Goal: Transaction & Acquisition: Book appointment/travel/reservation

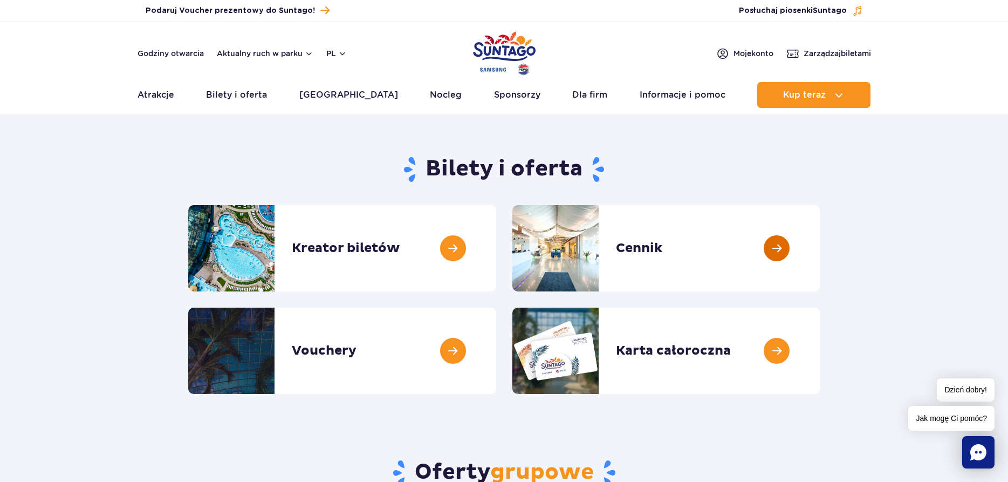
click at [820, 248] on link at bounding box center [820, 248] width 0 height 86
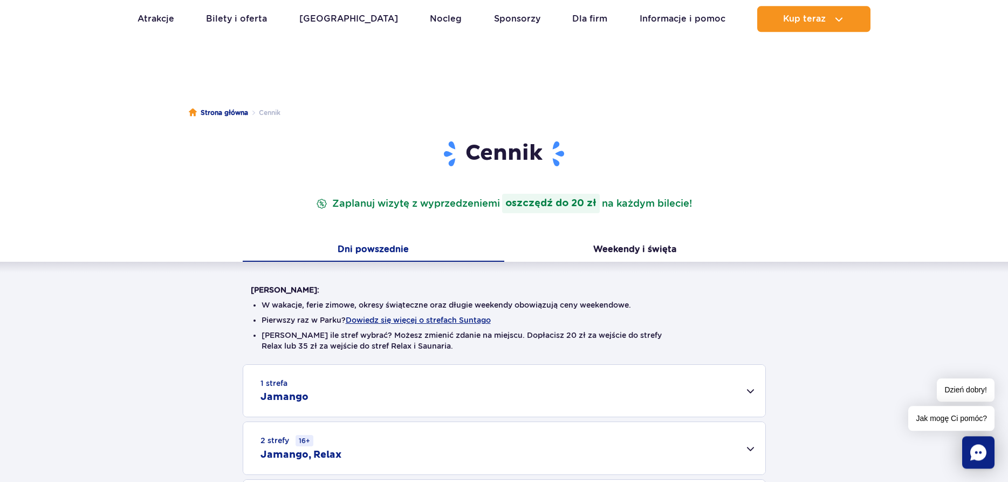
scroll to position [55, 0]
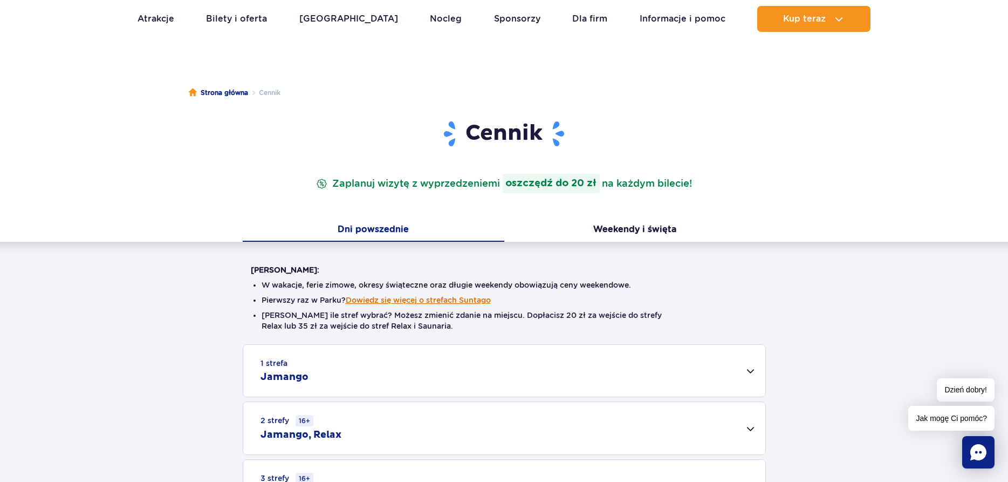
click at [384, 300] on button "Dowiedz się więcej o strefach Suntago" at bounding box center [418, 300] width 145 height 9
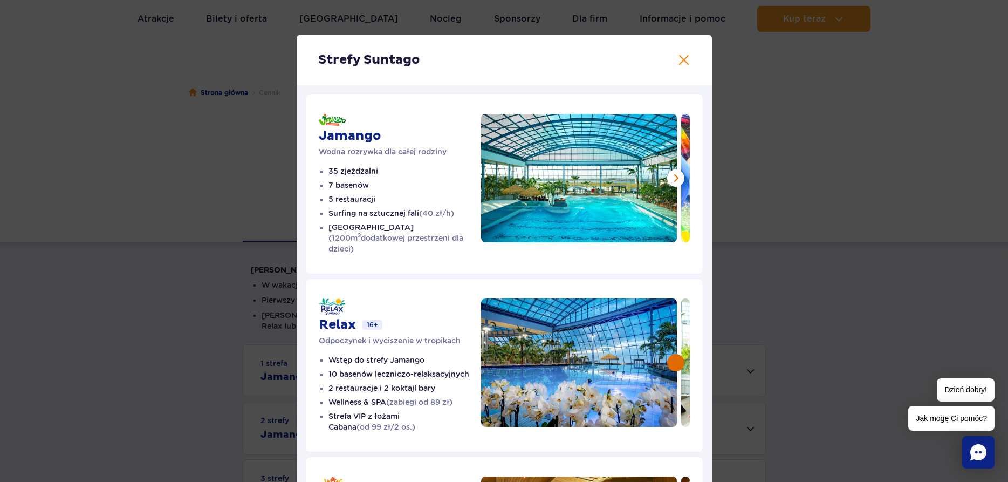
click at [674, 354] on button at bounding box center [675, 362] width 17 height 17
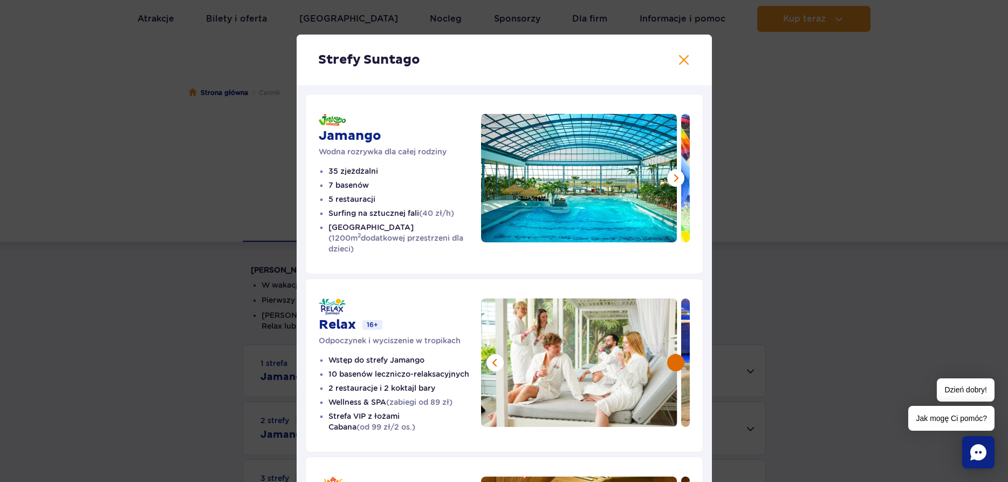
click at [674, 354] on button at bounding box center [675, 362] width 17 height 17
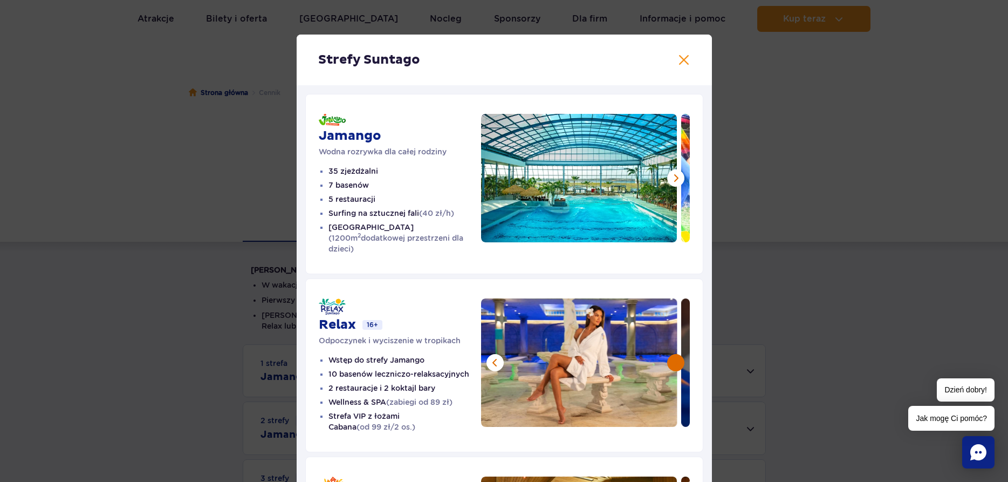
click at [674, 354] on button at bounding box center [675, 362] width 17 height 17
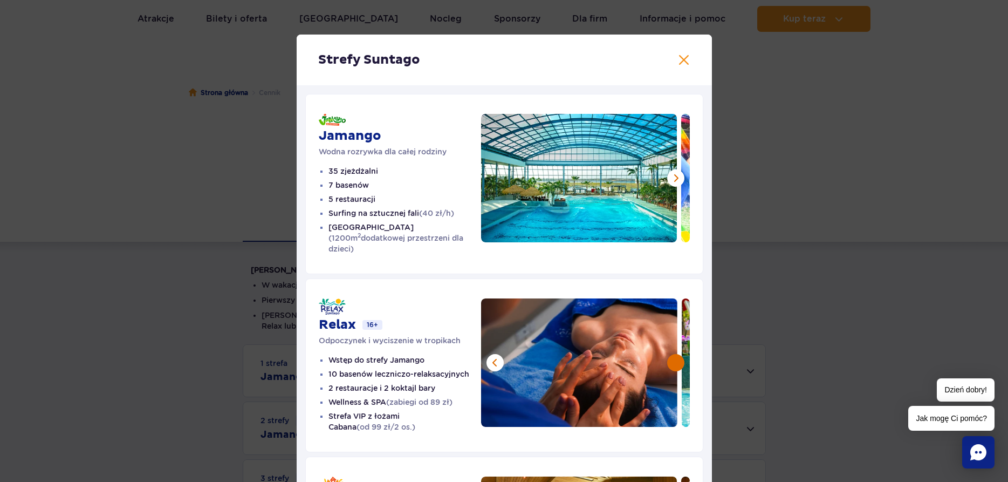
click at [674, 354] on button at bounding box center [675, 362] width 17 height 17
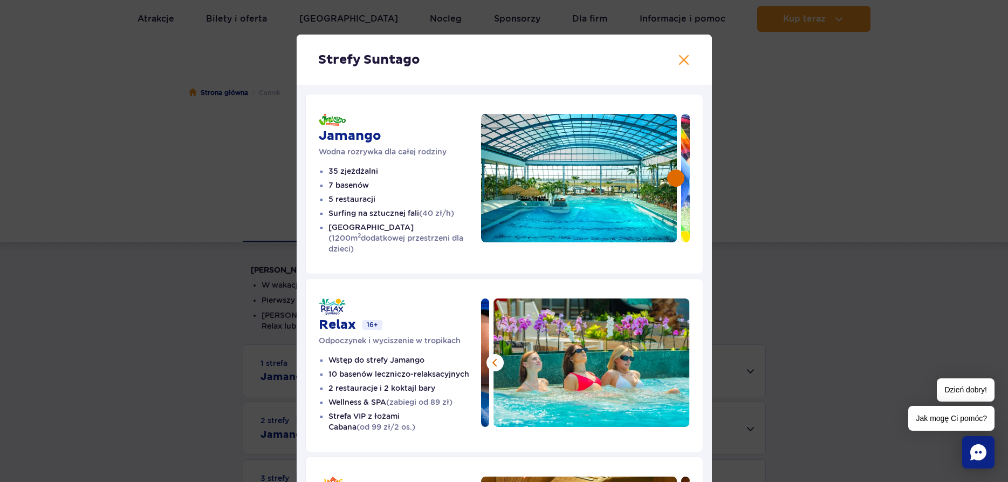
click at [675, 179] on button at bounding box center [675, 177] width 17 height 17
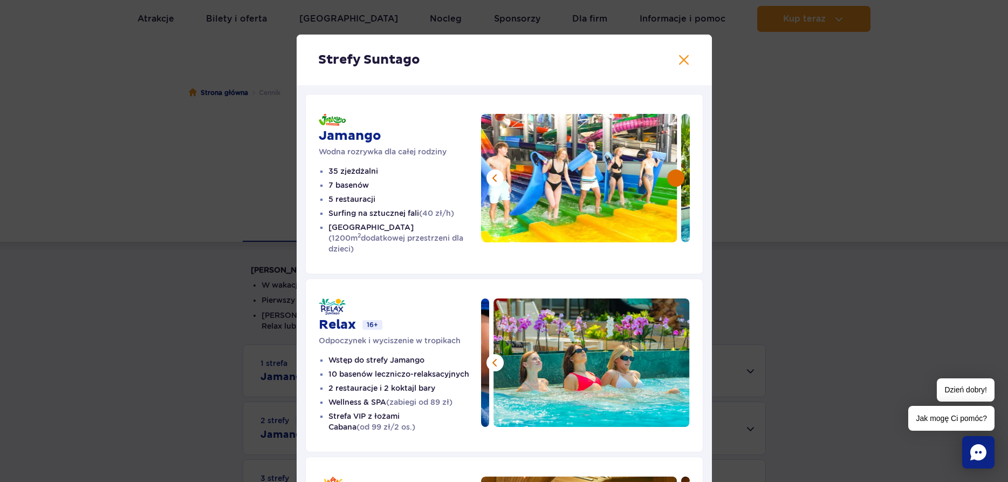
click at [675, 178] on button at bounding box center [675, 177] width 17 height 17
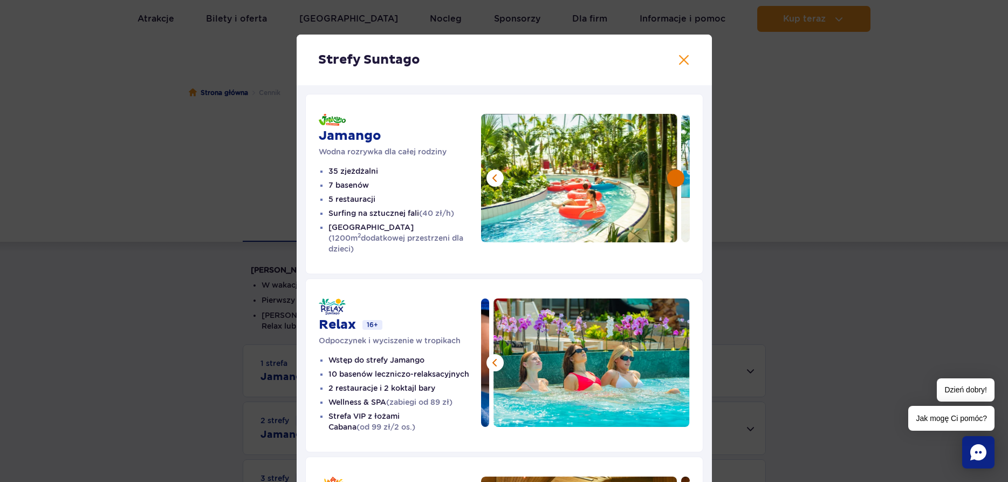
click at [675, 178] on button at bounding box center [675, 177] width 17 height 17
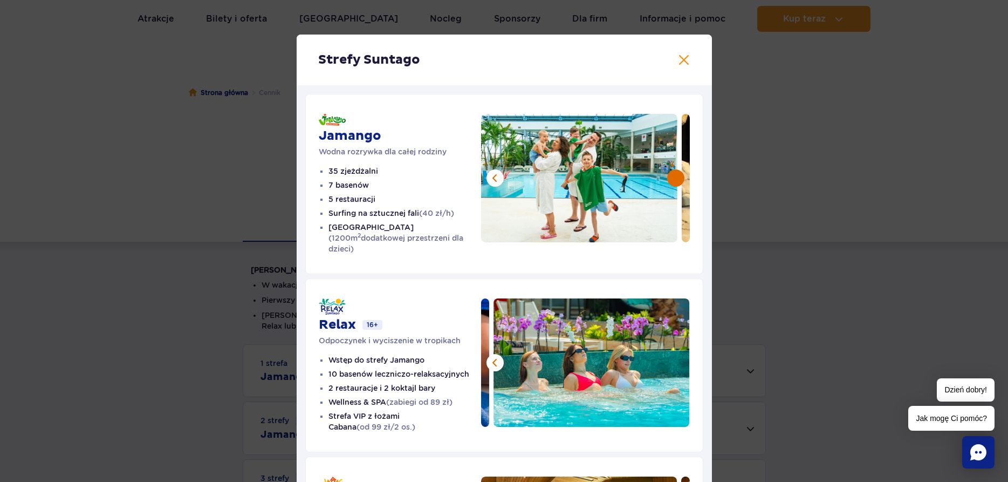
click at [675, 178] on button at bounding box center [675, 177] width 17 height 17
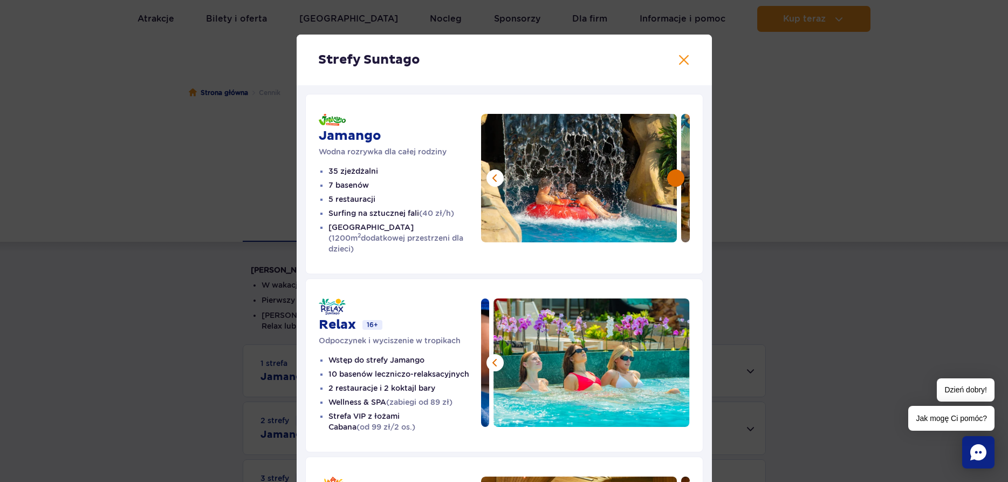
click at [675, 178] on button at bounding box center [675, 177] width 17 height 17
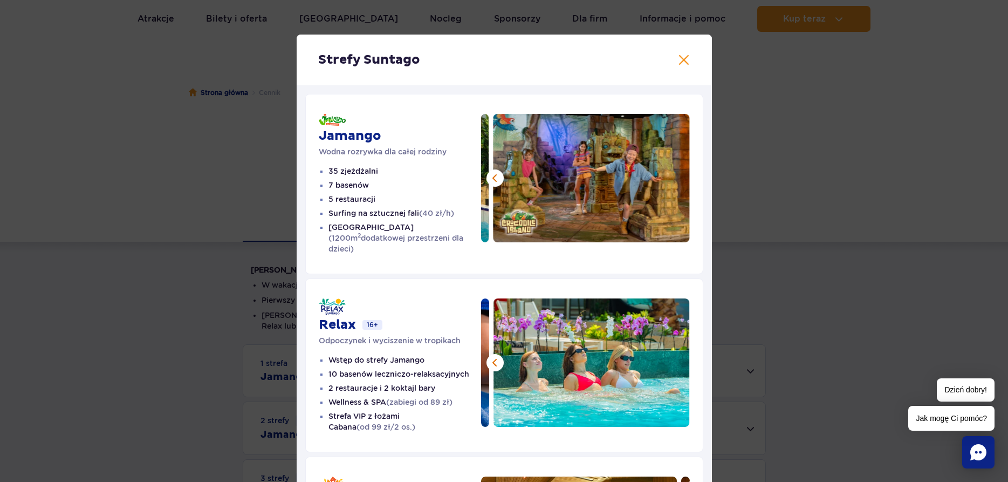
scroll to position [175, 0]
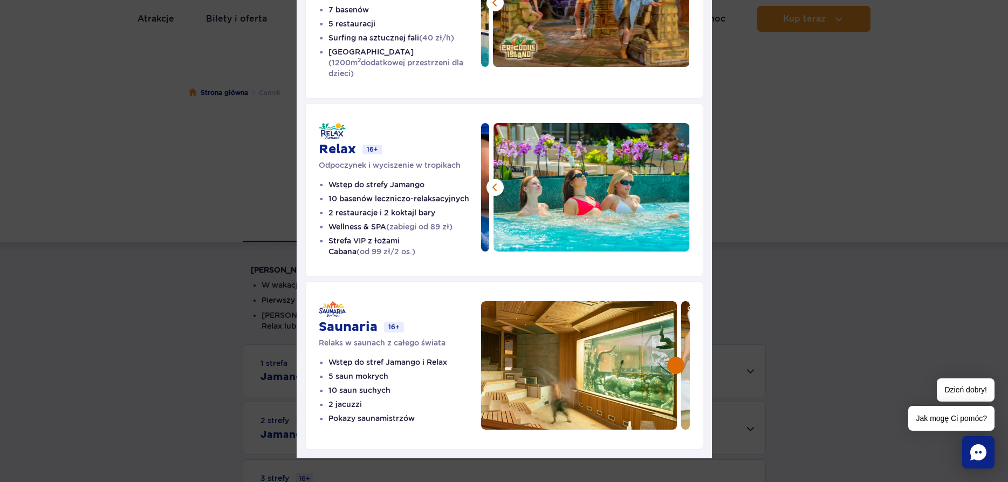
click at [672, 356] on button at bounding box center [675, 364] width 17 height 17
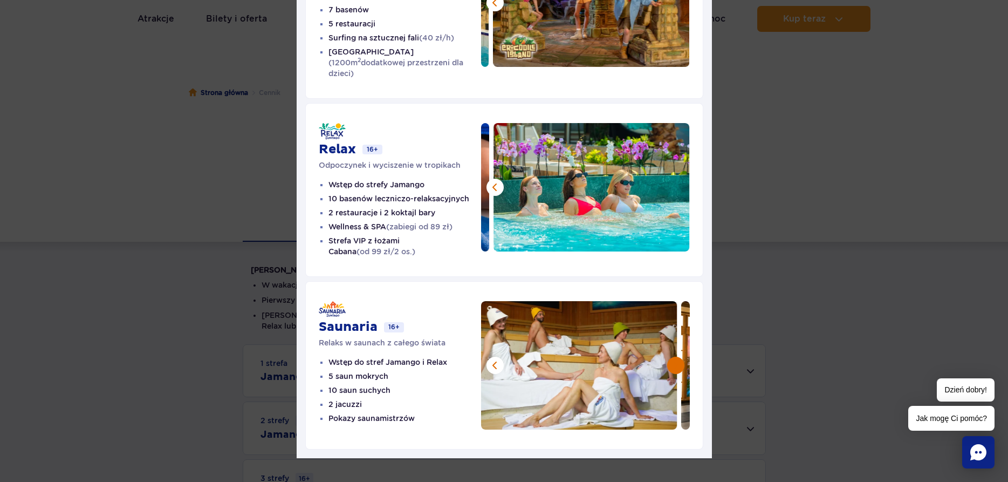
click at [677, 356] on button at bounding box center [675, 364] width 17 height 17
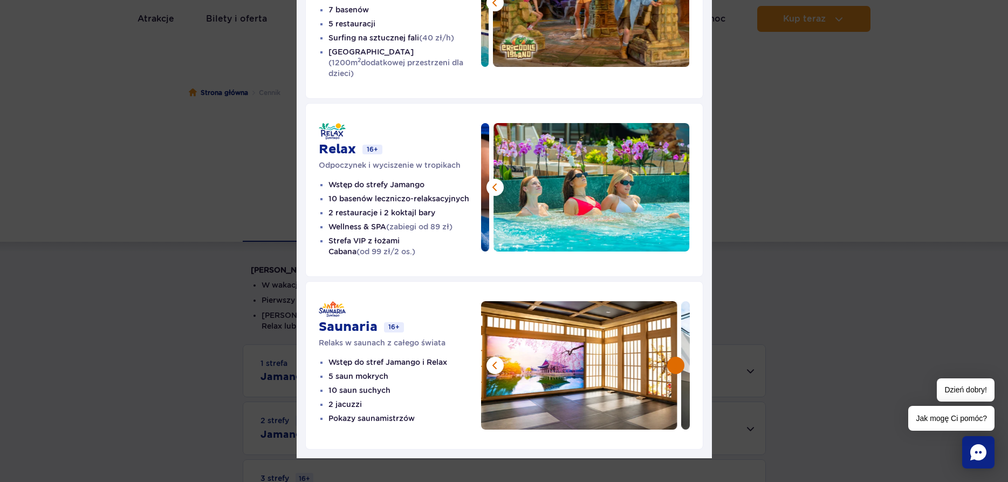
click at [677, 356] on button at bounding box center [675, 364] width 17 height 17
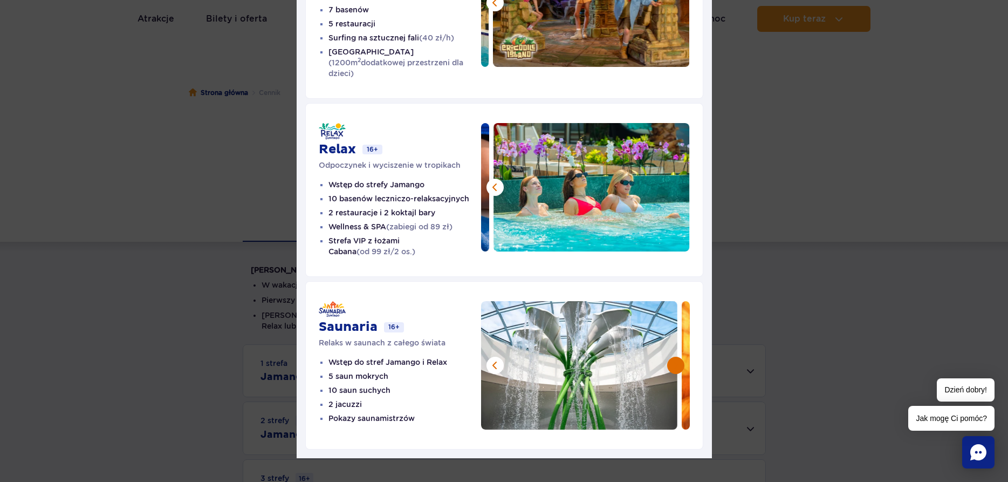
click at [677, 356] on button at bounding box center [675, 364] width 17 height 17
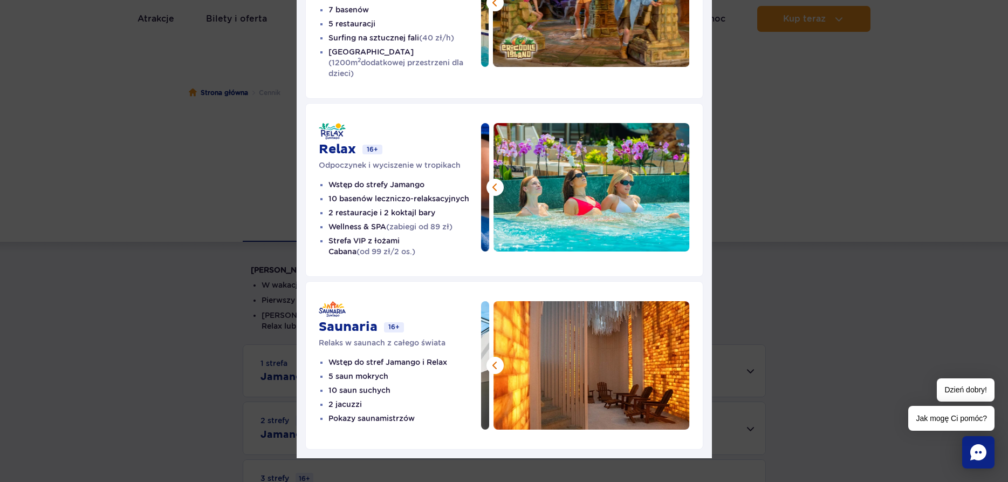
click at [677, 354] on img at bounding box center [591, 365] width 196 height 128
click at [495, 356] on button at bounding box center [494, 364] width 17 height 17
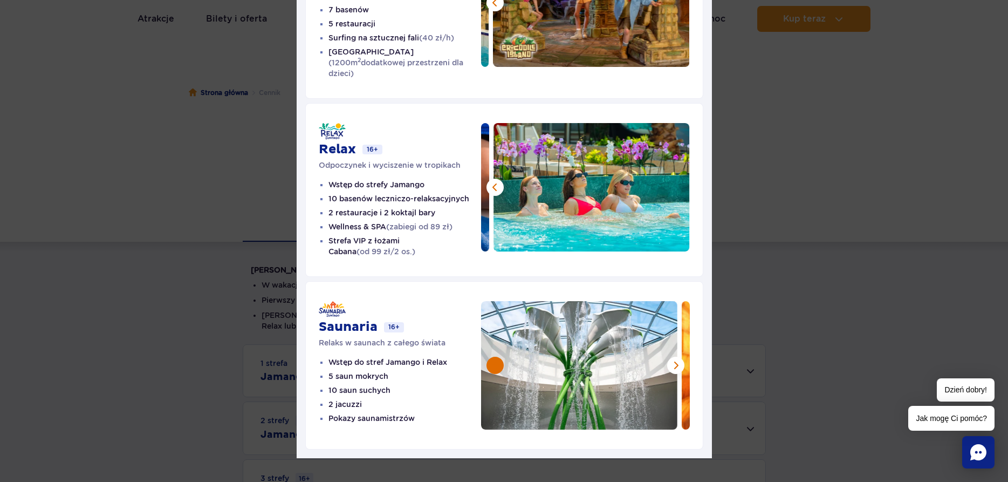
click at [495, 356] on button at bounding box center [494, 364] width 17 height 17
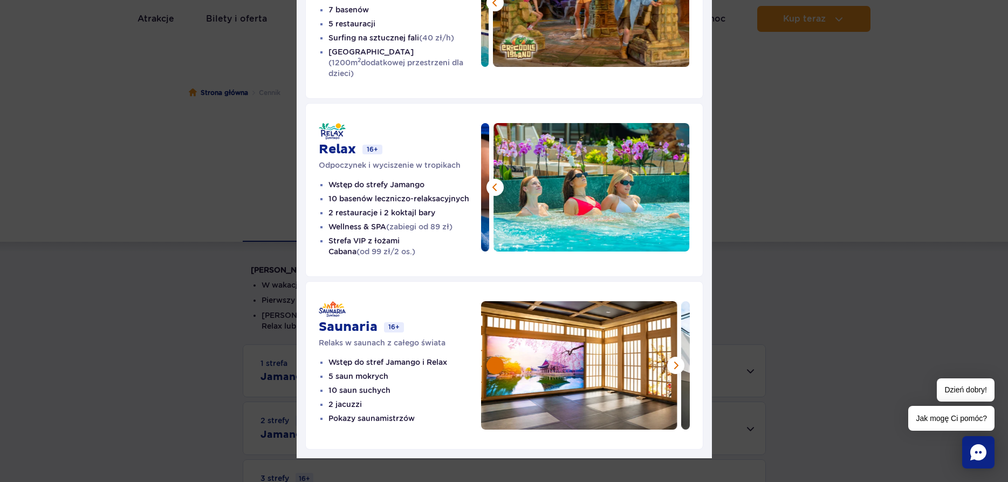
click at [495, 356] on button at bounding box center [494, 364] width 17 height 17
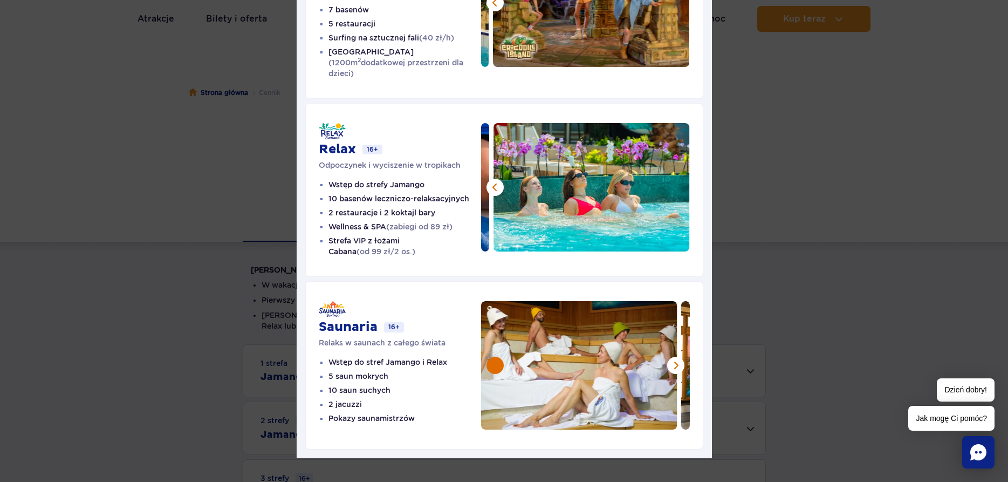
click at [495, 356] on button at bounding box center [494, 364] width 17 height 17
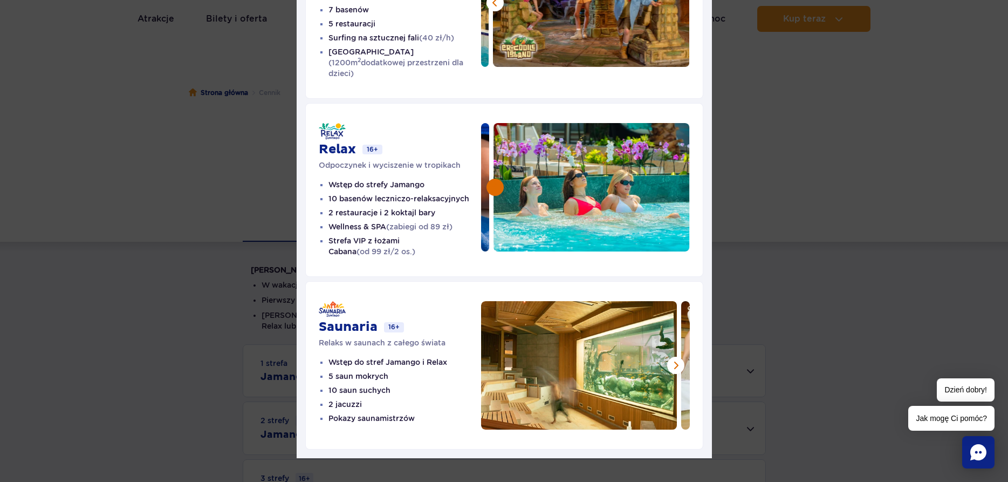
click at [498, 179] on button at bounding box center [494, 187] width 17 height 17
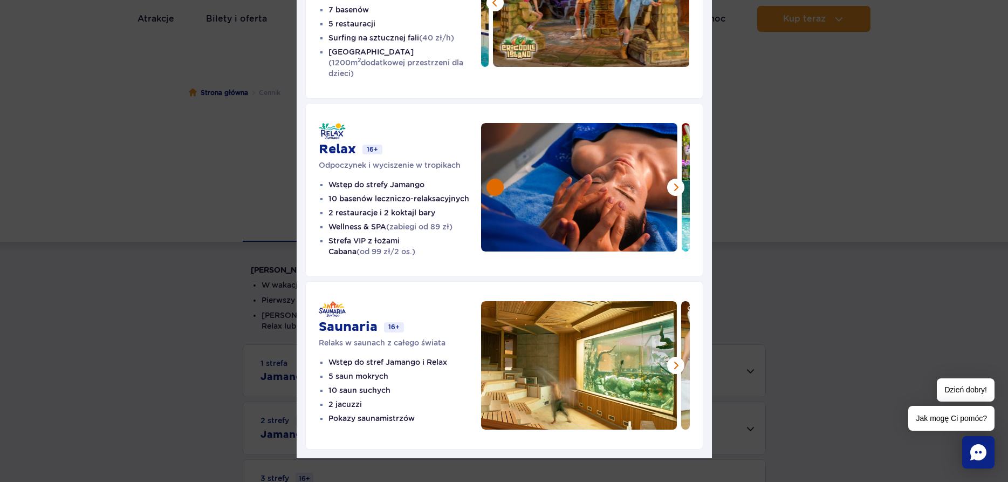
click at [498, 179] on button at bounding box center [494, 187] width 17 height 17
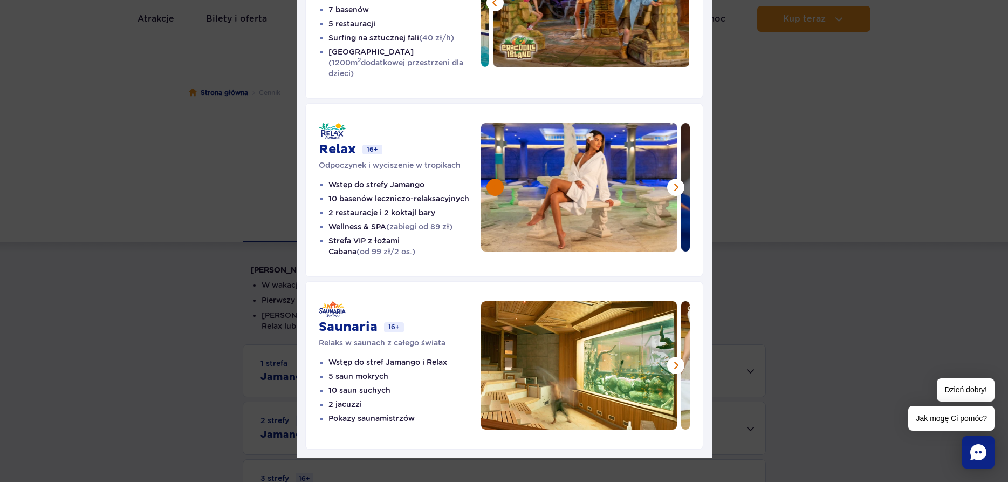
click at [498, 179] on button at bounding box center [494, 187] width 17 height 17
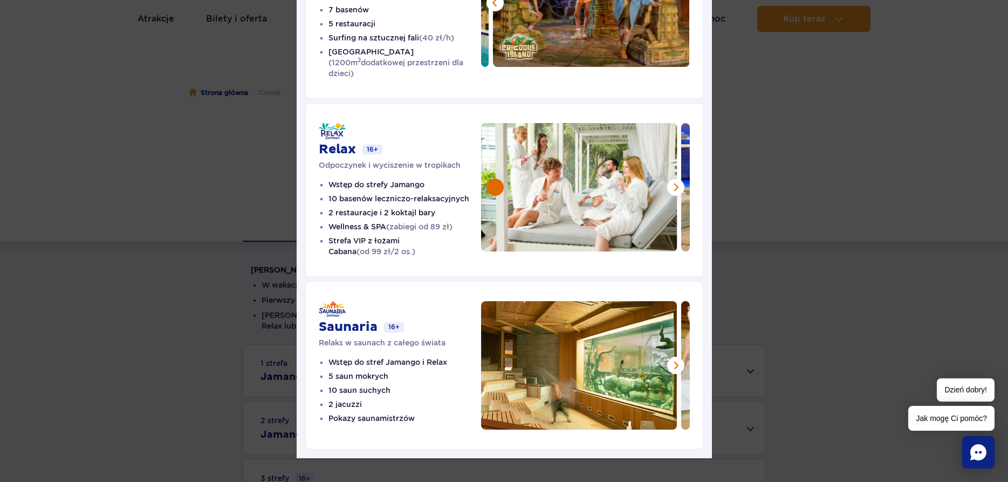
click at [498, 179] on button at bounding box center [494, 187] width 17 height 17
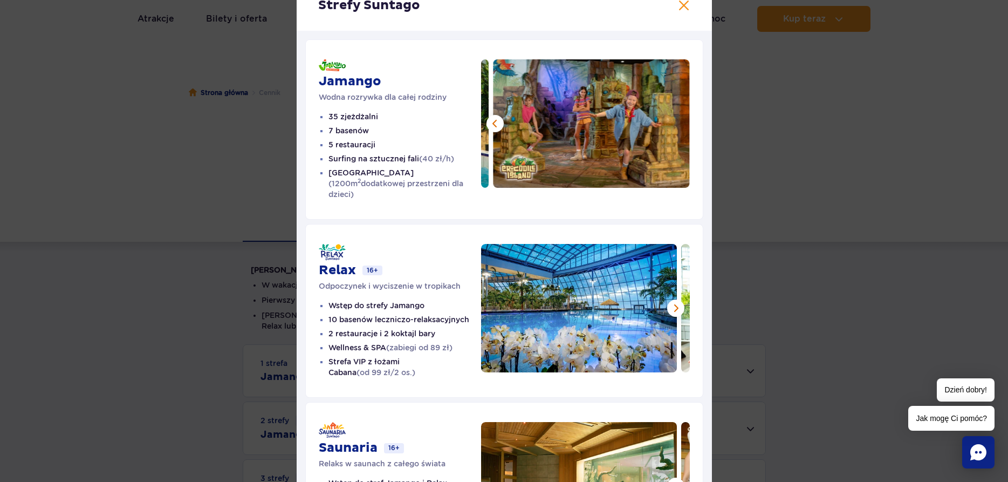
scroll to position [52, 0]
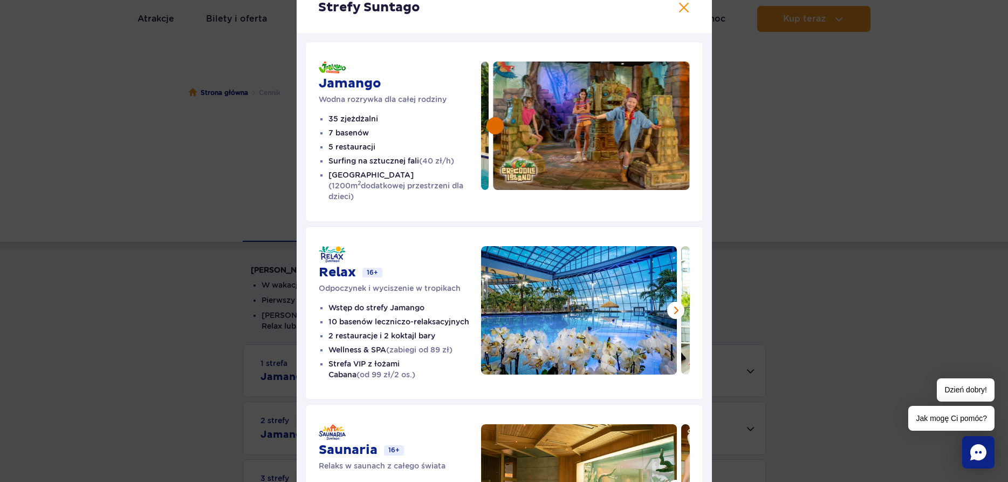
click at [500, 122] on button at bounding box center [494, 125] width 17 height 17
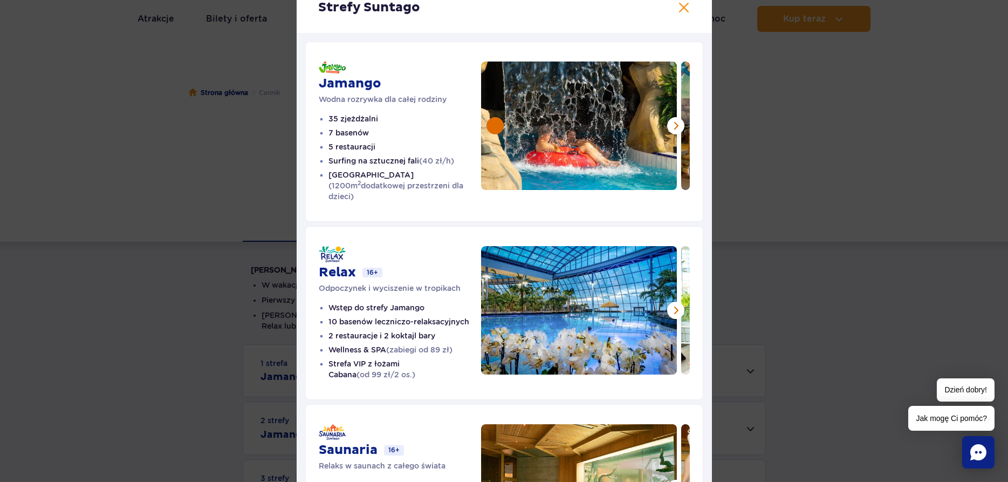
click at [500, 122] on button at bounding box center [494, 125] width 17 height 17
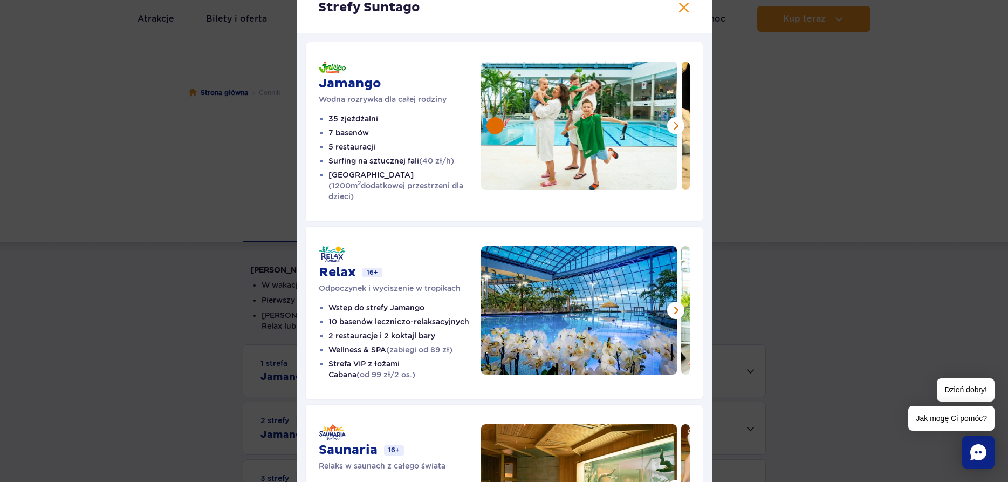
click at [500, 122] on button at bounding box center [494, 125] width 17 height 17
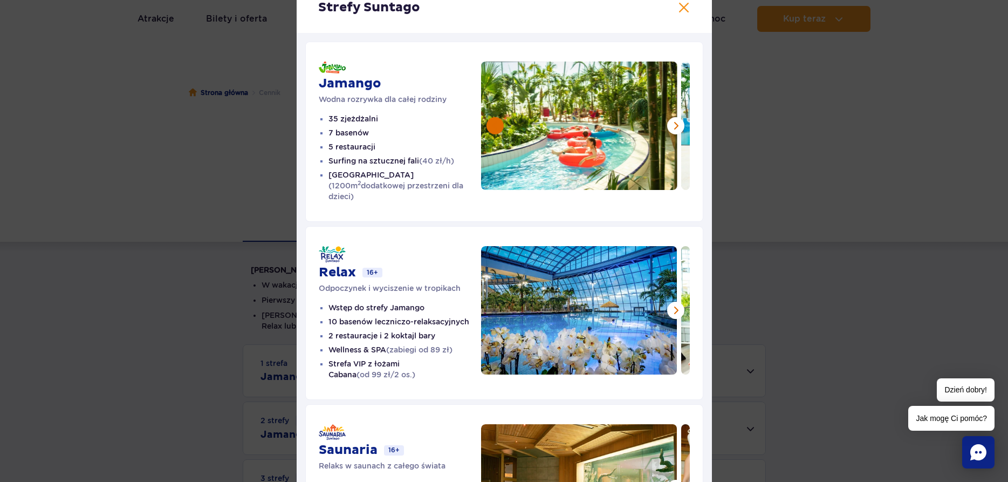
click at [500, 122] on button at bounding box center [494, 125] width 17 height 17
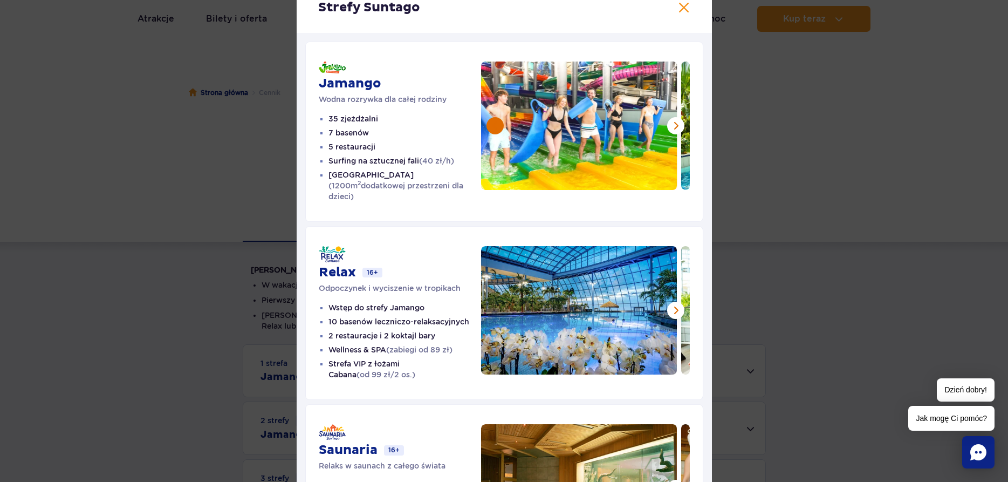
click at [497, 124] on button at bounding box center [494, 125] width 17 height 17
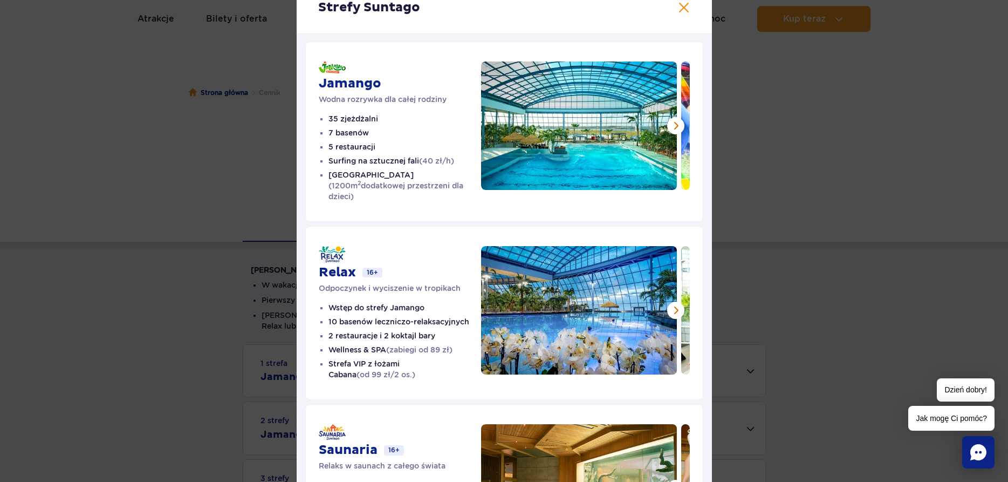
click at [497, 124] on img at bounding box center [579, 125] width 196 height 128
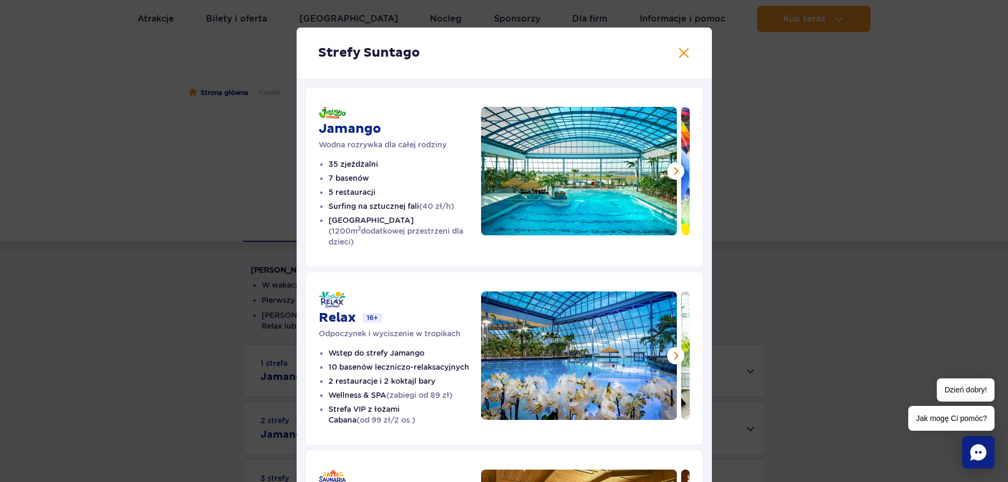
scroll to position [0, 0]
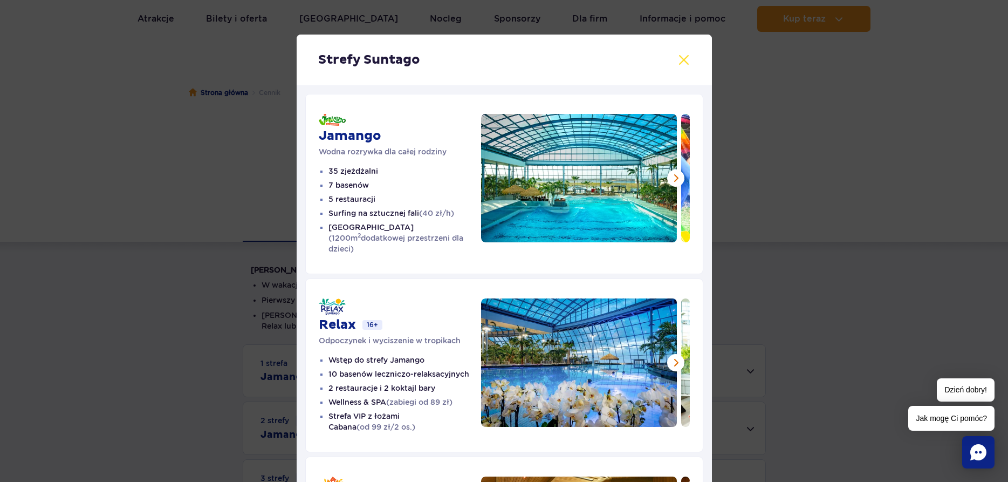
click at [684, 56] on button at bounding box center [683, 59] width 13 height 13
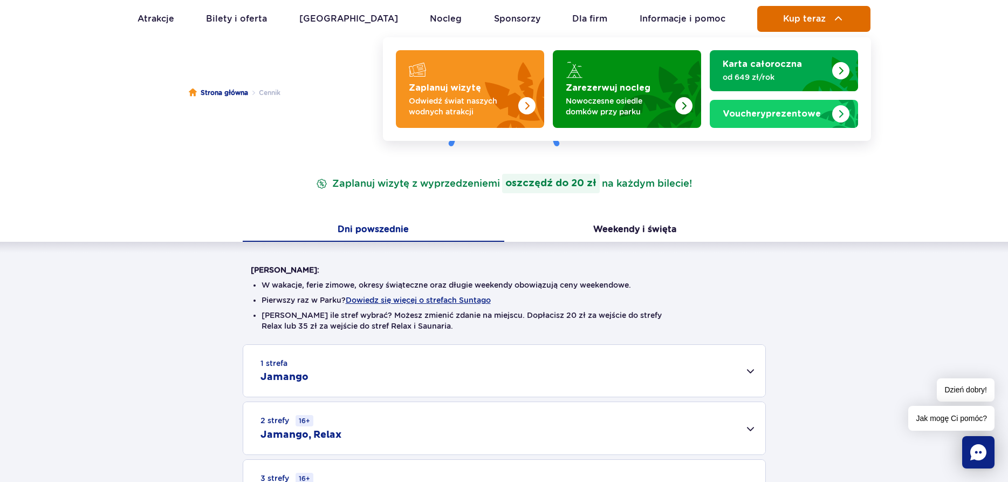
click at [795, 20] on span "Kup teraz" at bounding box center [804, 19] width 43 height 10
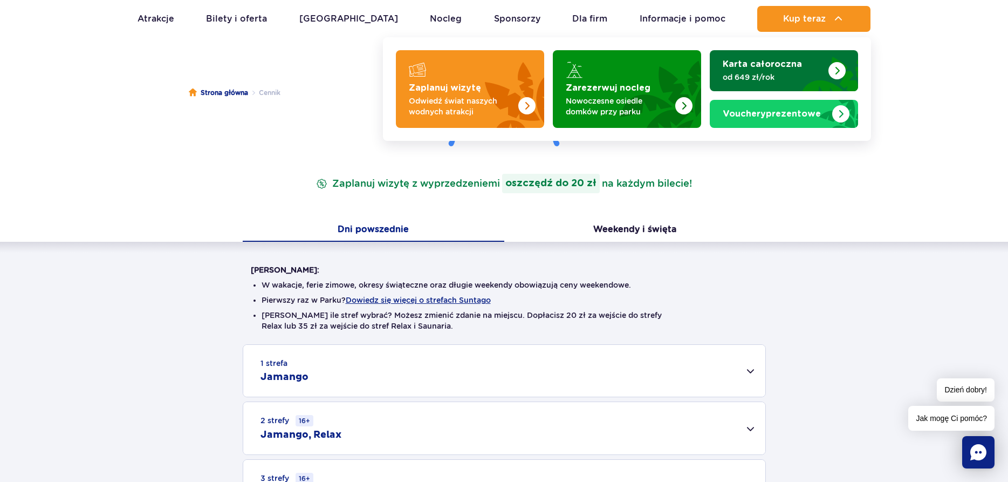
click at [774, 73] on p "od 649 zł/rok" at bounding box center [775, 77] width 105 height 11
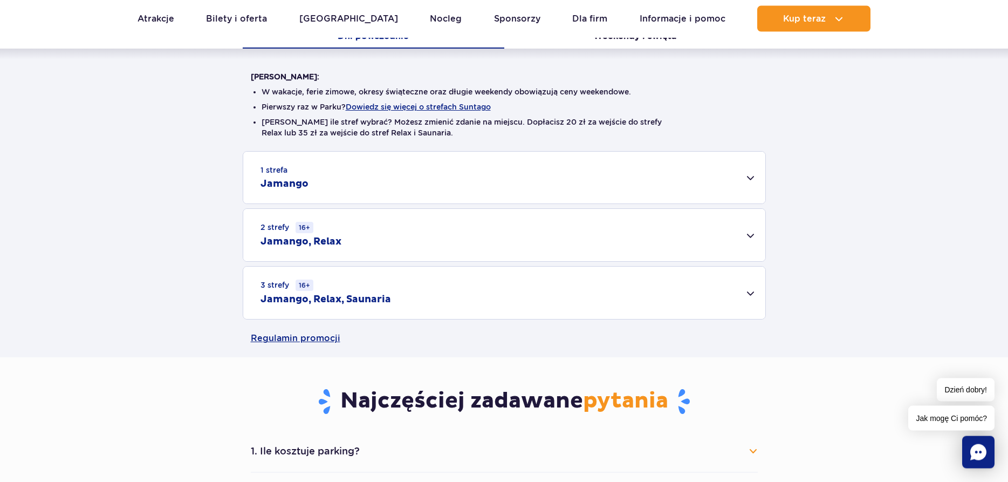
scroll to position [275, 0]
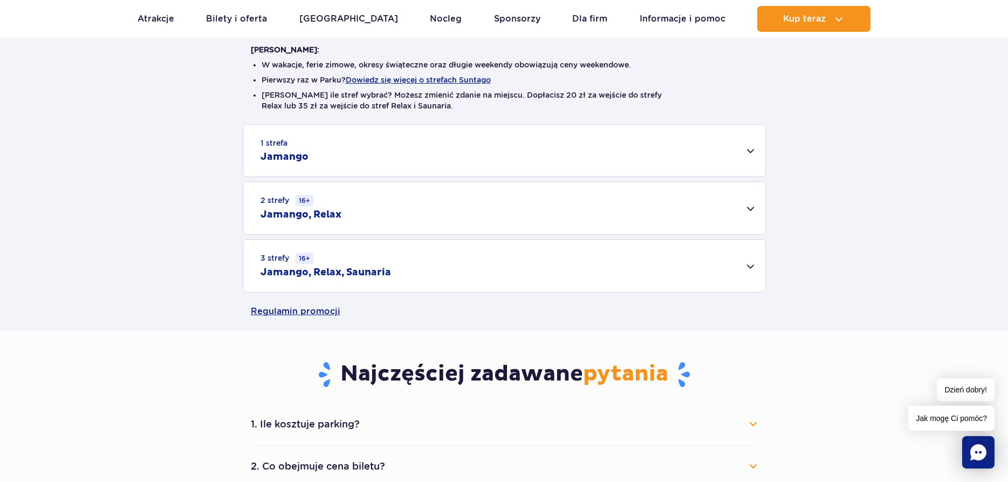
click at [749, 152] on div "1 strefa Jamango" at bounding box center [504, 151] width 522 height 52
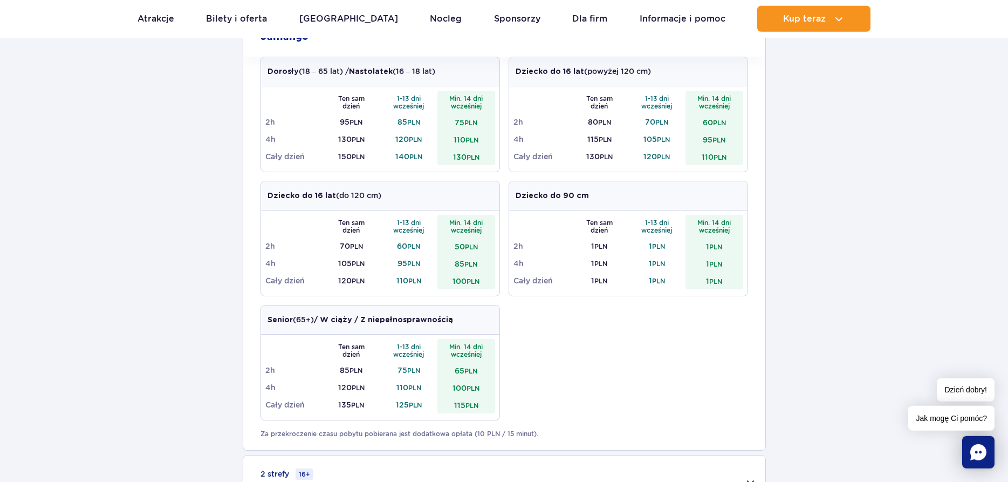
scroll to position [385, 0]
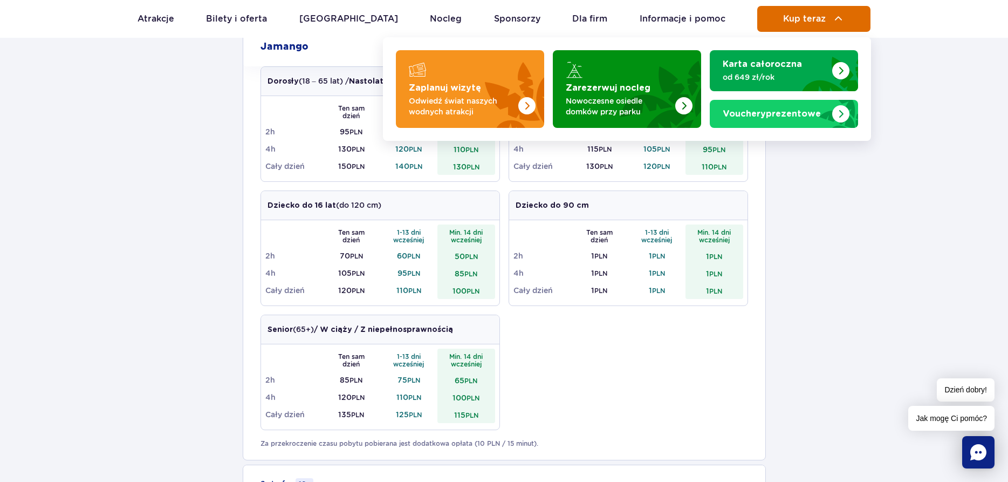
click at [813, 22] on span "Kup teraz" at bounding box center [804, 19] width 43 height 10
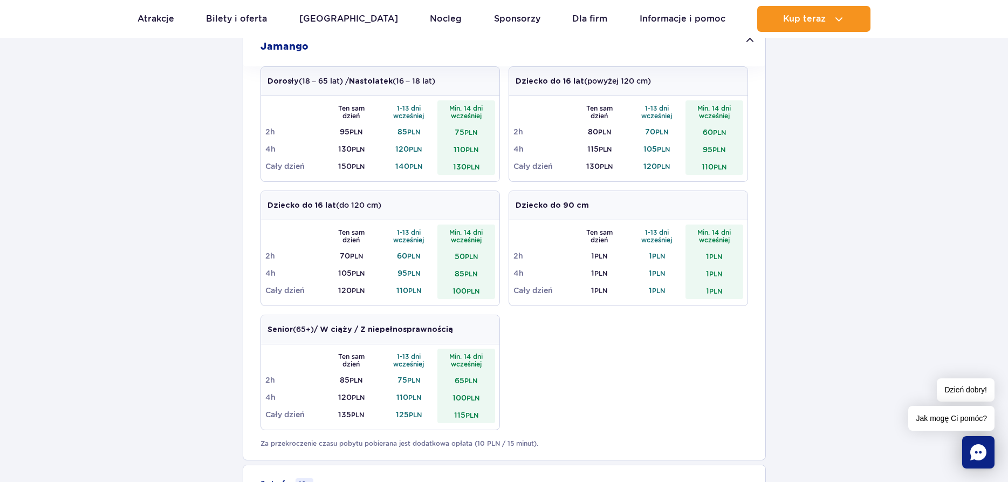
click at [413, 150] on small "PLN" at bounding box center [415, 149] width 13 height 8
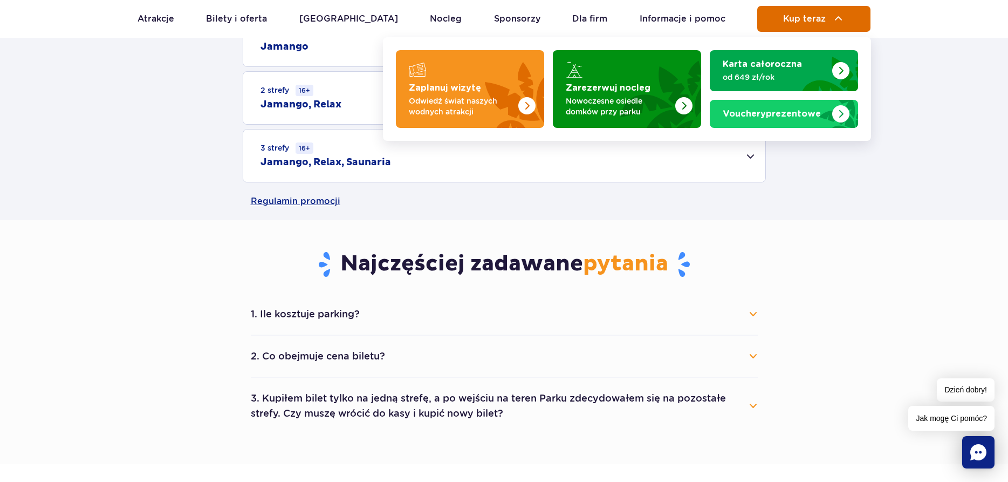
click at [804, 17] on span "Kup teraz" at bounding box center [804, 19] width 43 height 10
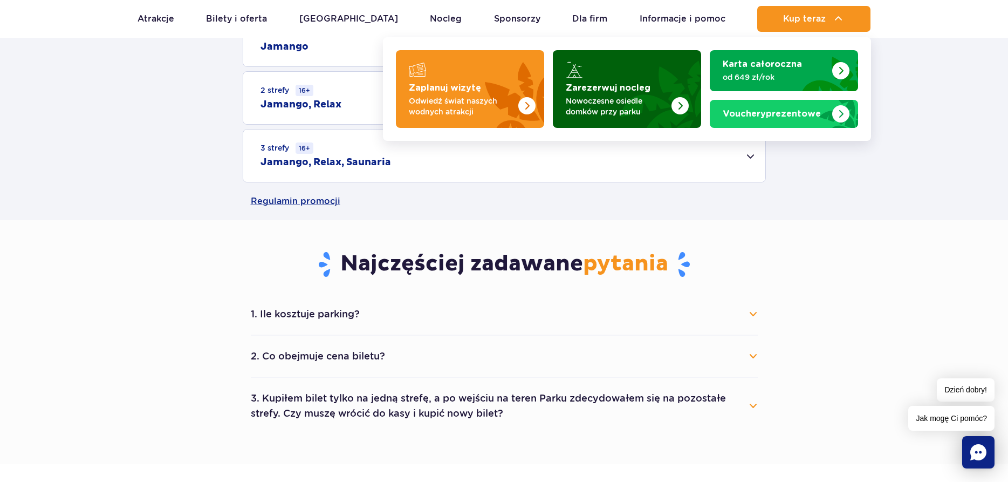
click at [623, 99] on p "Nowoczesne osiedle domków przy parku" at bounding box center [618, 106] width 105 height 22
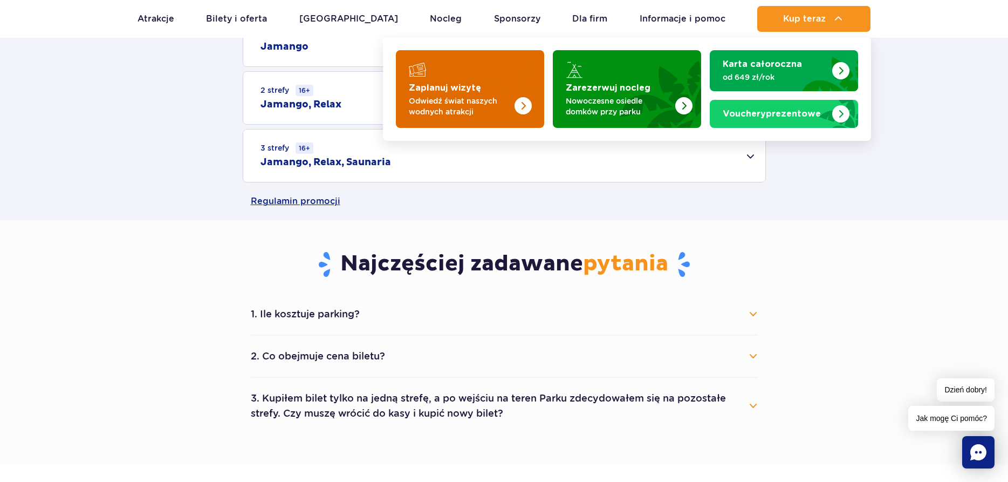
click at [524, 105] on img "Zaplanuj wizytę" at bounding box center [522, 105] width 17 height 17
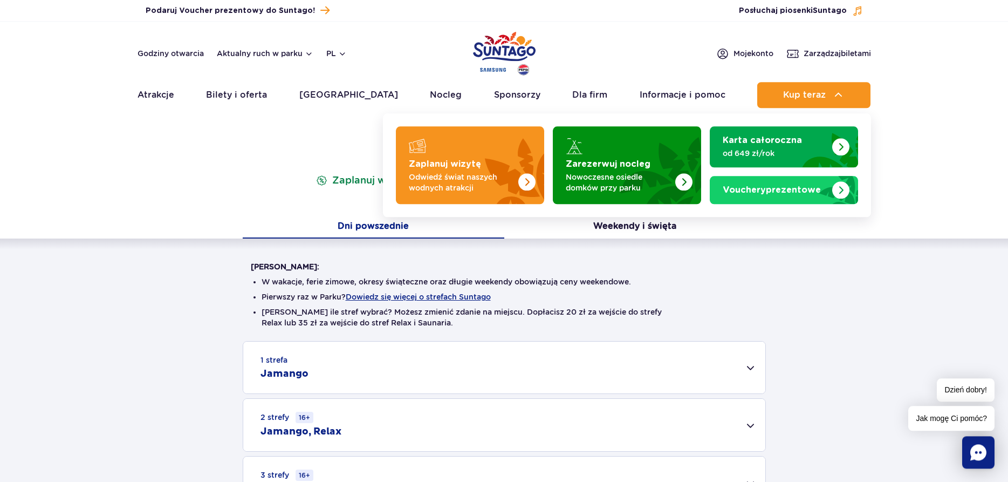
scroll to position [0, 0]
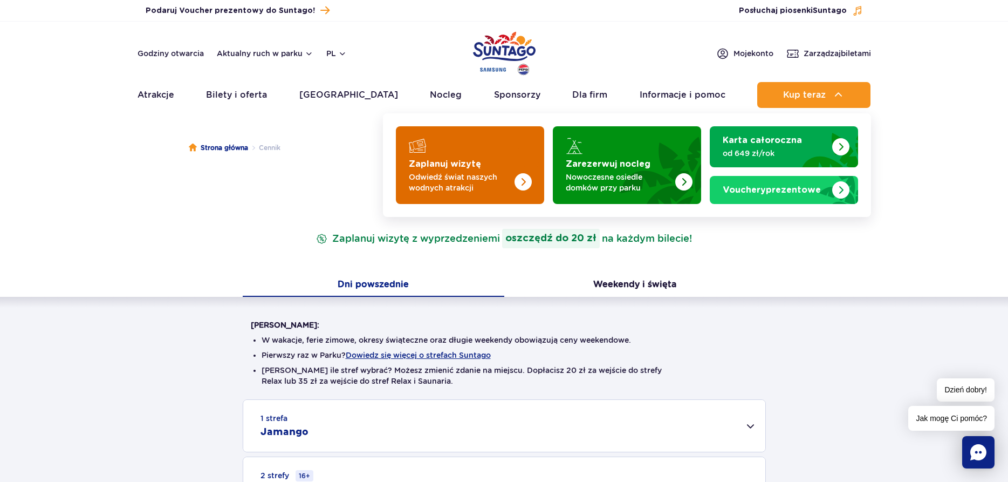
click at [449, 165] on strong "Zaplanuj wizytę" at bounding box center [445, 164] width 72 height 9
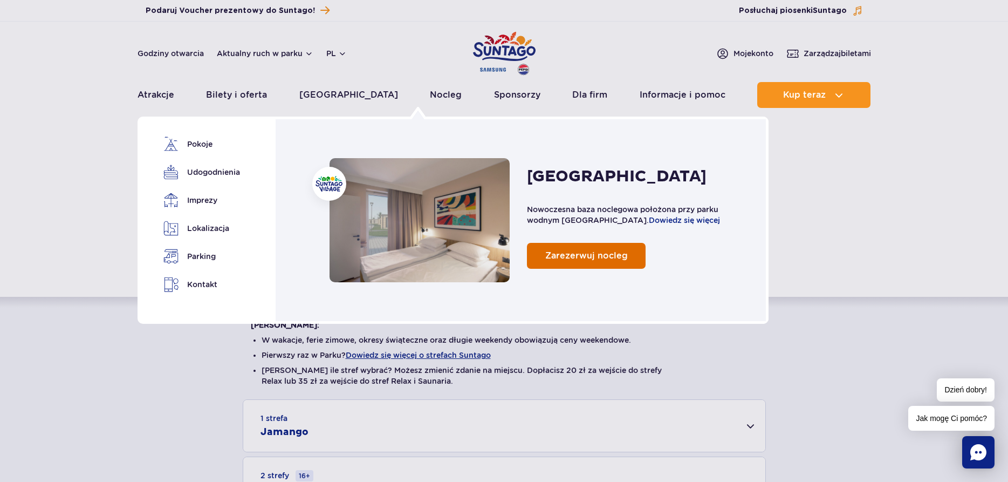
click at [579, 253] on span "Zarezerwuj nocleg" at bounding box center [586, 255] width 83 height 10
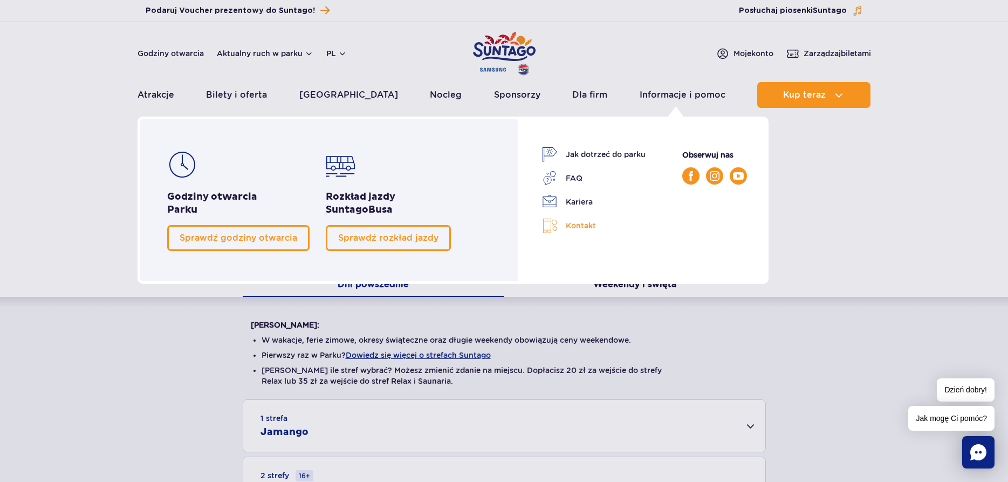
click at [572, 221] on link "Kontakt" at bounding box center [594, 226] width 104 height 16
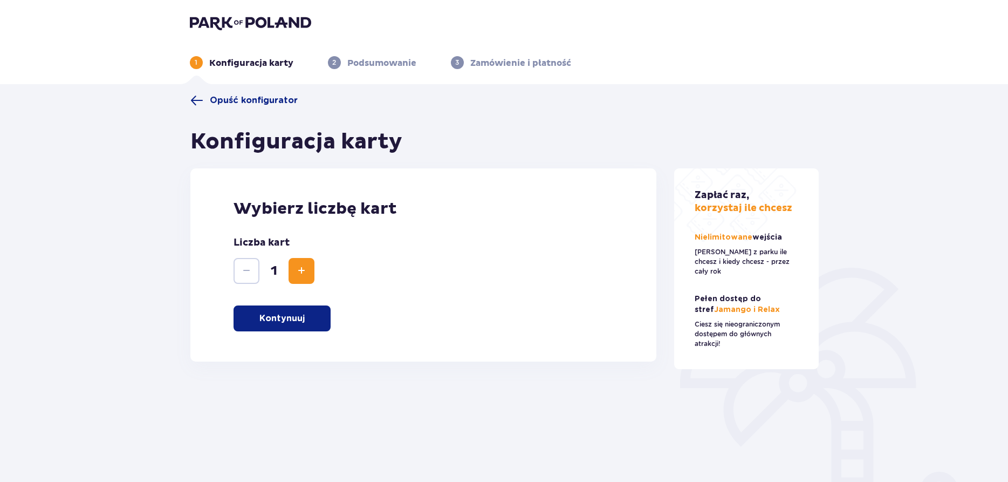
click at [285, 320] on p "Kontynuuj" at bounding box center [281, 318] width 45 height 12
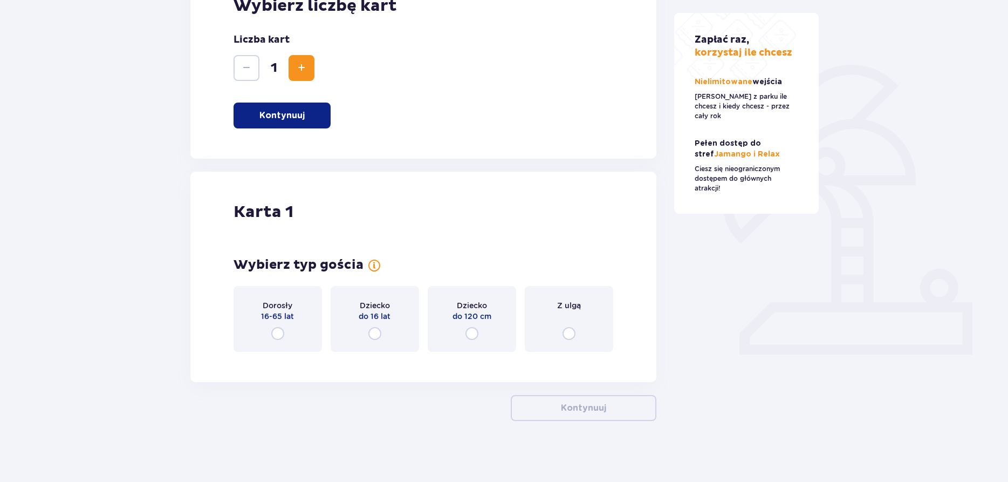
scroll to position [207, 0]
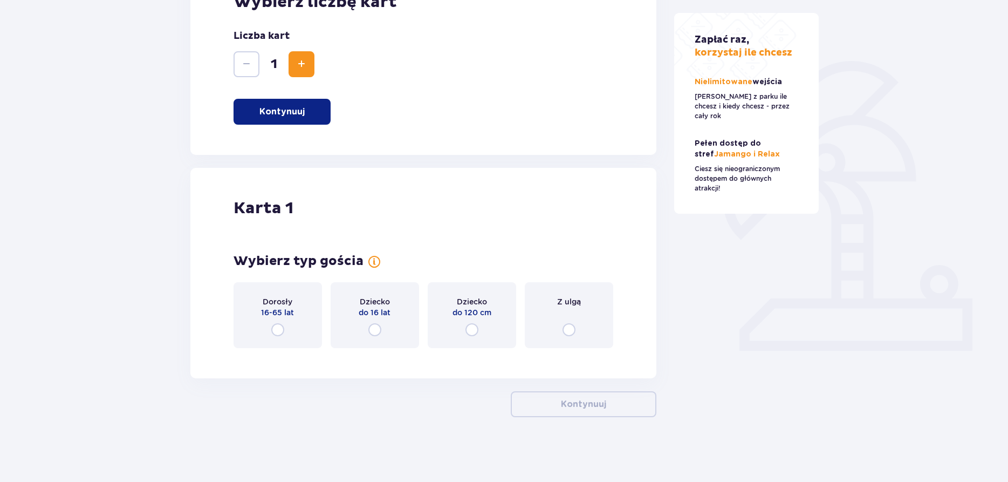
click at [275, 329] on input "radio" at bounding box center [277, 329] width 13 height 13
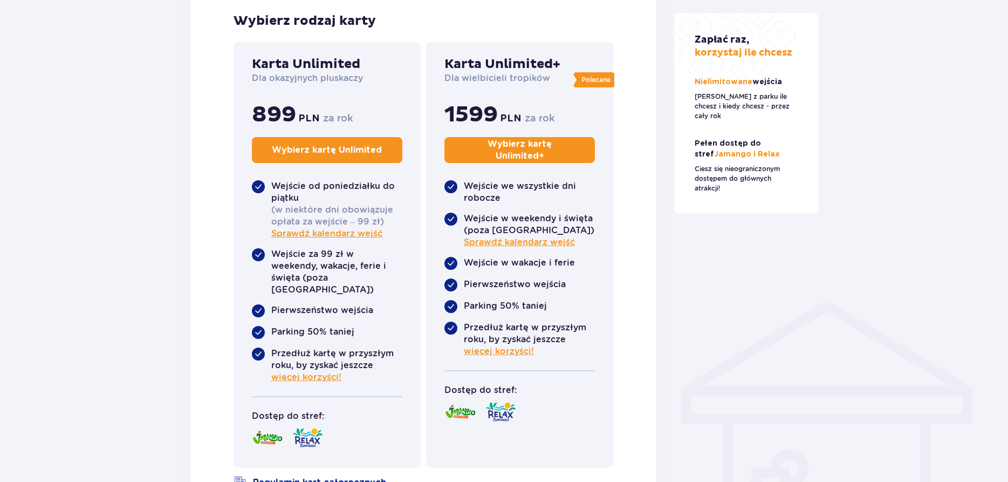
scroll to position [705, 0]
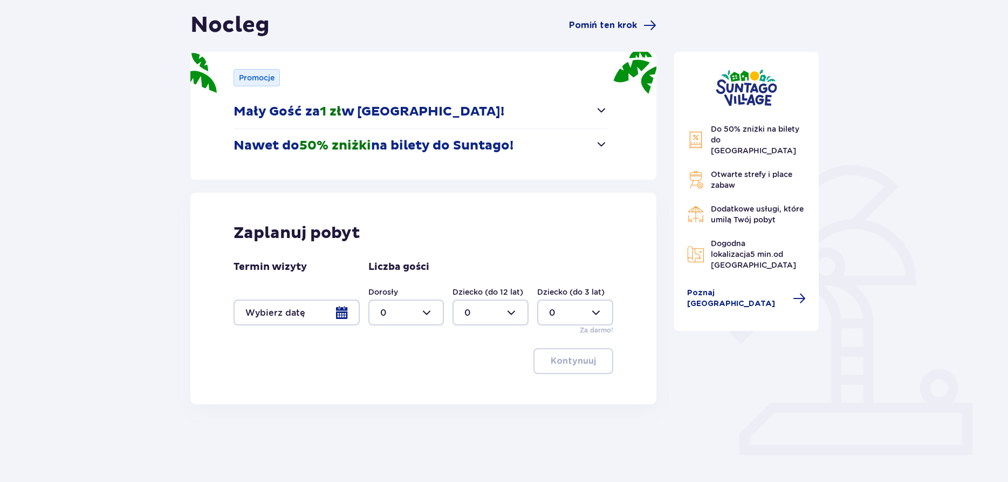
scroll to position [118, 0]
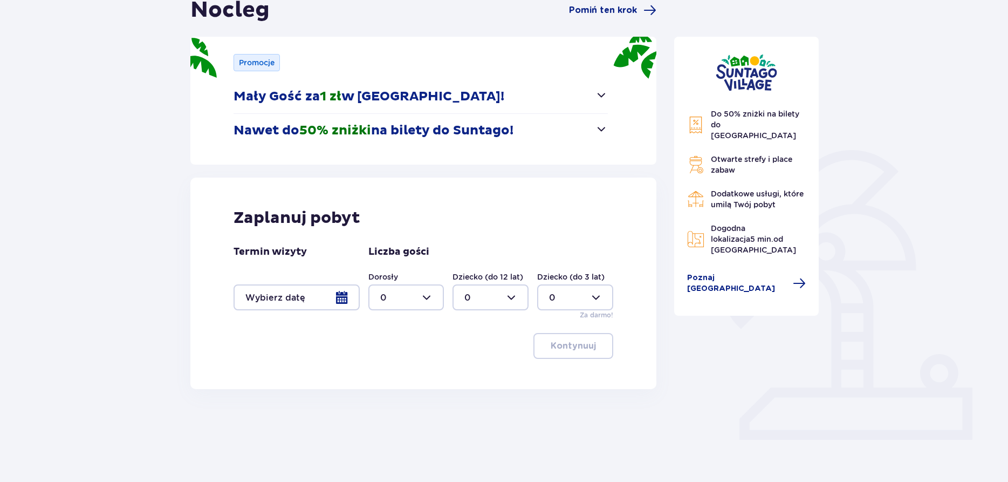
click at [264, 297] on div at bounding box center [297, 297] width 126 height 26
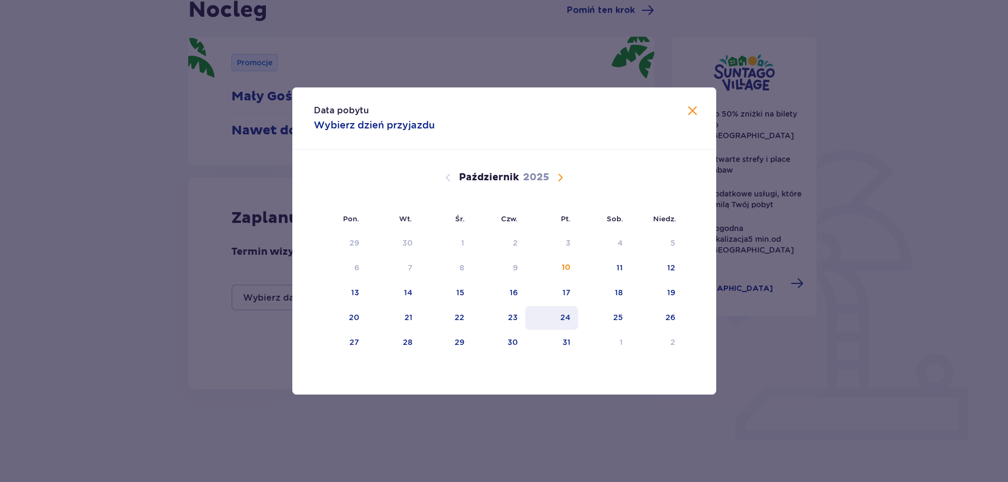
click at [566, 317] on div "24" at bounding box center [565, 317] width 10 height 11
click at [562, 315] on div "24" at bounding box center [565, 317] width 10 height 11
click at [621, 315] on div "25" at bounding box center [618, 317] width 10 height 11
type input "24.10.25 - 25.10.25"
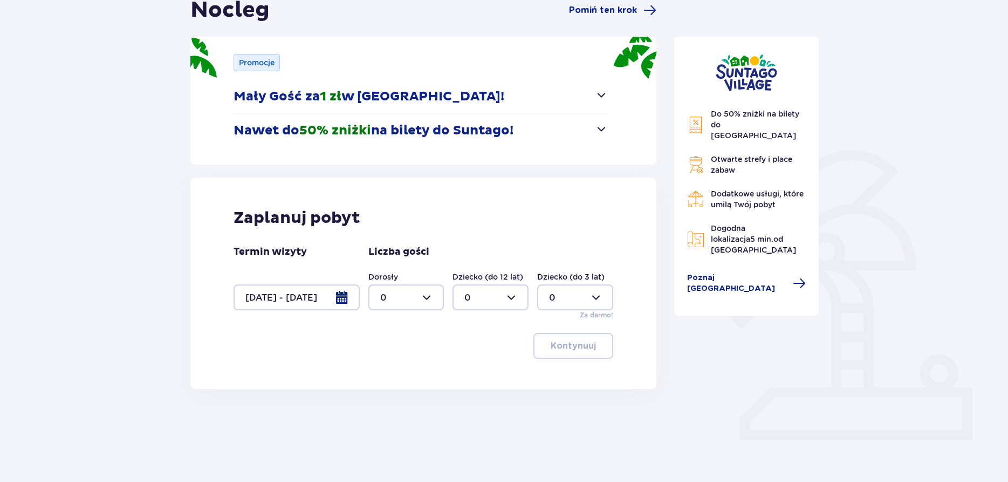
click at [428, 299] on div at bounding box center [406, 297] width 76 height 26
click at [387, 396] on div "3" at bounding box center [406, 398] width 52 height 12
type input "3"
click at [513, 299] on div at bounding box center [490, 297] width 76 height 26
click at [414, 341] on div "Kontynuuj" at bounding box center [424, 346] width 380 height 26
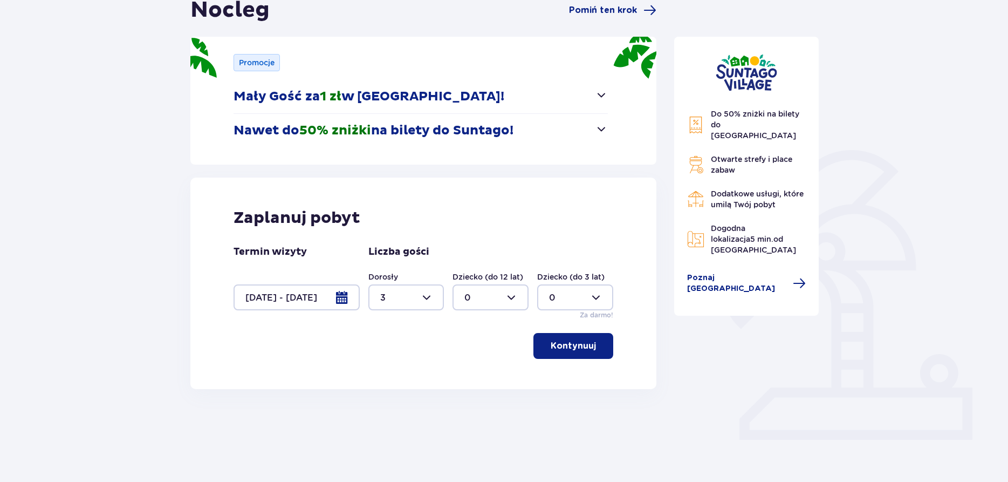
click at [577, 345] on p "Kontynuuj" at bounding box center [573, 346] width 45 height 12
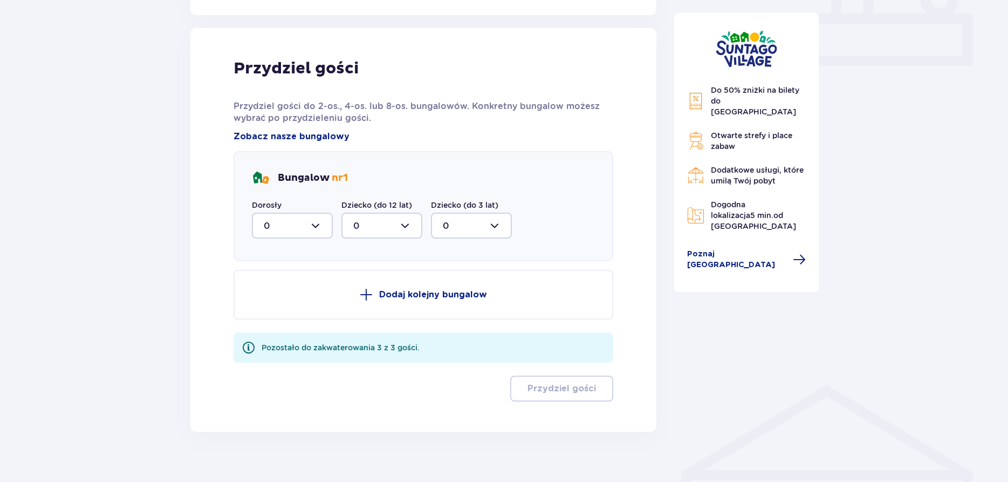
scroll to position [506, 0]
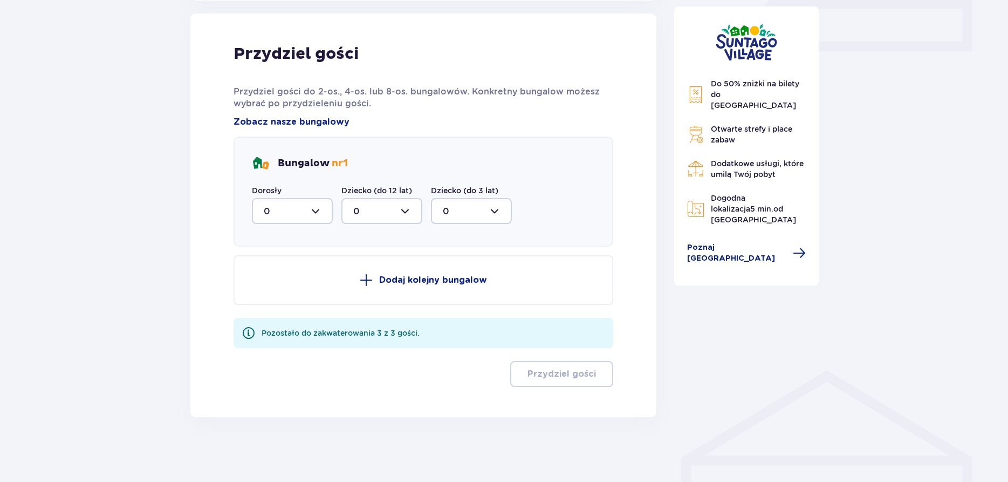
click at [320, 208] on div at bounding box center [292, 211] width 81 height 26
click at [270, 290] on div "2" at bounding box center [292, 289] width 57 height 12
type input "2"
click at [401, 206] on div at bounding box center [381, 211] width 81 height 26
click at [354, 244] on p "0" at bounding box center [356, 244] width 6 height 12
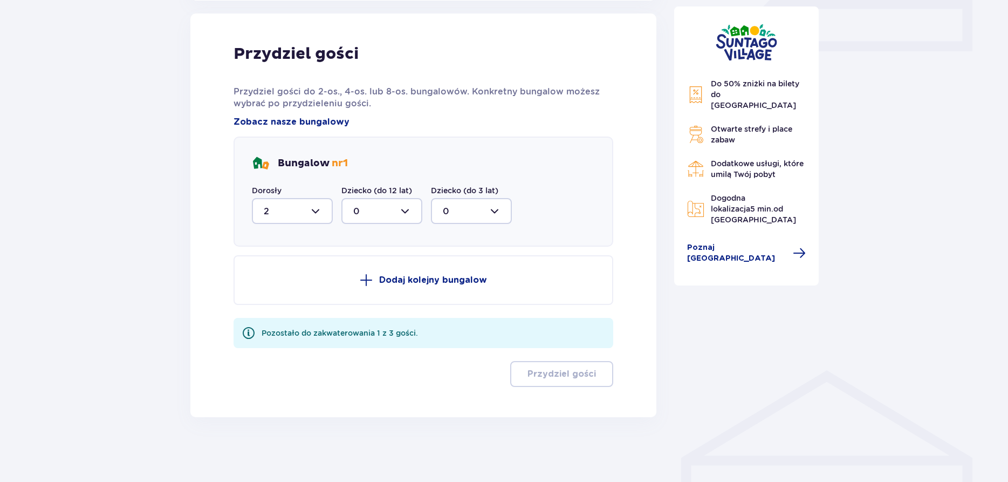
click at [403, 209] on div at bounding box center [381, 211] width 81 height 26
click at [362, 242] on div "0" at bounding box center [381, 244] width 57 height 12
click at [360, 210] on div at bounding box center [381, 211] width 81 height 26
click at [401, 210] on div at bounding box center [381, 211] width 81 height 26
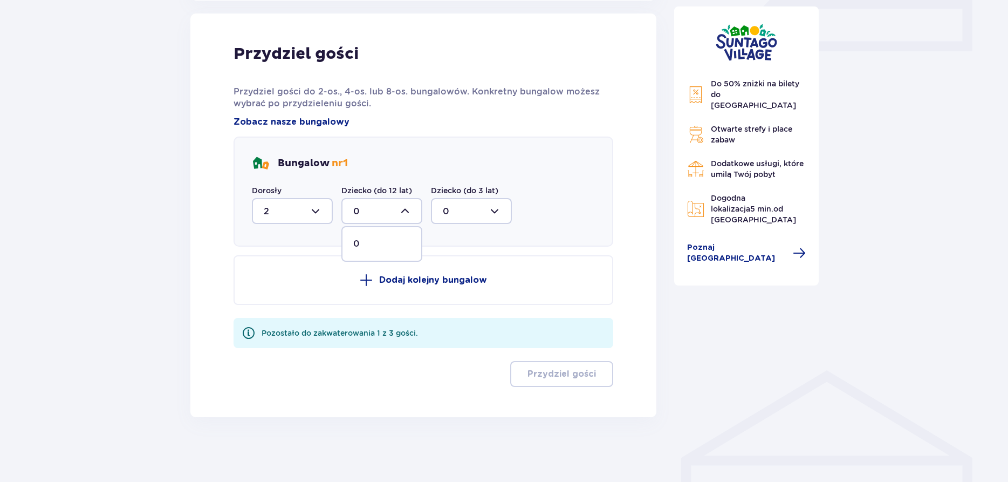
click at [354, 242] on p "0" at bounding box center [356, 244] width 6 height 12
click at [363, 210] on div at bounding box center [381, 211] width 81 height 26
click at [315, 182] on div "Bungalow nr 1 Dorosły 2 Dziecko (do 12 lat) 0 0 Dziecko (do 3 lat) 0" at bounding box center [424, 191] width 380 height 110
click at [493, 210] on div at bounding box center [471, 211] width 81 height 26
click at [444, 242] on p "0" at bounding box center [446, 244] width 6 height 12
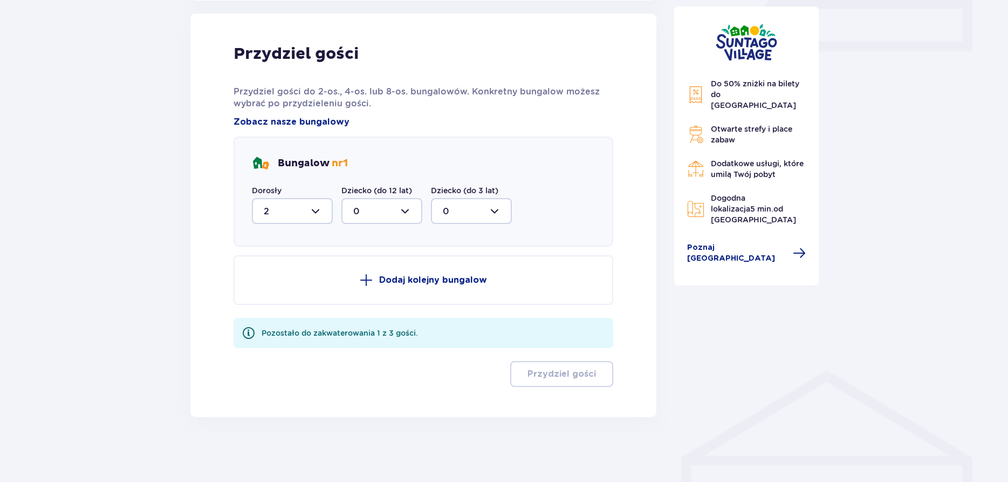
click at [444, 214] on div at bounding box center [471, 211] width 81 height 26
click at [293, 207] on div at bounding box center [292, 211] width 81 height 26
click at [371, 218] on div at bounding box center [381, 211] width 81 height 26
click at [394, 167] on div "Bungalow nr 1" at bounding box center [424, 163] width 344 height 17
click at [367, 279] on span at bounding box center [366, 279] width 13 height 13
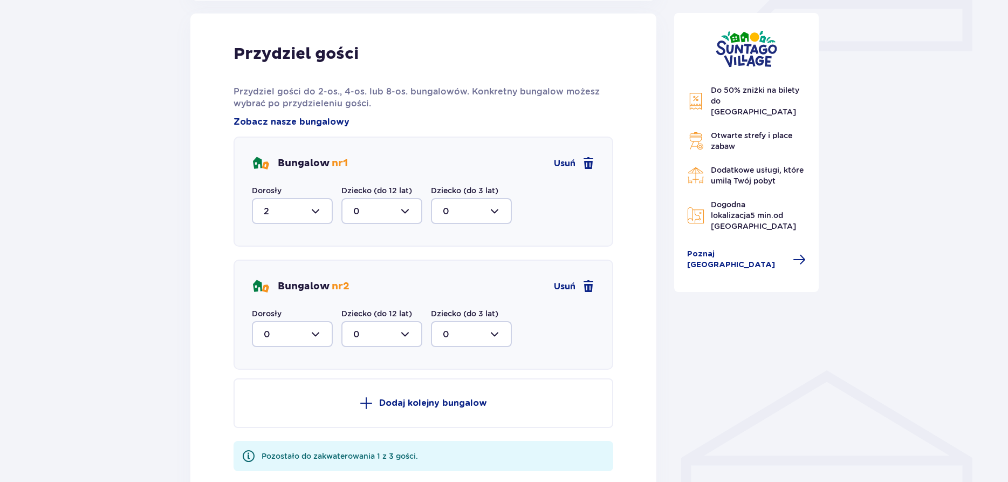
click at [407, 336] on div at bounding box center [381, 334] width 81 height 26
click at [495, 335] on div at bounding box center [471, 334] width 81 height 26
click at [309, 334] on div at bounding box center [292, 334] width 81 height 26
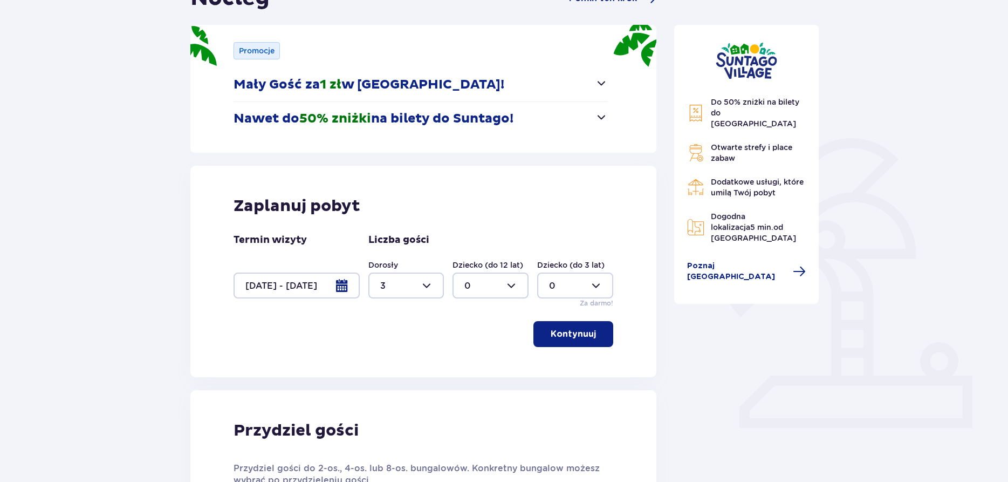
scroll to position [24, 0]
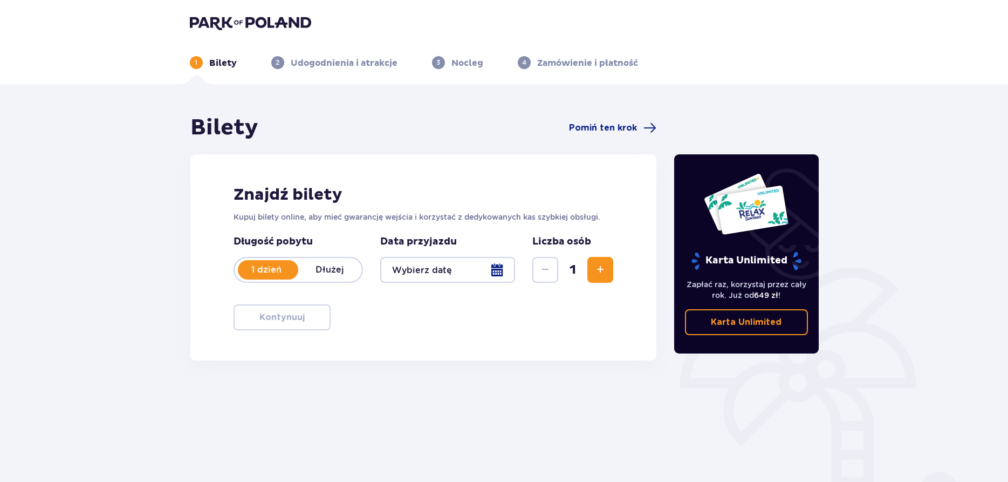
click at [444, 269] on div at bounding box center [447, 270] width 135 height 26
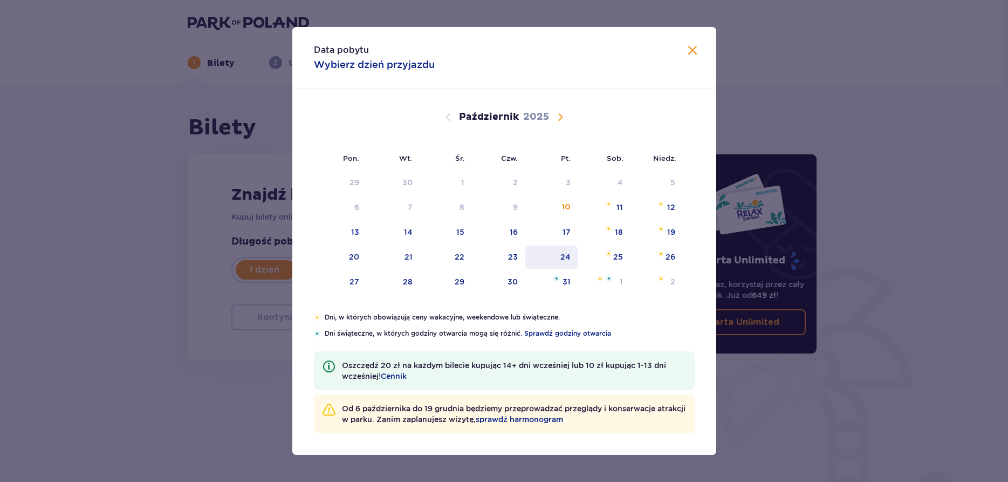
click at [569, 256] on div "24" at bounding box center [565, 256] width 10 height 11
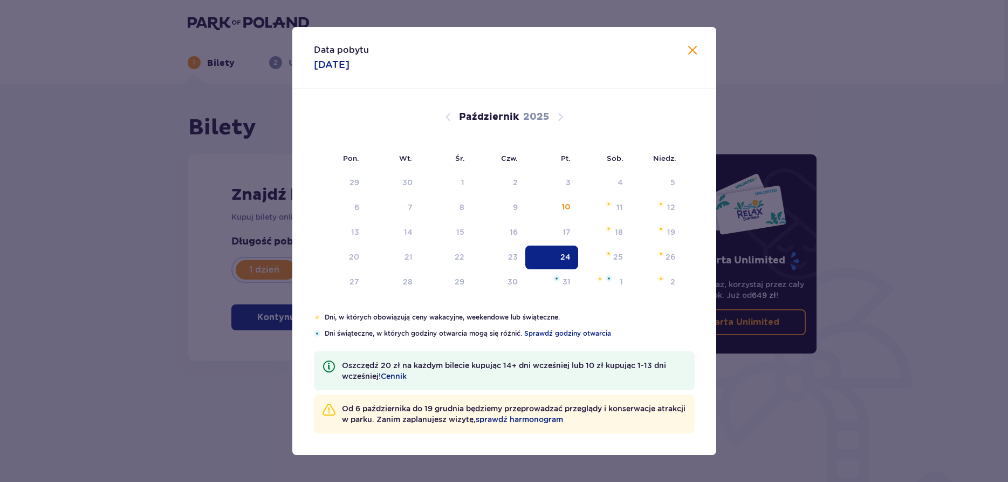
type input "[DATE]"
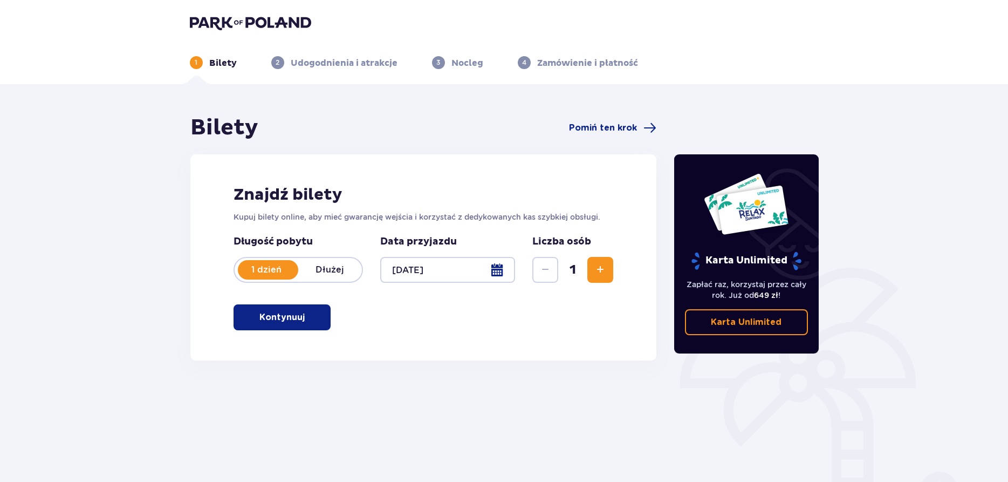
click at [602, 269] on span "Zwiększ" at bounding box center [600, 269] width 13 height 13
click at [602, 271] on span "Zwiększ" at bounding box center [600, 269] width 13 height 13
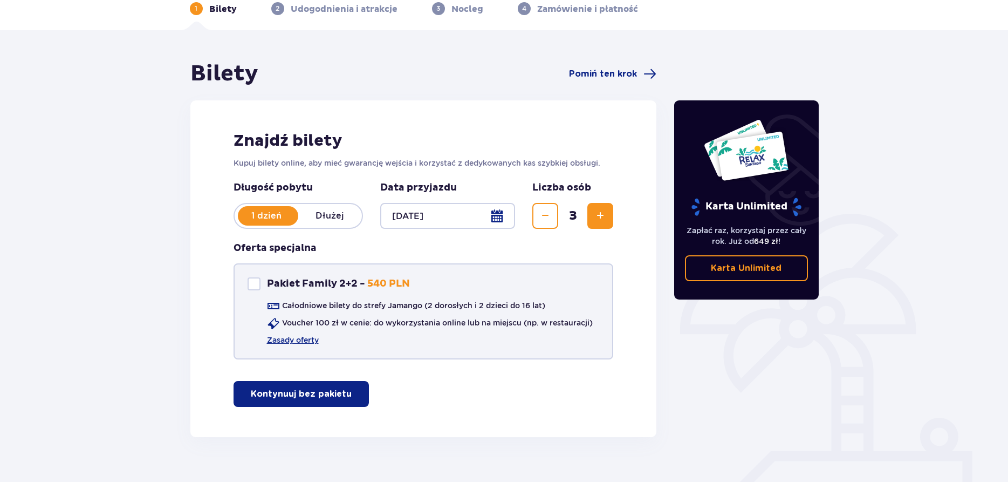
scroll to position [74, 0]
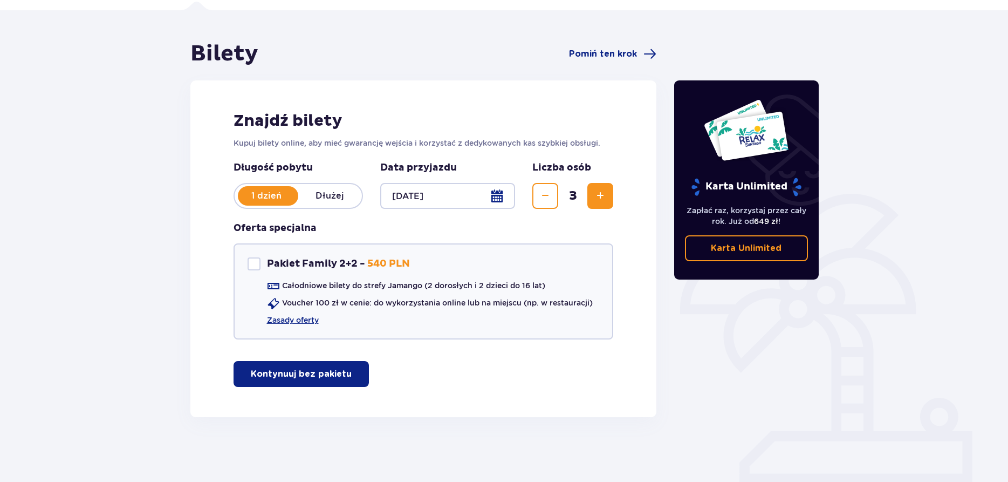
click at [594, 193] on span "Zwiększ" at bounding box center [600, 195] width 13 height 13
click at [286, 373] on p "Kontynuuj bez pakietu" at bounding box center [301, 374] width 101 height 12
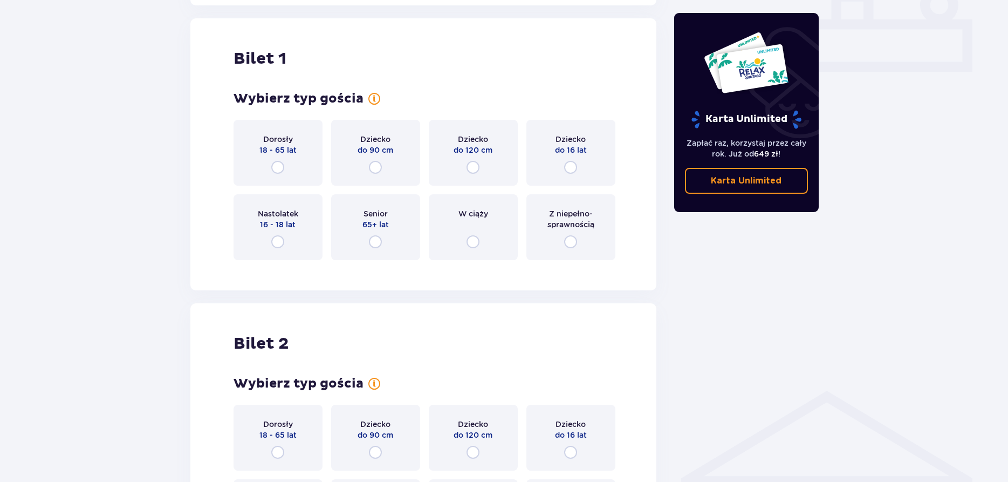
scroll to position [491, 0]
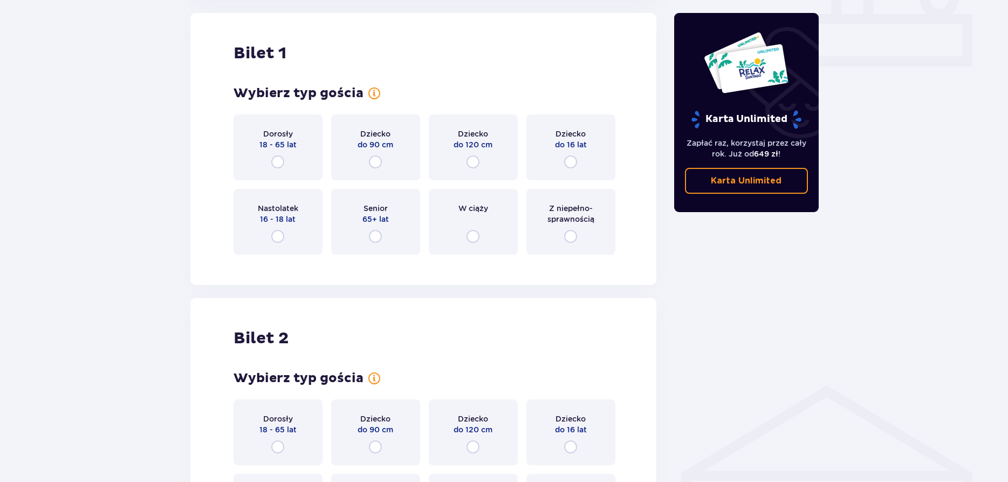
click at [280, 159] on input "radio" at bounding box center [277, 161] width 13 height 13
radio input "true"
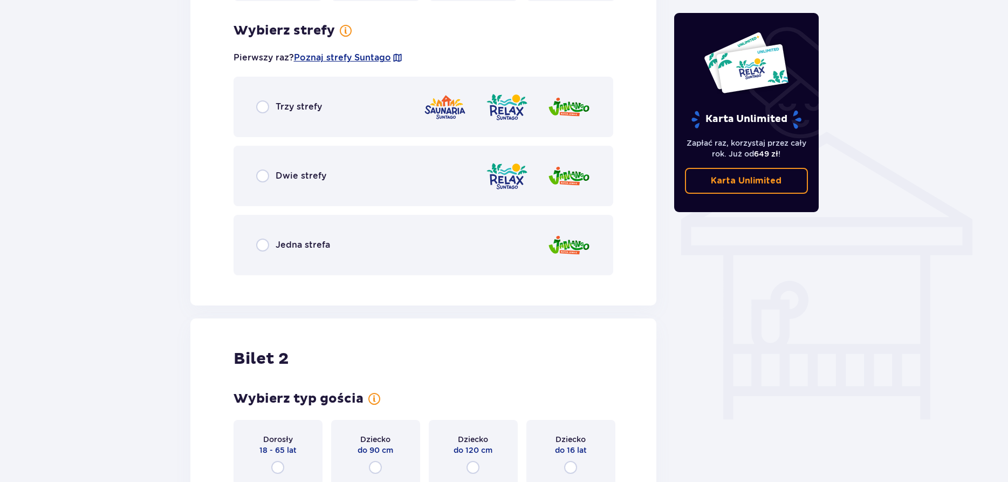
scroll to position [754, 0]
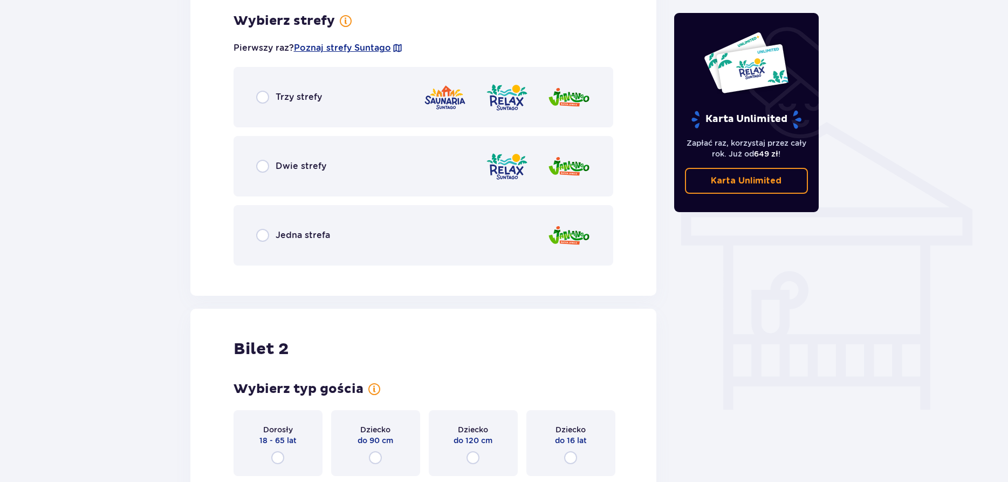
click at [265, 233] on input "radio" at bounding box center [262, 235] width 13 height 13
radio input "true"
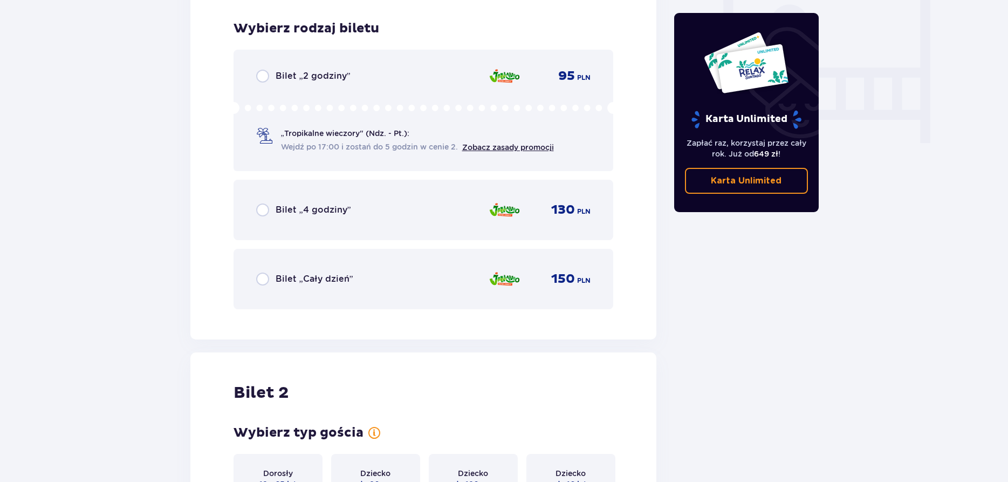
scroll to position [1028, 0]
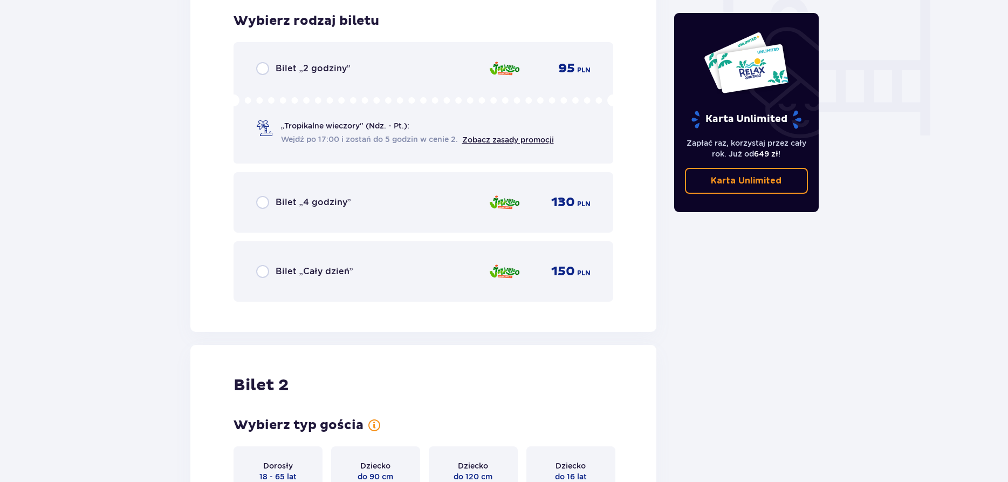
click at [263, 269] on input "radio" at bounding box center [262, 271] width 13 height 13
radio input "true"
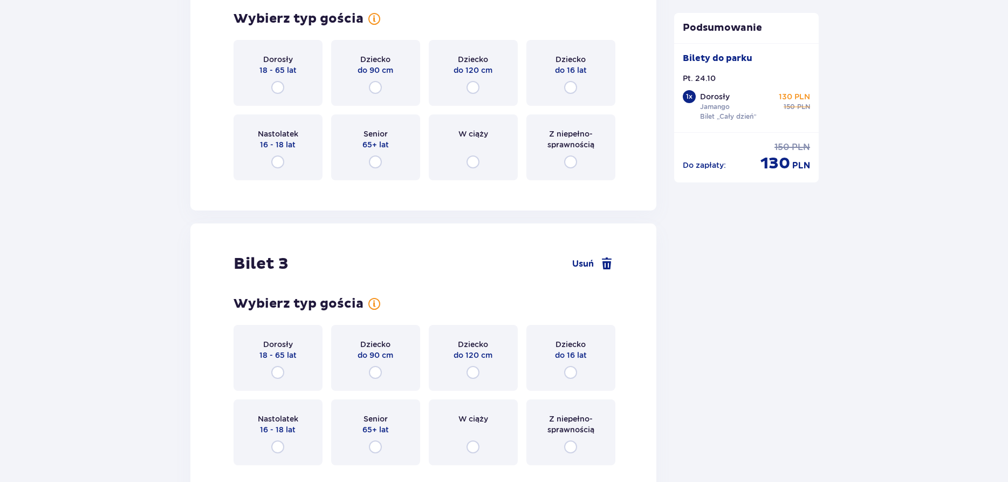
scroll to position [1250, 0]
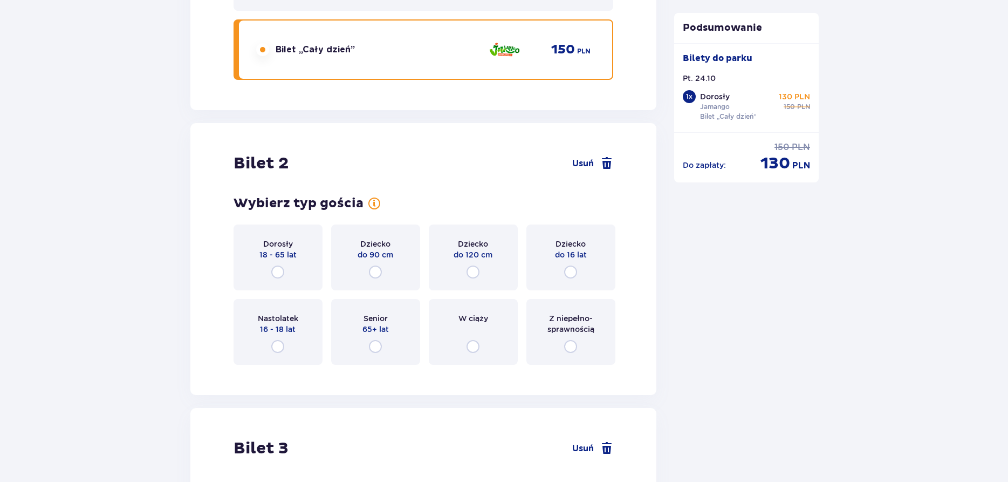
click at [281, 269] on input "radio" at bounding box center [277, 271] width 13 height 13
radio input "true"
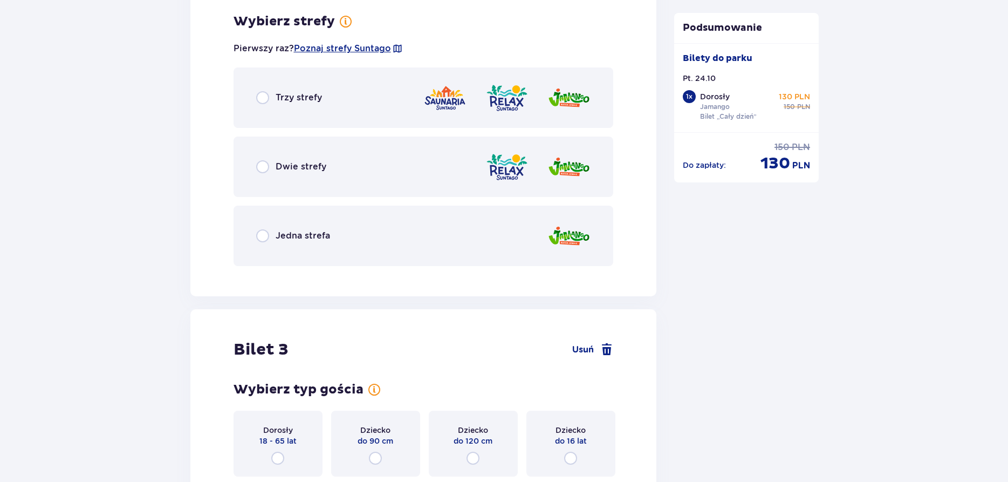
scroll to position [1623, 0]
click at [262, 235] on input "radio" at bounding box center [262, 235] width 13 height 13
radio input "true"
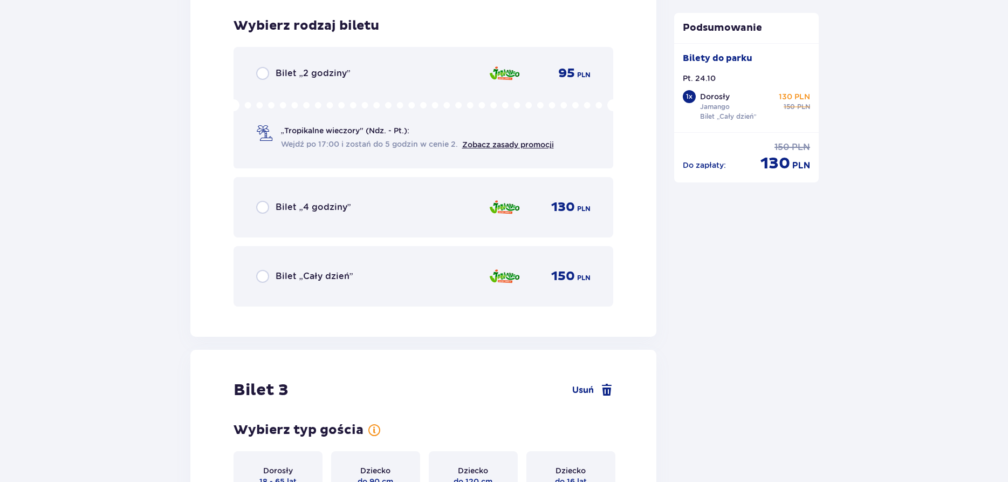
scroll to position [1897, 0]
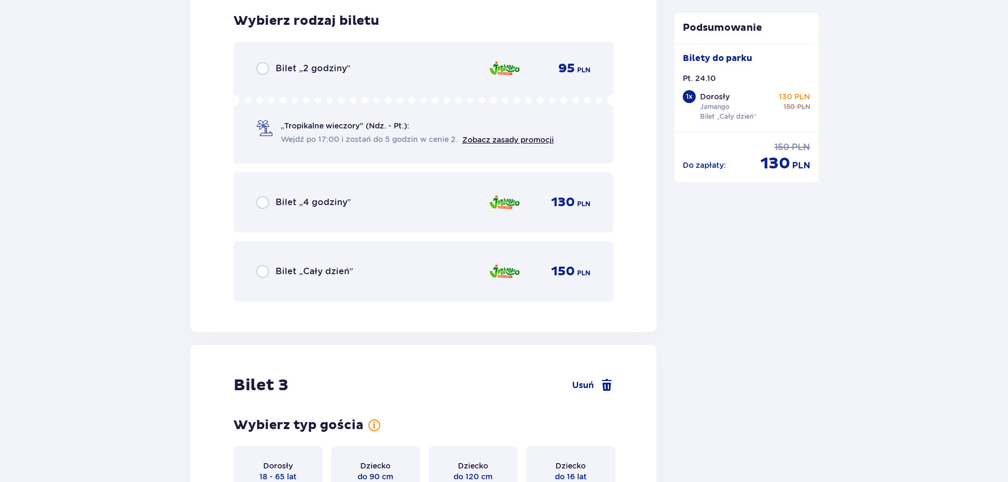
click at [260, 272] on input "radio" at bounding box center [262, 271] width 13 height 13
radio input "true"
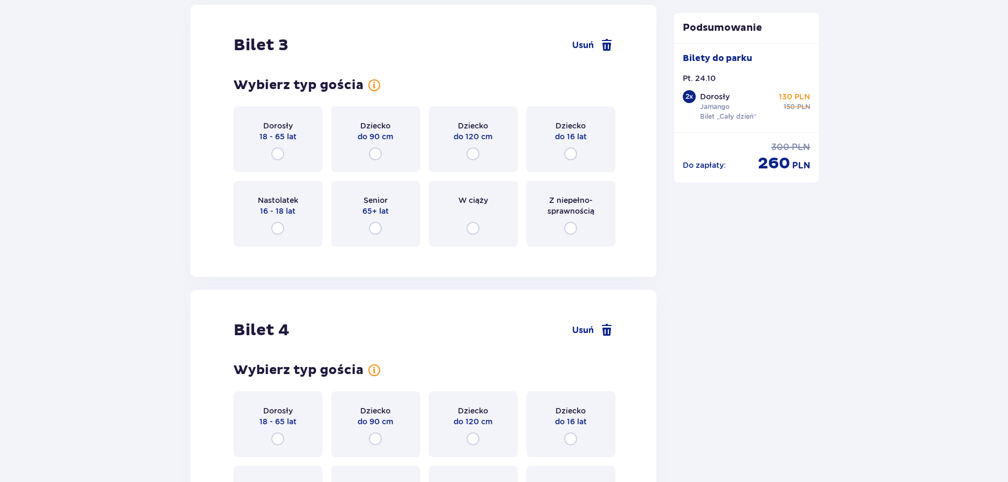
scroll to position [2228, 0]
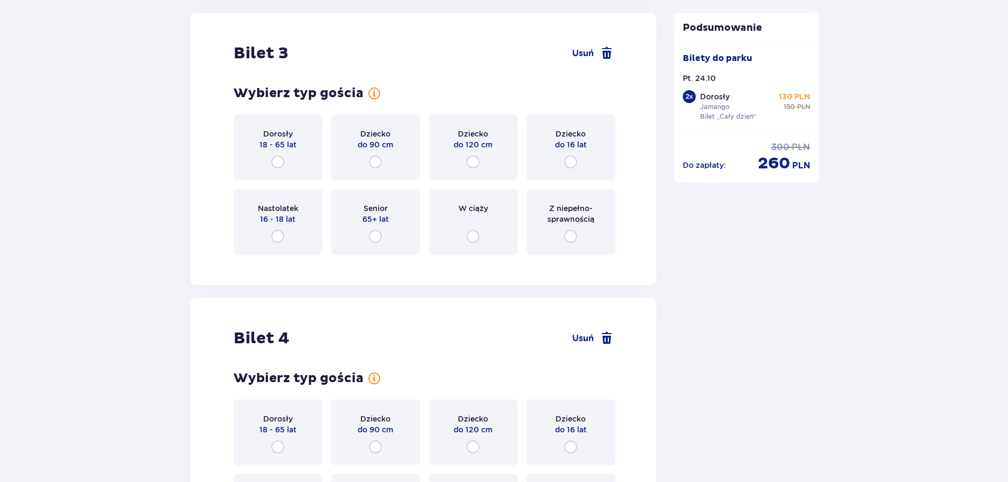
click at [276, 162] on input "radio" at bounding box center [277, 161] width 13 height 13
radio input "true"
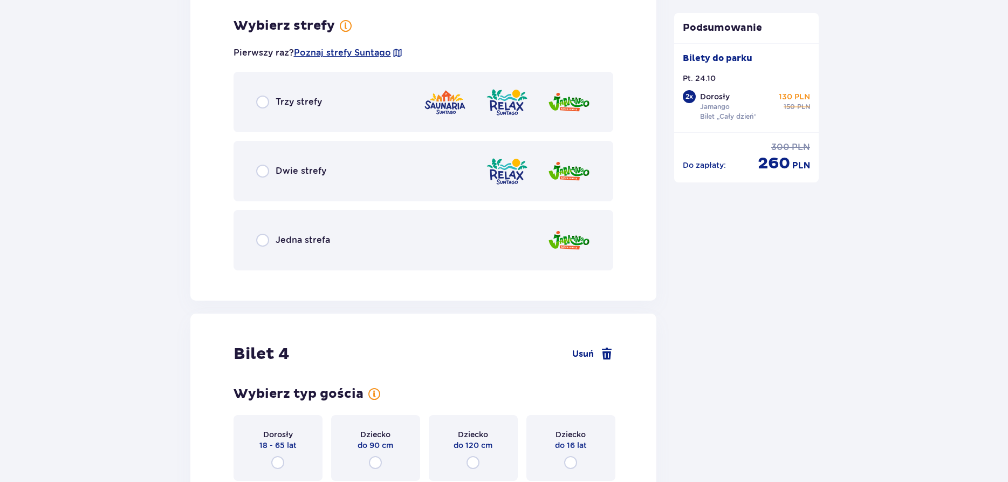
scroll to position [2492, 0]
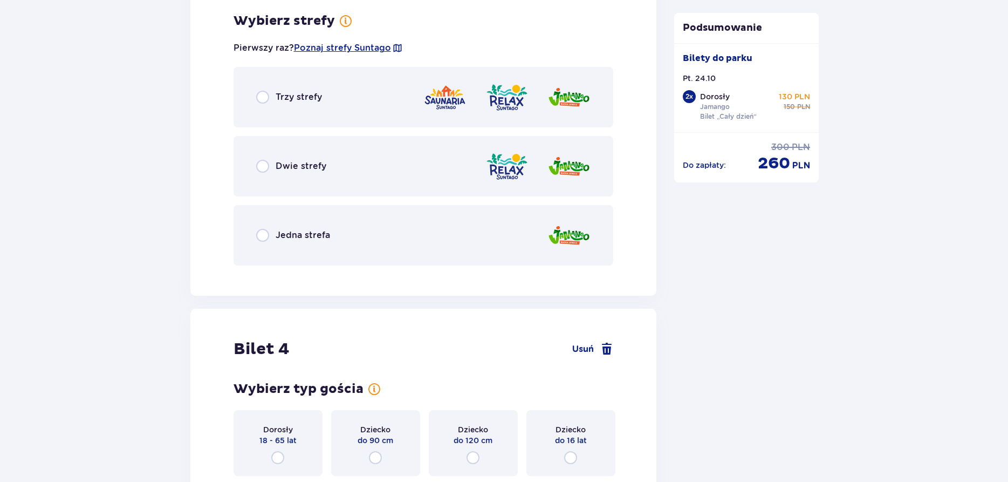
click at [264, 166] on input "radio" at bounding box center [262, 166] width 13 height 13
radio input "true"
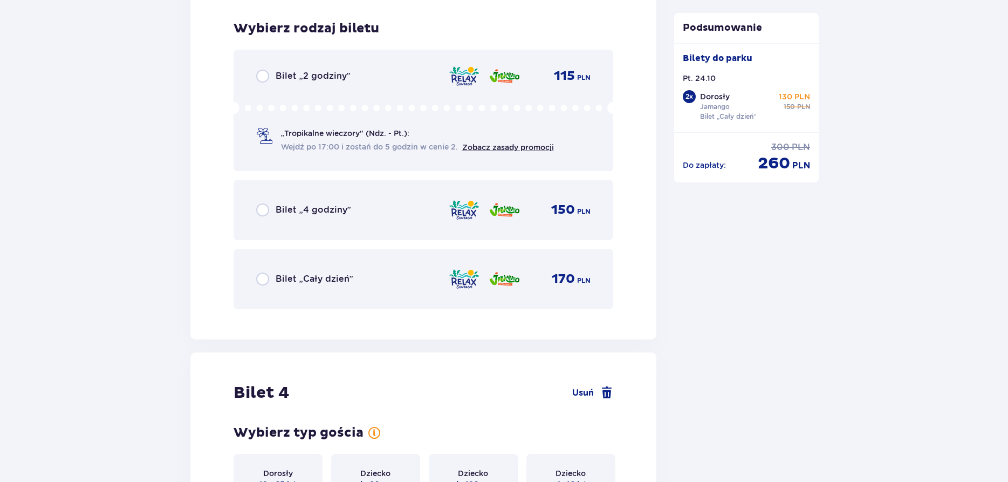
scroll to position [2766, 0]
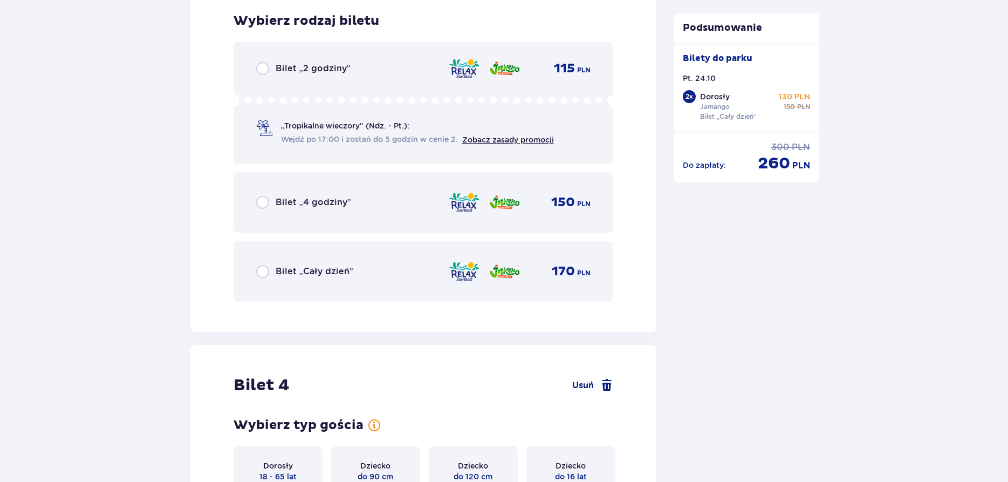
click at [265, 270] on input "radio" at bounding box center [262, 271] width 13 height 13
radio input "true"
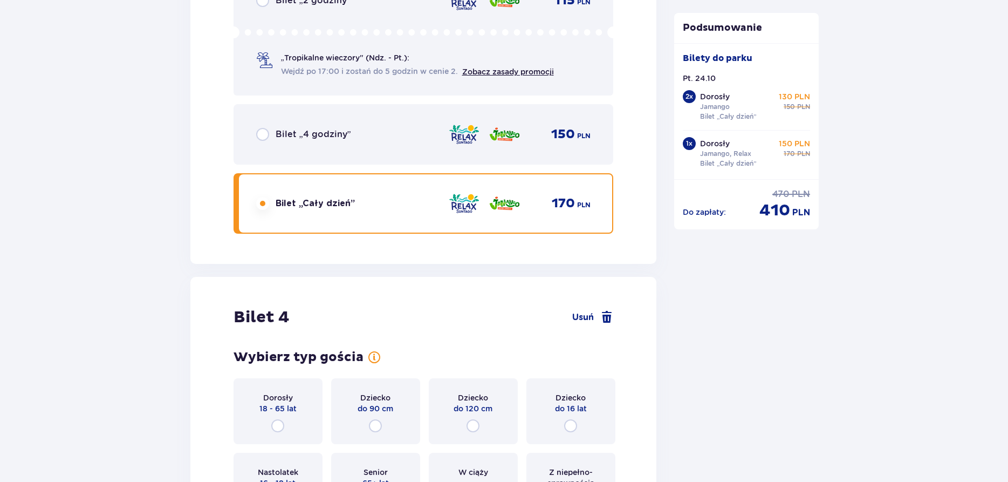
scroll to position [3017, 0]
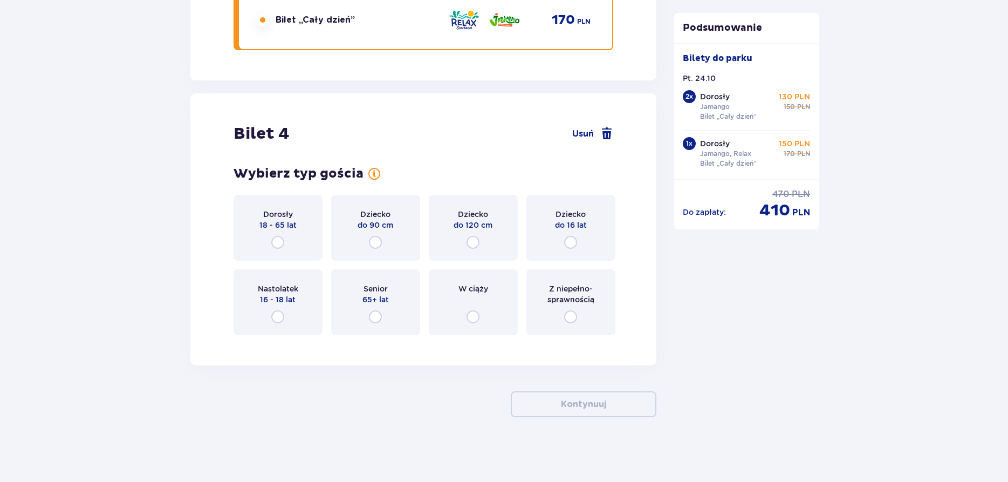
click at [571, 241] on input "radio" at bounding box center [570, 242] width 13 height 13
radio input "true"
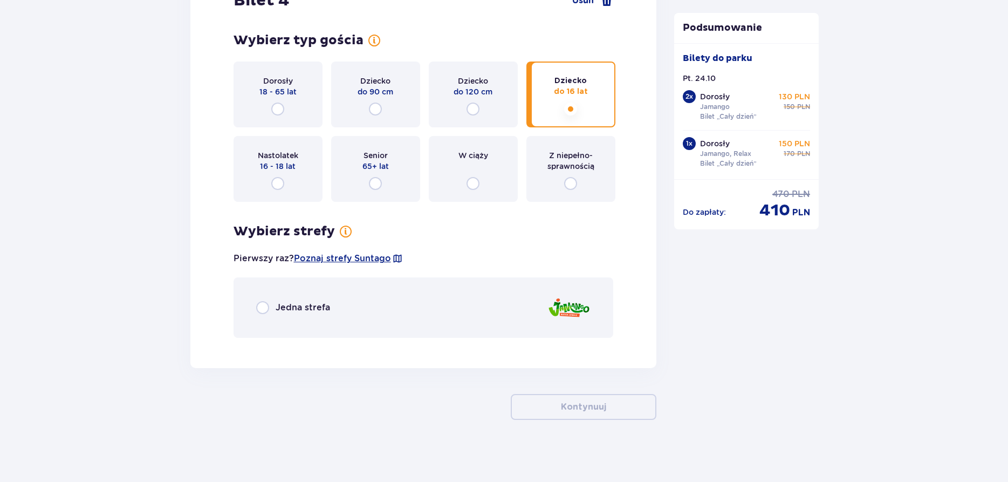
scroll to position [3153, 0]
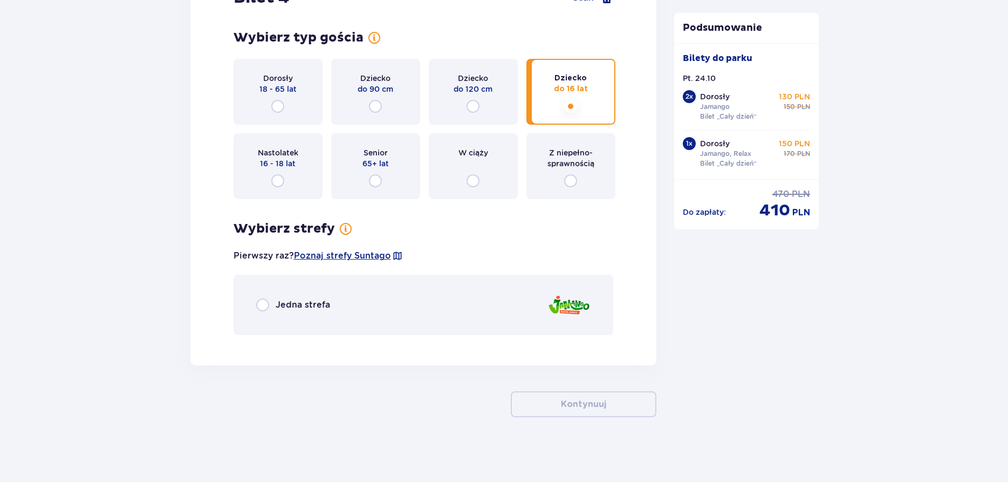
click at [262, 301] on input "radio" at bounding box center [262, 304] width 13 height 13
radio input "true"
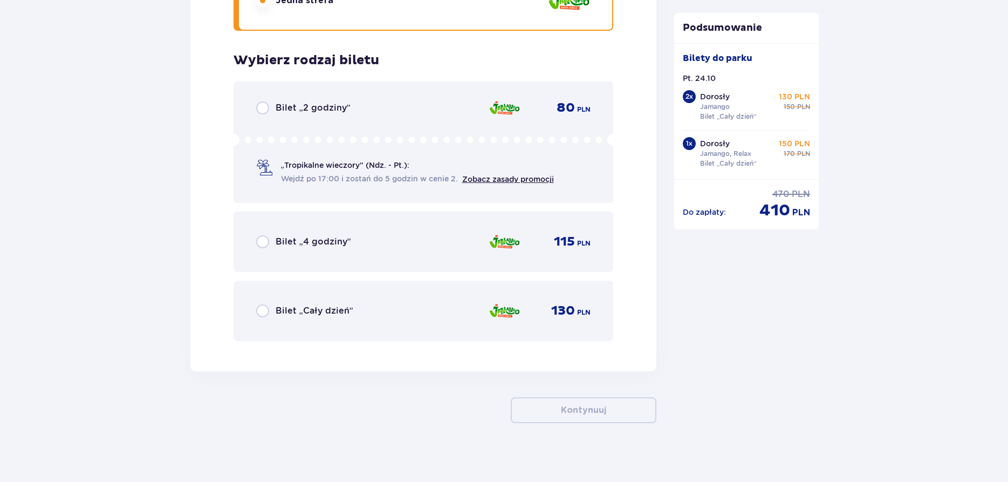
scroll to position [3463, 0]
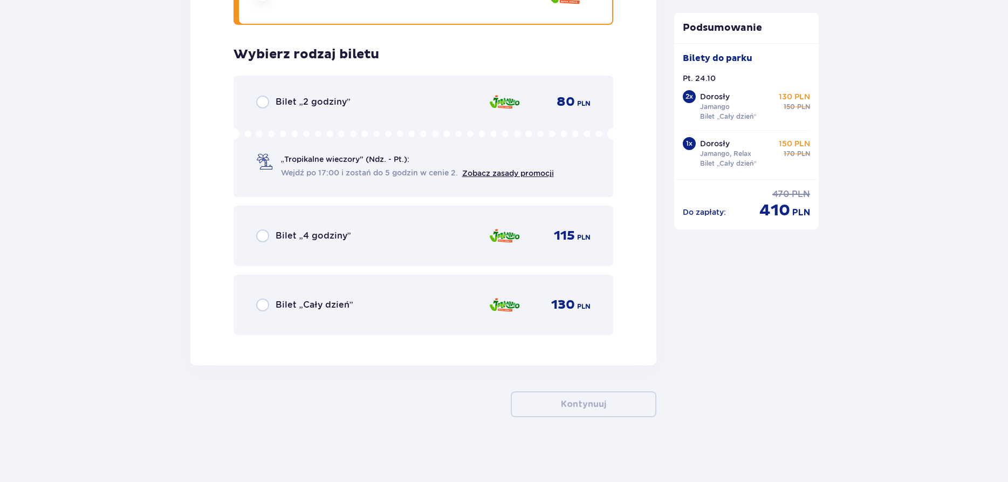
click at [260, 305] on input "radio" at bounding box center [262, 304] width 13 height 13
radio input "true"
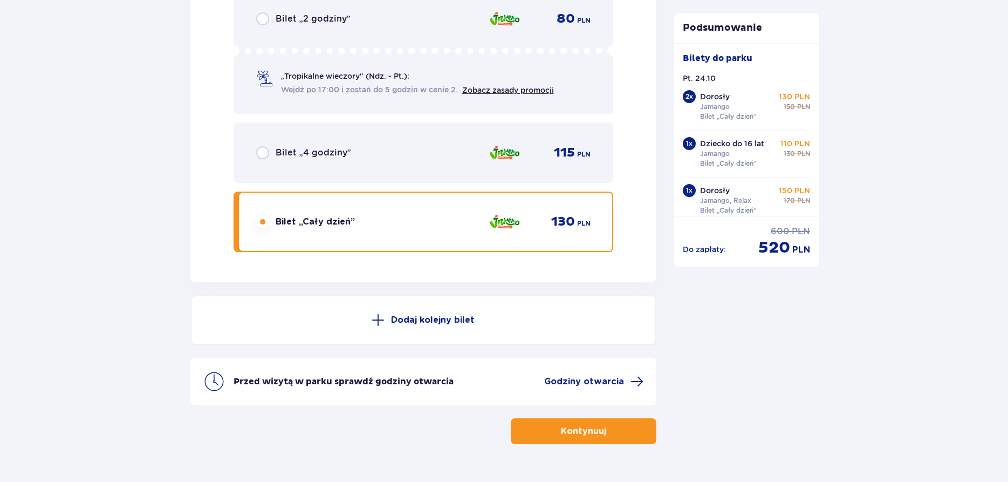
scroll to position [3564, 0]
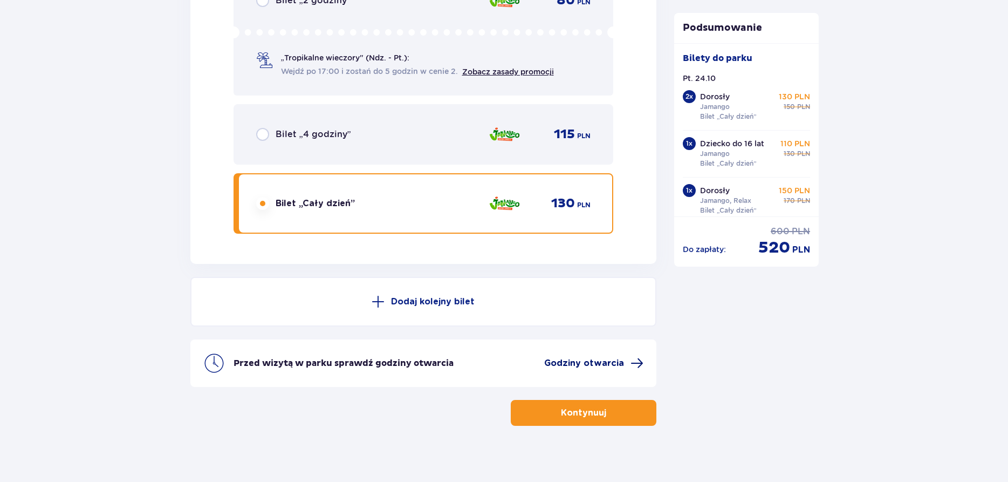
click at [579, 365] on span "Godziny otwarcia" at bounding box center [584, 363] width 80 height 12
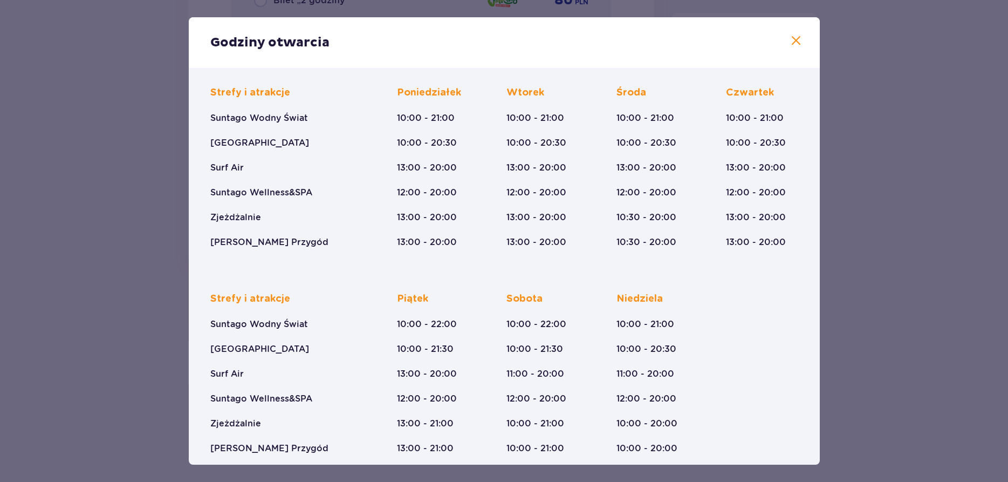
scroll to position [89, 0]
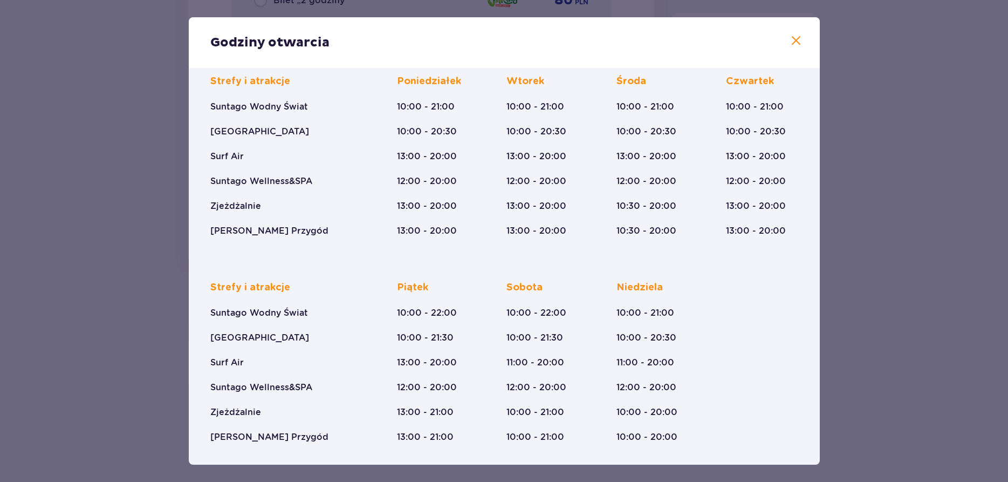
click at [794, 40] on span at bounding box center [796, 41] width 13 height 13
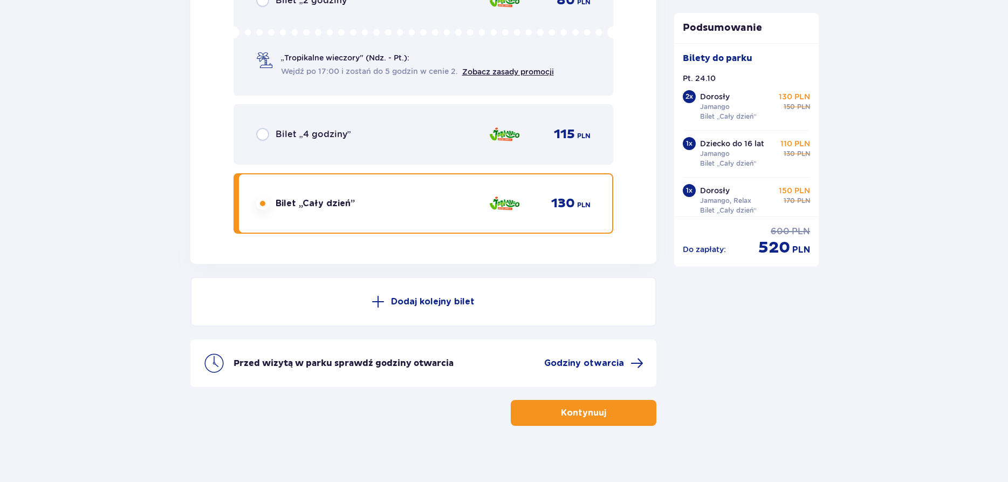
click at [575, 417] on p "Kontynuuj" at bounding box center [583, 413] width 45 height 12
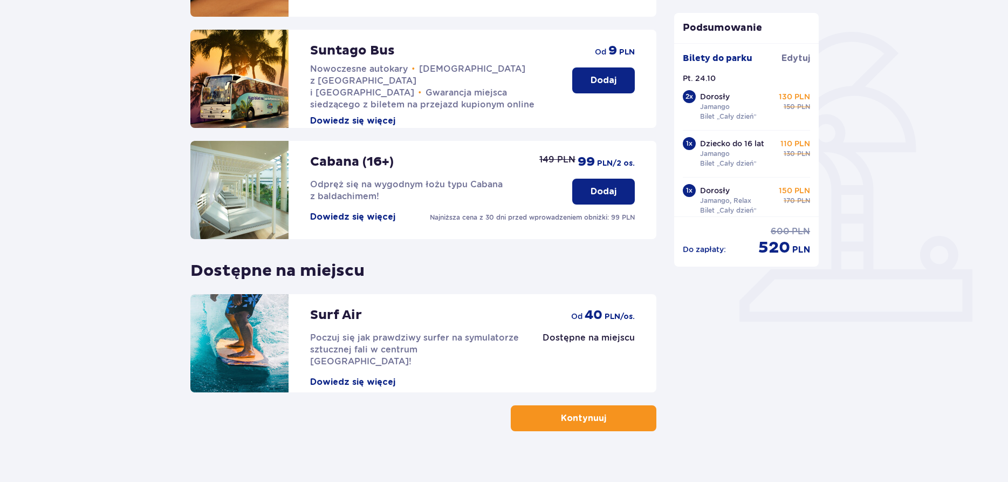
scroll to position [250, 0]
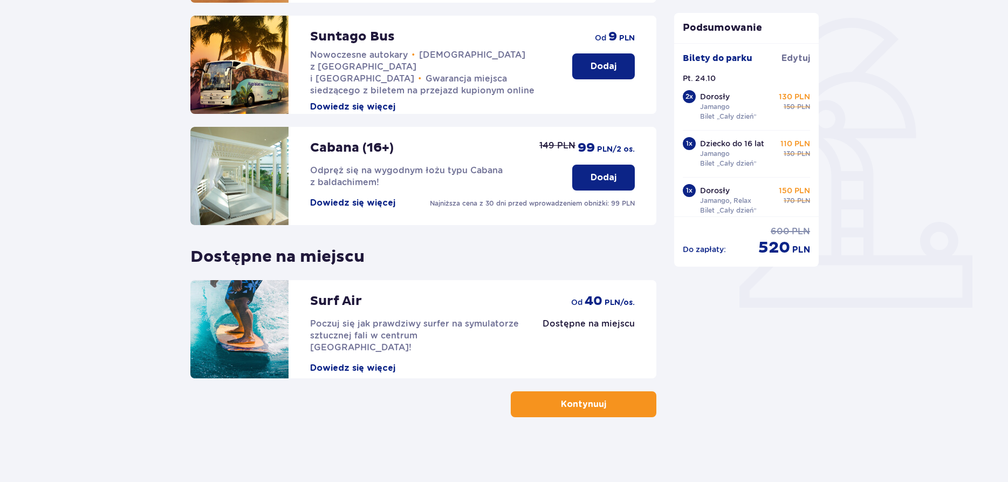
click at [607, 400] on span "button" at bounding box center [608, 403] width 13 height 13
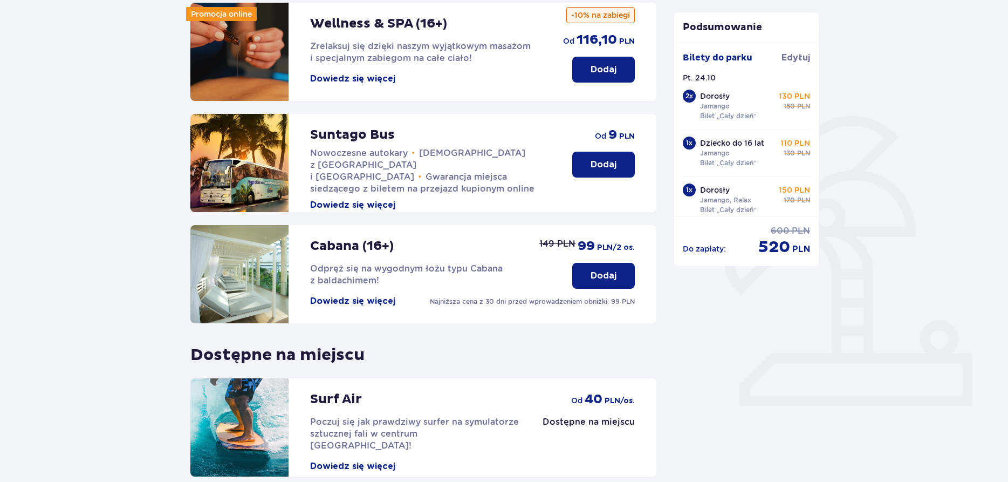
scroll to position [152, 0]
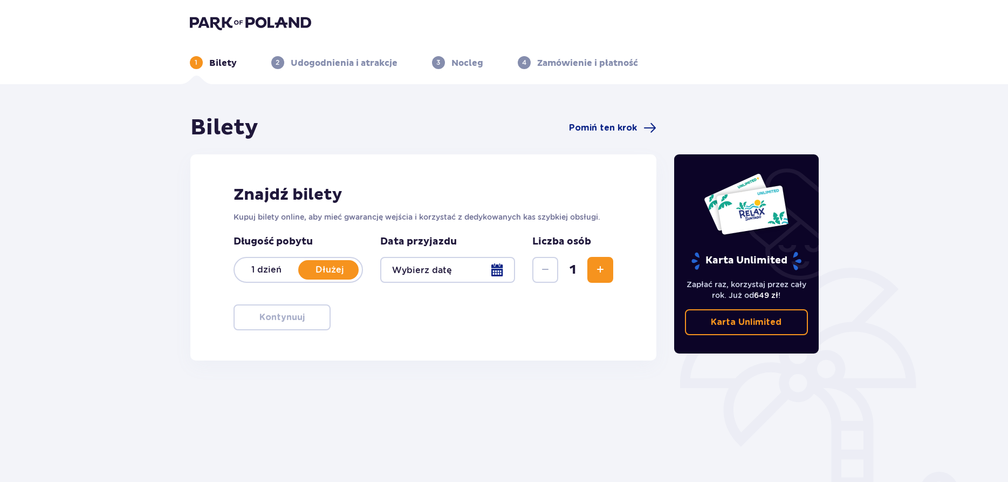
click at [403, 269] on div at bounding box center [447, 270] width 135 height 26
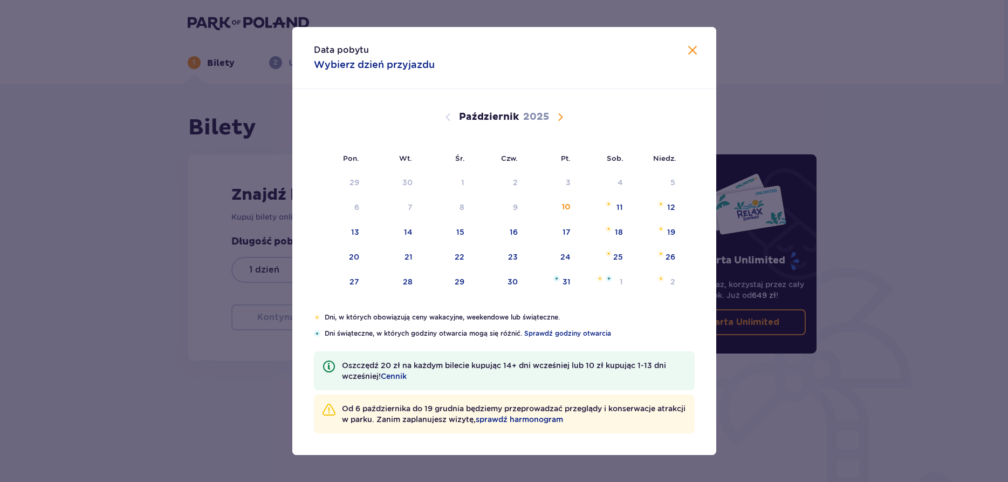
click at [560, 115] on span "Następny miesiąc" at bounding box center [560, 117] width 13 height 13
click at [351, 231] on div "10" at bounding box center [355, 232] width 9 height 11
click at [351, 231] on div "Pon. Wt. Śr. Czw. Pt. Sob. [GEOGRAPHIC_DATA]. [DATE] 29 30 1 2 3 4 5 6 7 8 9 10…" at bounding box center [504, 200] width 424 height 223
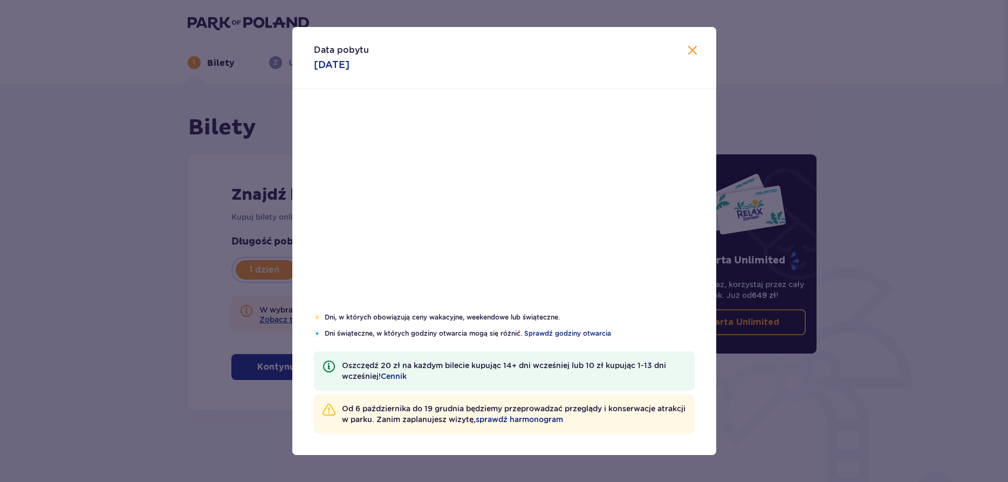
type input "[DATE]"
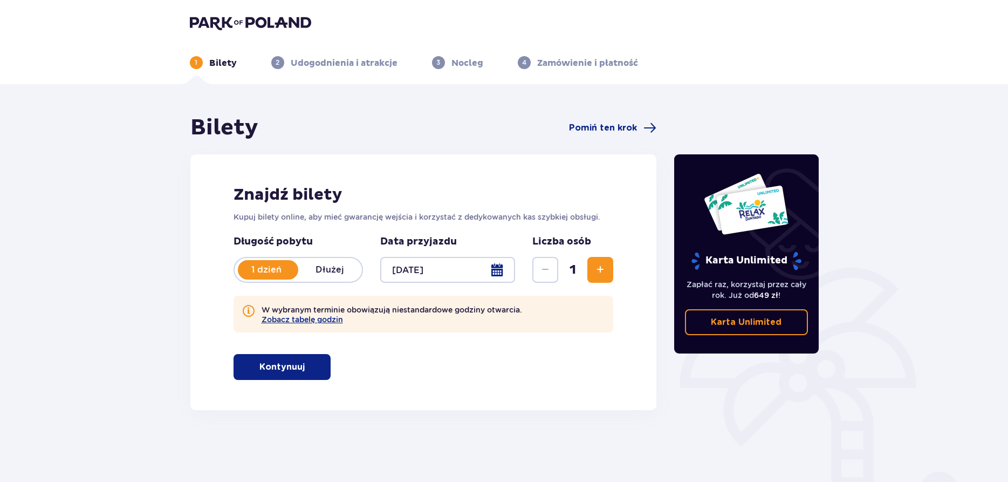
click at [608, 271] on button "Zwiększ" at bounding box center [600, 270] width 26 height 26
click at [603, 269] on span "Zwiększ" at bounding box center [600, 269] width 13 height 13
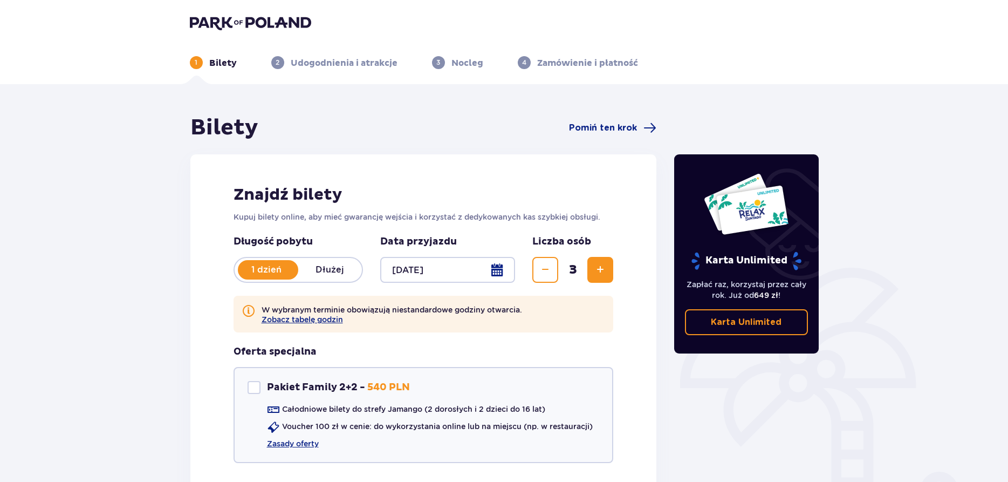
click at [599, 266] on span "Zwiększ" at bounding box center [600, 269] width 13 height 13
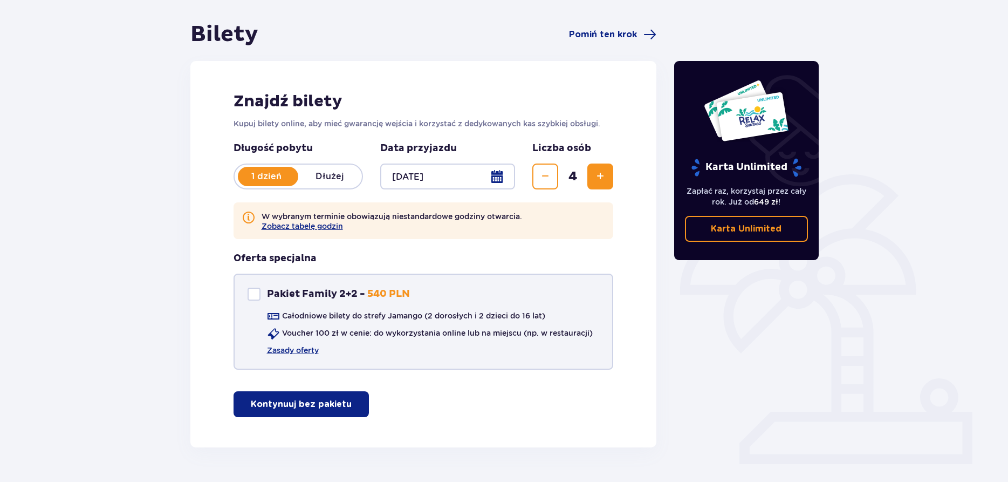
scroll to position [124, 0]
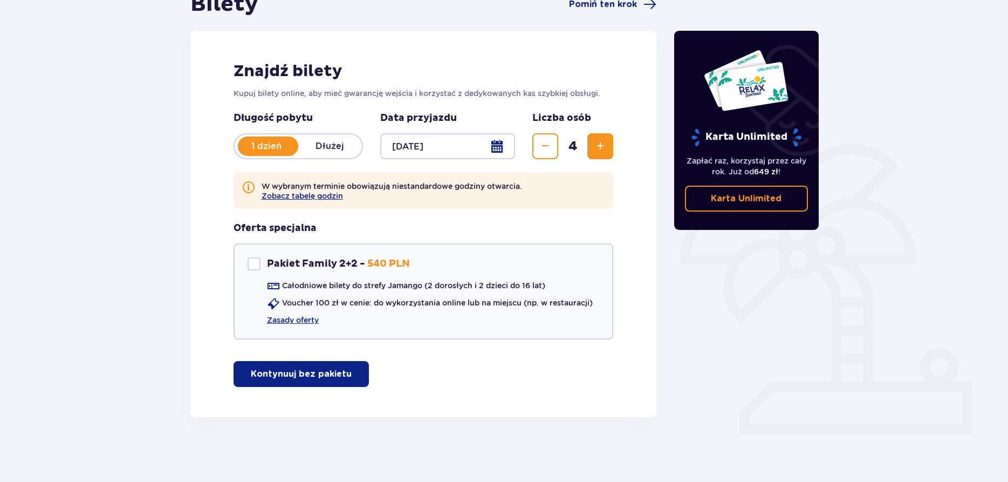
click at [278, 369] on p "Kontynuuj bez pakietu" at bounding box center [301, 374] width 101 height 12
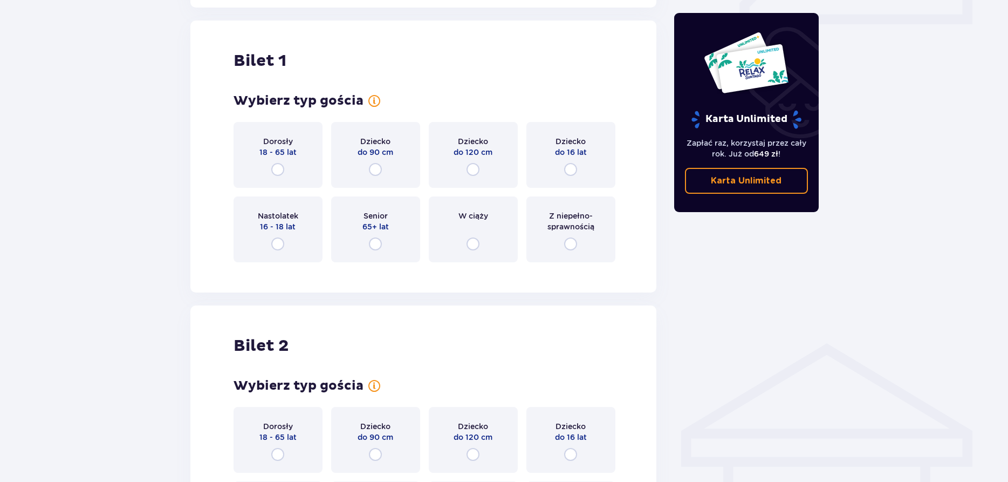
scroll to position [540, 0]
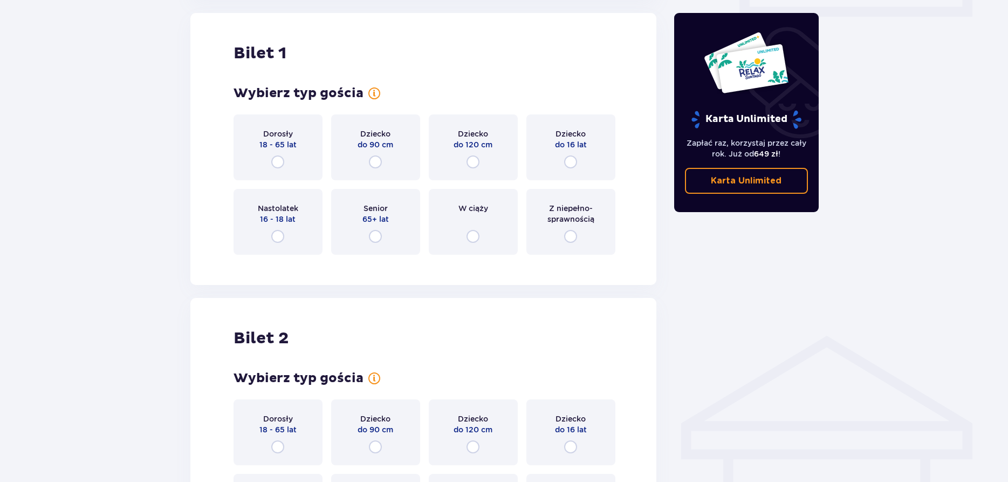
click at [275, 157] on input "radio" at bounding box center [277, 161] width 13 height 13
radio input "true"
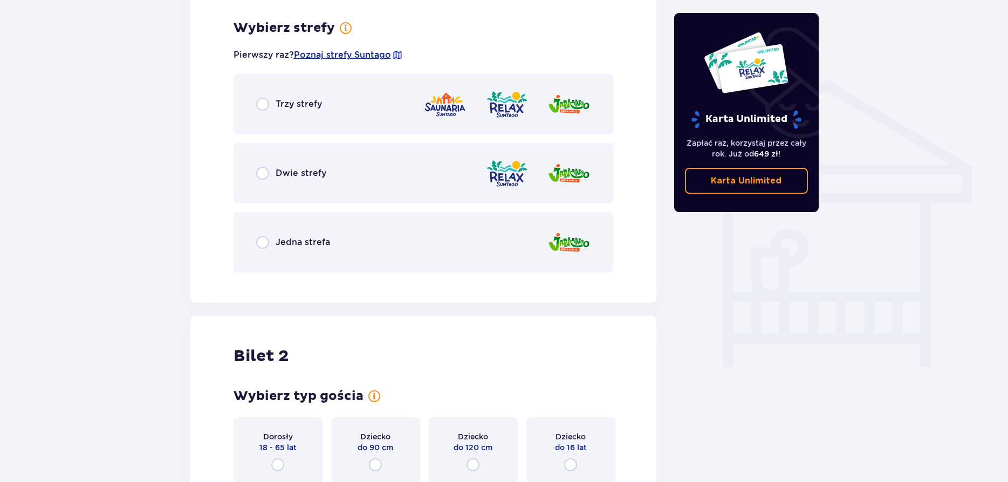
scroll to position [804, 0]
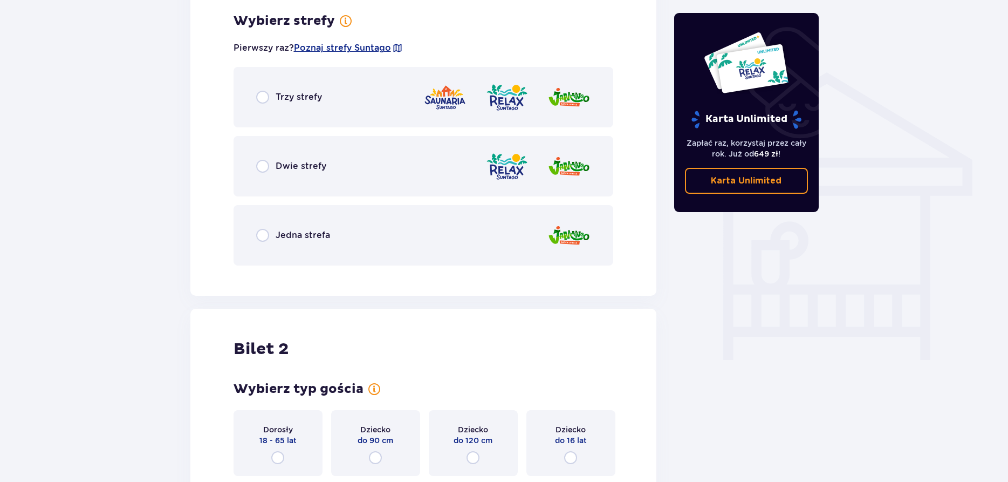
click at [261, 235] on input "radio" at bounding box center [262, 235] width 13 height 13
radio input "true"
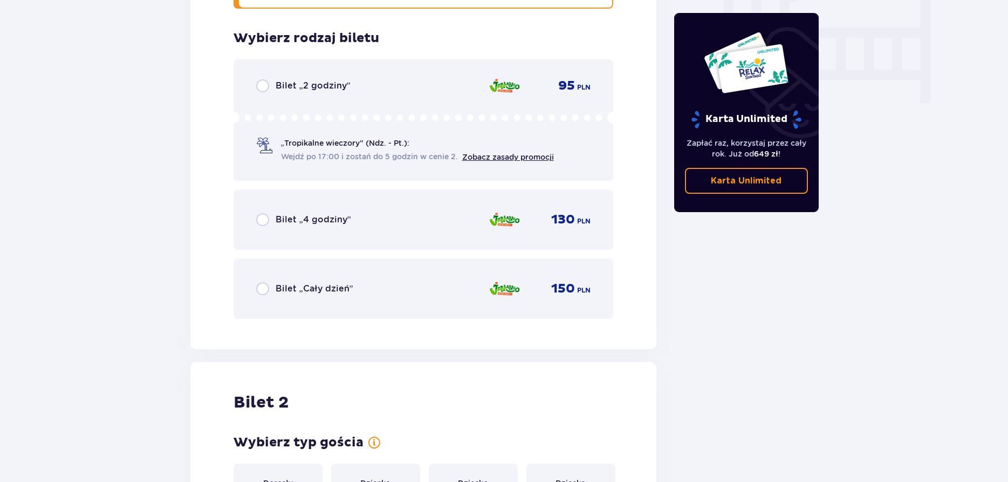
scroll to position [1078, 0]
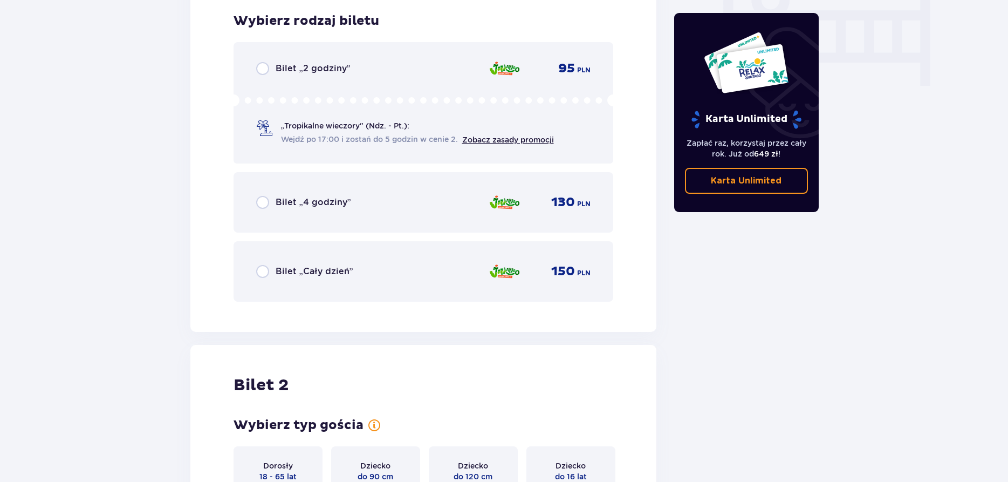
click at [266, 271] on input "radio" at bounding box center [262, 271] width 13 height 13
radio input "true"
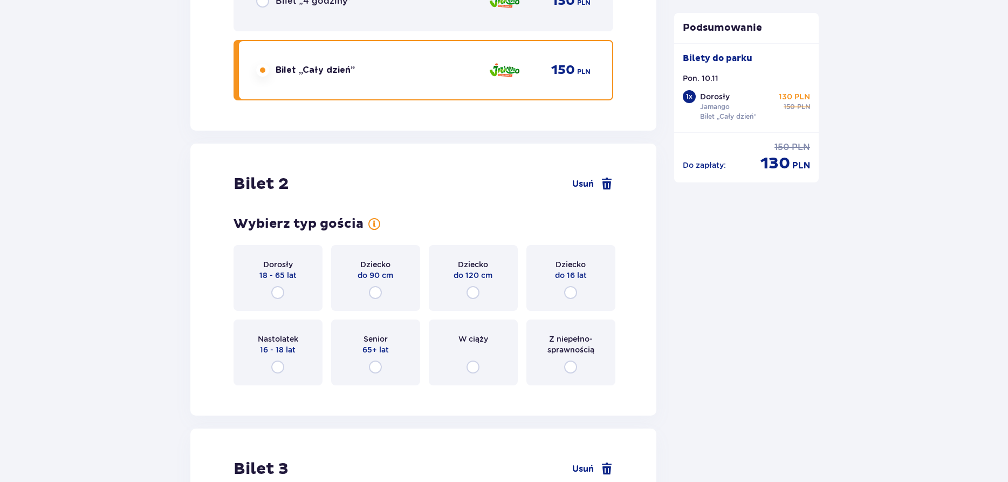
scroll to position [1409, 0]
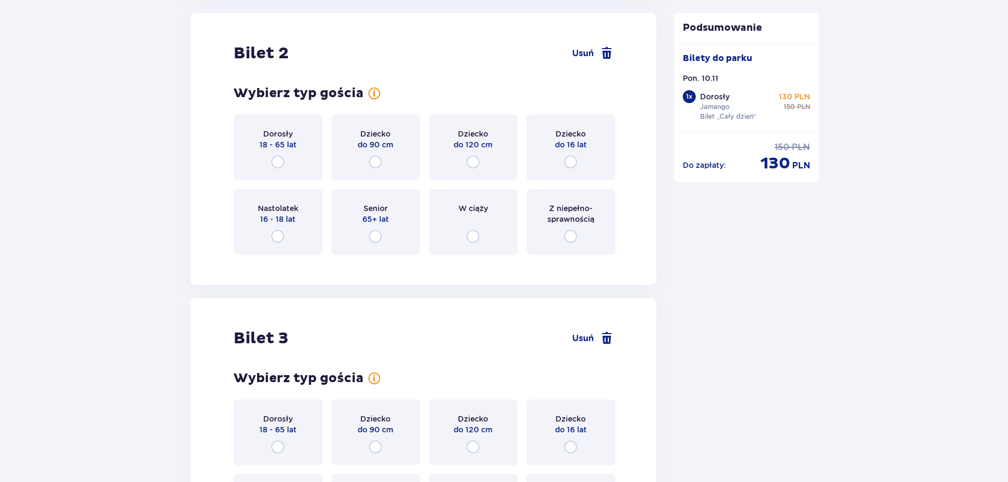
click at [278, 234] on input "radio" at bounding box center [277, 236] width 13 height 13
radio input "true"
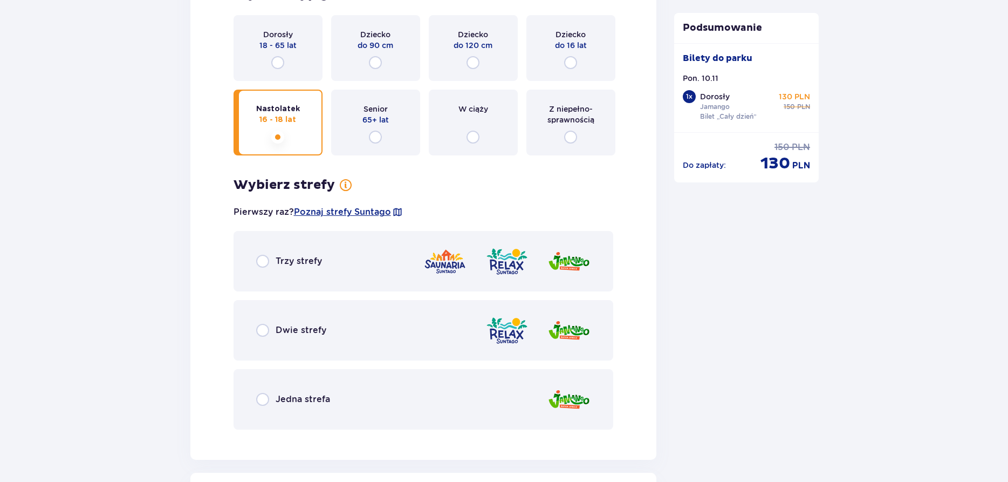
scroll to position [1507, 0]
click at [278, 62] on input "radio" at bounding box center [277, 63] width 13 height 13
radio input "true"
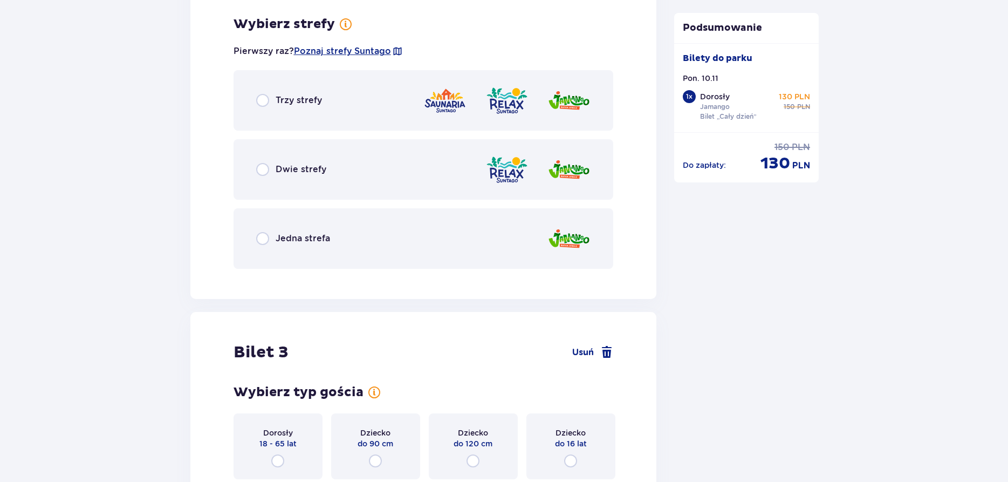
scroll to position [1672, 0]
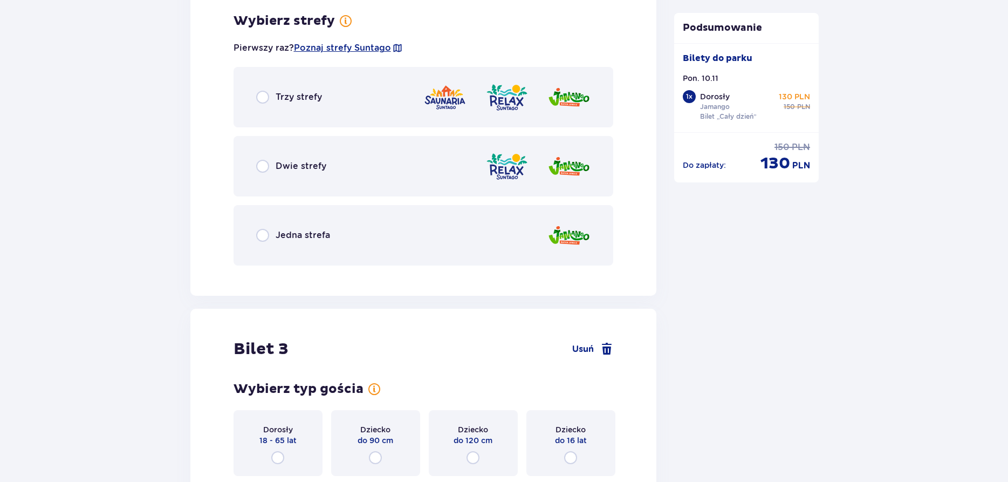
click at [263, 234] on input "radio" at bounding box center [262, 235] width 13 height 13
radio input "true"
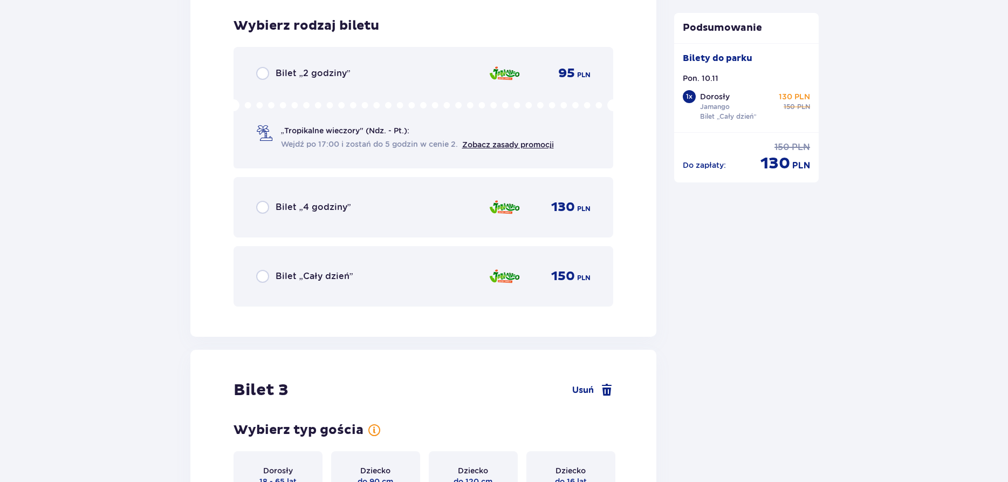
scroll to position [1946, 0]
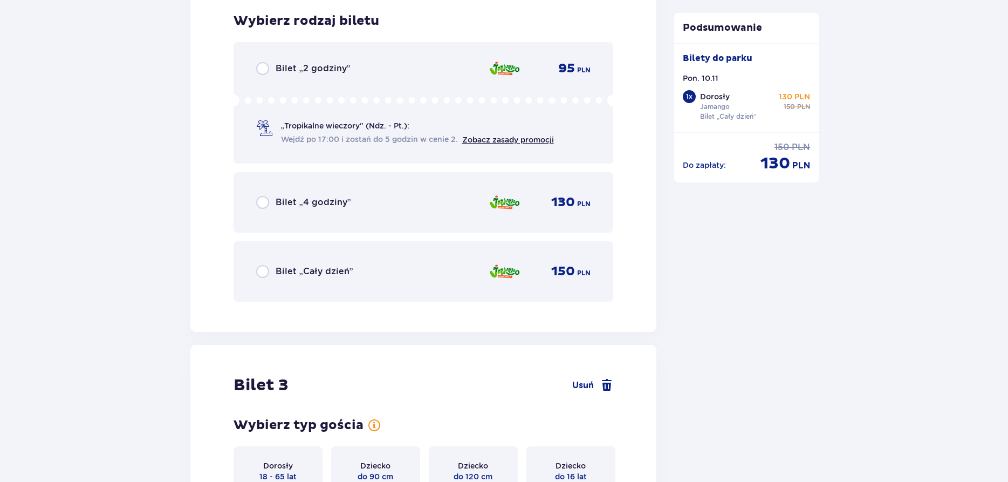
click at [262, 268] on input "radio" at bounding box center [262, 271] width 13 height 13
radio input "true"
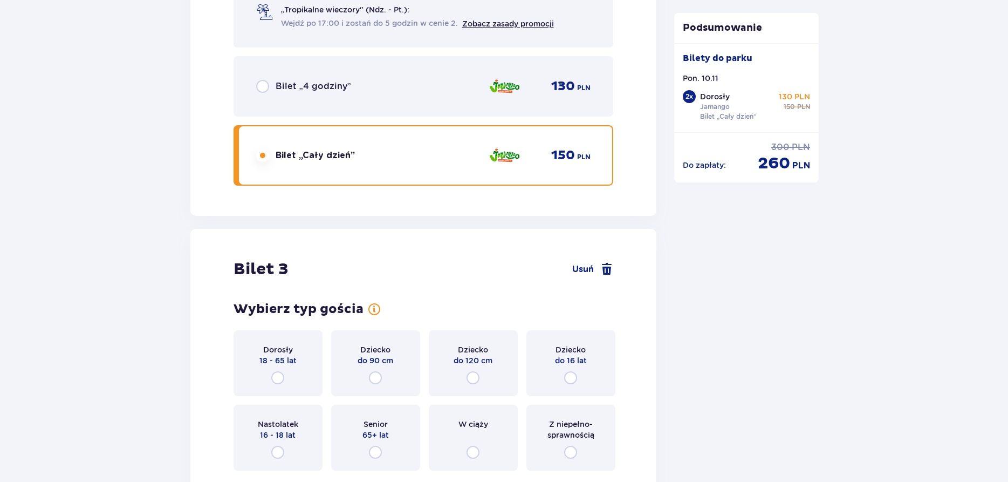
scroll to position [2278, 0]
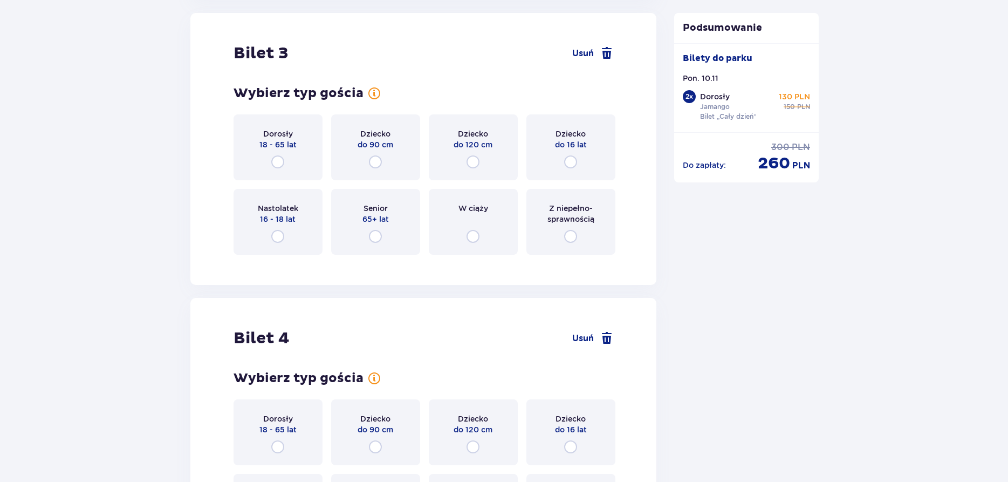
click at [278, 161] on input "radio" at bounding box center [277, 161] width 13 height 13
radio input "true"
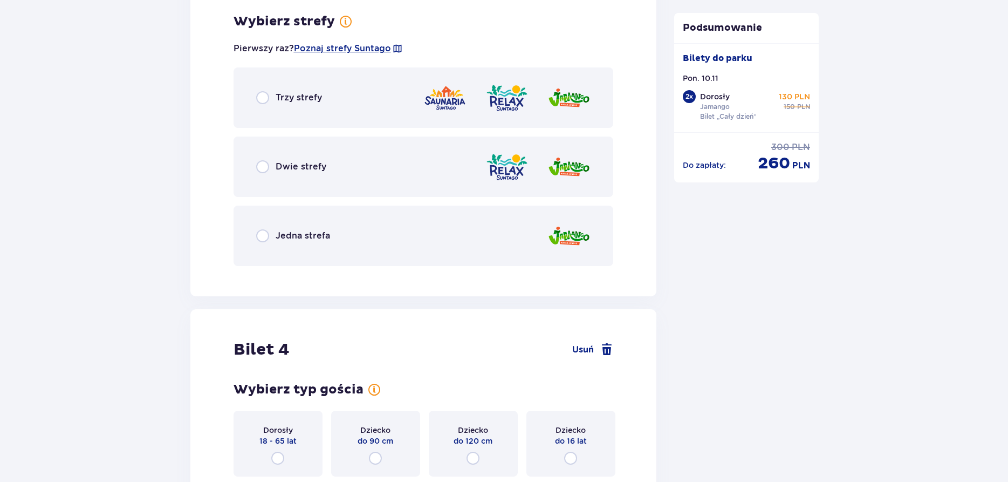
scroll to position [2541, 0]
click at [263, 165] on input "radio" at bounding box center [262, 166] width 13 height 13
radio input "true"
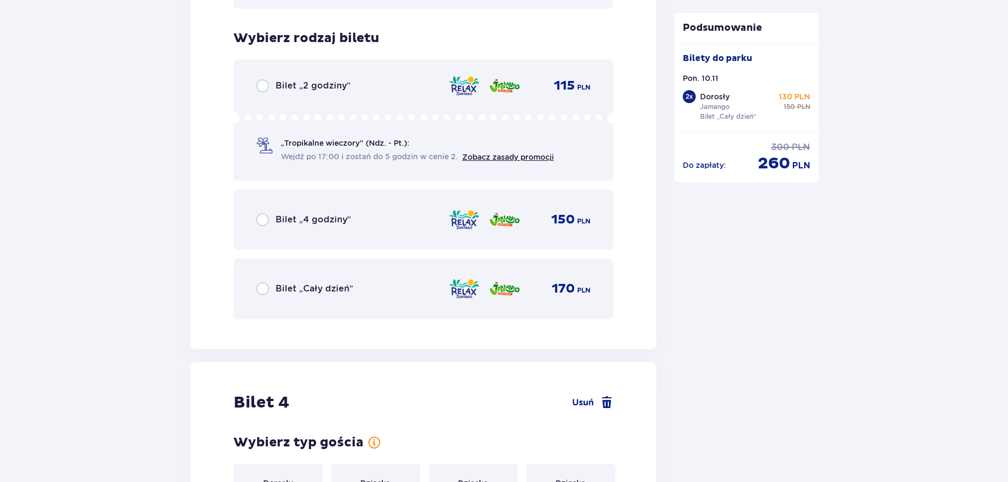
scroll to position [2815, 0]
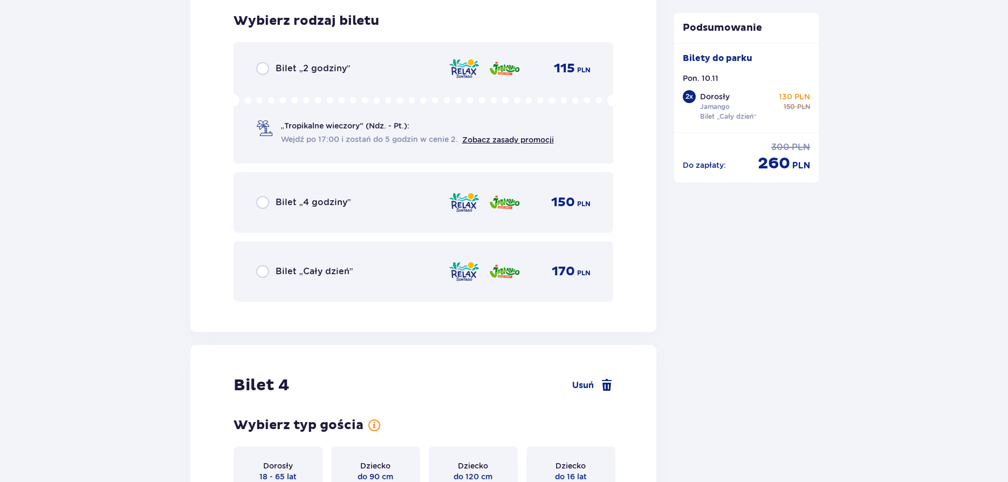
click at [263, 270] on input "radio" at bounding box center [262, 271] width 13 height 13
radio input "true"
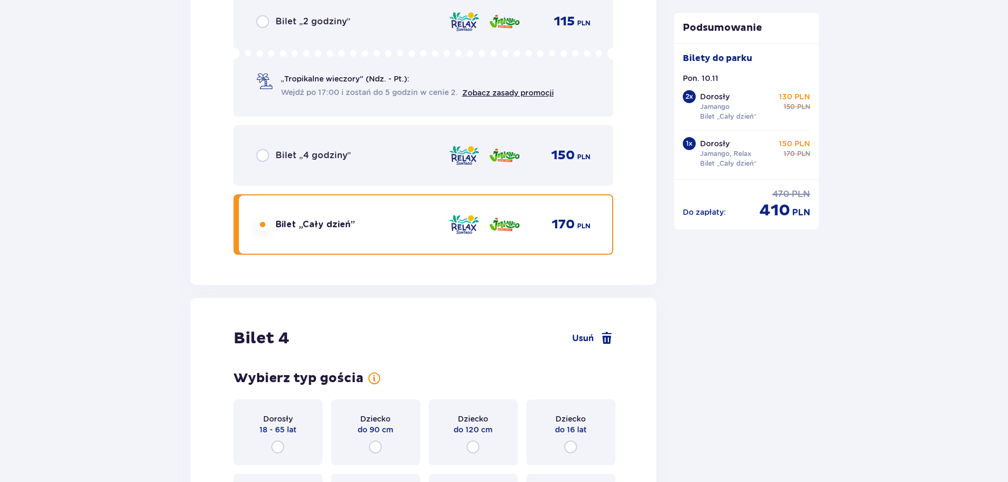
scroll to position [3066, 0]
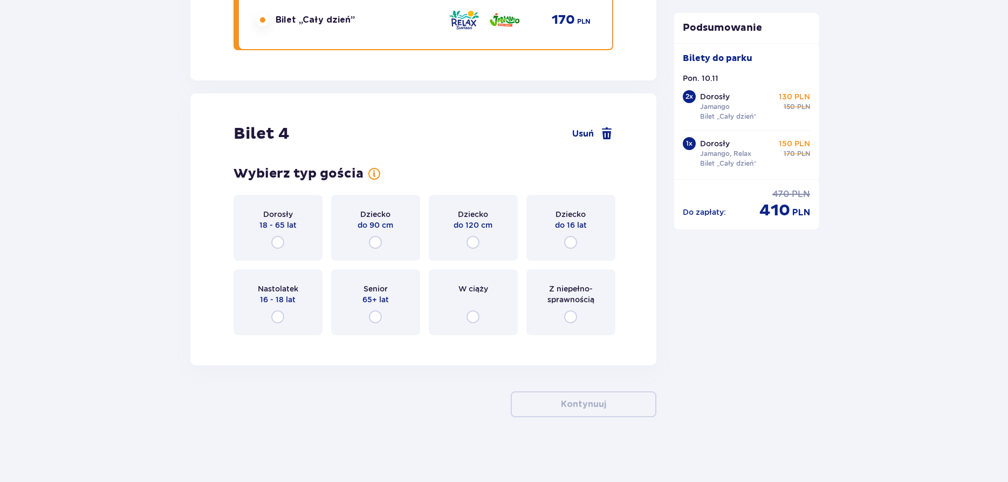
click at [571, 241] on input "radio" at bounding box center [570, 242] width 13 height 13
radio input "true"
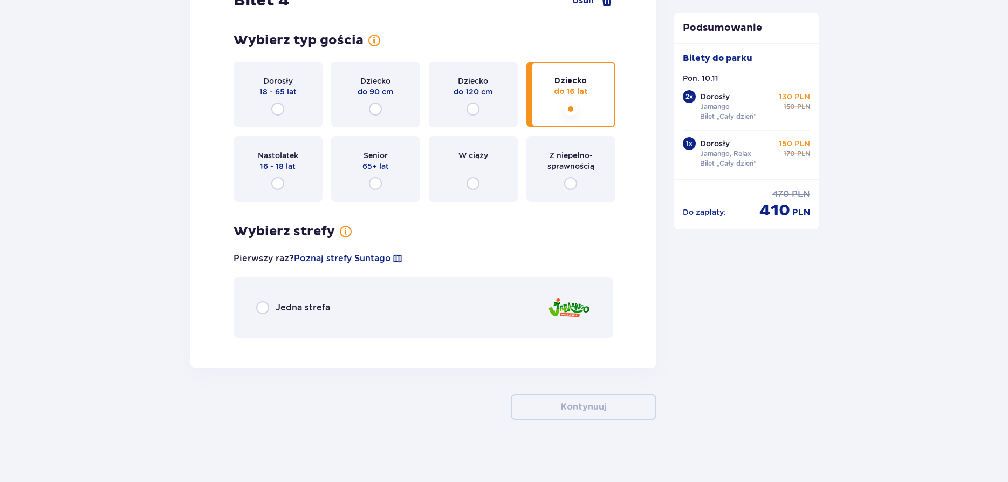
scroll to position [3202, 0]
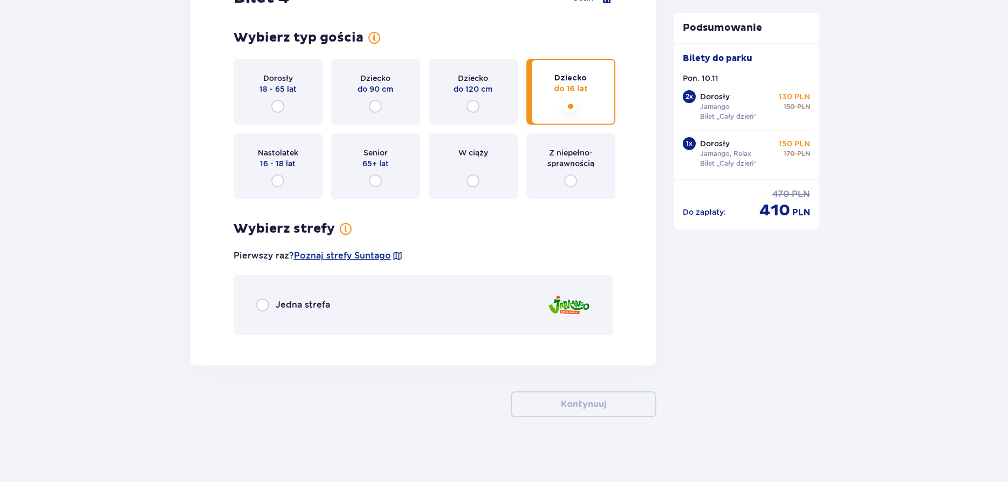
click at [260, 304] on input "radio" at bounding box center [262, 304] width 13 height 13
radio input "true"
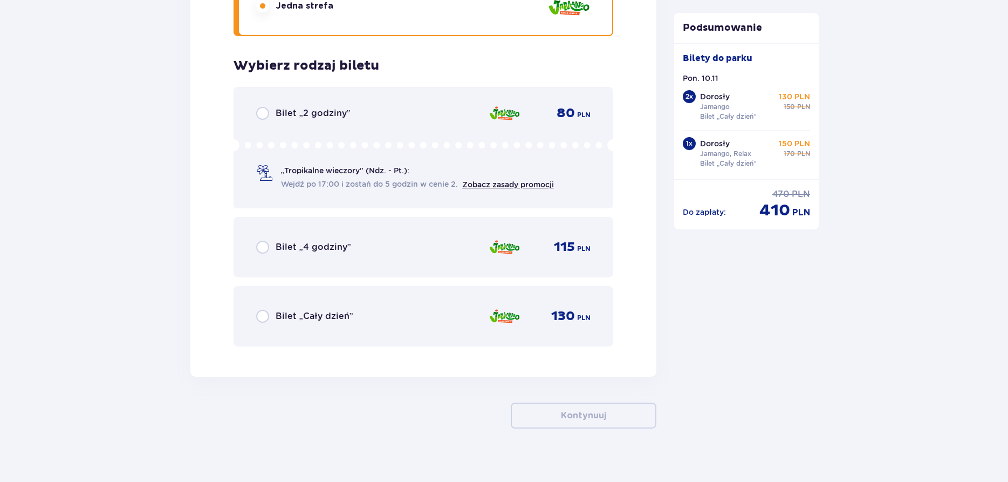
scroll to position [3512, 0]
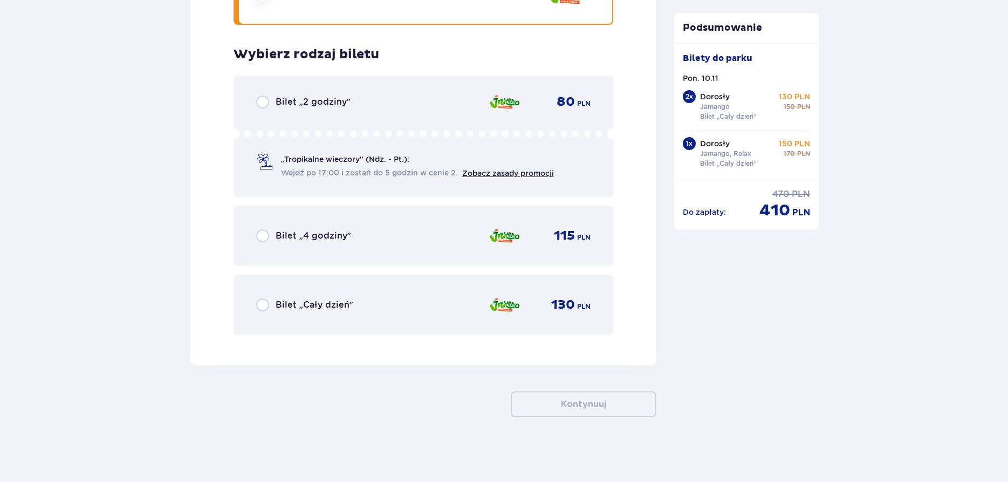
click at [262, 303] on input "radio" at bounding box center [262, 304] width 13 height 13
radio input "true"
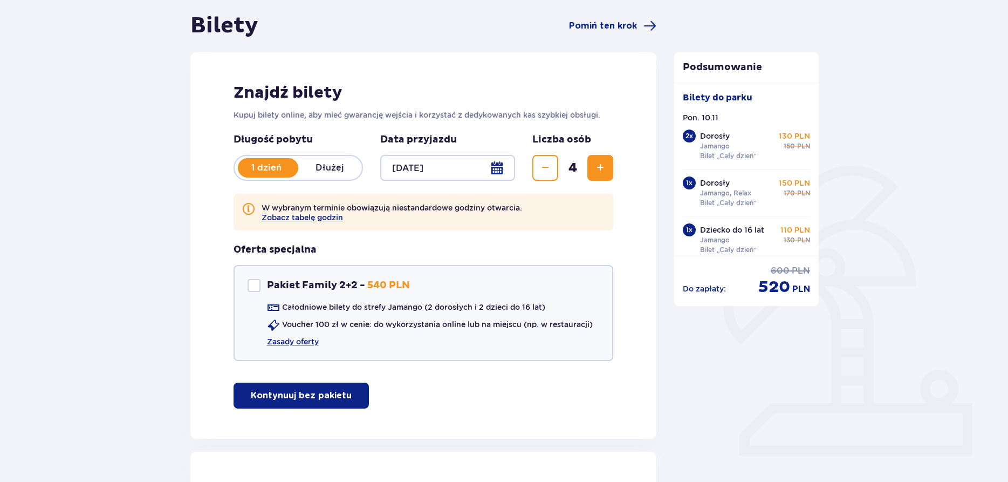
scroll to position [0, 0]
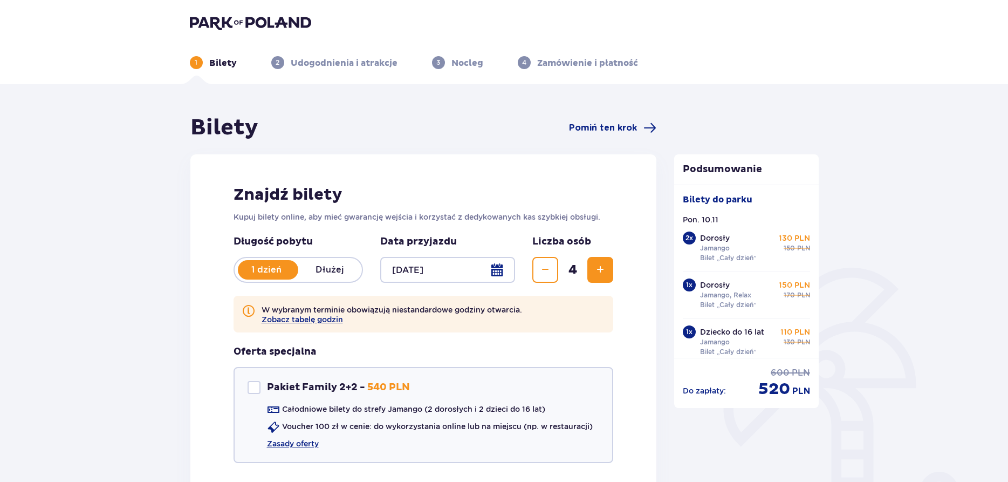
click at [420, 273] on div at bounding box center [447, 270] width 135 height 26
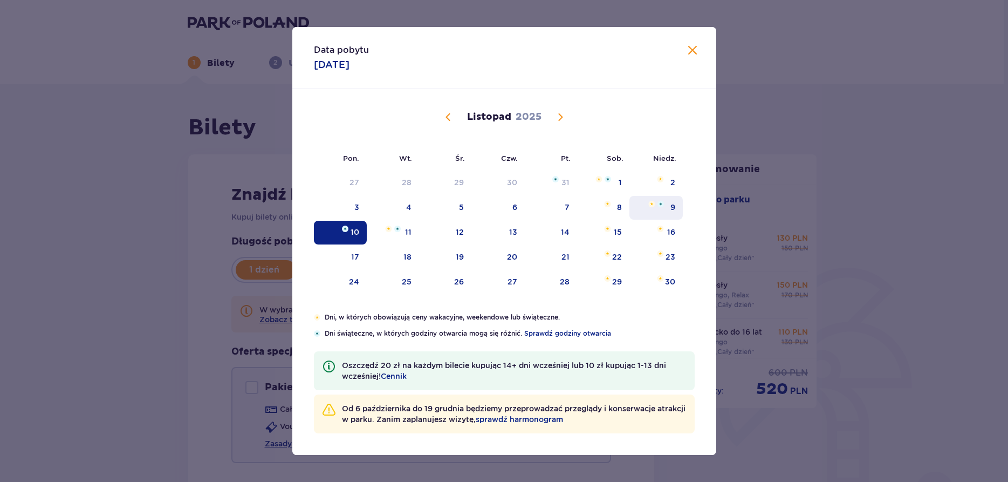
click at [654, 204] on img "niedziela, 9 listopada 2025" at bounding box center [651, 204] width 7 height 6
click at [662, 207] on img "niedziela, 9 listopada 2025" at bounding box center [660, 204] width 6 height 6
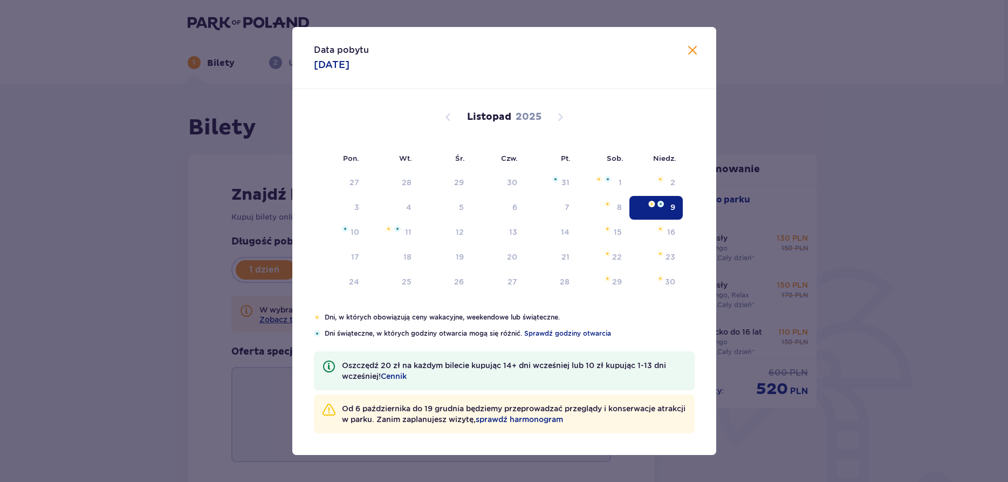
click at [662, 207] on img "Data zaznaczona. niedziela, 9 listopada 2025" at bounding box center [660, 204] width 6 height 6
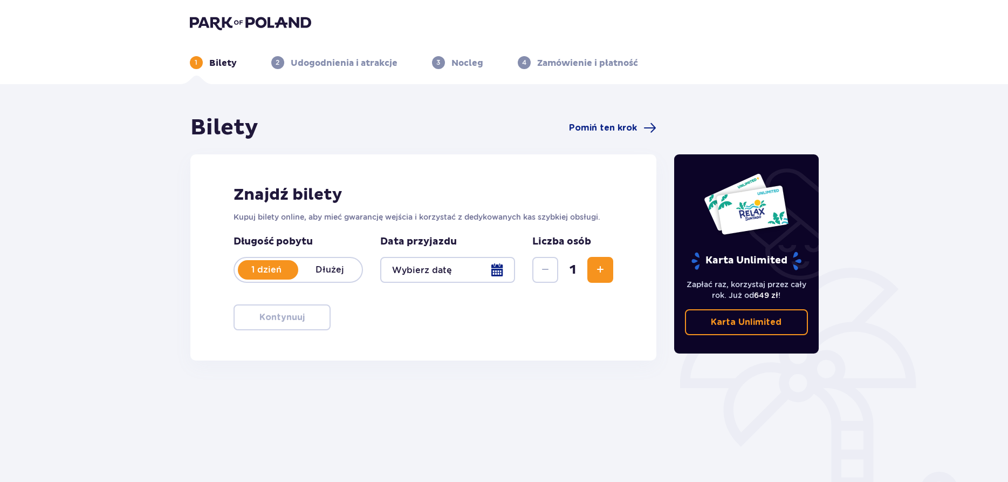
click at [600, 270] on span "Zwiększ" at bounding box center [600, 269] width 13 height 13
click at [602, 269] on span "Zwiększ" at bounding box center [600, 269] width 13 height 13
click at [428, 270] on div at bounding box center [447, 270] width 135 height 26
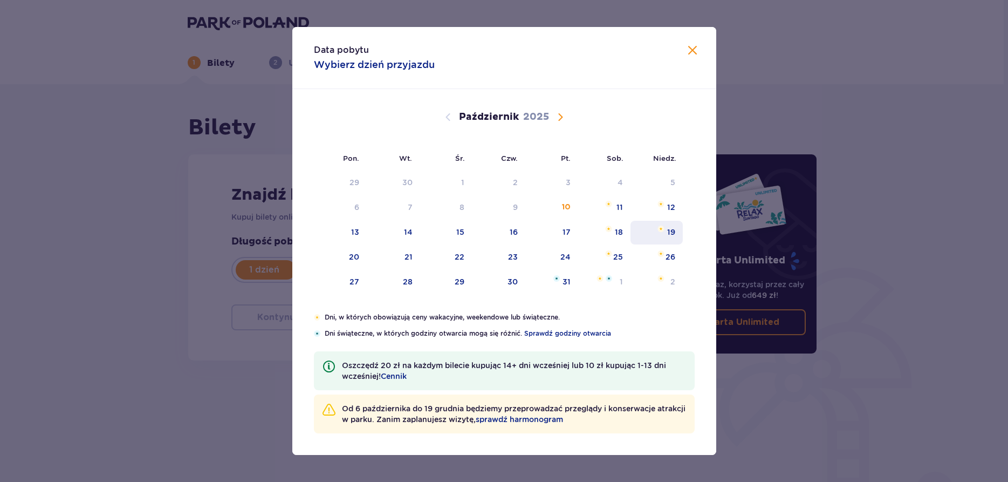
click at [668, 231] on div "19" at bounding box center [671, 232] width 8 height 11
type input "[DATE]"
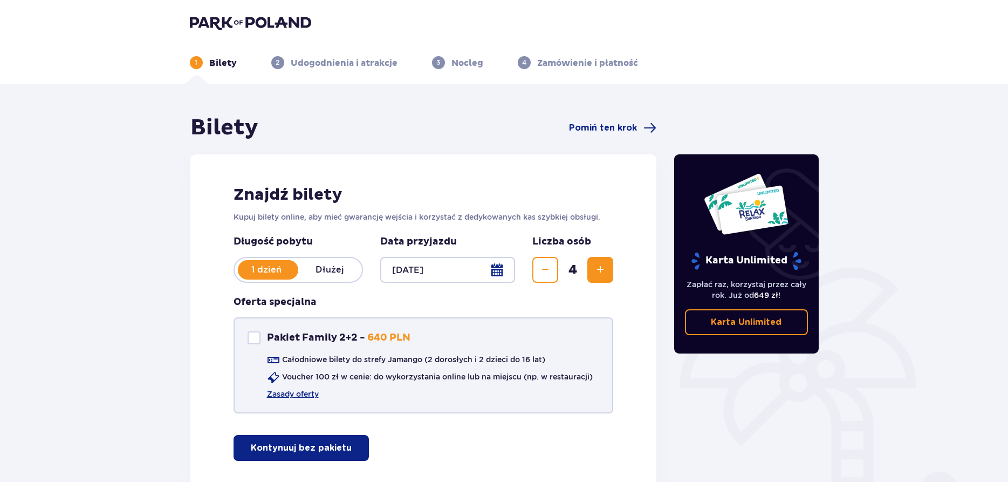
scroll to position [74, 0]
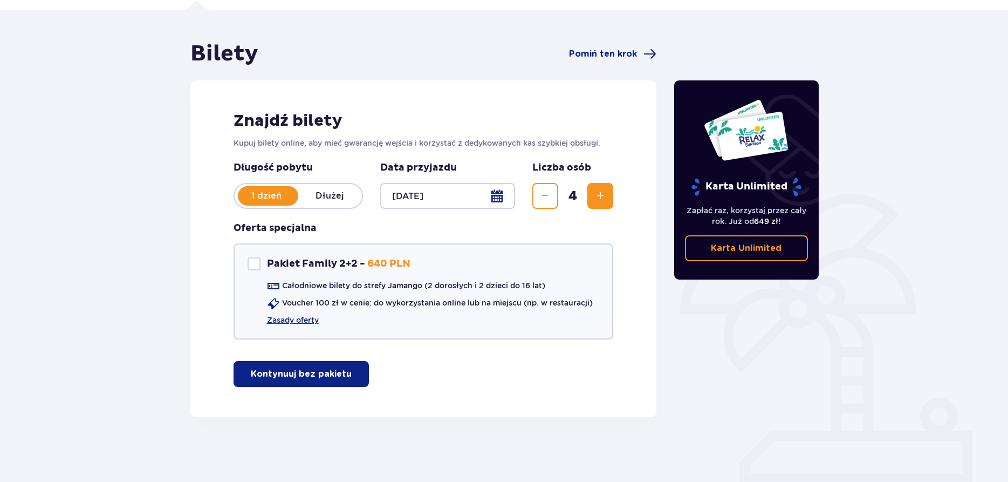
click at [321, 368] on button "Kontynuuj bez pakietu" at bounding box center [301, 374] width 135 height 26
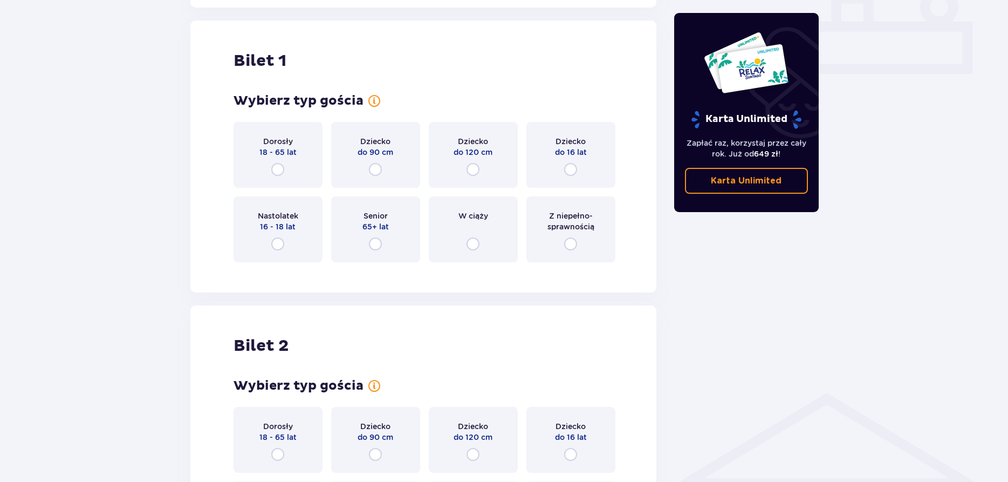
scroll to position [491, 0]
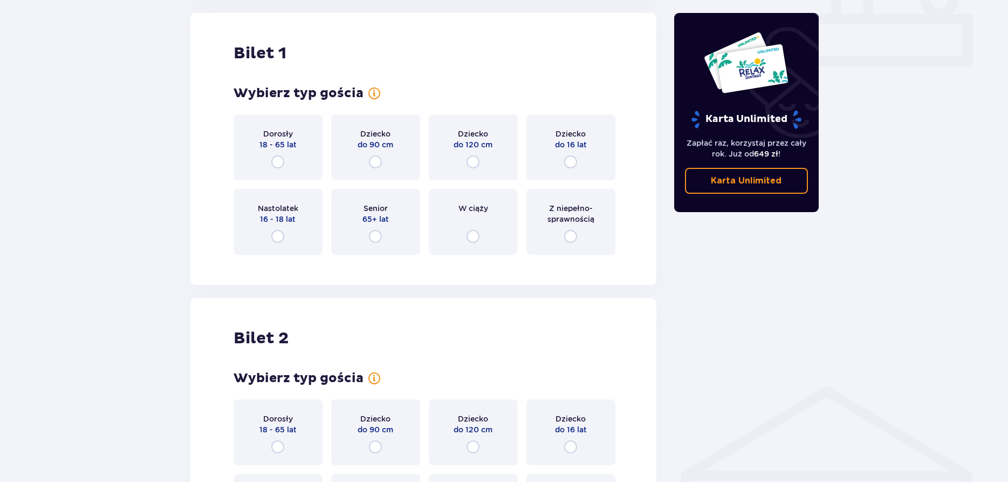
click at [279, 161] on input "radio" at bounding box center [277, 161] width 13 height 13
radio input "true"
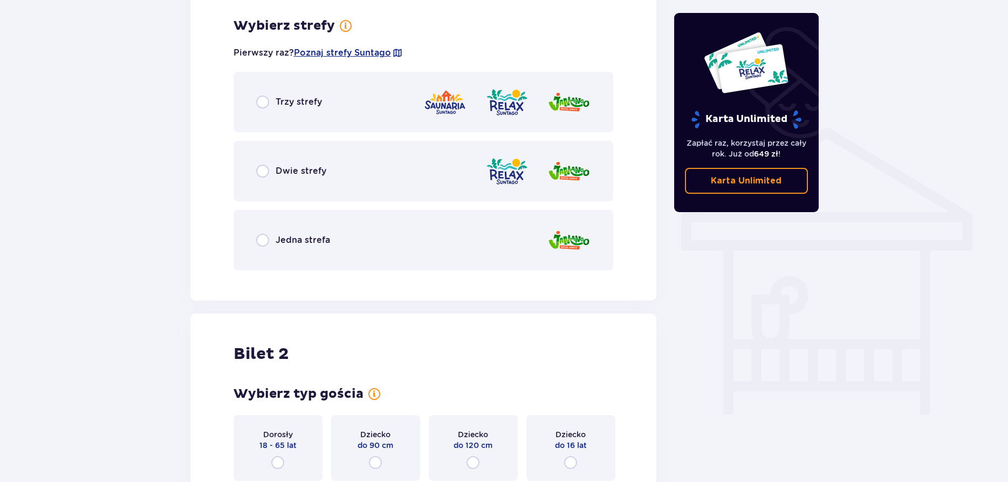
scroll to position [754, 0]
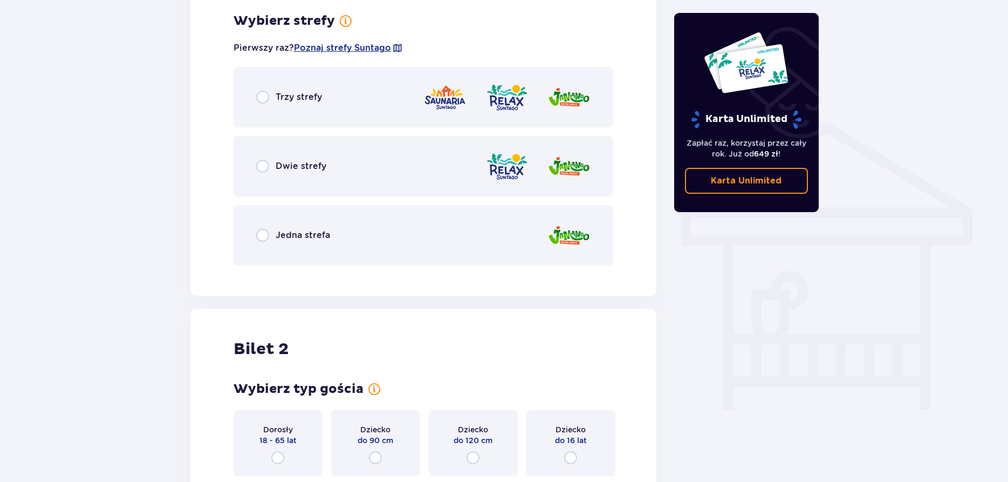
click at [263, 237] on input "radio" at bounding box center [262, 235] width 13 height 13
radio input "true"
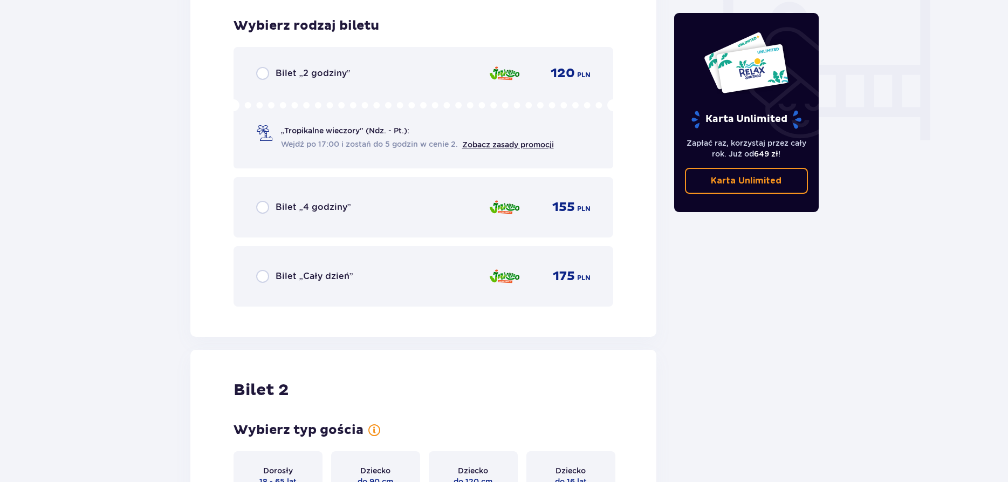
scroll to position [1028, 0]
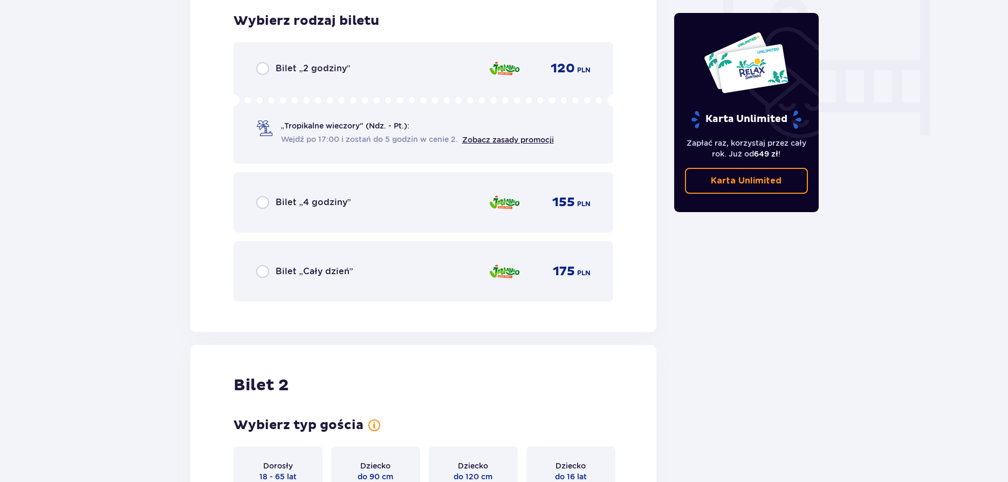
click at [264, 267] on input "radio" at bounding box center [262, 271] width 13 height 13
radio input "true"
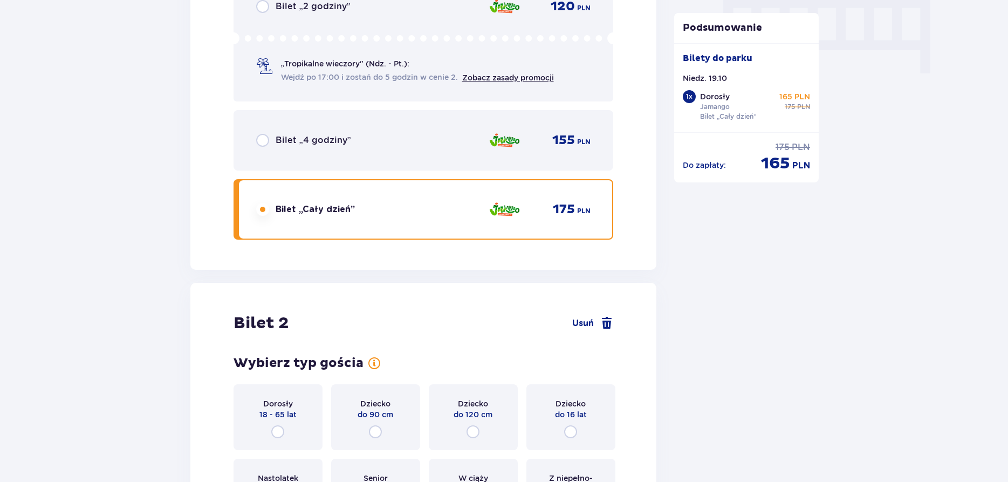
scroll to position [1360, 0]
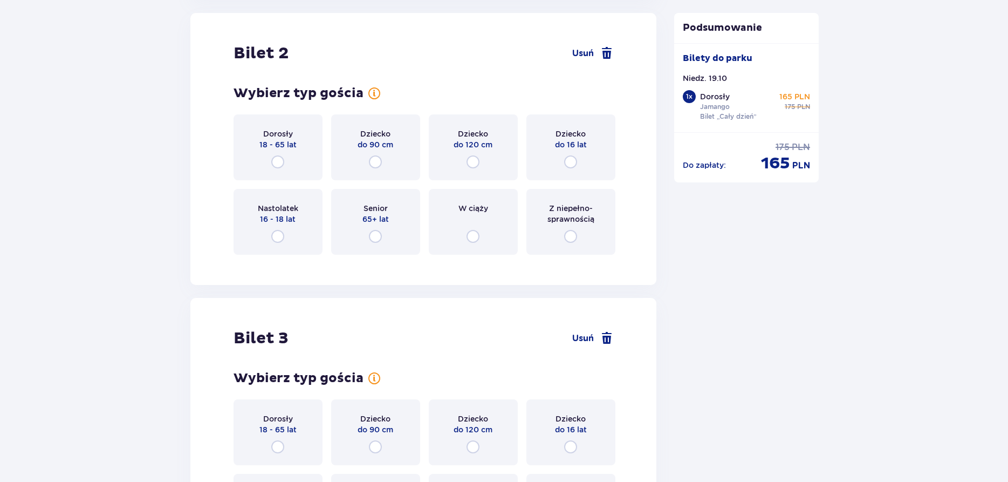
click at [278, 162] on input "radio" at bounding box center [277, 161] width 13 height 13
radio input "true"
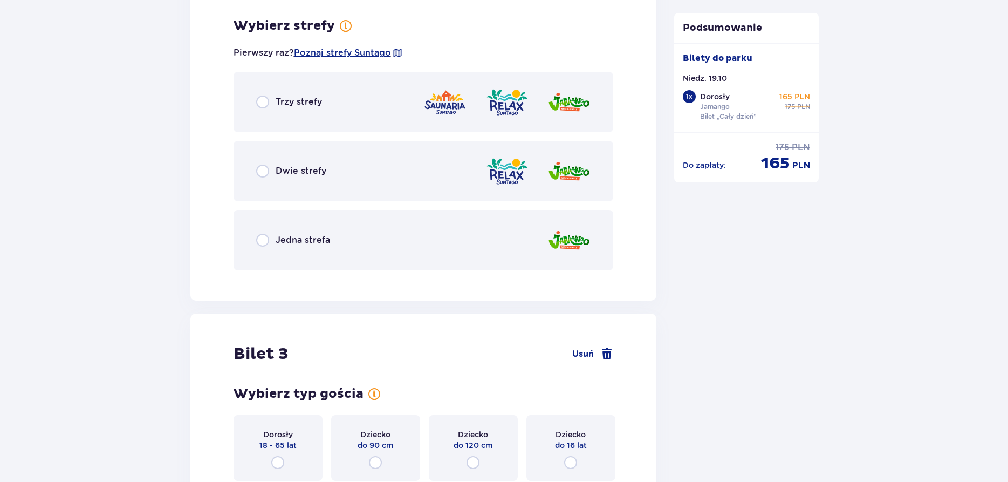
scroll to position [1623, 0]
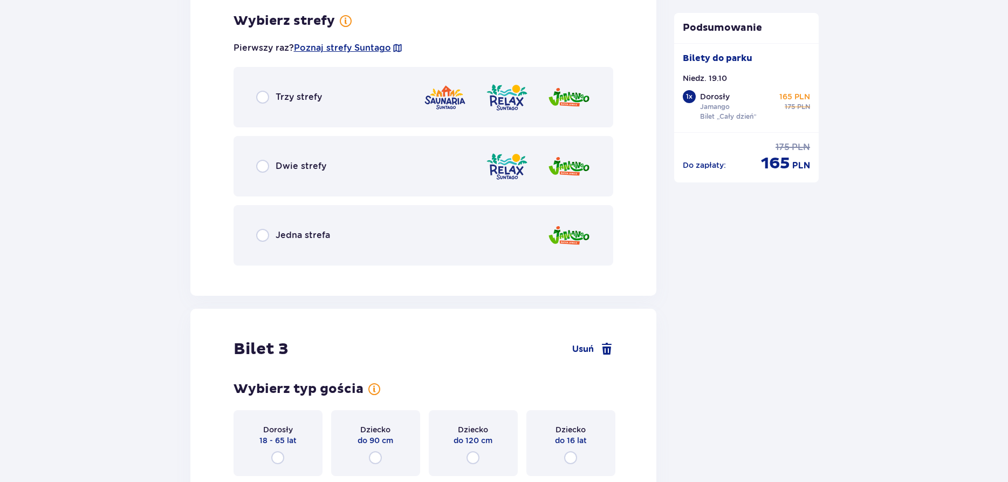
click at [265, 234] on input "radio" at bounding box center [262, 235] width 13 height 13
radio input "true"
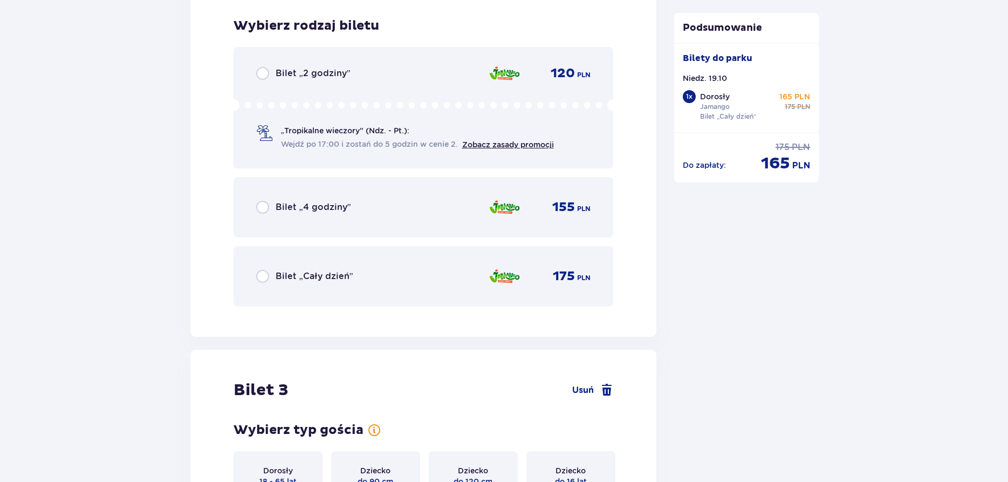
scroll to position [1897, 0]
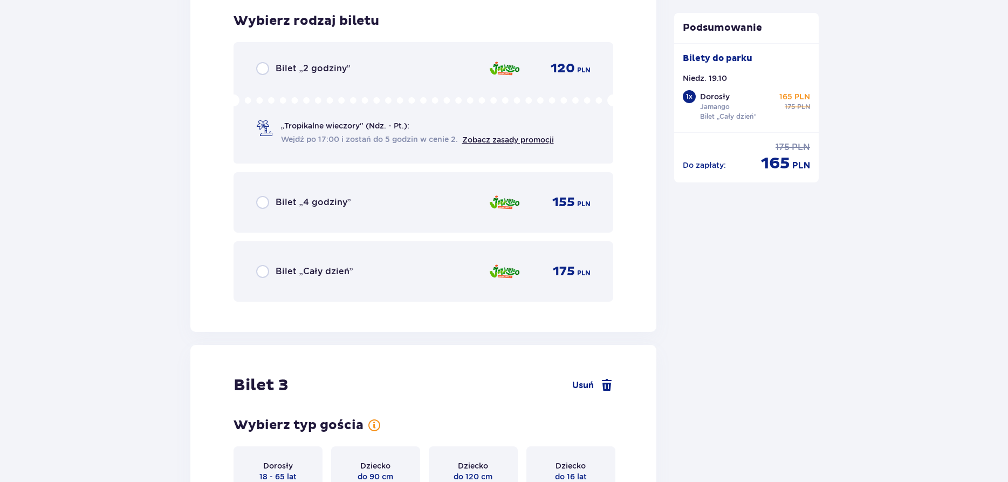
click at [260, 271] on input "radio" at bounding box center [262, 271] width 13 height 13
radio input "true"
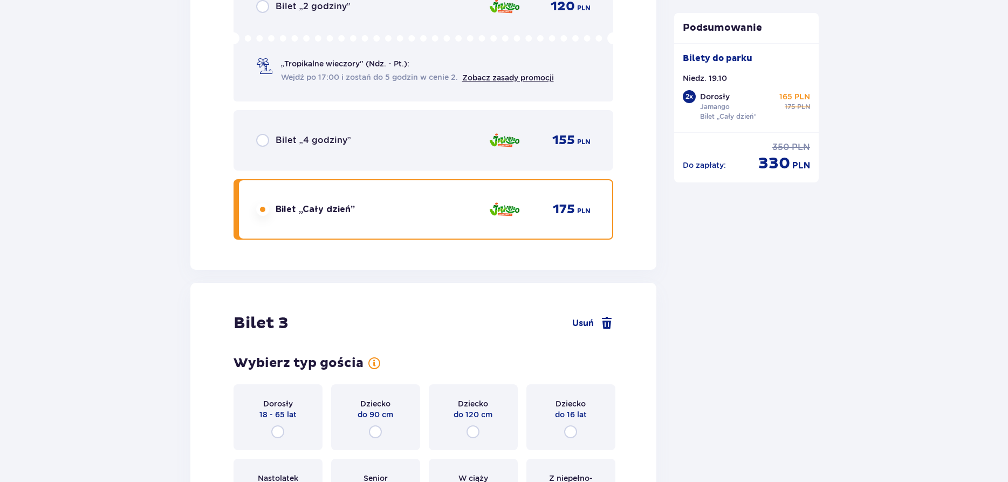
scroll to position [2228, 0]
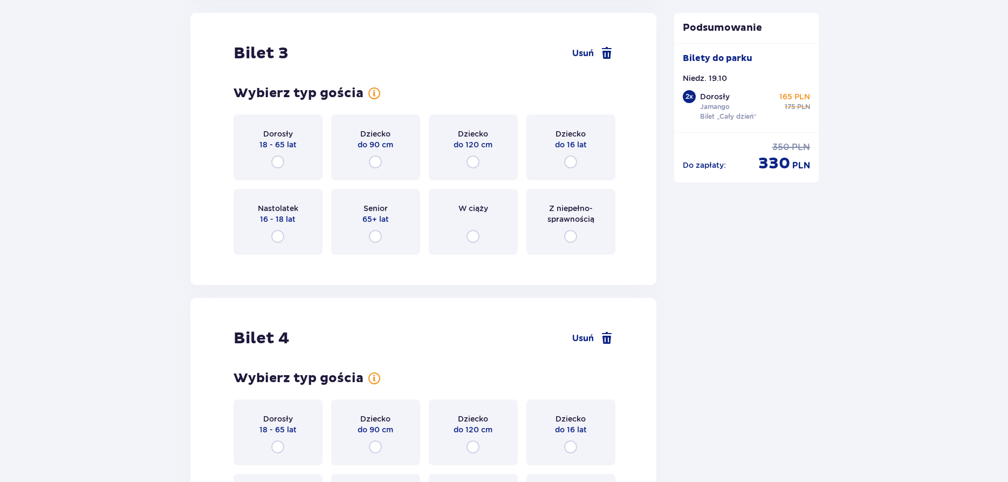
click at [280, 160] on input "radio" at bounding box center [277, 161] width 13 height 13
radio input "true"
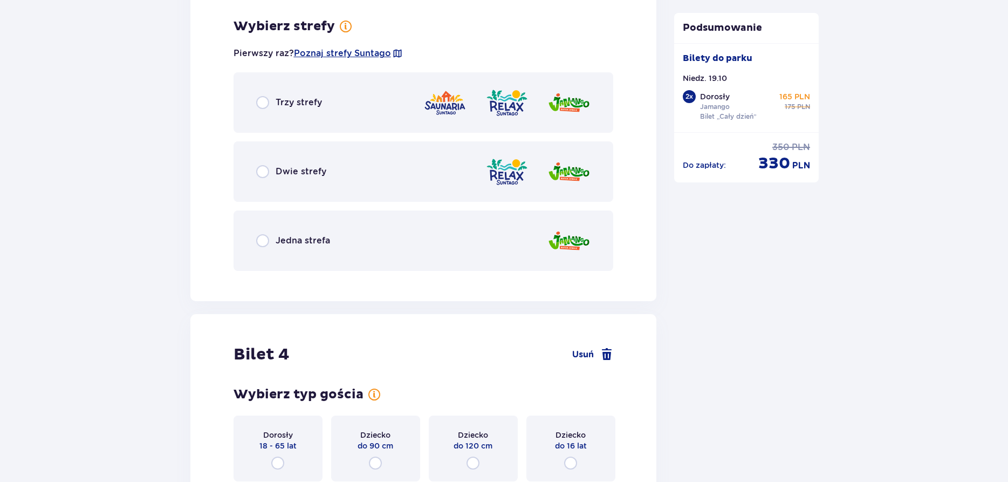
scroll to position [2492, 0]
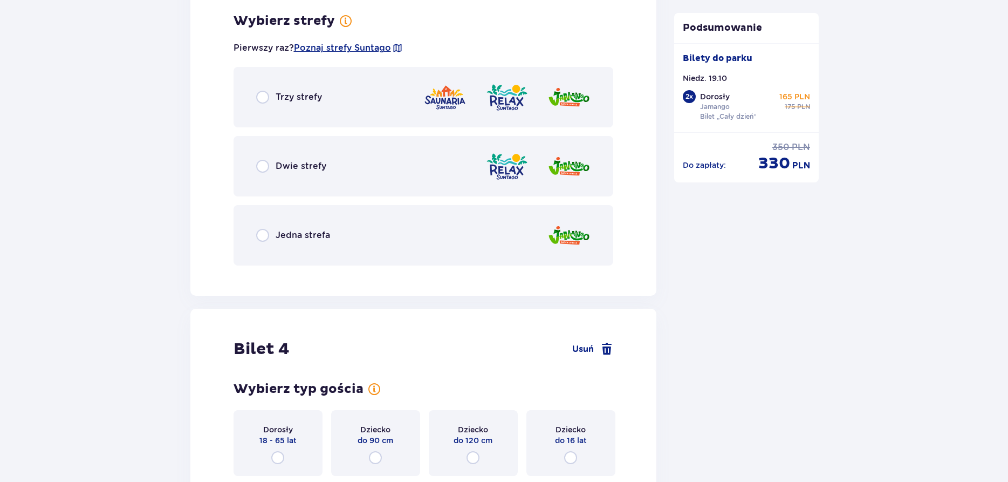
click at [264, 167] on input "radio" at bounding box center [262, 166] width 13 height 13
radio input "true"
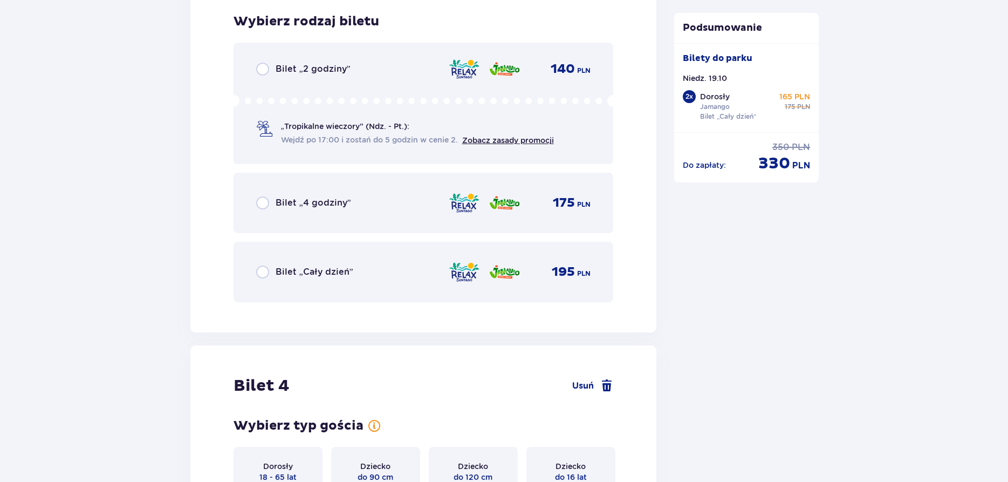
scroll to position [2766, 0]
click at [261, 272] on input "radio" at bounding box center [262, 271] width 13 height 13
radio input "true"
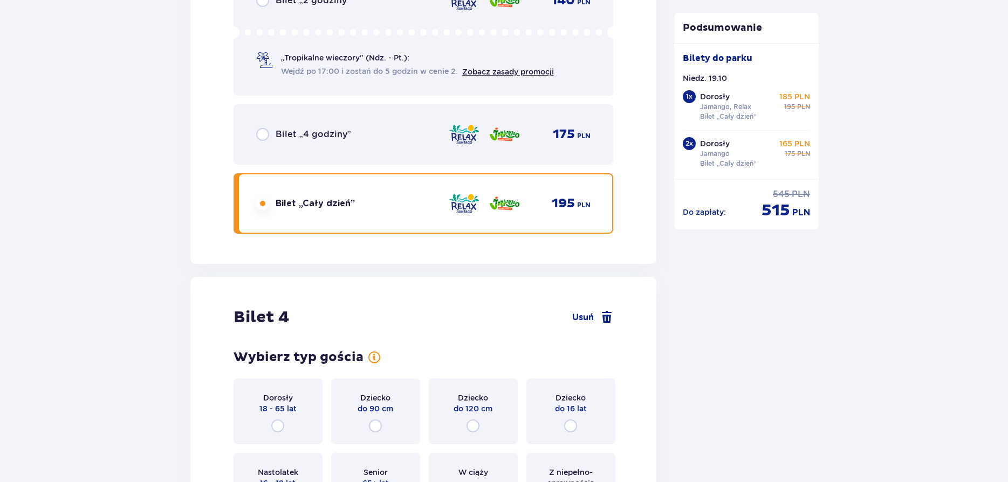
scroll to position [3017, 0]
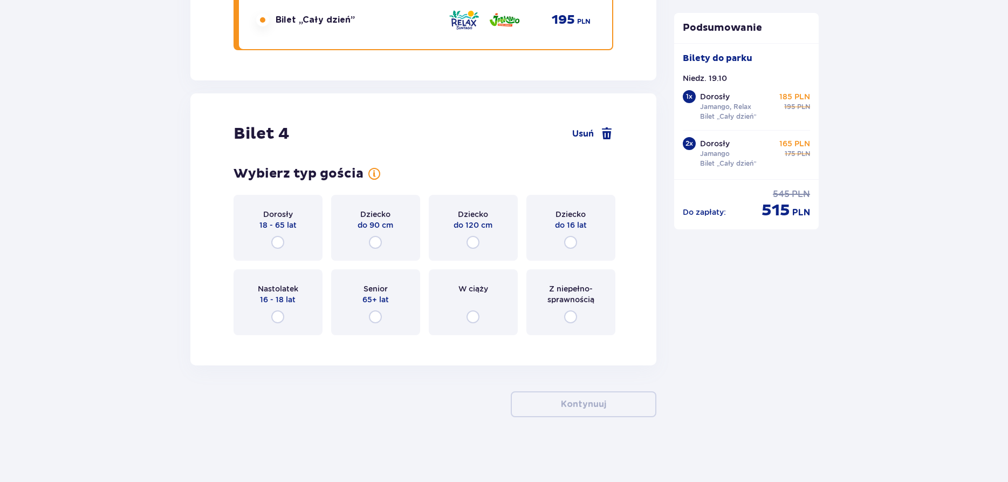
click at [572, 241] on input "radio" at bounding box center [570, 242] width 13 height 13
radio input "true"
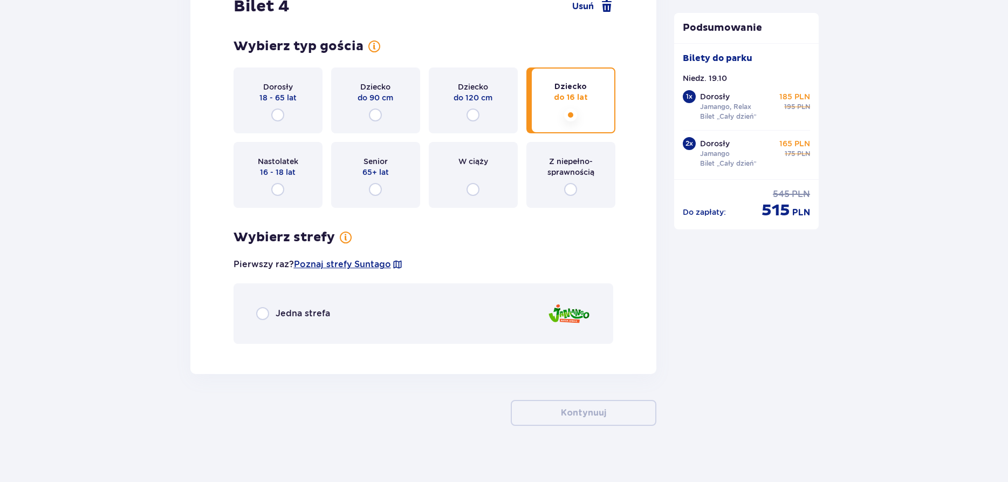
scroll to position [3153, 0]
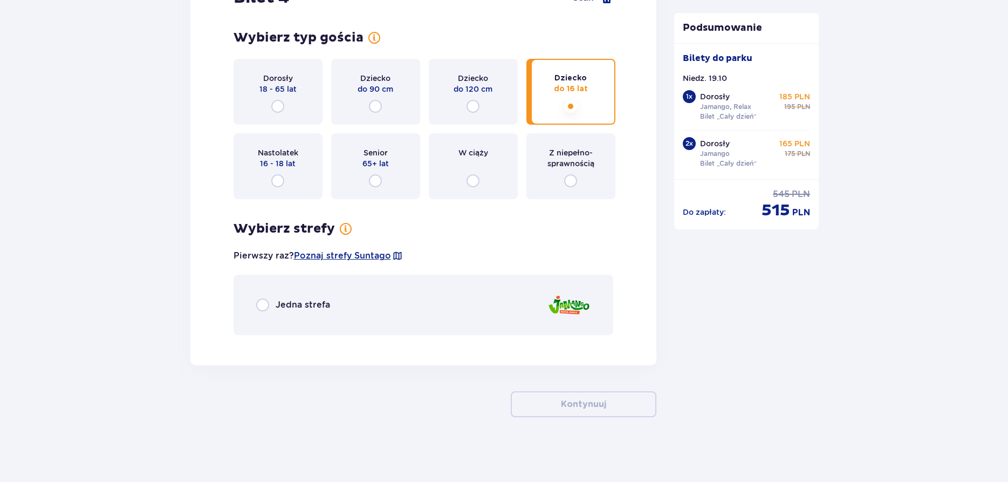
click at [264, 306] on input "radio" at bounding box center [262, 304] width 13 height 13
radio input "true"
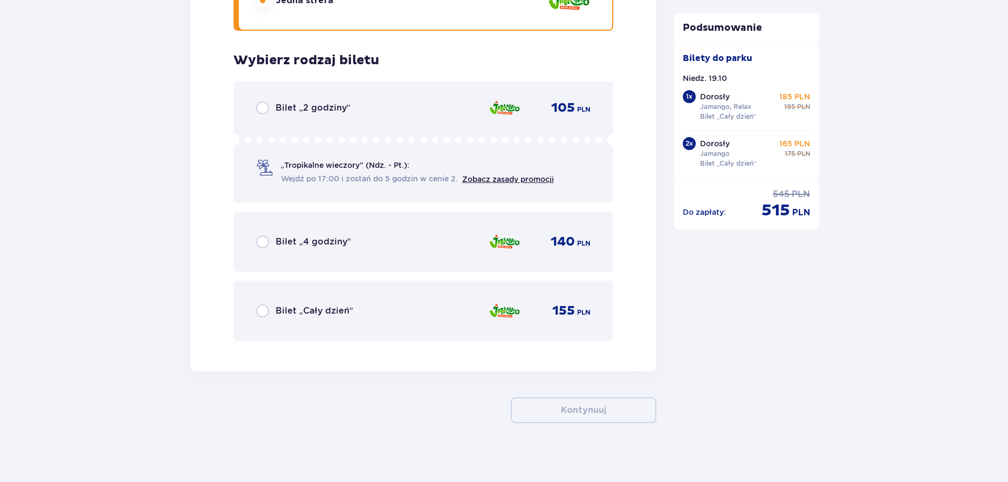
scroll to position [3463, 0]
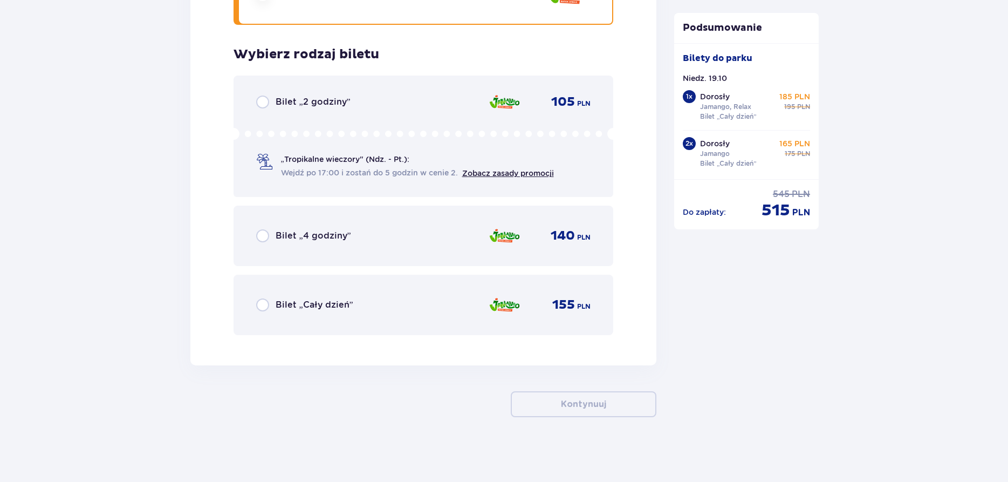
click at [263, 308] on input "radio" at bounding box center [262, 304] width 13 height 13
radio input "true"
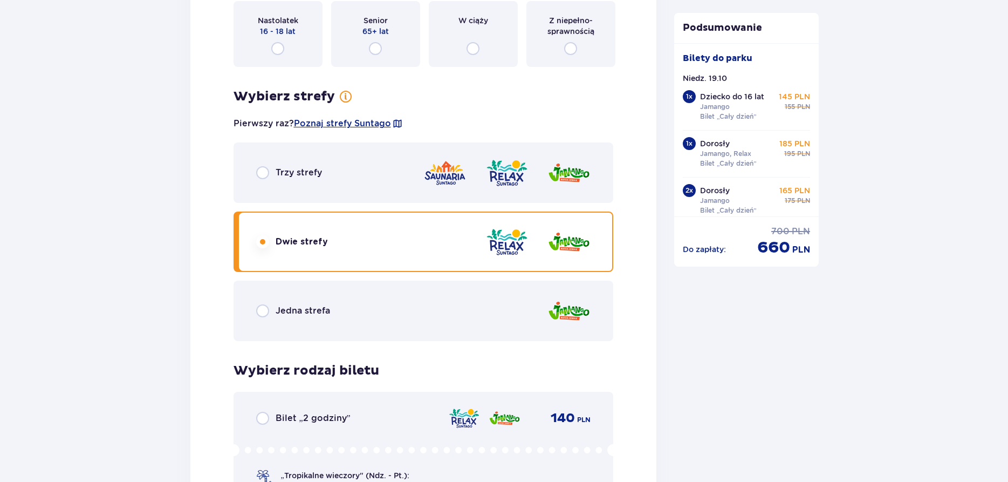
scroll to position [2420, 0]
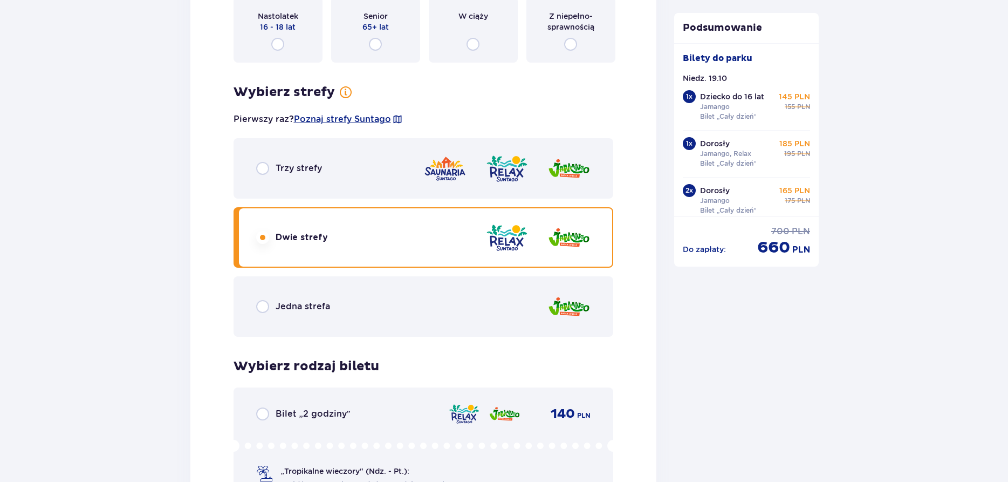
click at [262, 307] on input "radio" at bounding box center [262, 306] width 13 height 13
radio input "true"
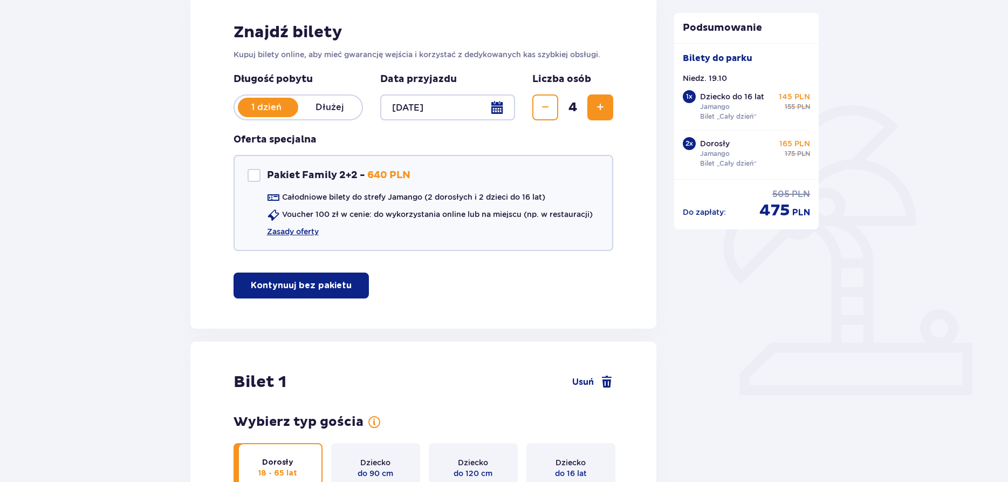
scroll to position [0, 0]
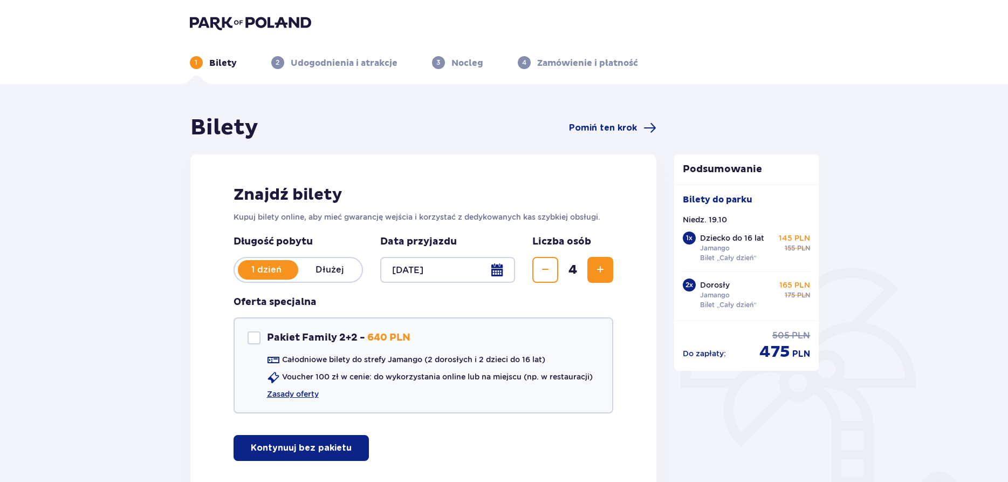
click at [603, 270] on span "Zwiększ" at bounding box center [600, 269] width 13 height 13
click at [544, 273] on span "Zmniejsz" at bounding box center [545, 269] width 13 height 13
click at [318, 442] on p "Kontynuuj bez pakietu" at bounding box center [301, 448] width 101 height 12
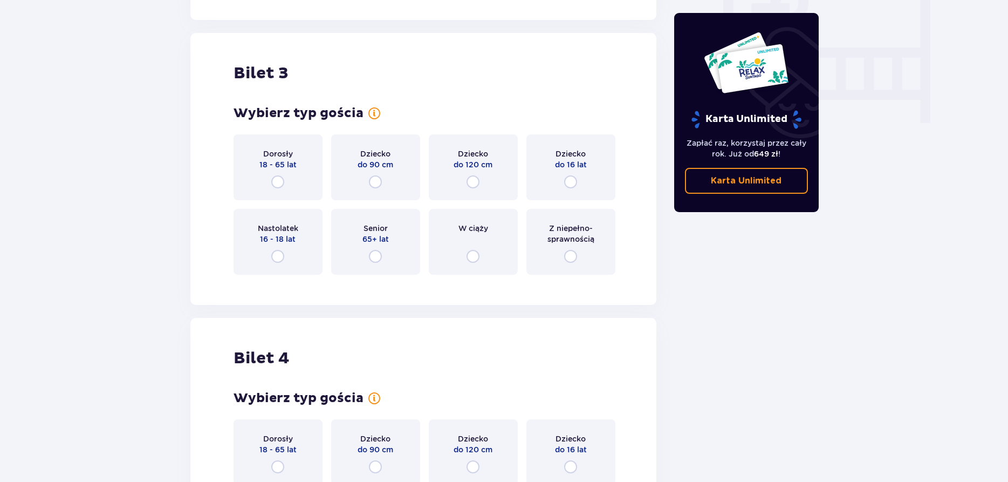
scroll to position [1060, 0]
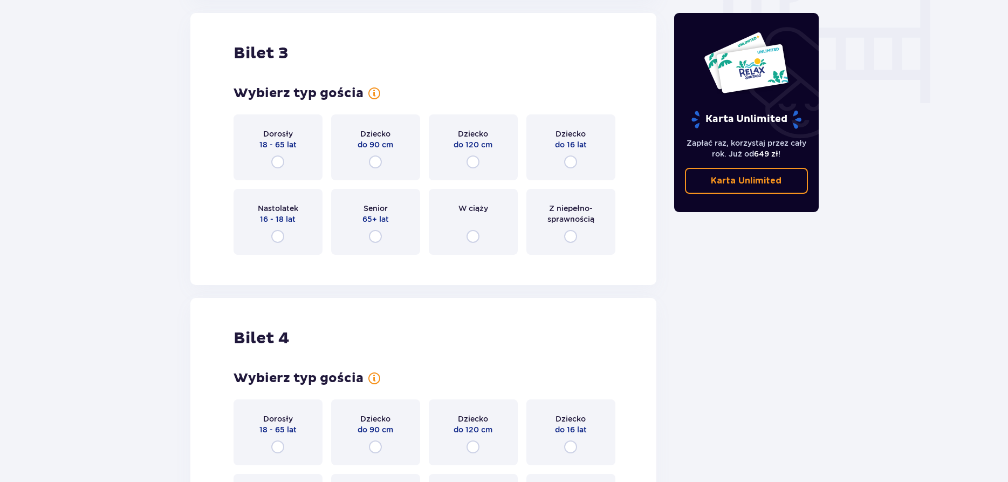
click at [276, 158] on input "radio" at bounding box center [277, 161] width 13 height 13
radio input "true"
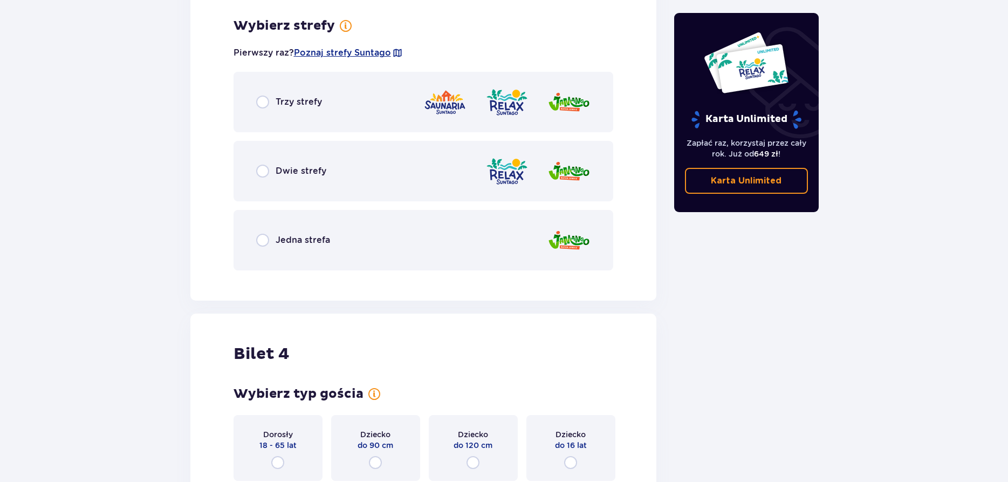
scroll to position [1323, 0]
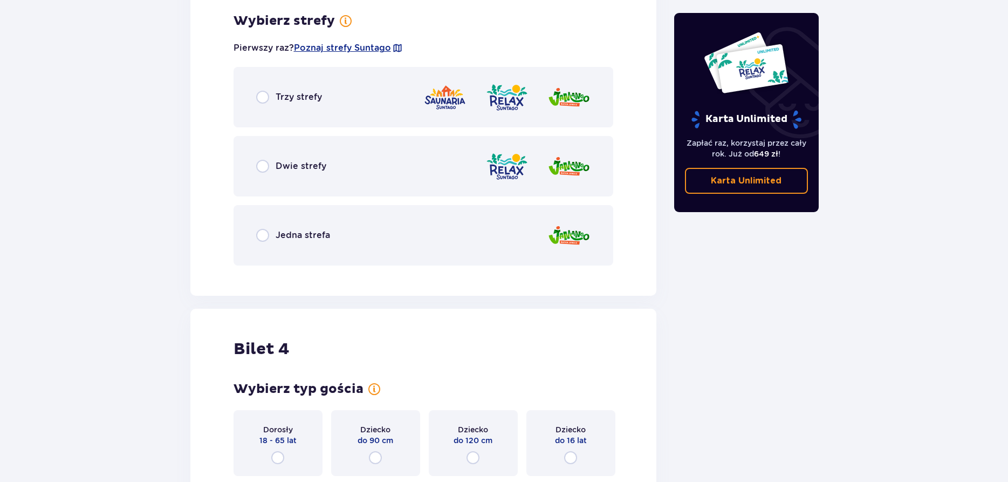
click at [264, 232] on input "radio" at bounding box center [262, 235] width 13 height 13
radio input "true"
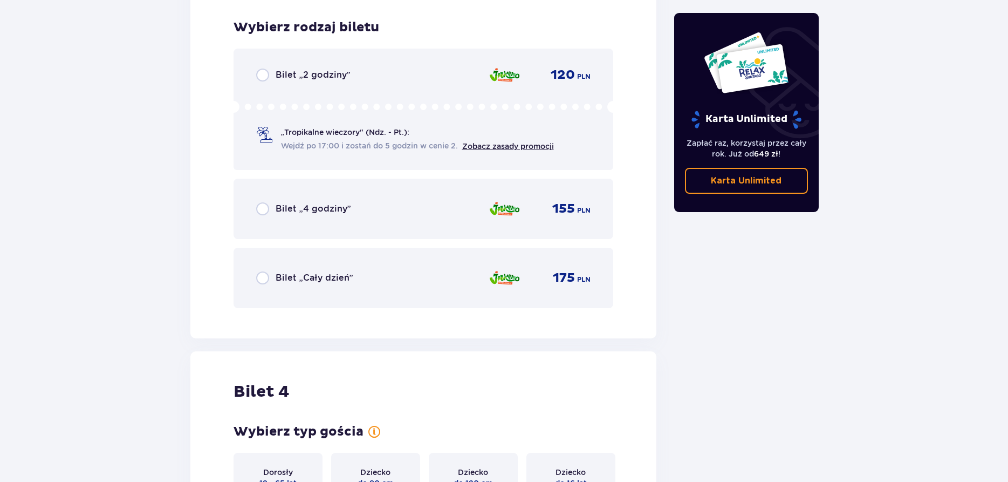
scroll to position [1597, 0]
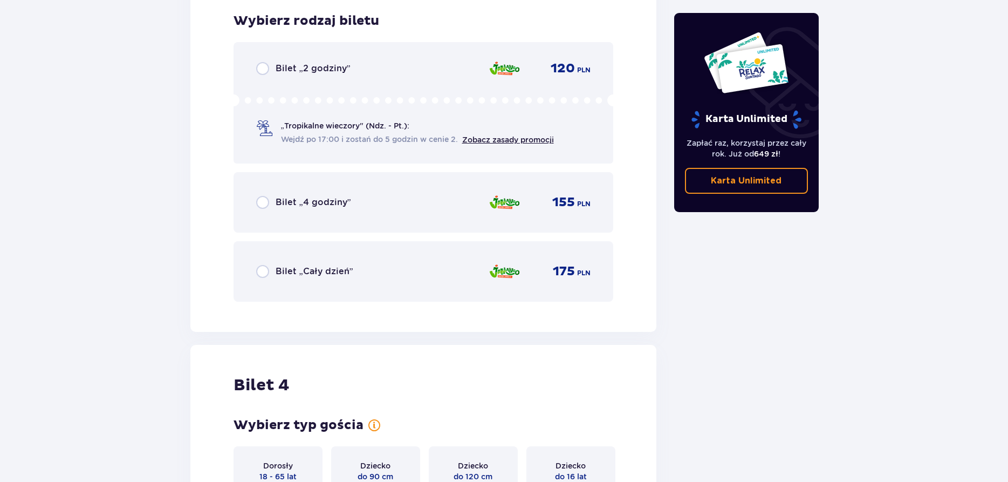
click at [265, 269] on input "radio" at bounding box center [262, 271] width 13 height 13
radio input "true"
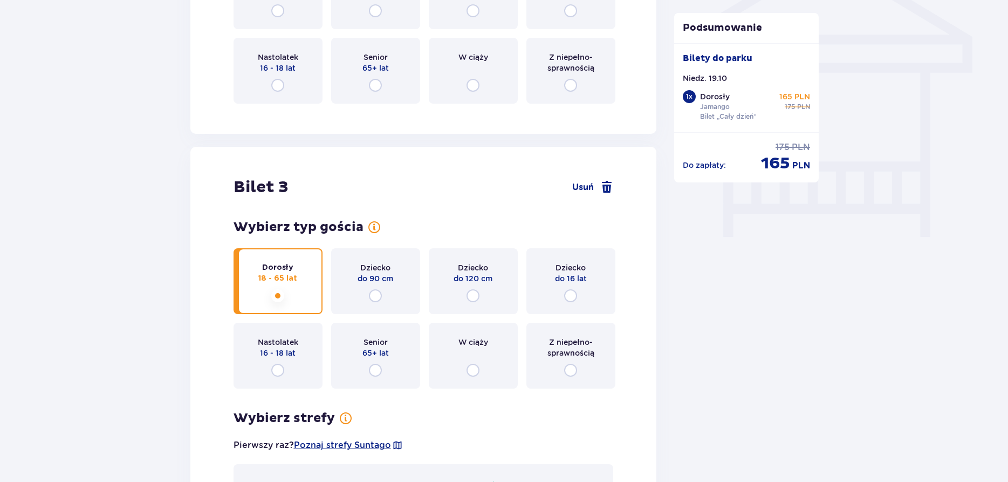
scroll to position [491, 0]
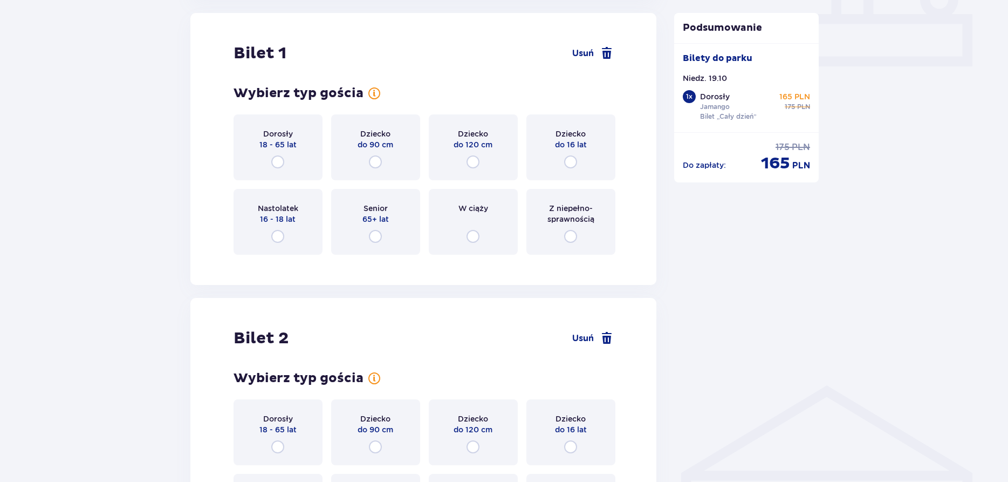
click at [276, 161] on input "radio" at bounding box center [277, 161] width 13 height 13
radio input "true"
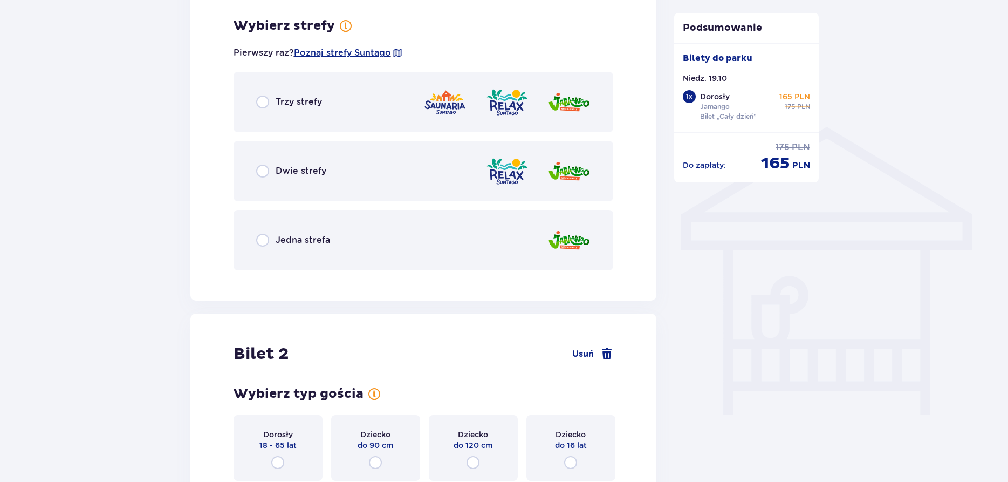
scroll to position [754, 0]
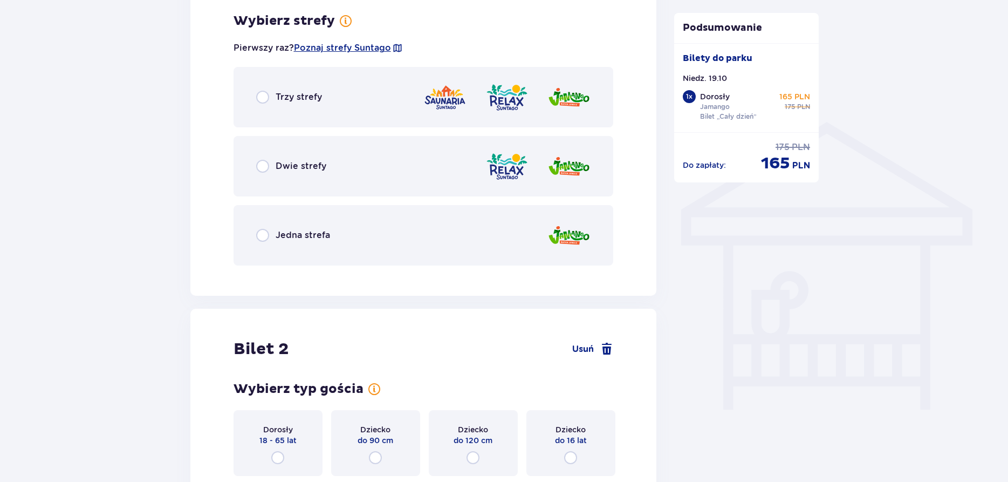
click at [261, 236] on input "radio" at bounding box center [262, 235] width 13 height 13
radio input "true"
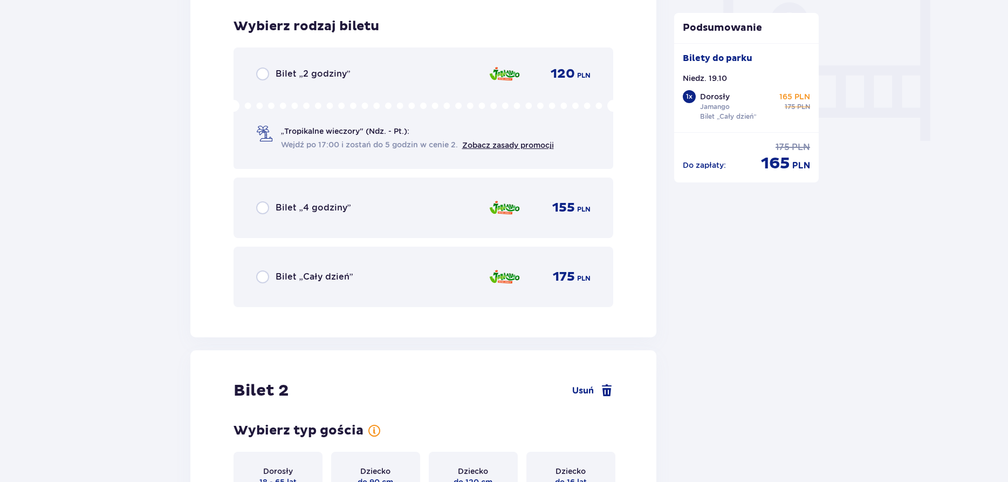
scroll to position [1028, 0]
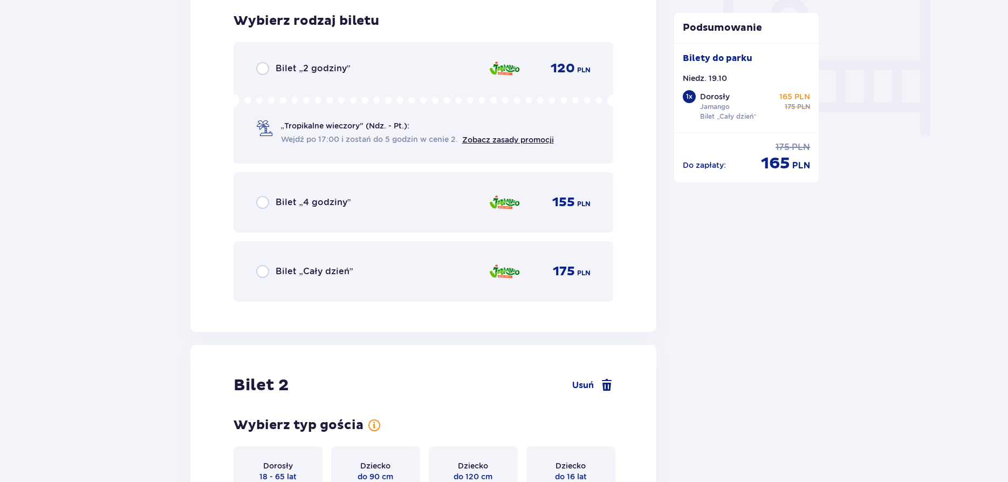
click at [262, 266] on input "radio" at bounding box center [262, 271] width 13 height 13
radio input "true"
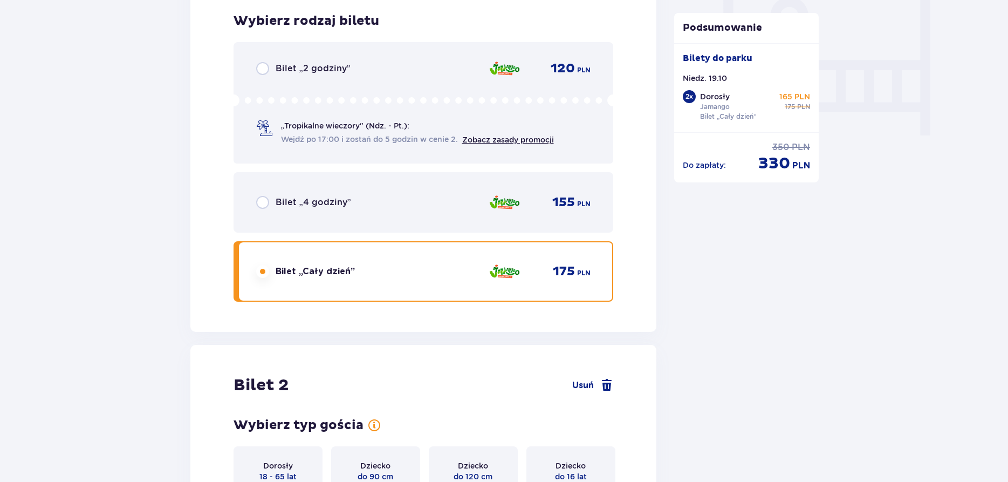
scroll to position [1360, 0]
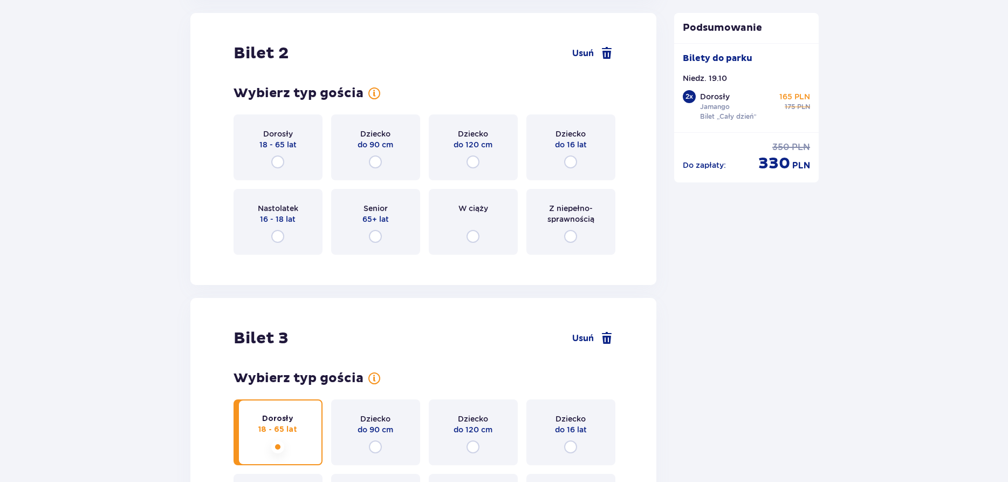
click at [277, 159] on input "radio" at bounding box center [277, 161] width 13 height 13
radio input "true"
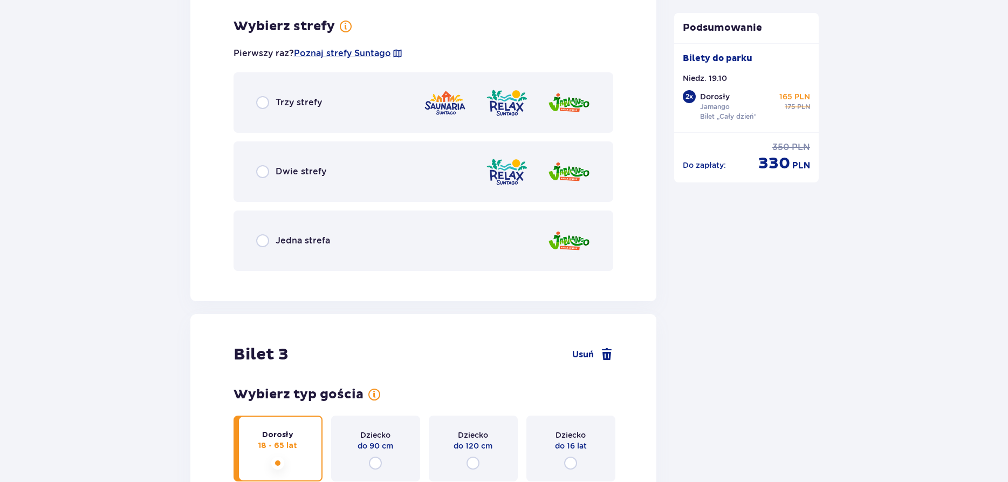
scroll to position [1623, 0]
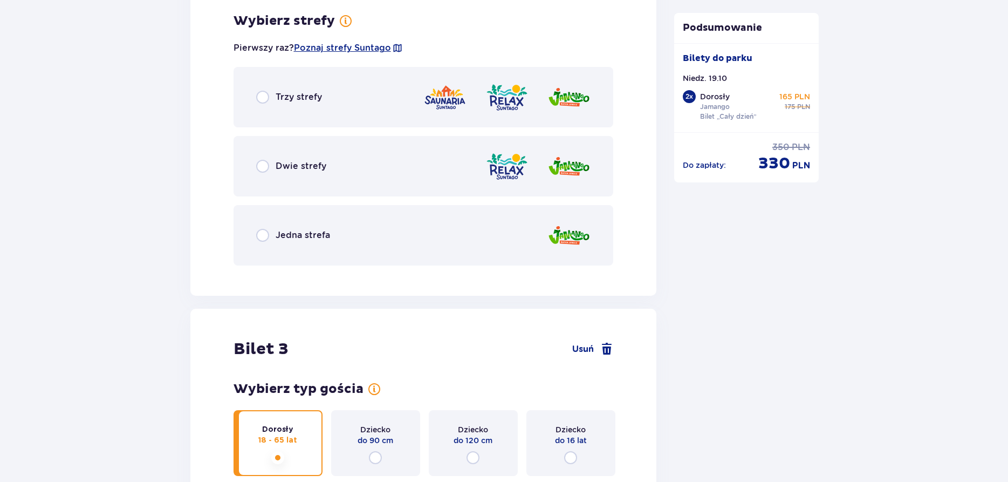
click at [265, 234] on input "radio" at bounding box center [262, 235] width 13 height 13
radio input "true"
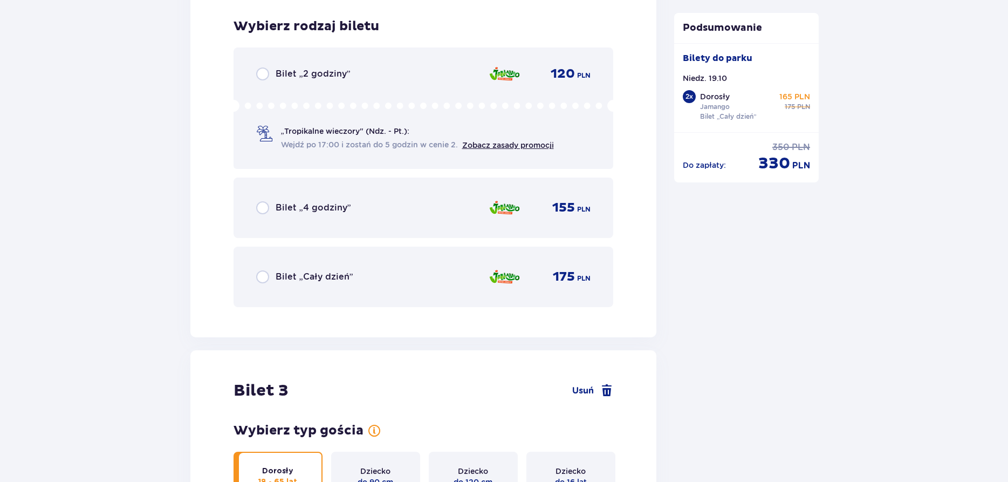
scroll to position [1897, 0]
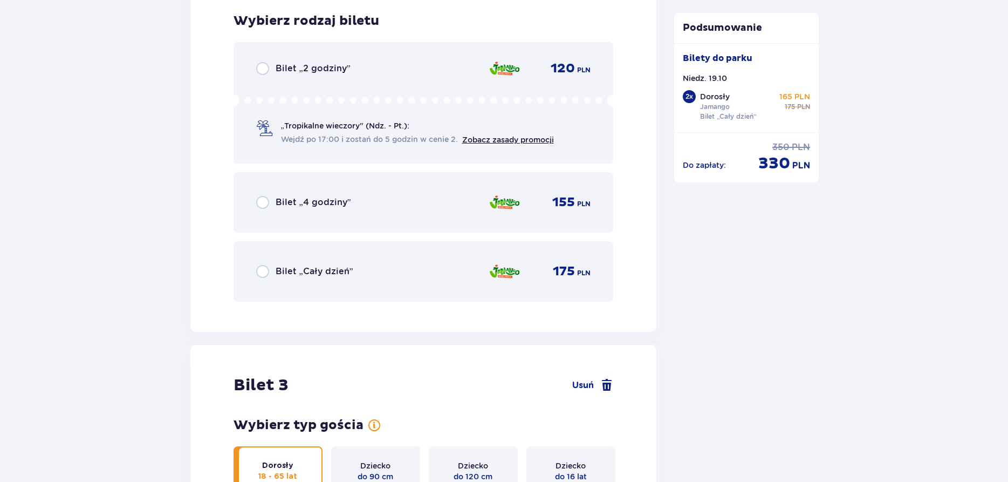
click at [264, 271] on input "radio" at bounding box center [262, 271] width 13 height 13
radio input "true"
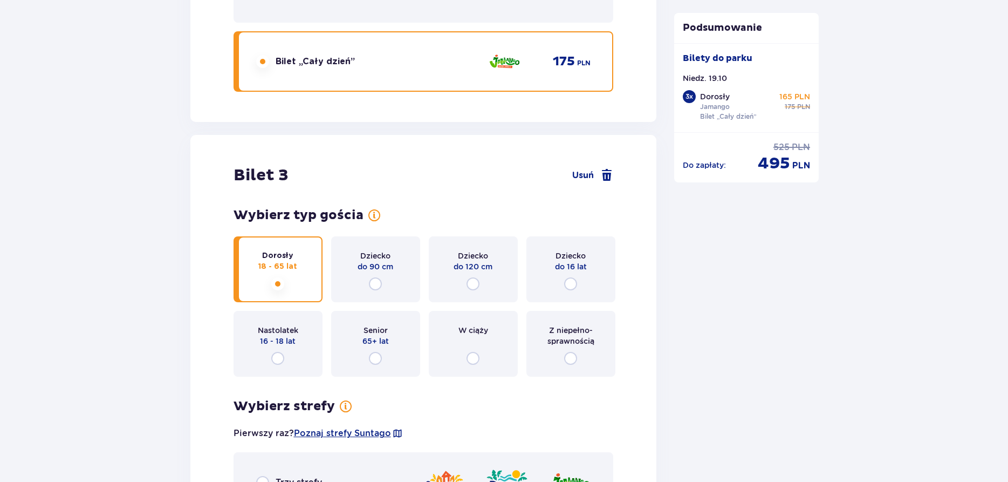
scroll to position [3017, 0]
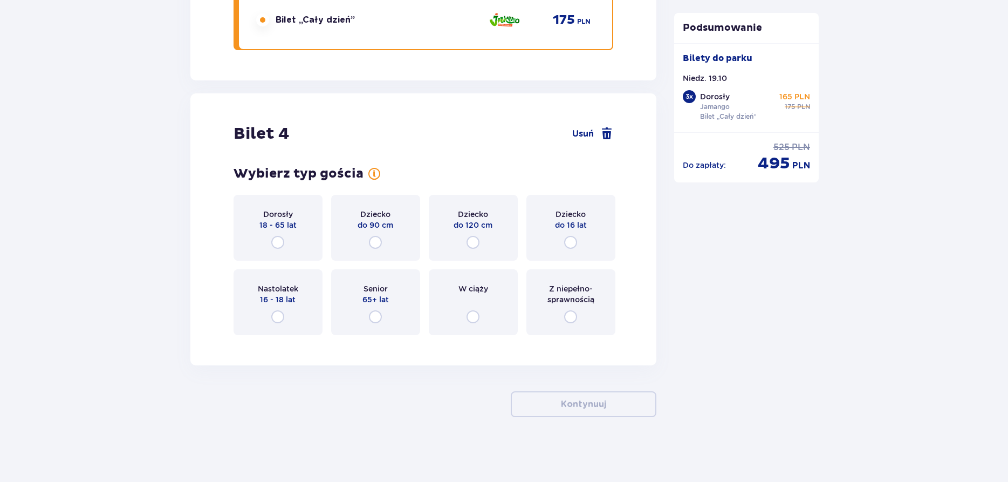
click at [574, 242] on input "radio" at bounding box center [570, 242] width 13 height 13
radio input "true"
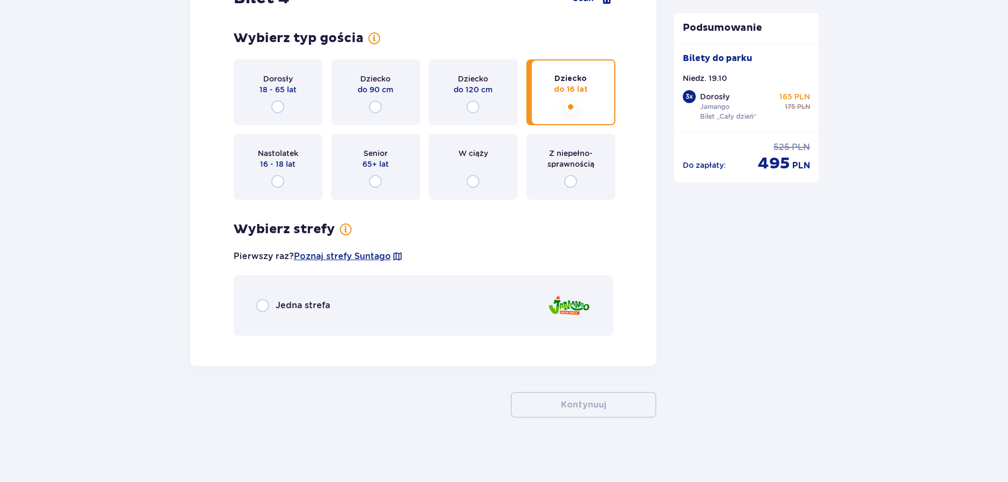
scroll to position [3153, 0]
click at [264, 306] on input "radio" at bounding box center [262, 304] width 13 height 13
radio input "true"
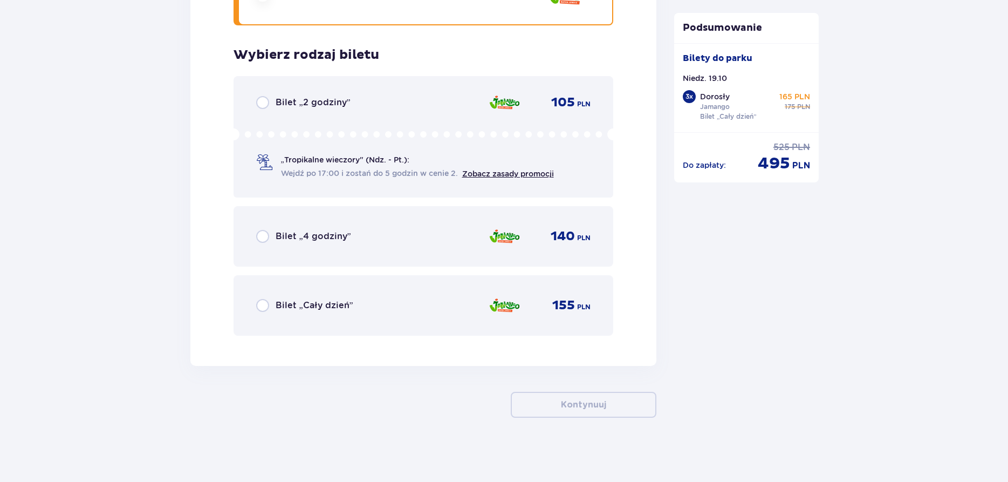
scroll to position [3463, 0]
click at [264, 307] on input "radio" at bounding box center [262, 304] width 13 height 13
radio input "true"
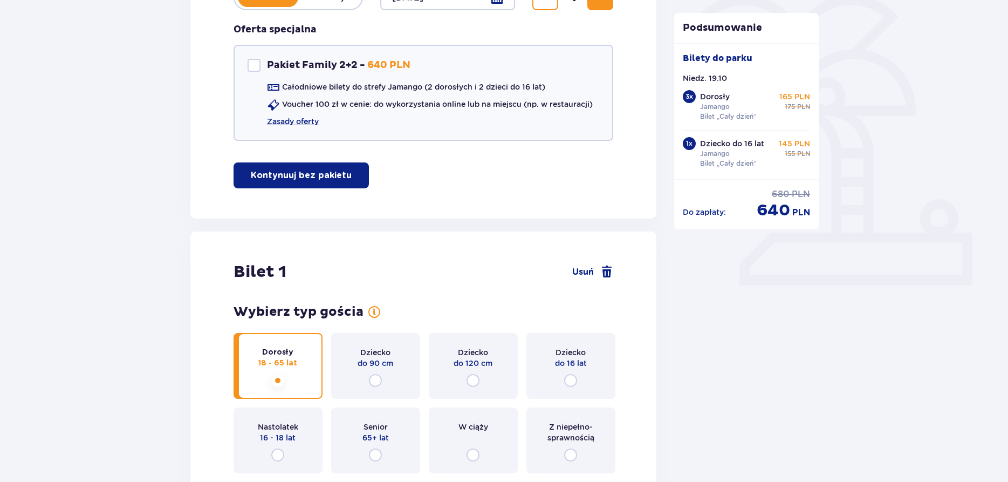
scroll to position [0, 0]
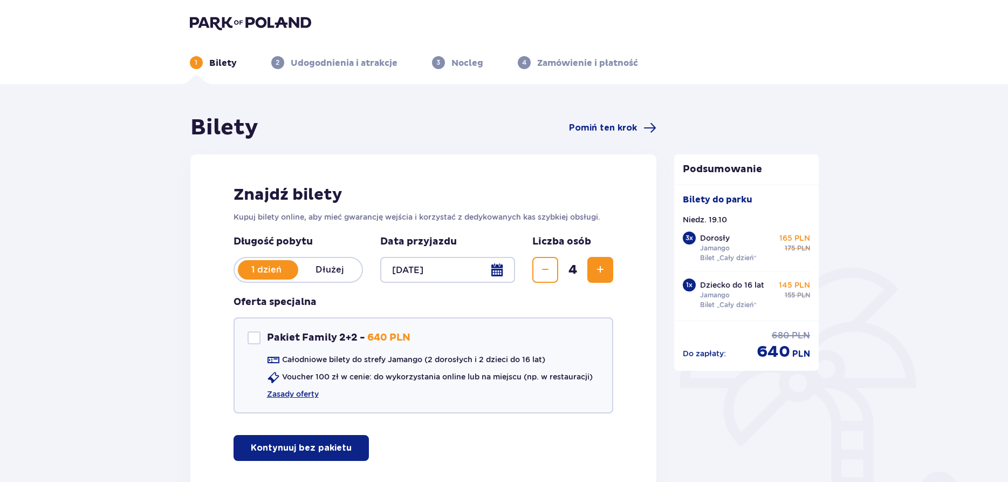
click at [433, 270] on div at bounding box center [447, 270] width 135 height 26
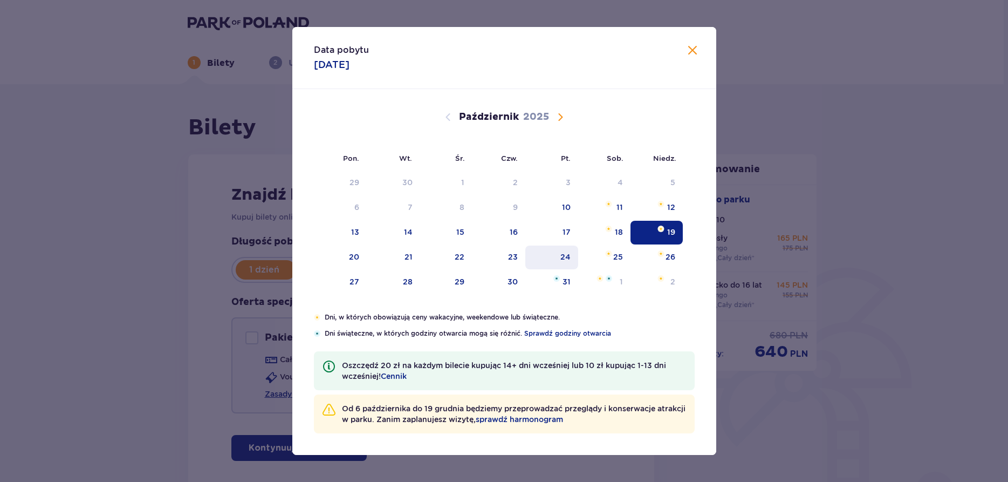
click at [566, 255] on div "24" at bounding box center [565, 256] width 10 height 11
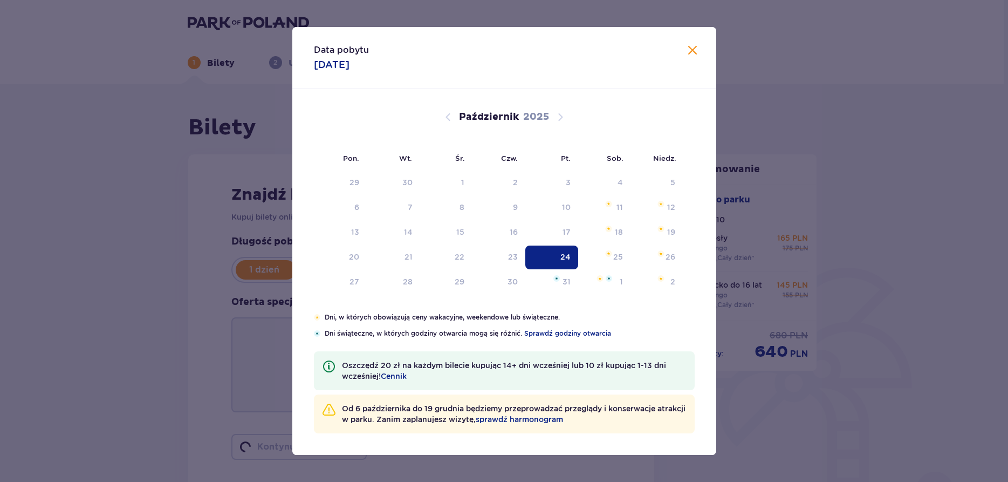
type input "24.10.25"
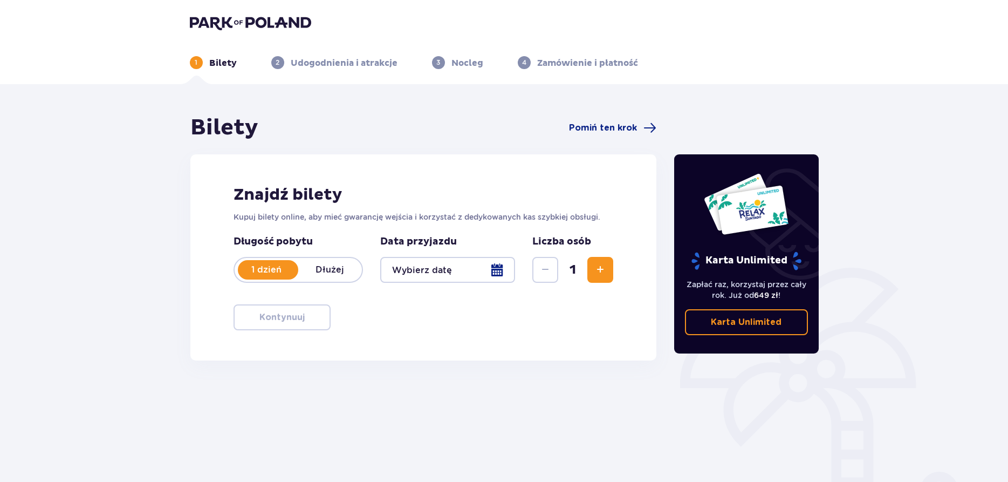
click at [448, 267] on div at bounding box center [447, 270] width 135 height 26
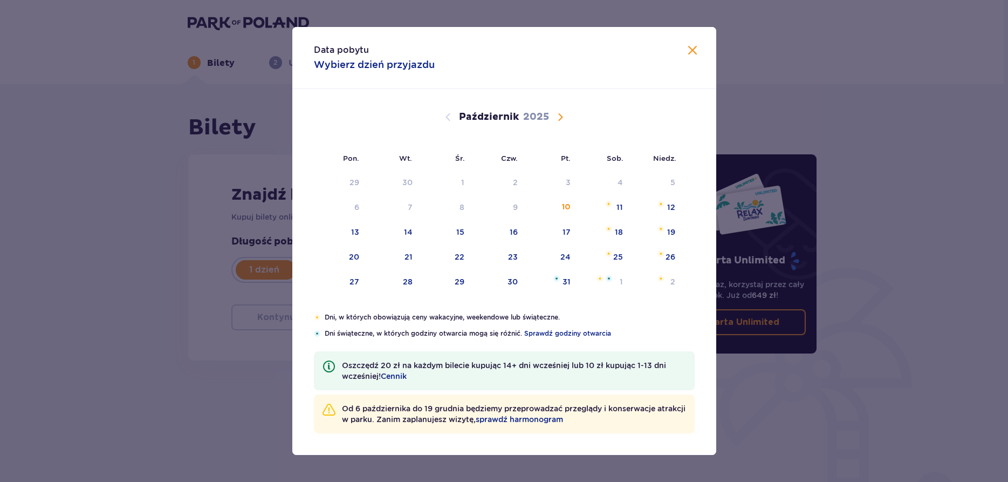
click at [560, 116] on span "Następny miesiąc" at bounding box center [560, 117] width 13 height 13
click at [447, 114] on span "Poprzedni miesiąc" at bounding box center [448, 117] width 13 height 13
click at [565, 255] on div "24" at bounding box center [565, 256] width 10 height 11
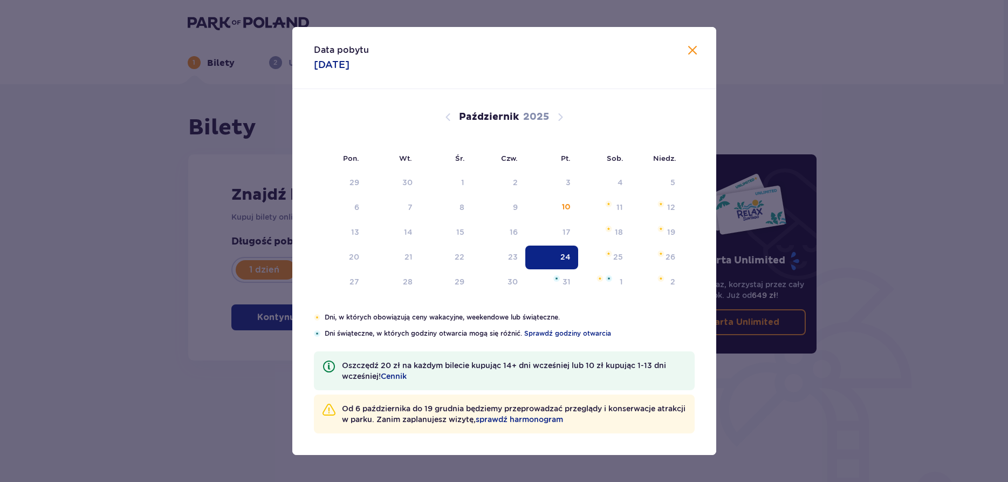
type input "24.10.25"
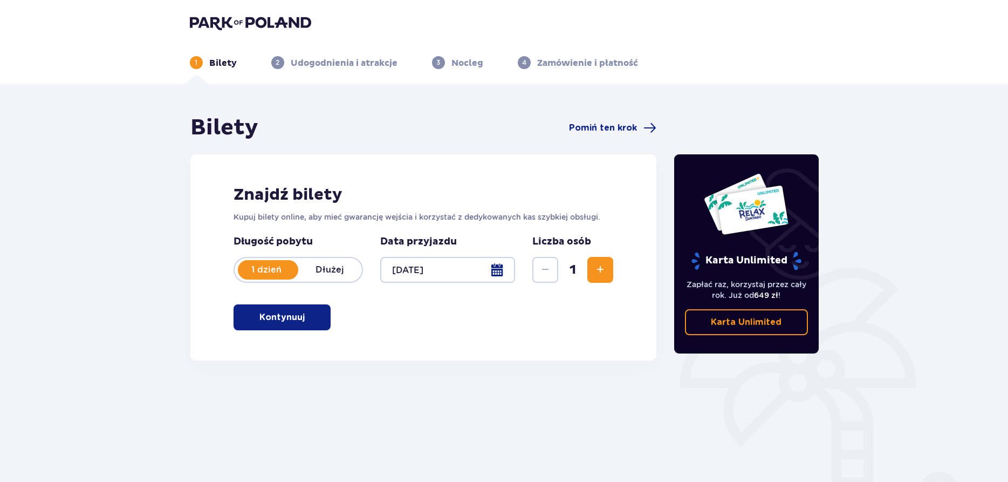
click at [598, 272] on span "Zwiększ" at bounding box center [600, 269] width 13 height 13
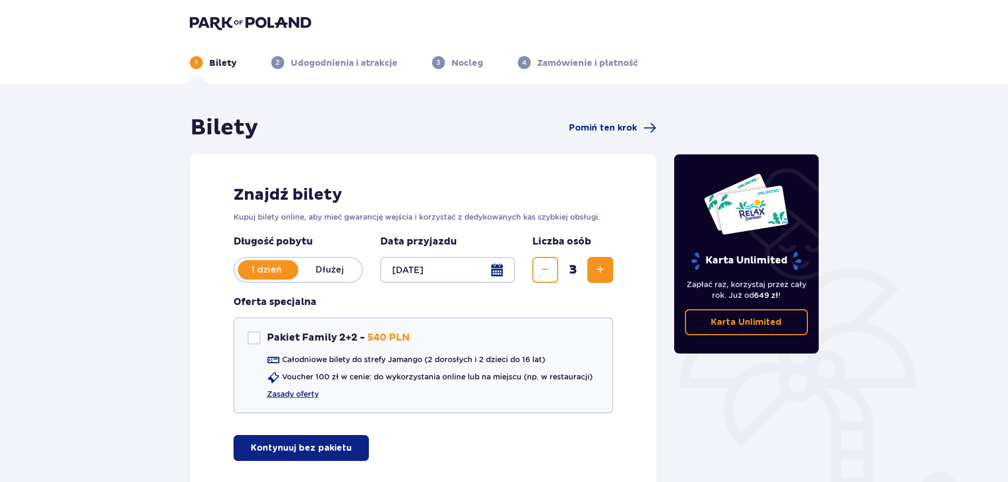
click at [598, 272] on span "Zwiększ" at bounding box center [600, 269] width 13 height 13
click at [272, 441] on button "Kontynuuj bez pakietu" at bounding box center [301, 448] width 135 height 26
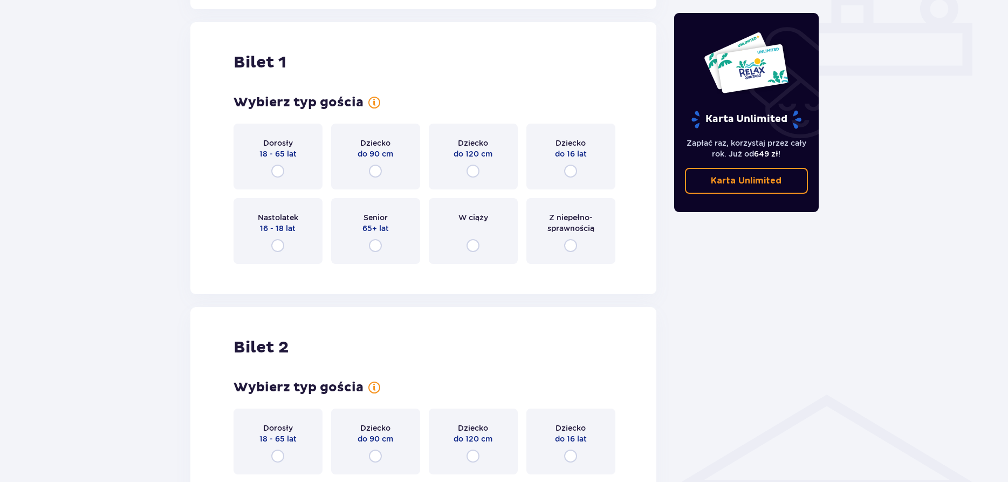
scroll to position [491, 0]
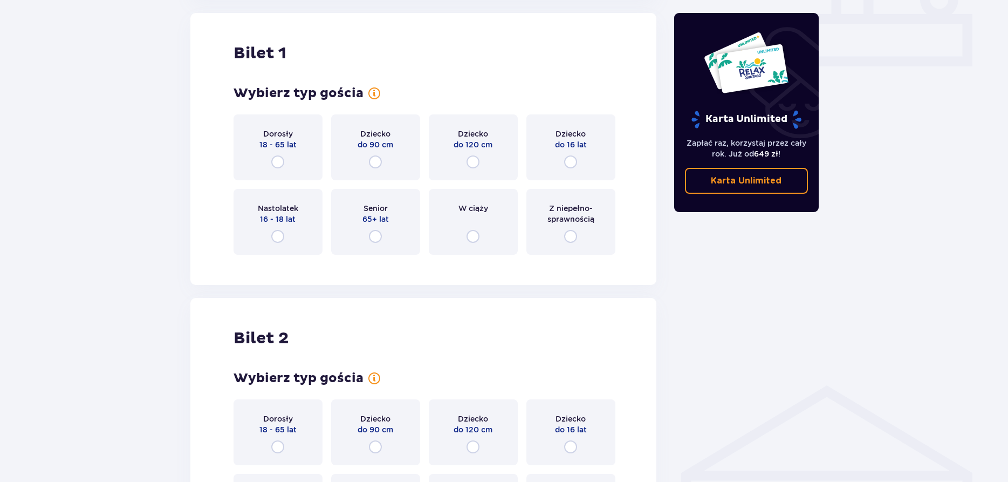
click at [277, 159] on input "radio" at bounding box center [277, 161] width 13 height 13
radio input "true"
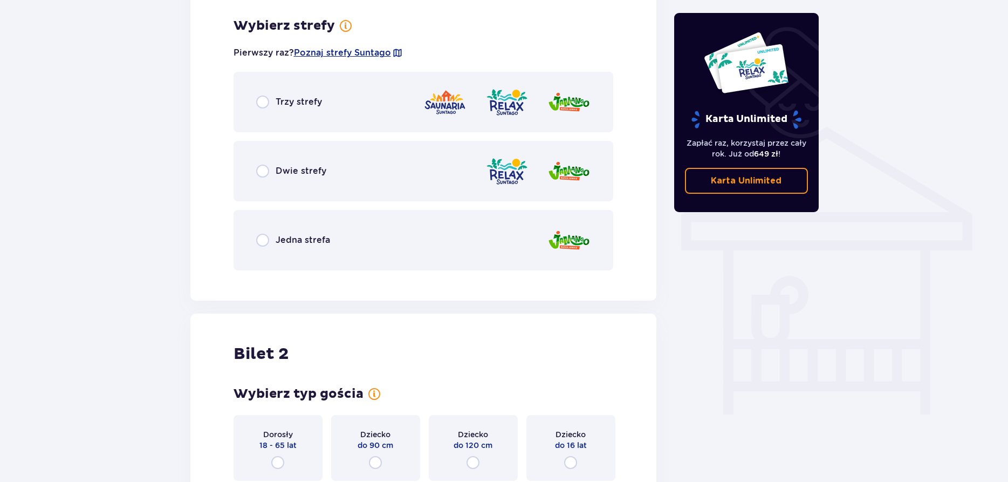
scroll to position [754, 0]
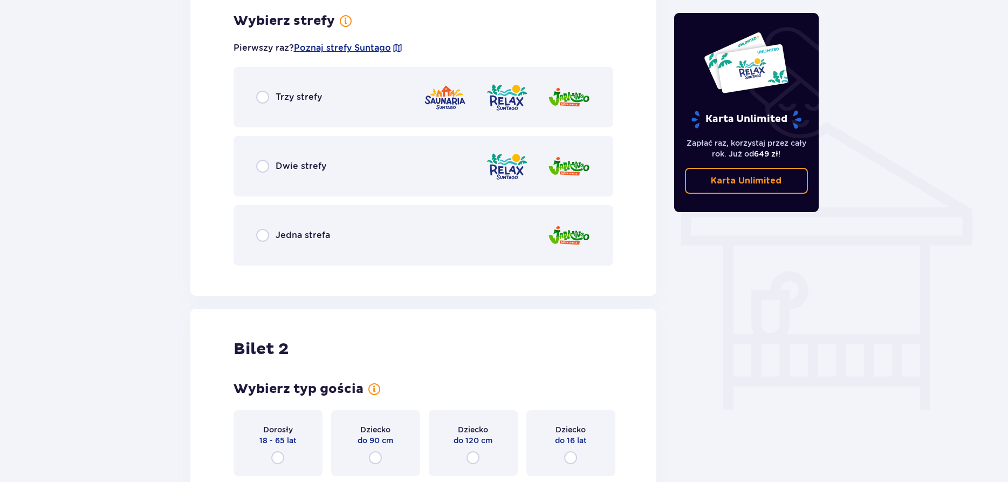
click at [261, 233] on input "radio" at bounding box center [262, 235] width 13 height 13
radio input "true"
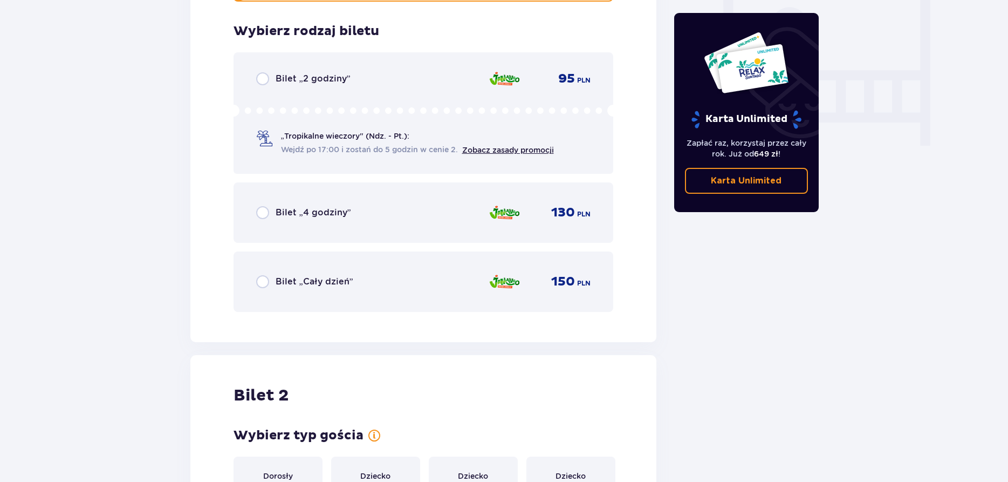
scroll to position [1028, 0]
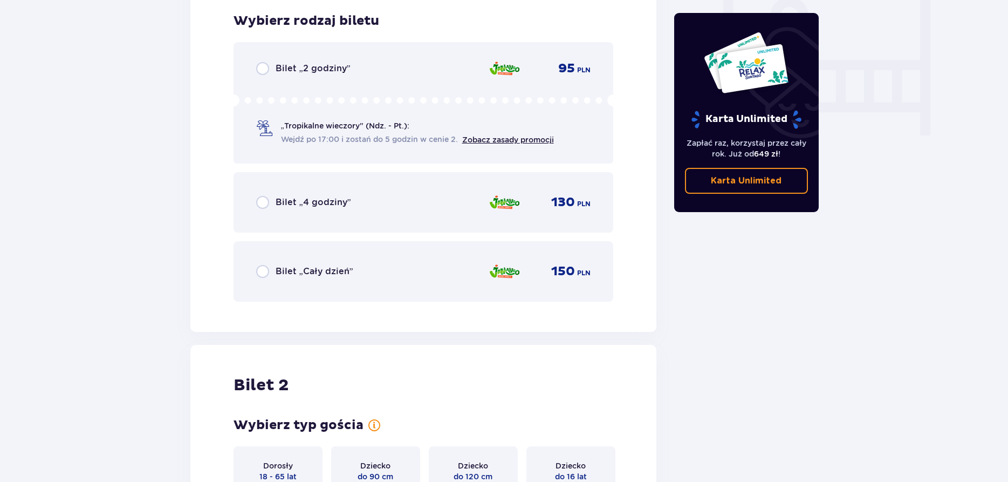
click at [262, 271] on input "radio" at bounding box center [262, 271] width 13 height 13
radio input "true"
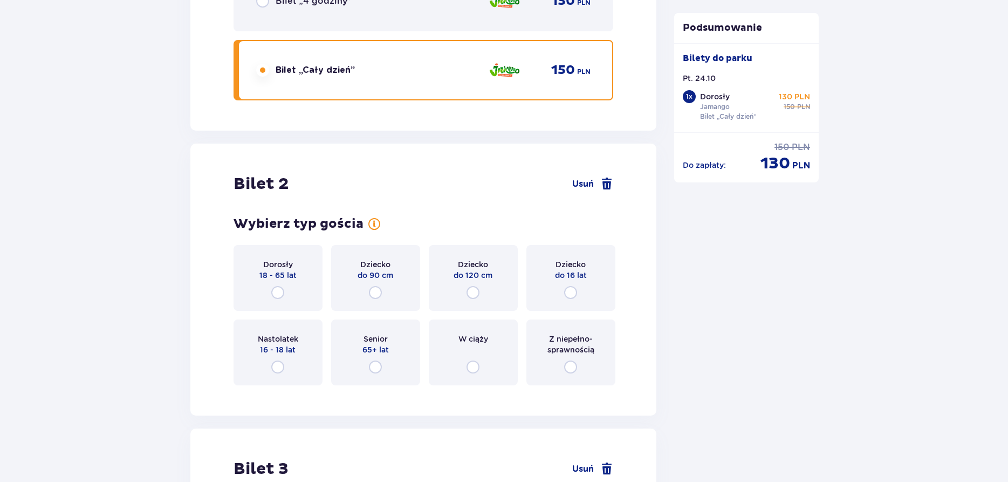
scroll to position [1360, 0]
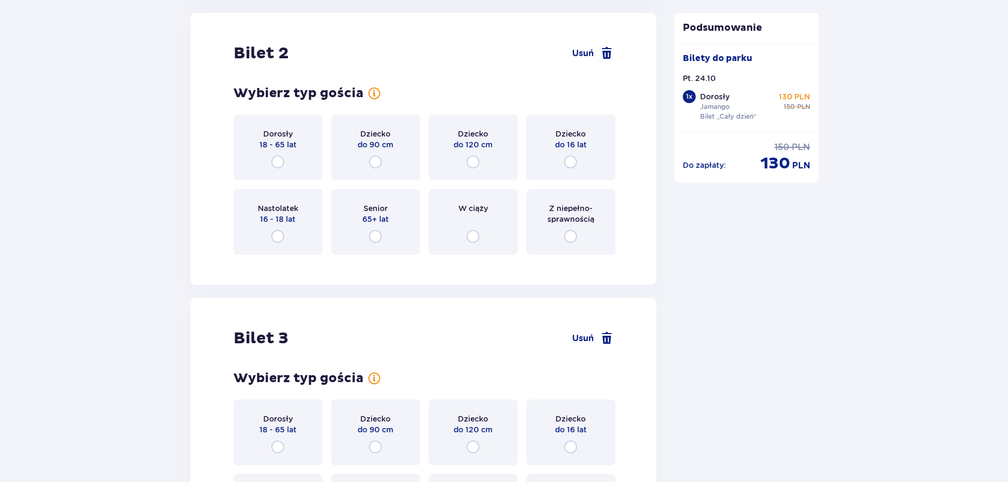
click at [279, 160] on input "radio" at bounding box center [277, 161] width 13 height 13
radio input "true"
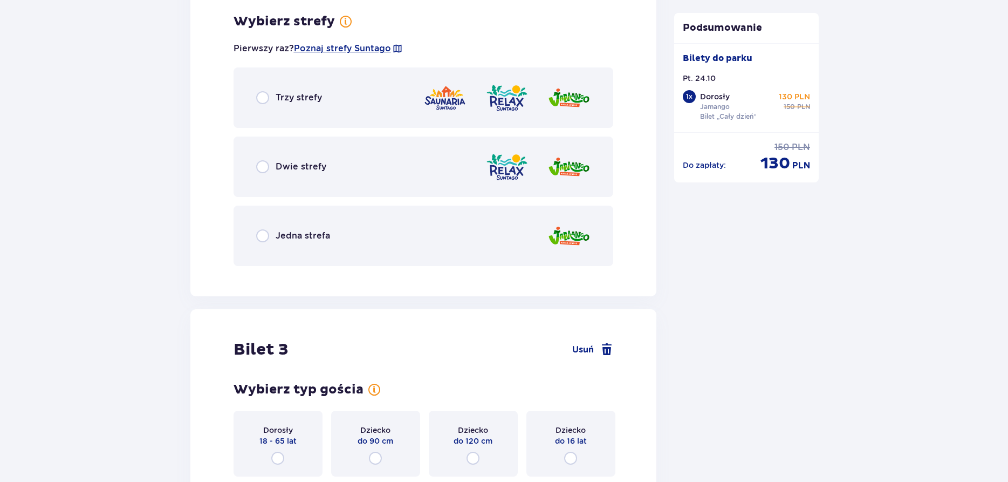
scroll to position [1623, 0]
click at [262, 234] on input "radio" at bounding box center [262, 235] width 13 height 13
radio input "true"
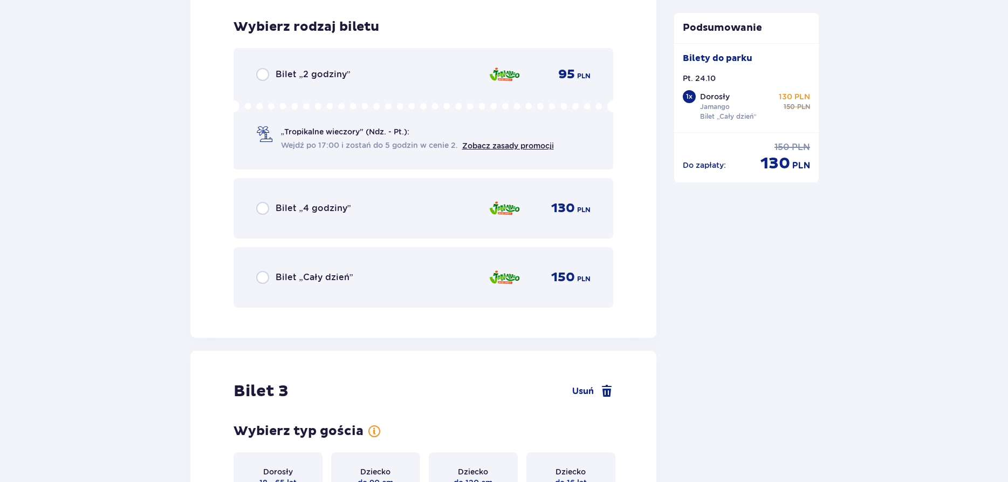
scroll to position [1897, 0]
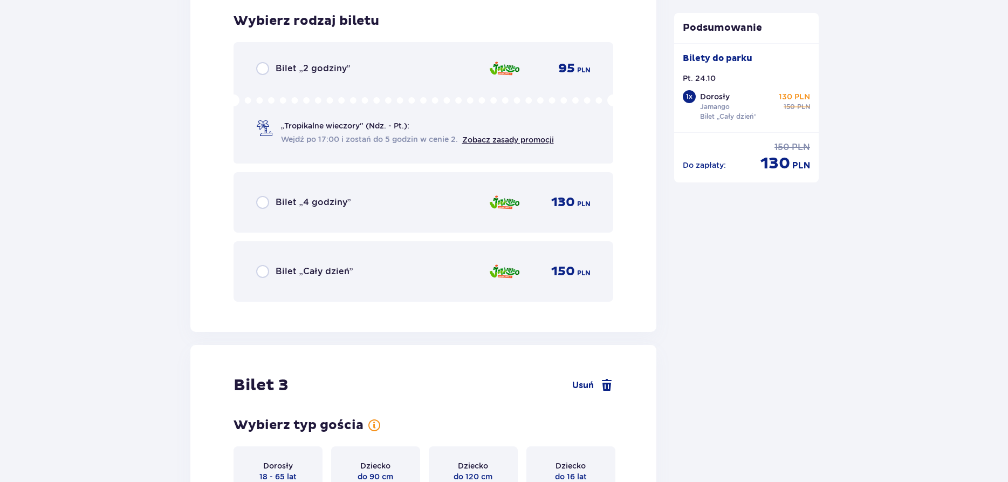
click at [260, 272] on input "radio" at bounding box center [262, 271] width 13 height 13
radio input "true"
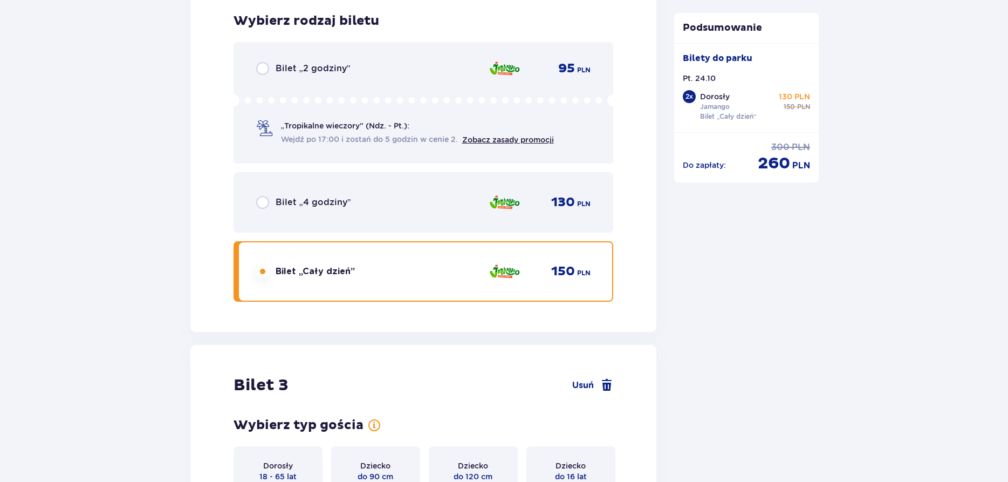
scroll to position [2228, 0]
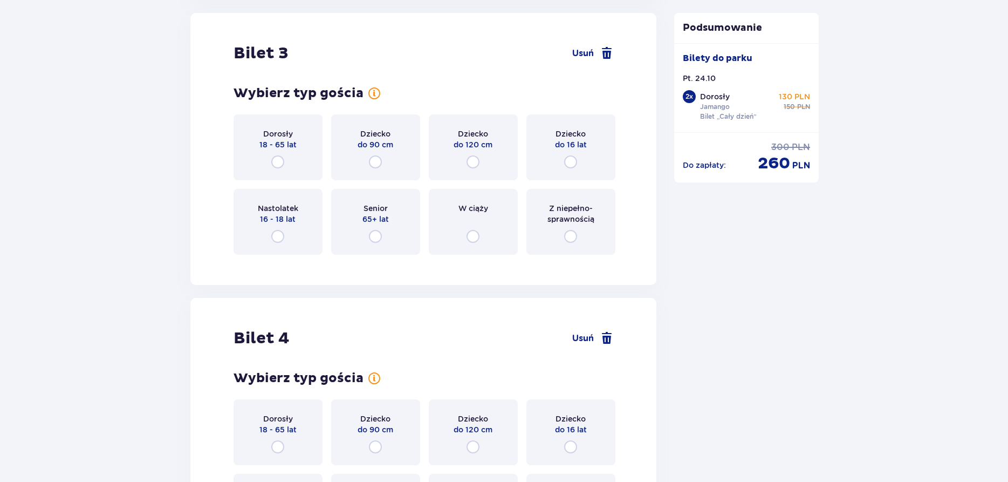
click at [279, 160] on input "radio" at bounding box center [277, 161] width 13 height 13
radio input "true"
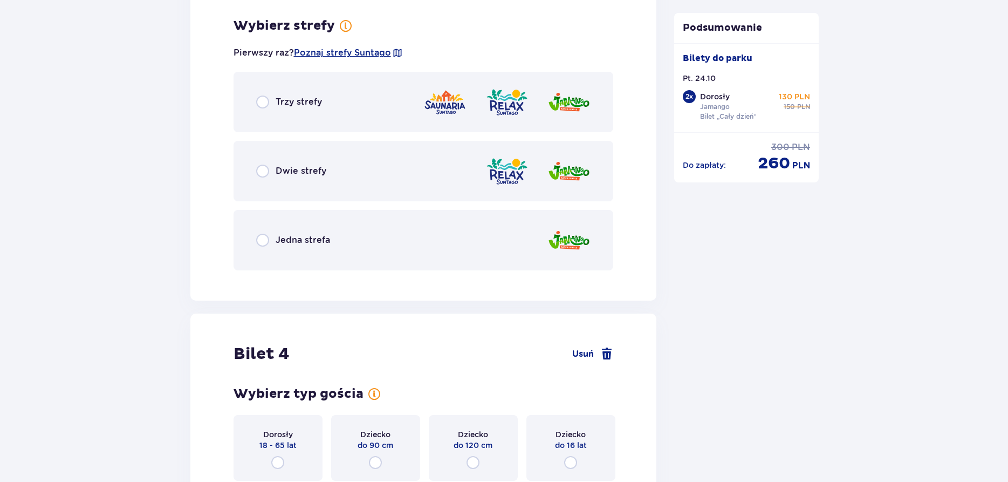
scroll to position [2492, 0]
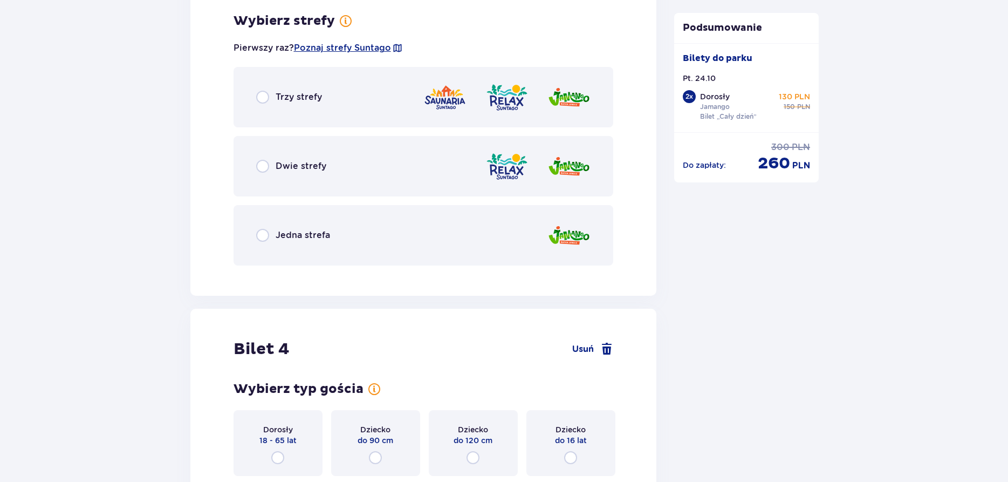
click at [266, 233] on input "radio" at bounding box center [262, 235] width 13 height 13
radio input "true"
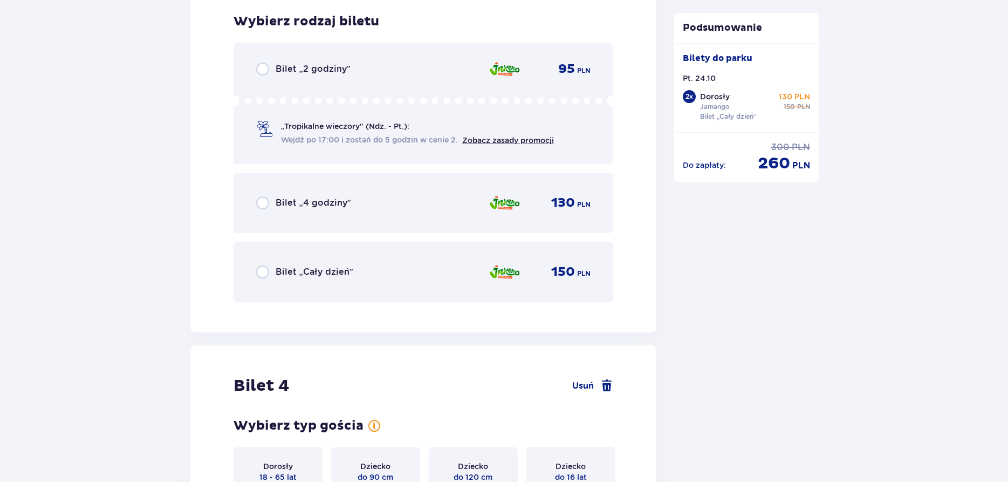
scroll to position [2766, 0]
click at [262, 269] on input "radio" at bounding box center [262, 271] width 13 height 13
radio input "true"
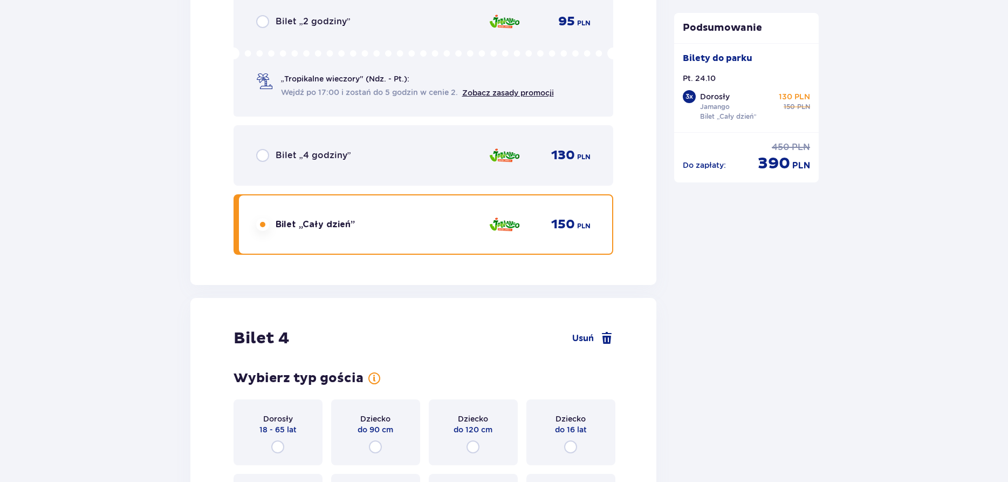
scroll to position [3017, 0]
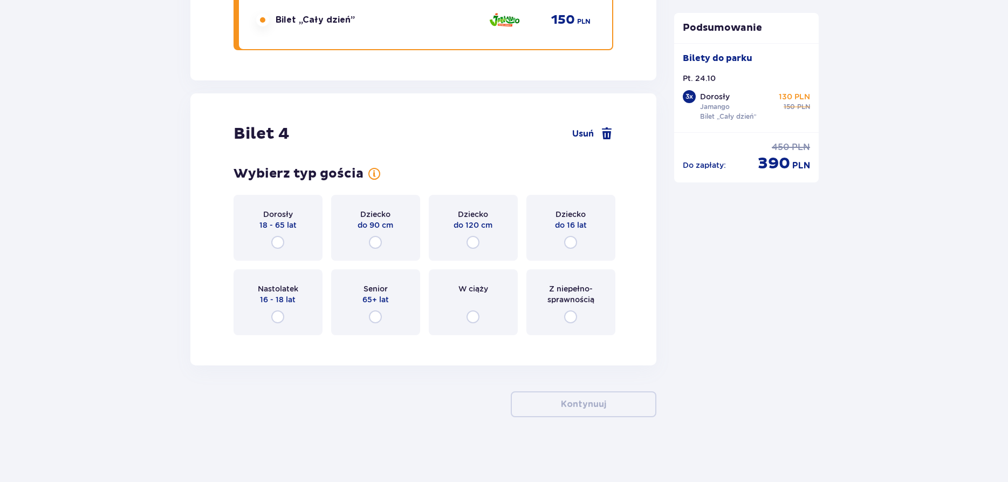
click at [570, 241] on input "radio" at bounding box center [570, 242] width 13 height 13
radio input "true"
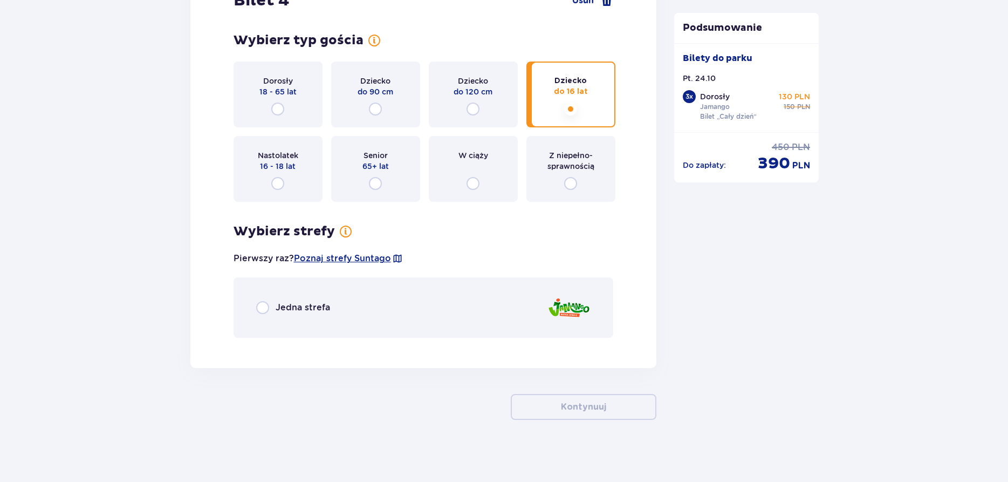
scroll to position [3153, 0]
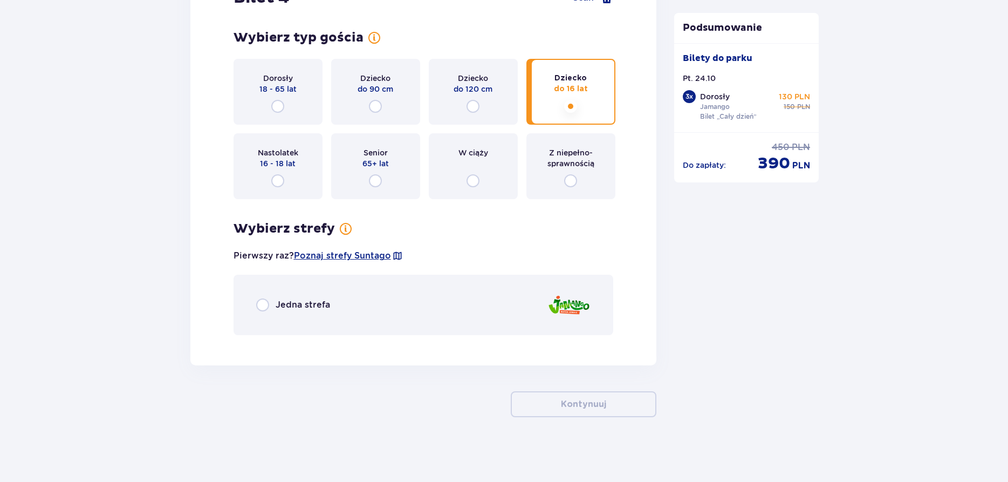
click at [267, 304] on input "radio" at bounding box center [262, 304] width 13 height 13
radio input "true"
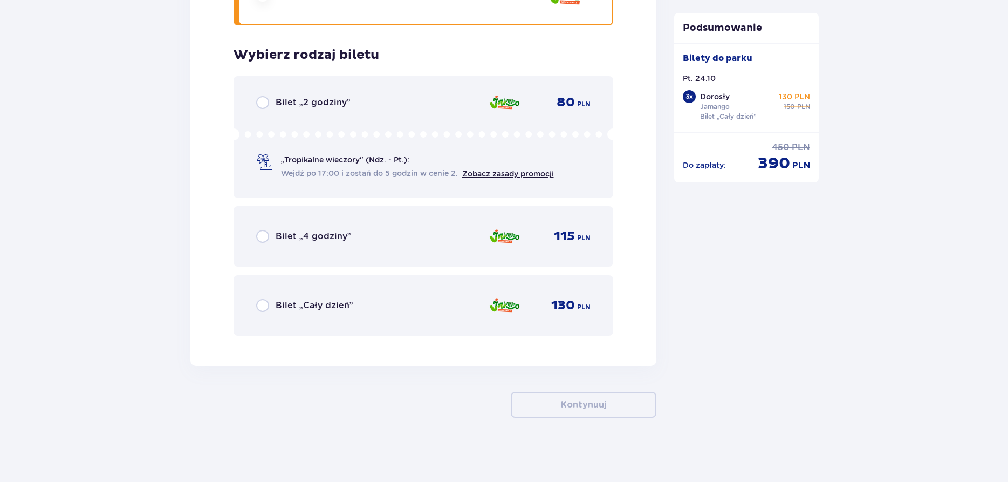
scroll to position [3463, 0]
click at [266, 306] on input "radio" at bounding box center [262, 304] width 13 height 13
radio input "true"
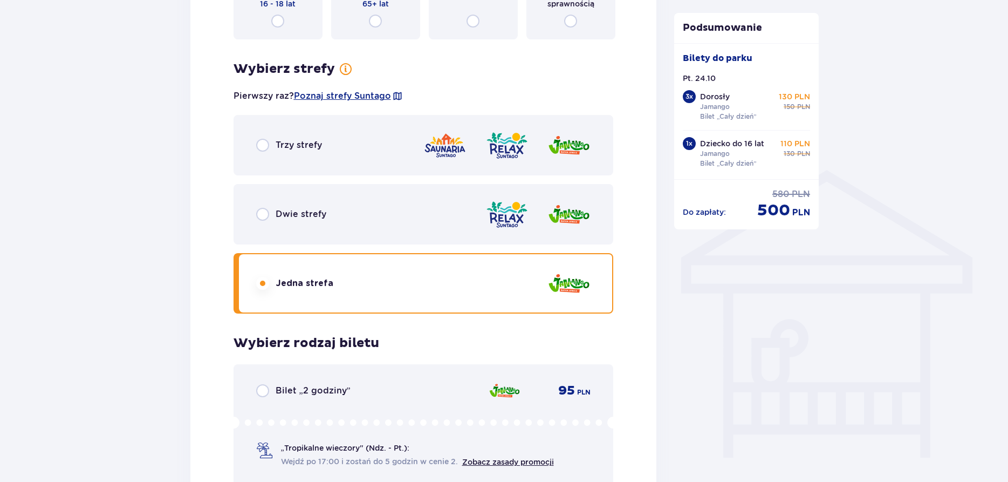
scroll to position [657, 0]
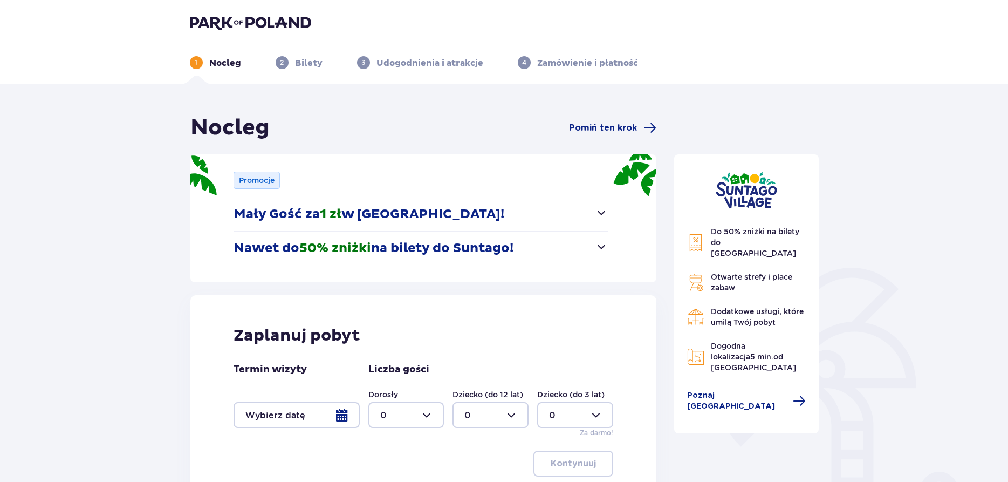
click at [314, 416] on div at bounding box center [297, 415] width 126 height 26
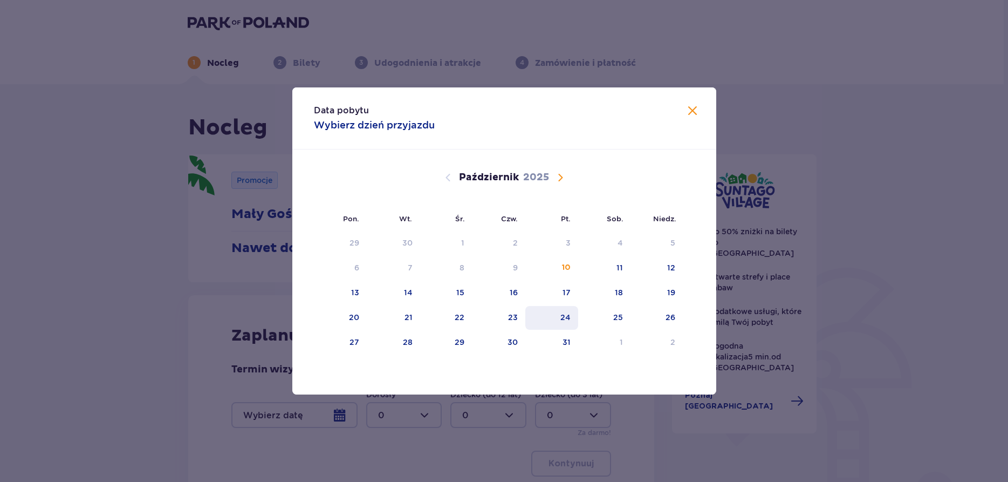
click at [573, 318] on div "24" at bounding box center [551, 318] width 53 height 24
click at [566, 315] on div "24" at bounding box center [565, 317] width 10 height 11
click at [566, 314] on div "24" at bounding box center [565, 317] width 10 height 11
click at [600, 317] on div "25" at bounding box center [604, 318] width 52 height 24
type input "[DATE] - [DATE]"
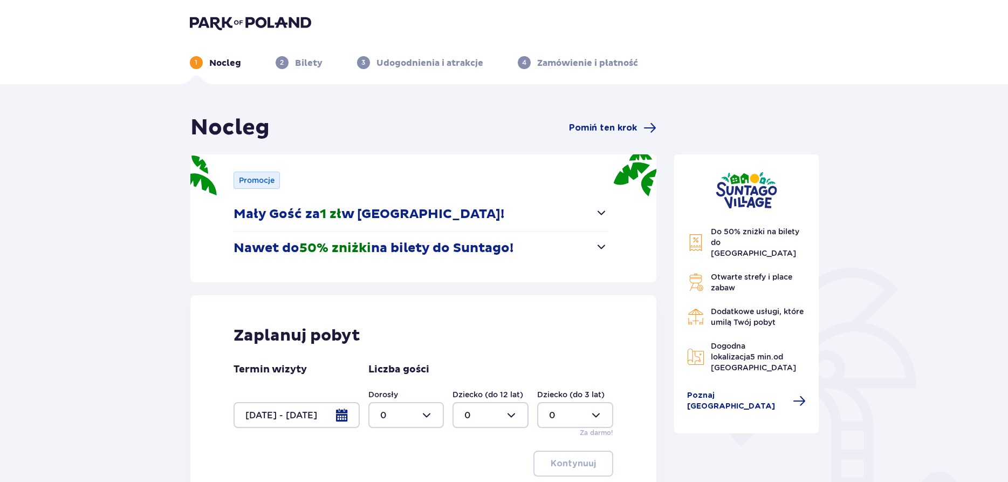
click at [393, 415] on div at bounding box center [406, 415] width 76 height 26
click at [390, 378] on div "3" at bounding box center [406, 378] width 52 height 12
click at [423, 415] on div at bounding box center [406, 415] width 76 height 26
click at [387, 337] on div "4" at bounding box center [406, 339] width 52 height 12
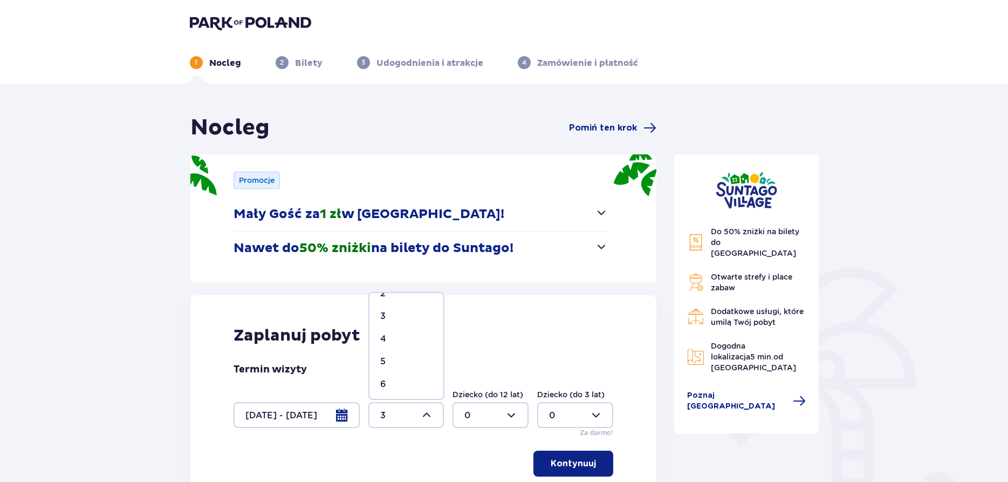
type input "4"
click at [568, 462] on p "Kontynuuj" at bounding box center [573, 463] width 45 height 12
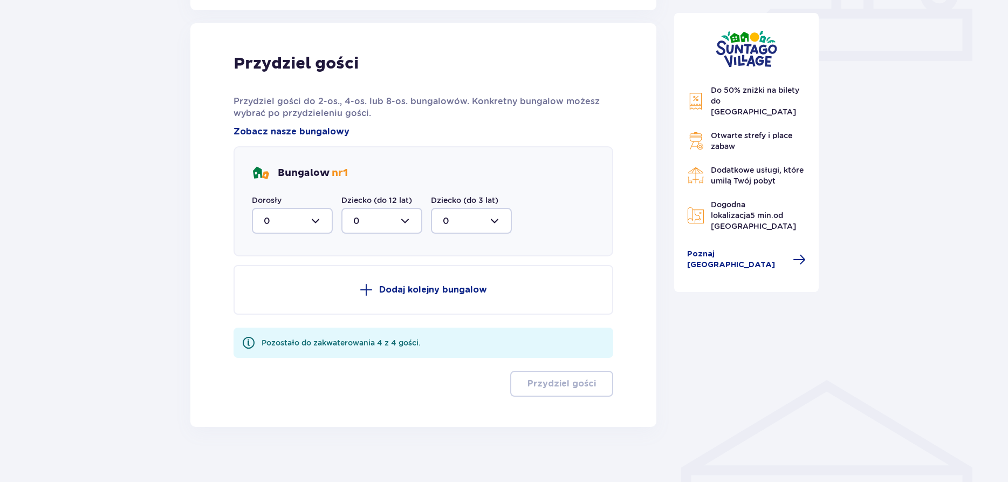
scroll to position [506, 0]
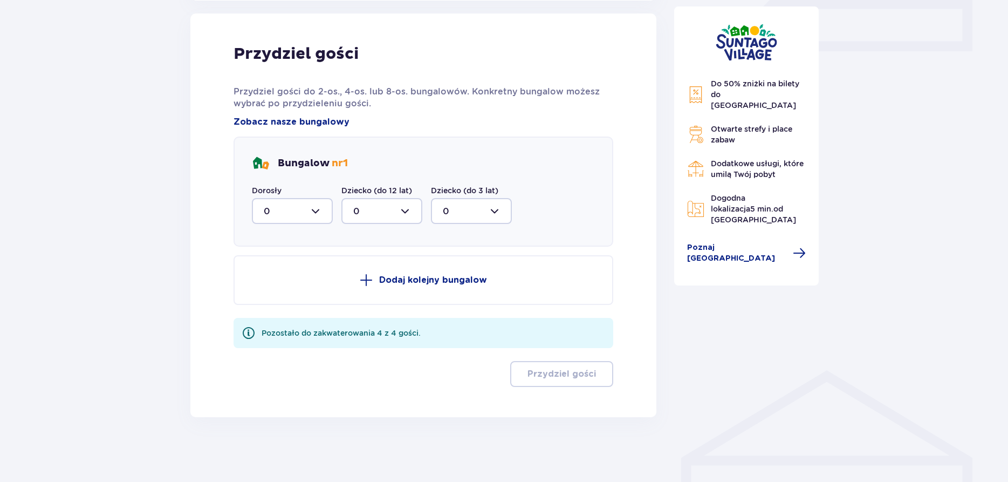
click at [307, 209] on div at bounding box center [292, 211] width 81 height 26
click at [267, 310] on p "3" at bounding box center [266, 312] width 5 height 12
click at [379, 212] on div at bounding box center [381, 211] width 81 height 26
click at [407, 210] on div at bounding box center [381, 211] width 81 height 26
click at [487, 208] on div at bounding box center [471, 211] width 81 height 26
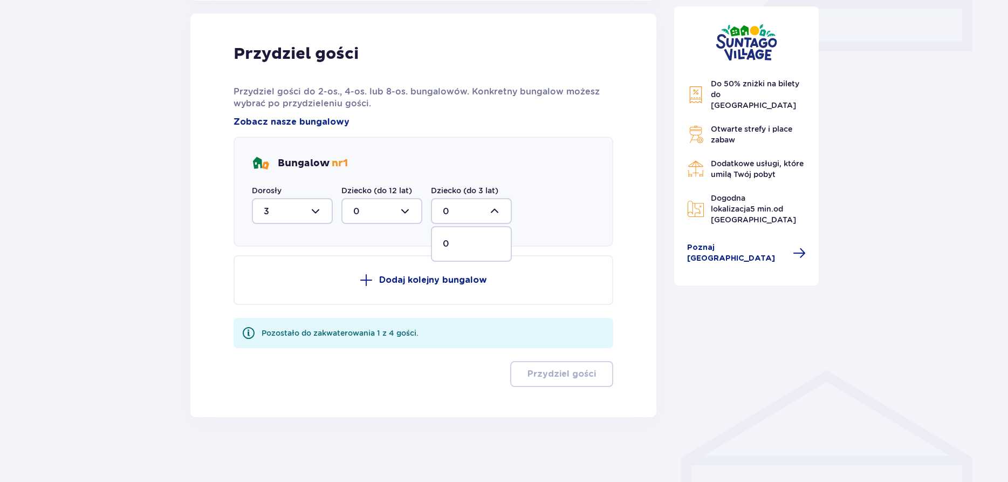
click at [319, 210] on div at bounding box center [292, 211] width 81 height 26
click at [269, 314] on p "4" at bounding box center [267, 316] width 6 height 12
type input "4"
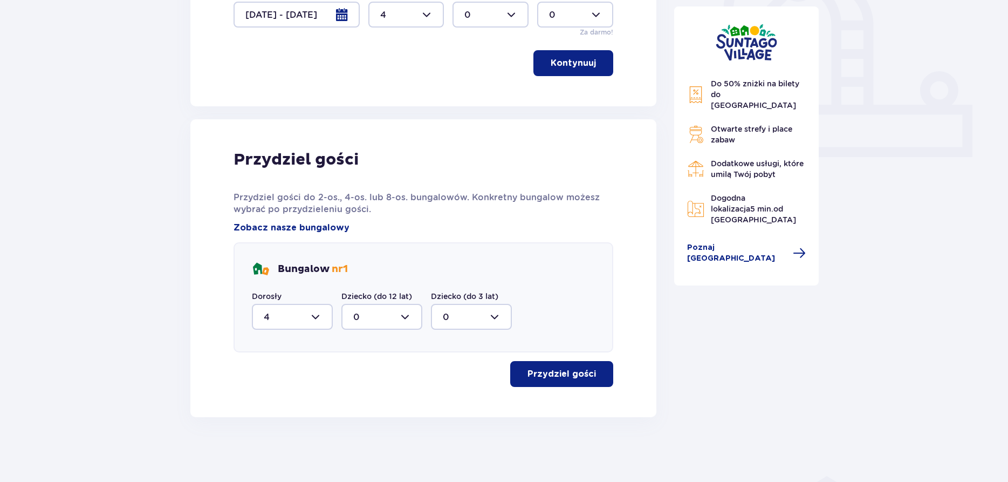
click at [561, 378] on p "Przydziel gości" at bounding box center [561, 374] width 68 height 12
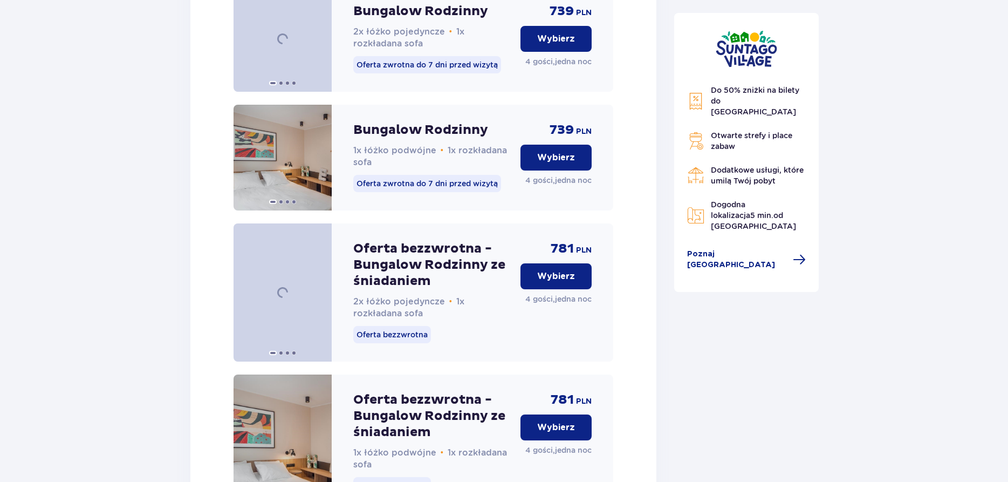
scroll to position [1312, 0]
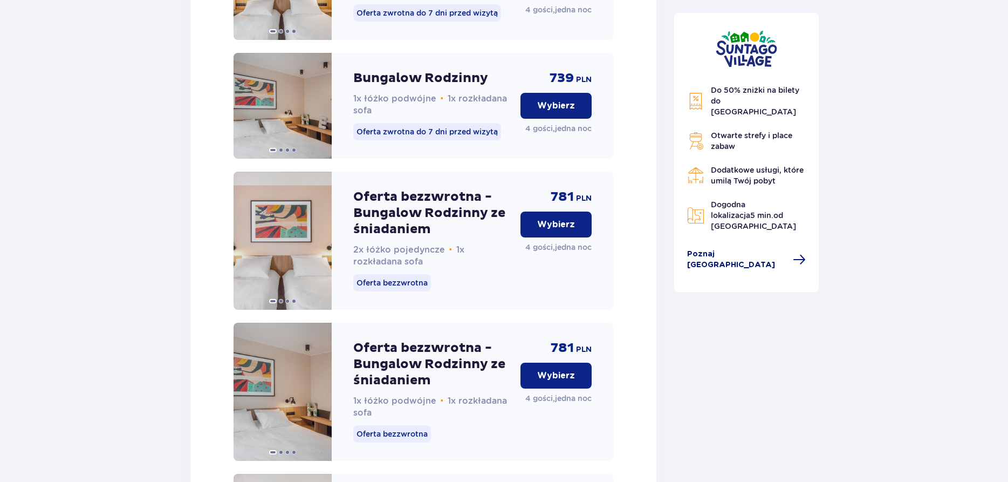
click at [793, 253] on span at bounding box center [799, 259] width 13 height 13
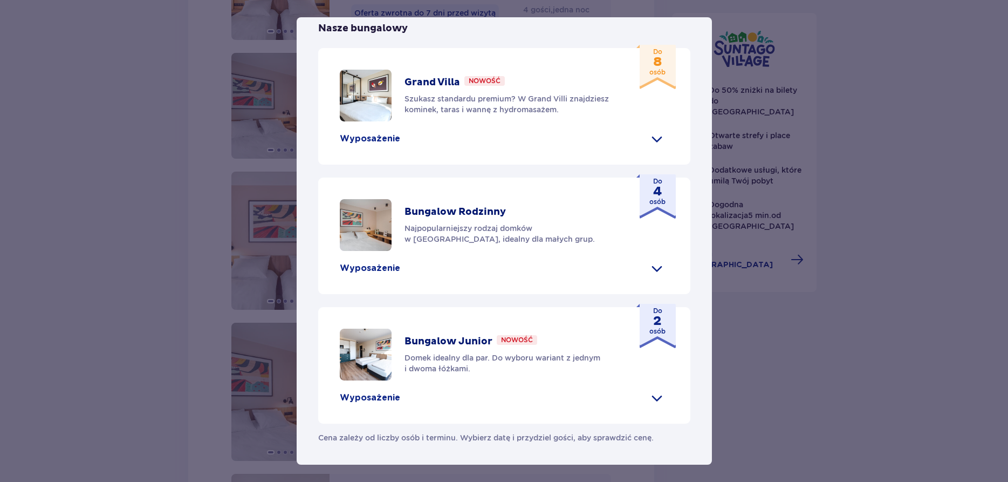
scroll to position [462, 0]
click at [360, 266] on p "Wyposażenie" at bounding box center [370, 268] width 60 height 12
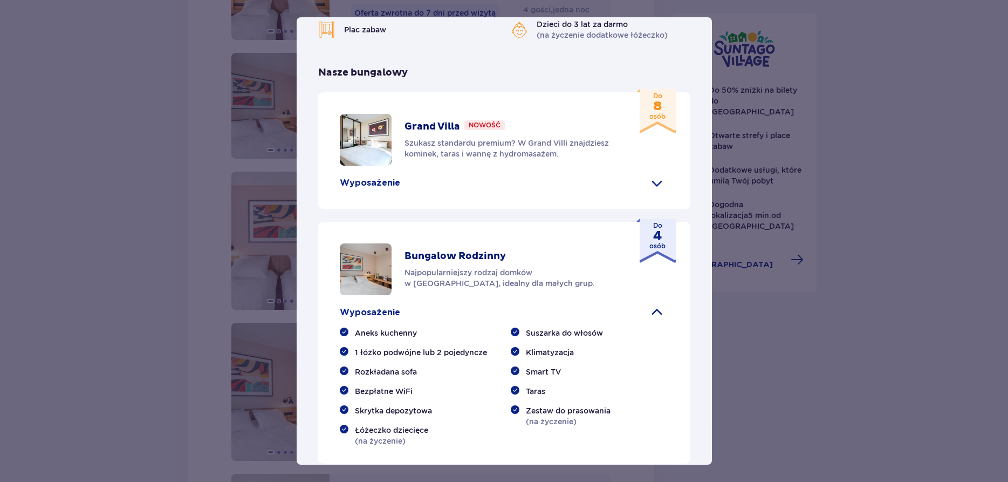
scroll to position [307, 0]
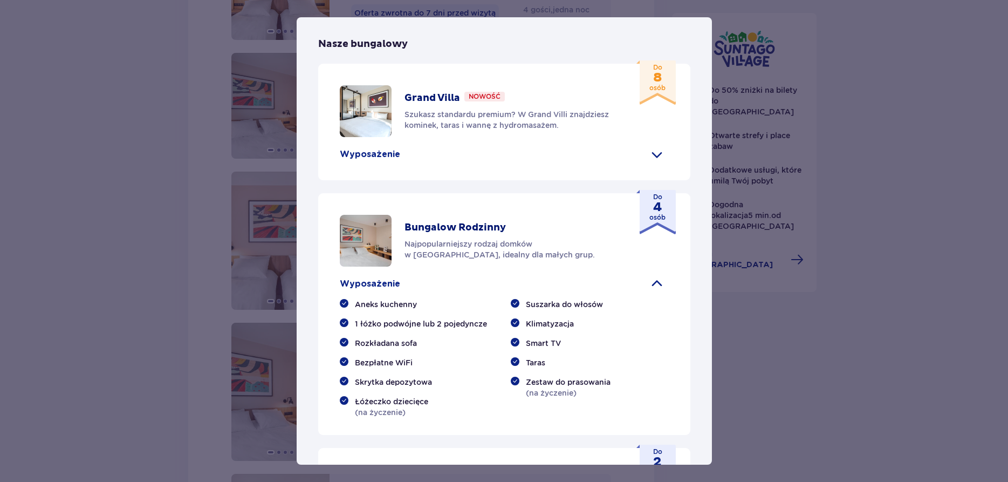
click at [373, 266] on img at bounding box center [366, 241] width 52 height 52
click at [433, 234] on p "Bungalow Rodzinny" at bounding box center [454, 227] width 101 height 13
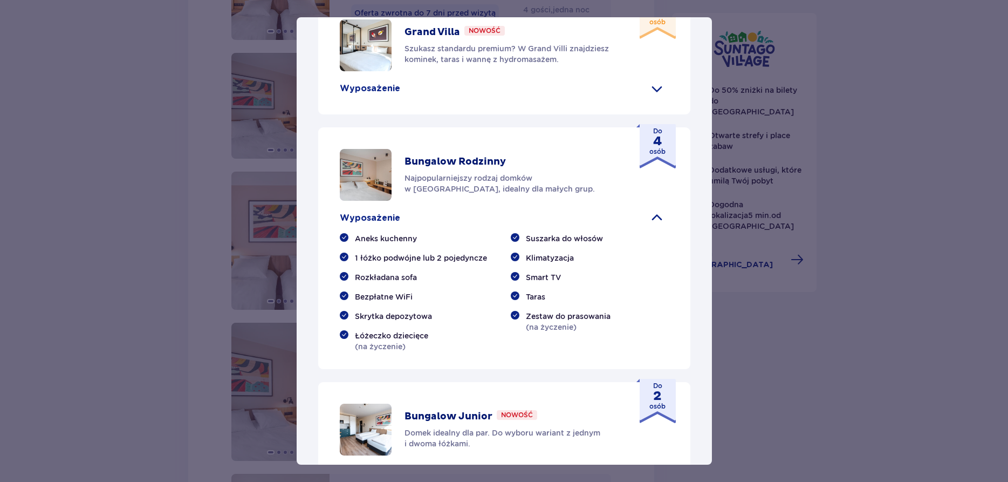
scroll to position [492, 0]
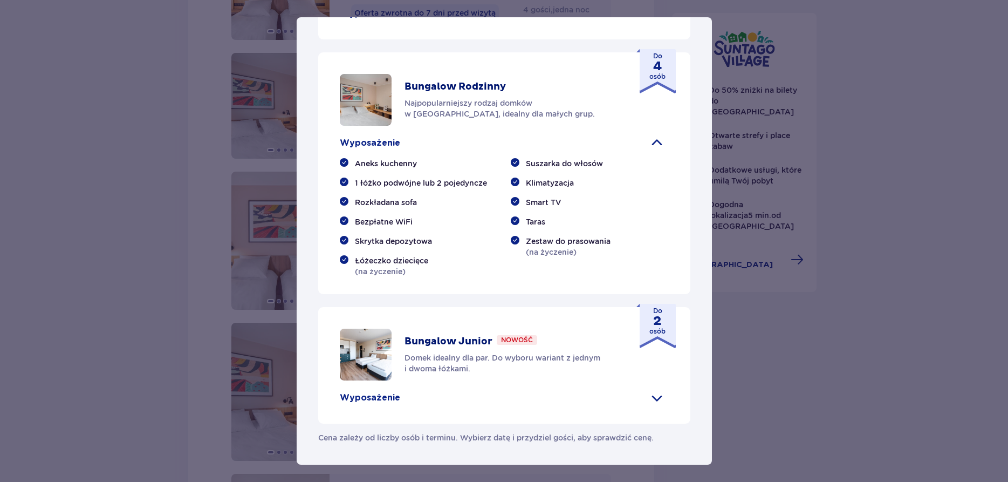
click at [655, 152] on span at bounding box center [656, 142] width 17 height 17
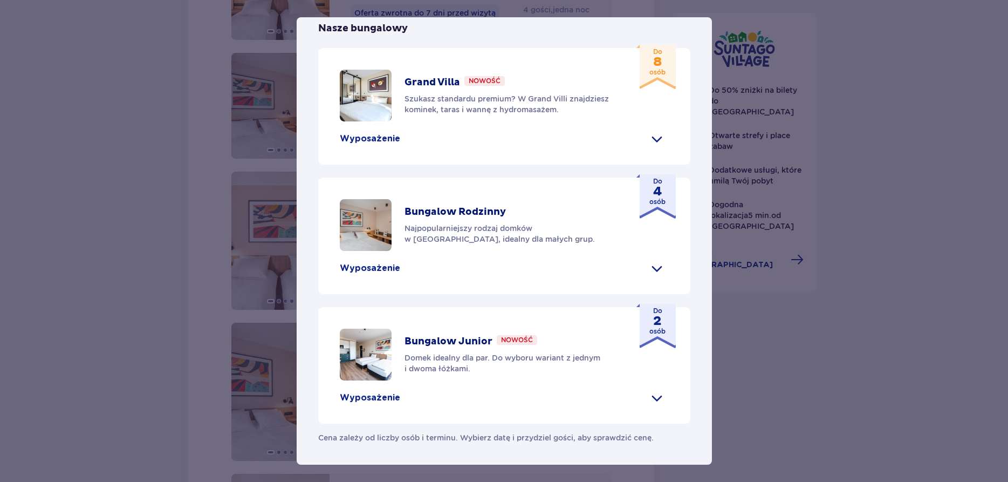
scroll to position [462, 0]
click at [656, 270] on span at bounding box center [656, 267] width 17 height 17
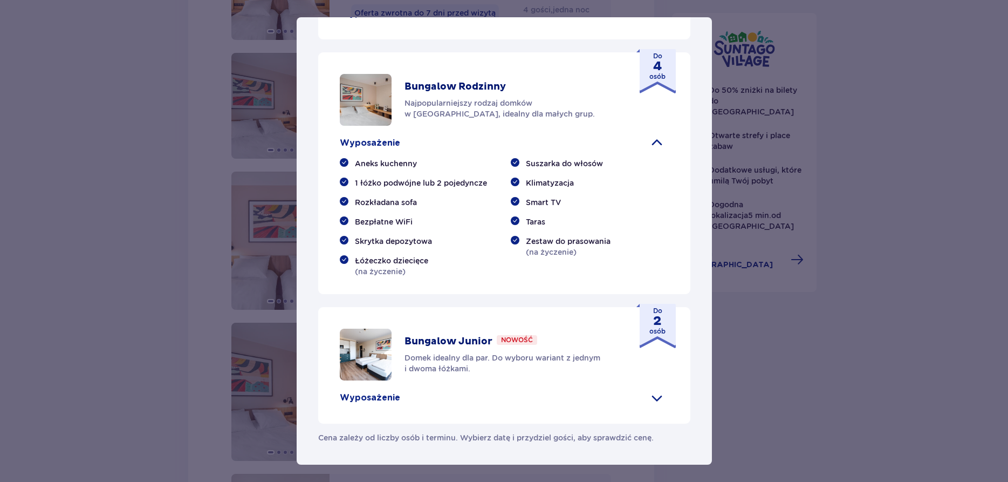
click at [805, 320] on div "Suntago Village Suntago Village to idealne miejsce dla fanów dobrej zabawy i tr…" at bounding box center [504, 241] width 1008 height 482
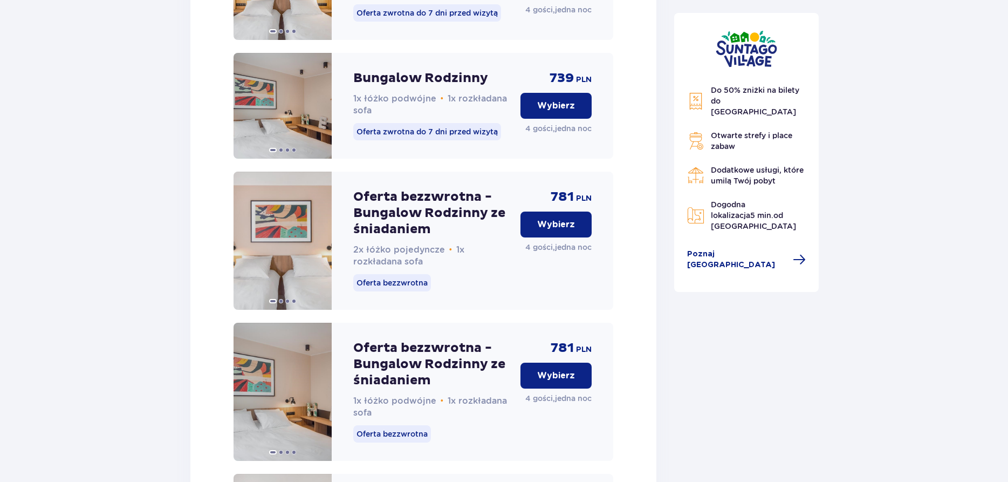
click at [731, 97] on span "Do 50% zniżki na bilety do parku Suntago" at bounding box center [755, 101] width 88 height 30
click at [735, 43] on img at bounding box center [746, 48] width 61 height 37
click at [699, 94] on img at bounding box center [695, 101] width 17 height 18
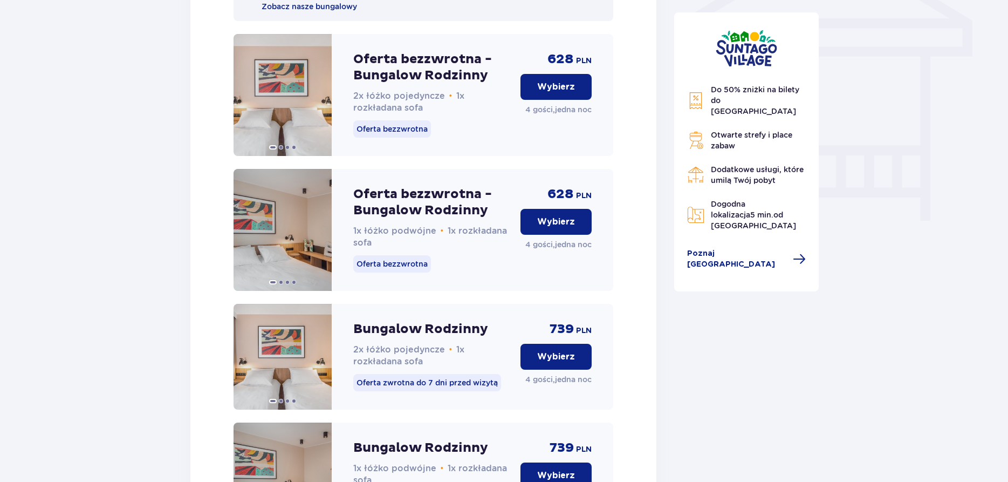
scroll to position [927, 0]
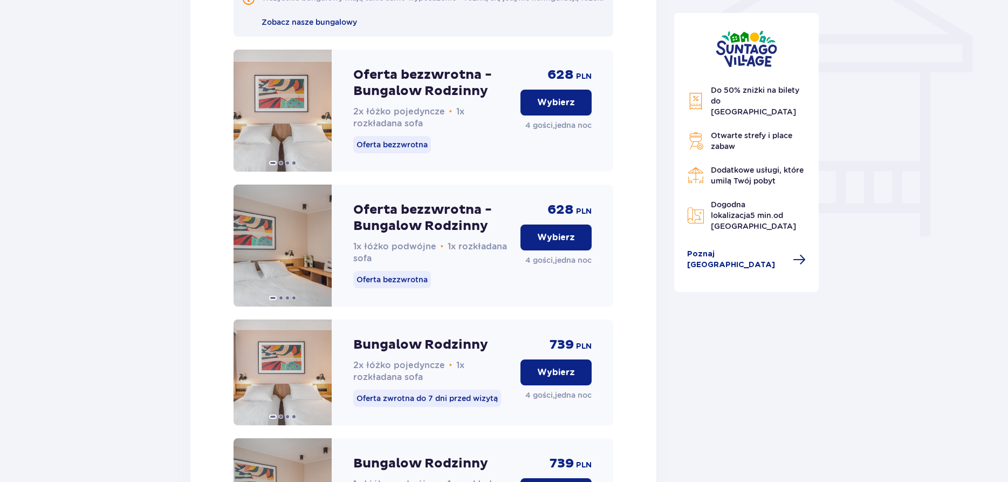
click at [554, 108] on p "Wybierz" at bounding box center [556, 103] width 38 height 12
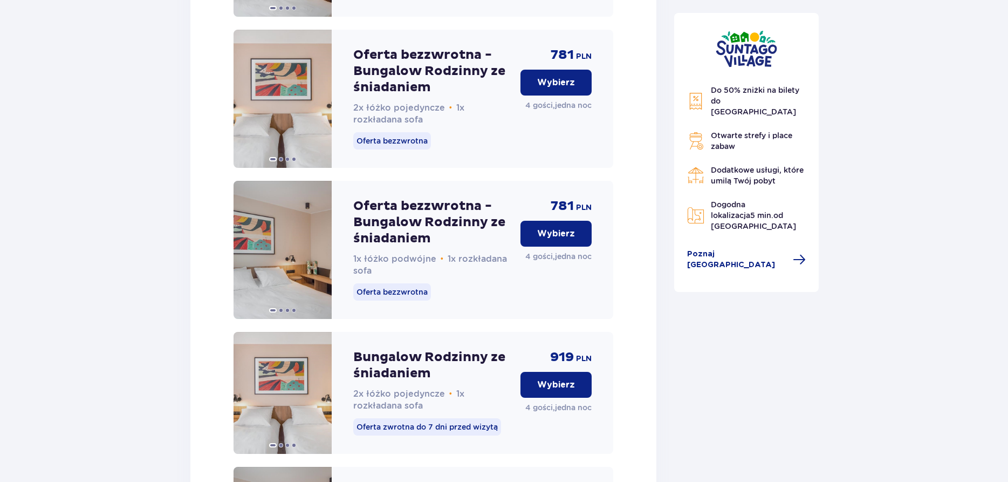
scroll to position [1729, 0]
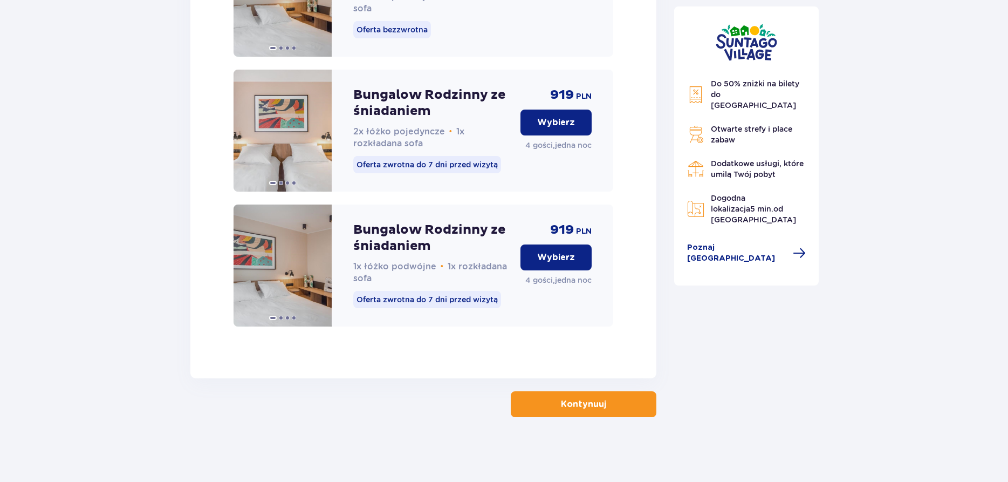
click at [572, 397] on button "Kontynuuj" at bounding box center [584, 404] width 146 height 26
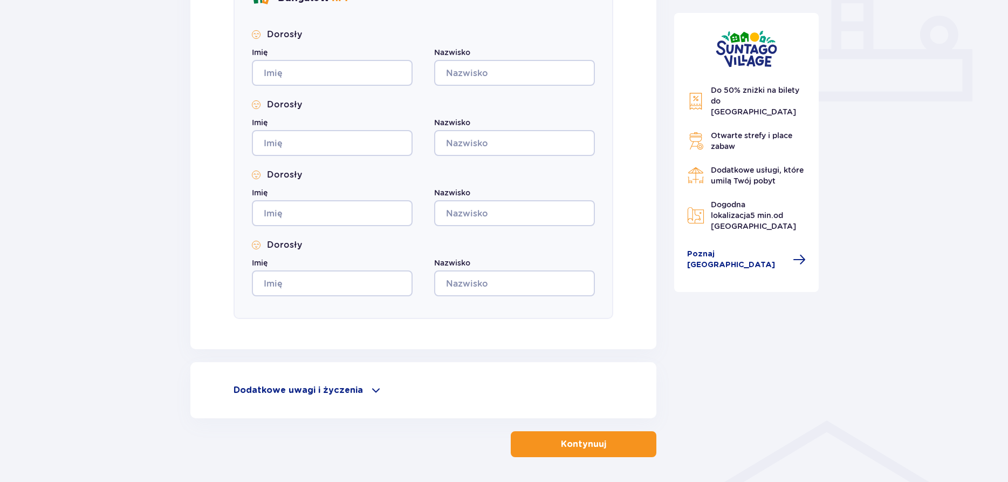
scroll to position [496, 0]
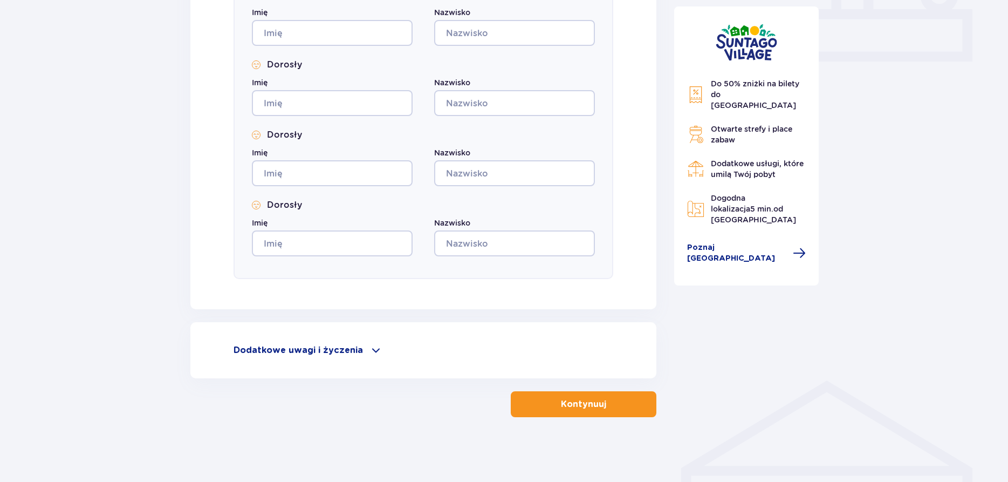
click at [369, 348] on span at bounding box center [375, 350] width 13 height 13
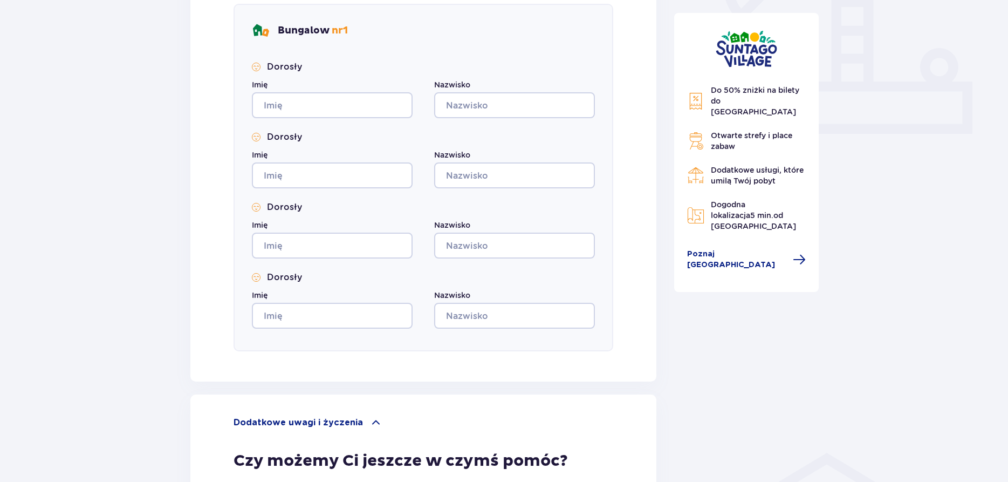
scroll to position [341, 0]
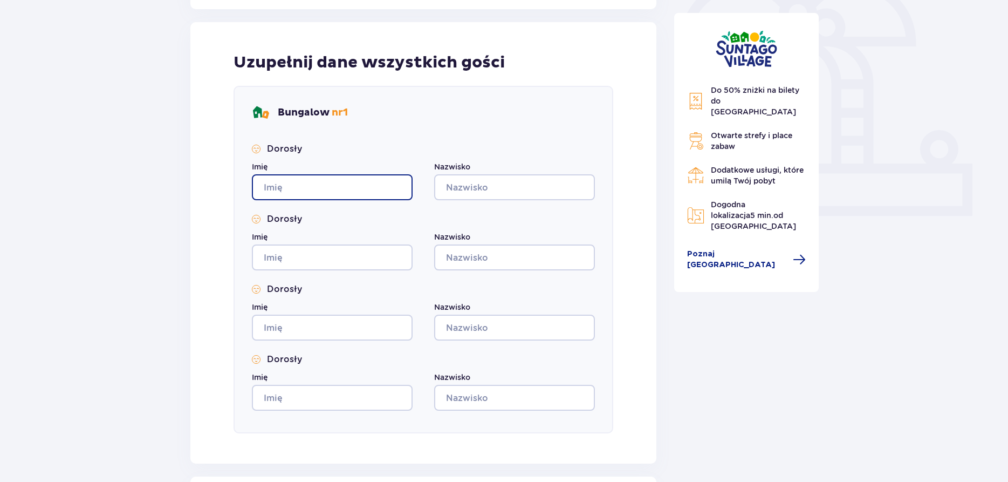
click at [314, 190] on input "Imię" at bounding box center [332, 187] width 161 height 26
type input "AGNIESZKA"
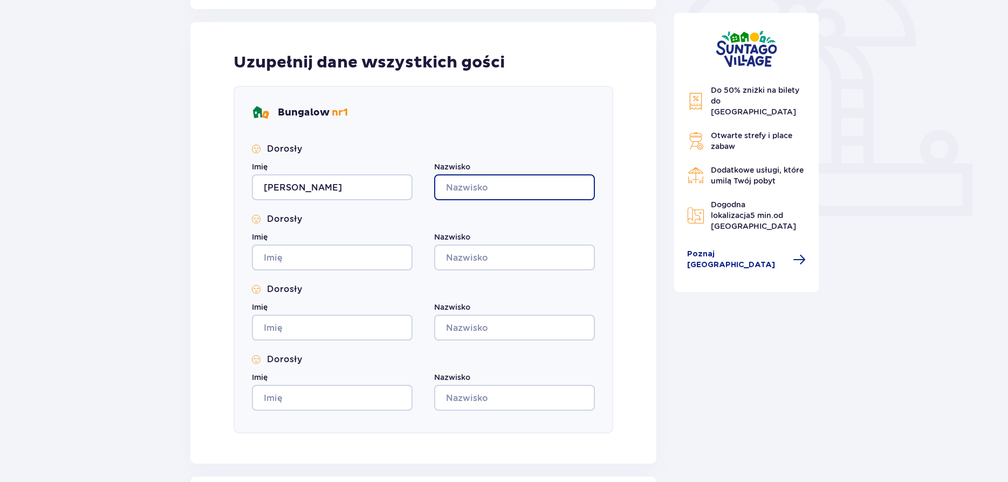
click at [450, 183] on input "Nazwisko" at bounding box center [514, 187] width 161 height 26
type input "KRAKOWSKA"
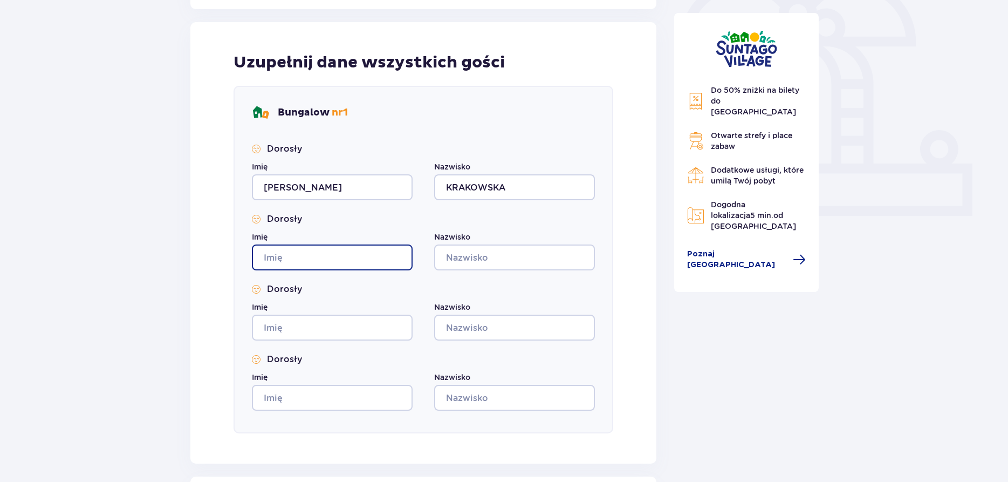
click at [359, 253] on input "Imię" at bounding box center [332, 257] width 161 height 26
type input "MARTYNA"
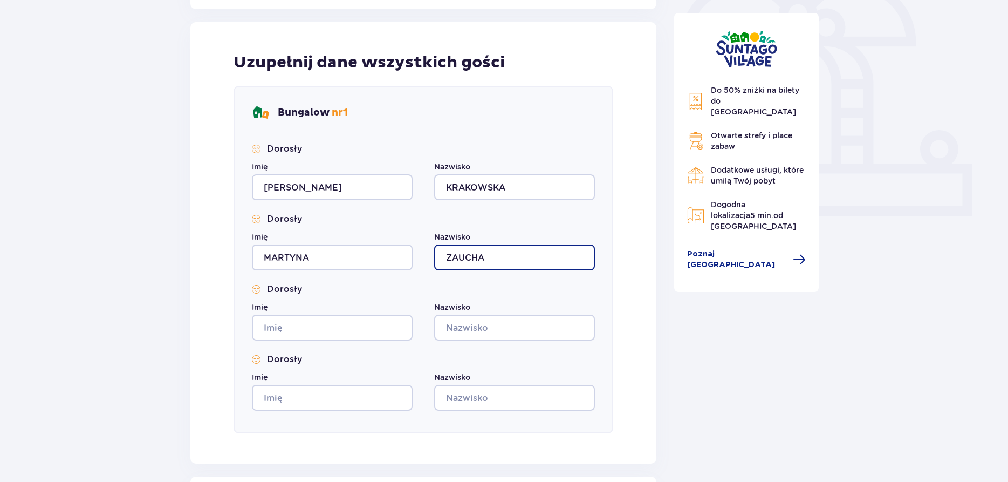
type input "ZAUCHA"
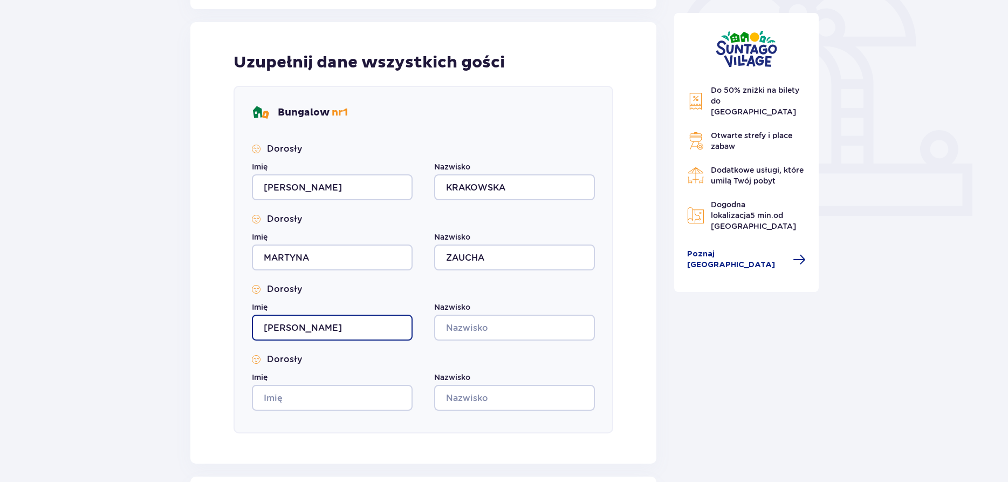
type input "GRZEGORZ"
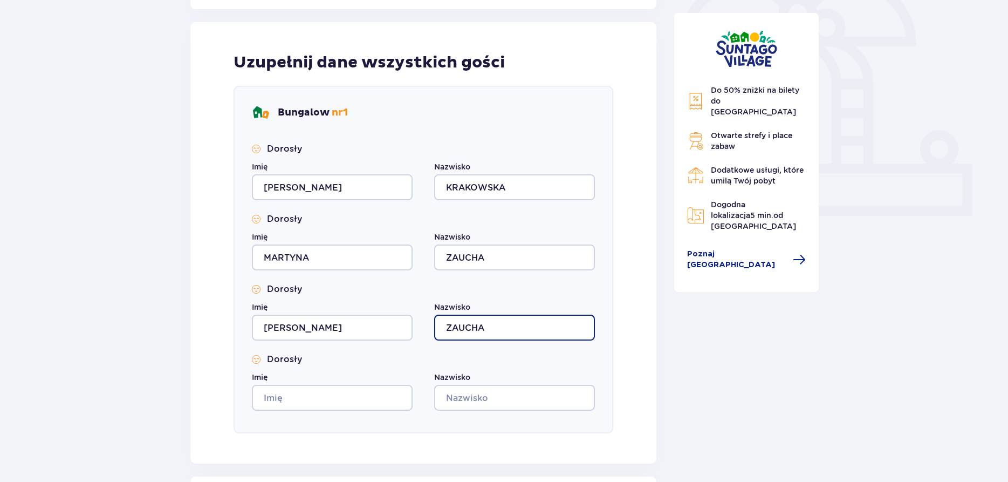
type input "ZAUCHA"
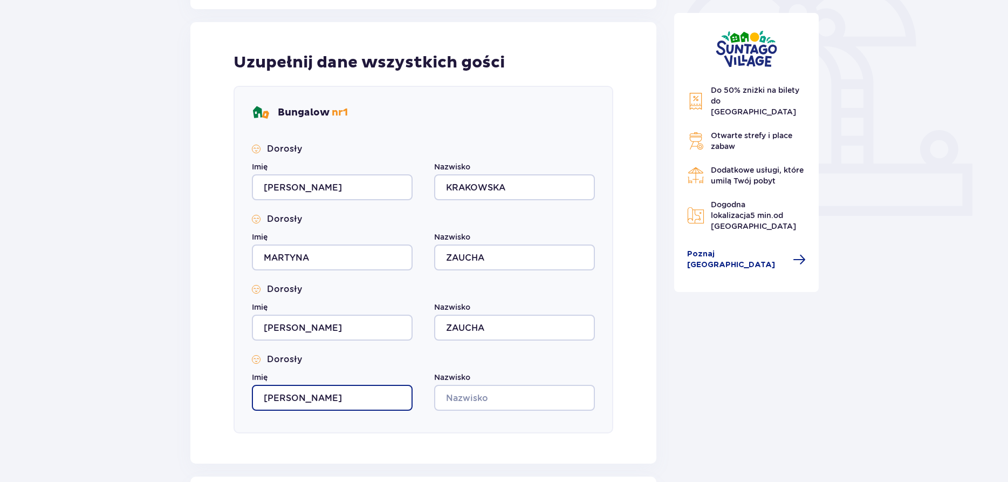
type input "ADRIAN"
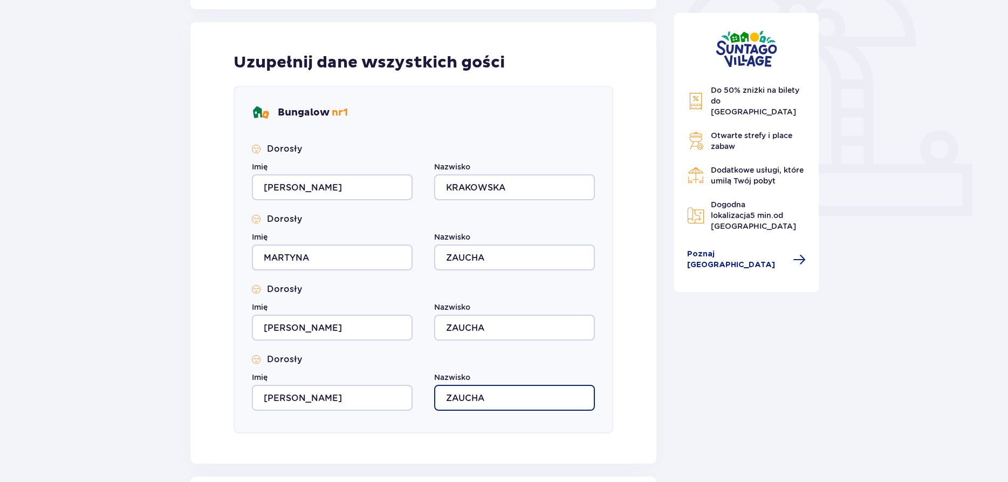
type input "ZAUCHA"
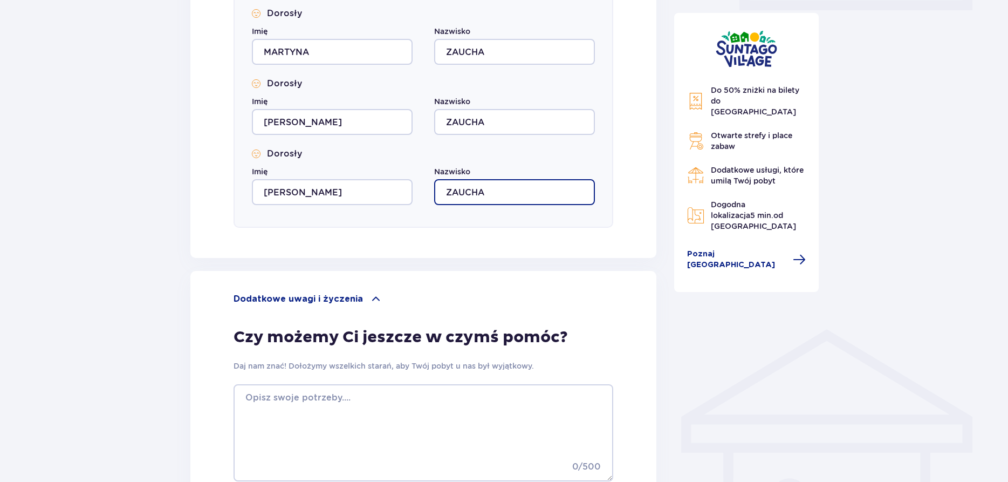
scroll to position [671, 0]
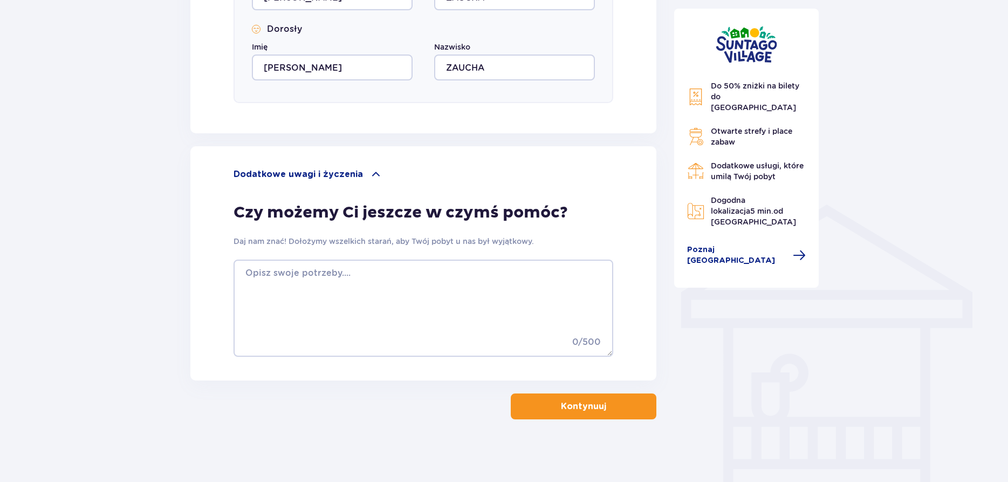
click at [564, 400] on p "Kontynuuj" at bounding box center [583, 406] width 45 height 12
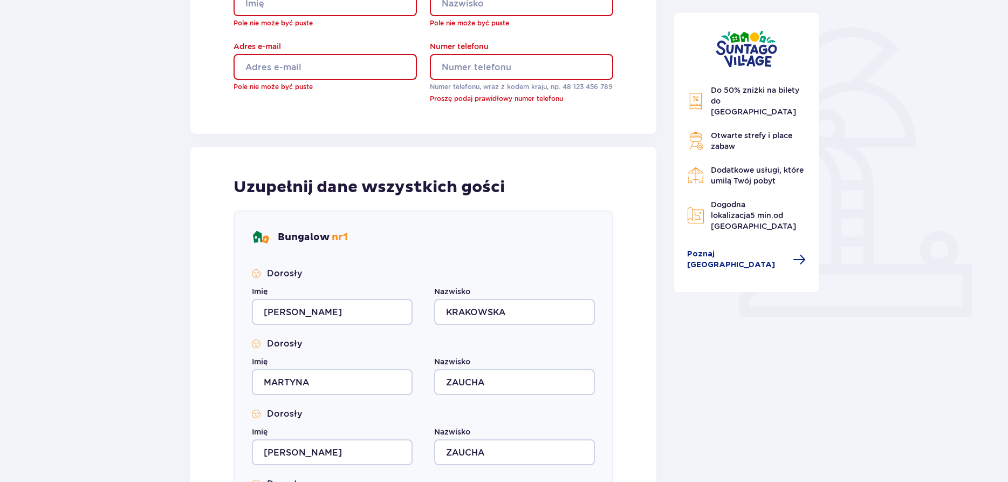
scroll to position [20, 0]
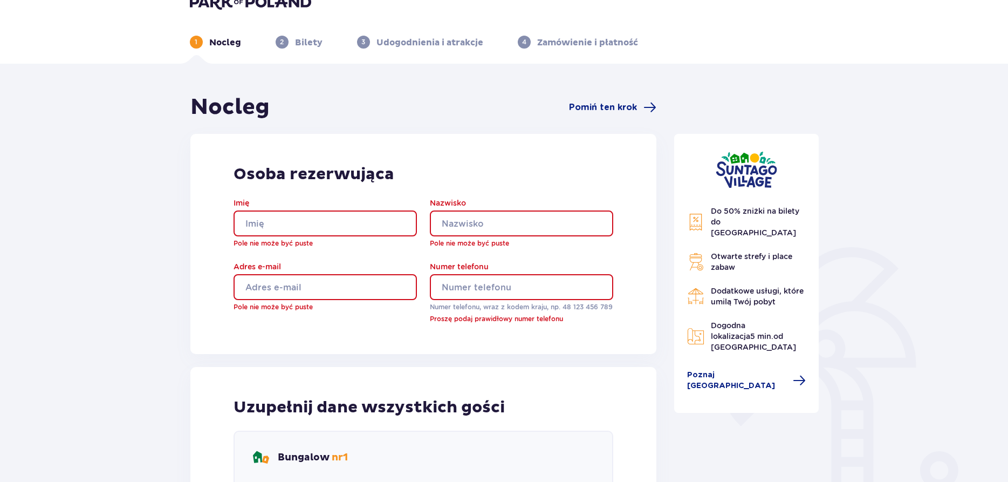
click at [307, 218] on input "Imię" at bounding box center [325, 223] width 183 height 26
type input "Agnieszka"
type input "Krakowska-Zaucha"
type input "agnieszkakz@interia.pl"
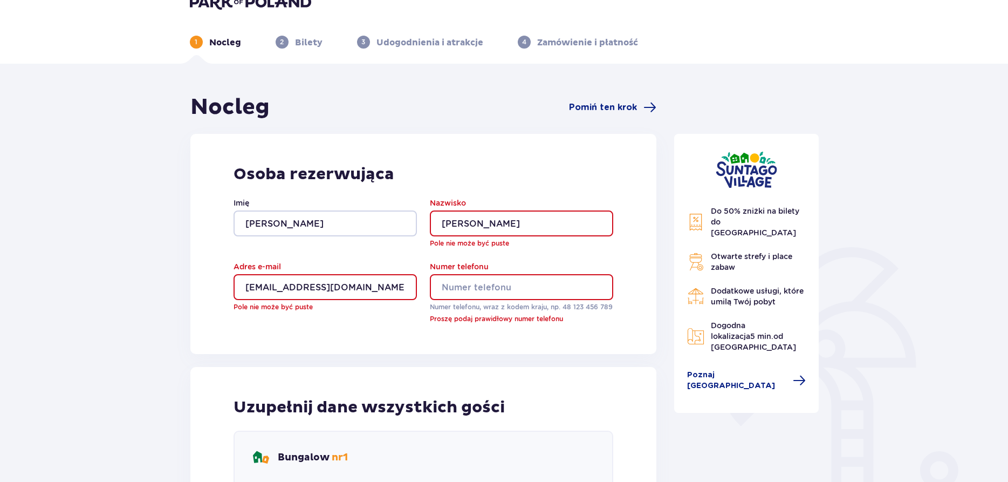
type input "605999901"
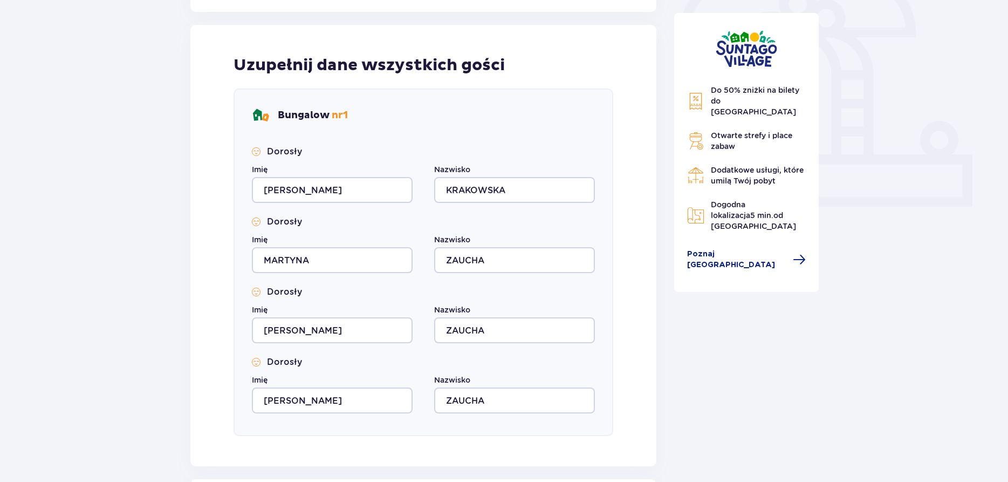
scroll to position [683, 0]
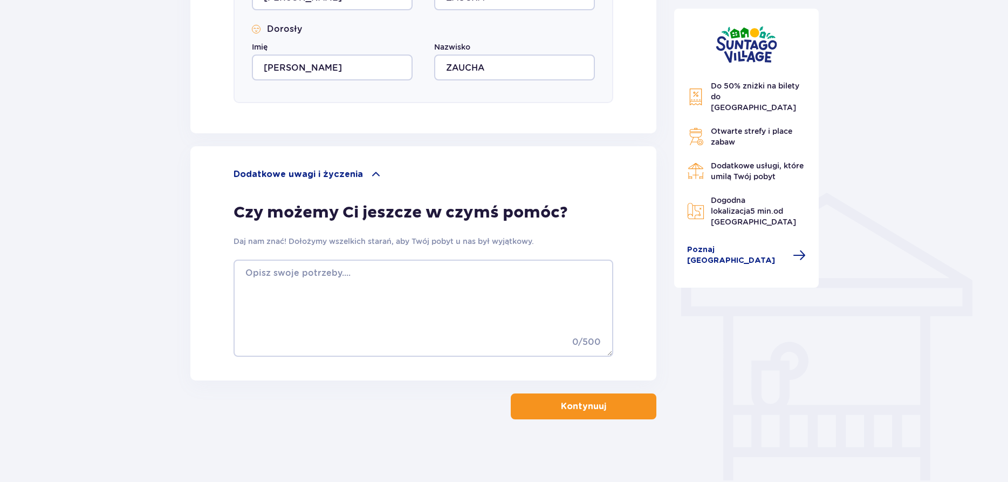
click at [602, 406] on span "button" at bounding box center [608, 406] width 13 height 13
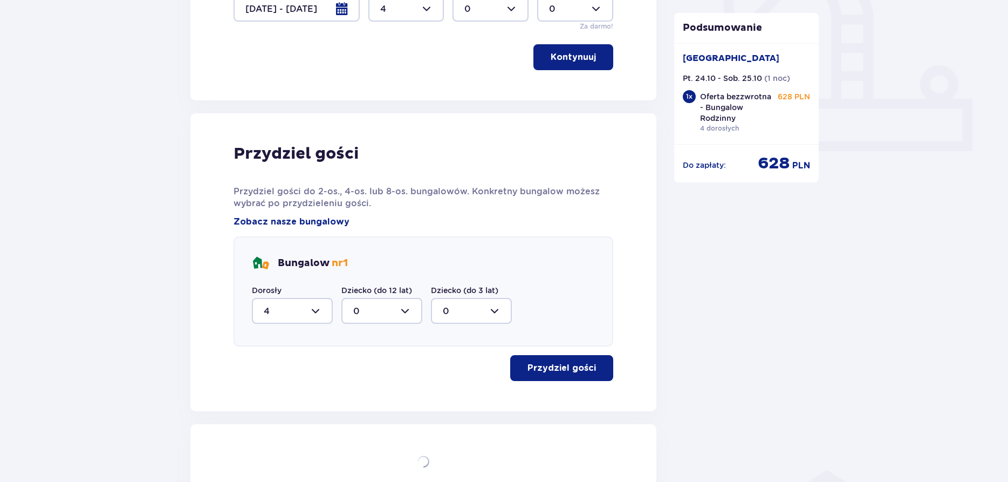
scroll to position [526, 0]
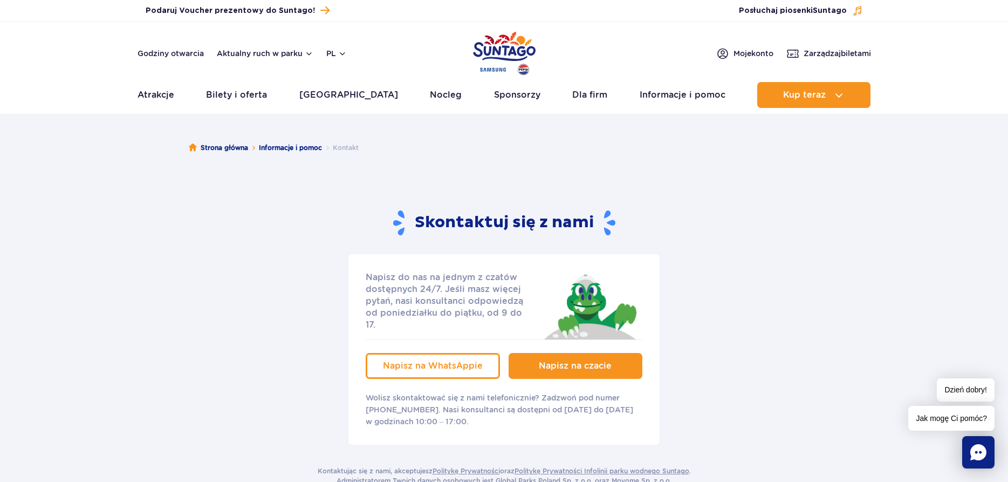
click at [568, 360] on span "Napisz na czacie" at bounding box center [575, 365] width 73 height 10
click at [959, 419] on span "Jak mogę Ci pomóc?" at bounding box center [951, 418] width 86 height 25
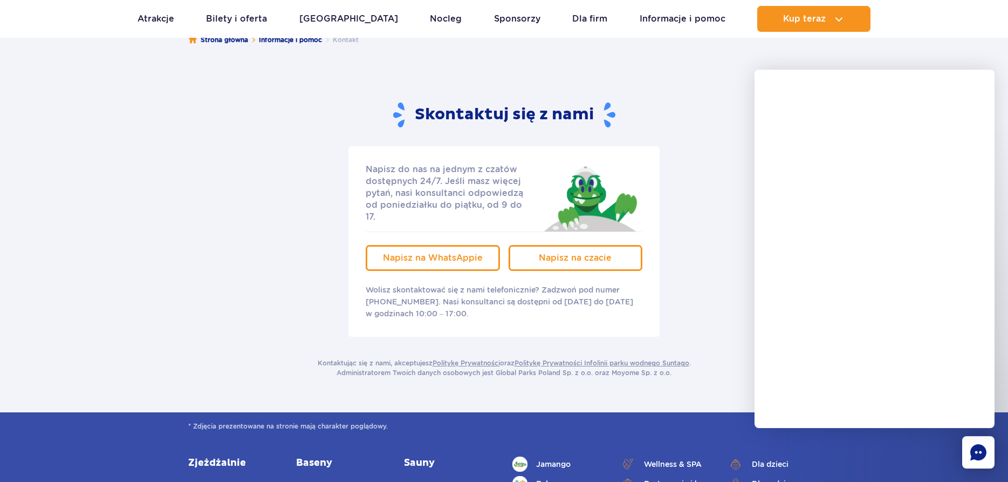
scroll to position [330, 0]
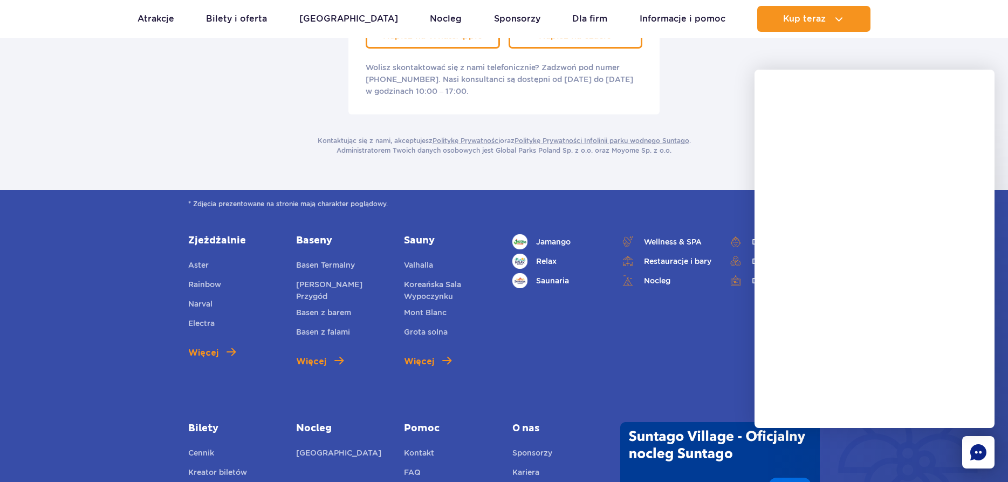
drag, startPoint x: 198, startPoint y: 97, endPoint x: 195, endPoint y: 92, distance: 6.6
click at [198, 97] on div "Napisz do nas na jednym z czatów dostępnych 24/7. Jeśli masz więcej pytań, nasi…" at bounding box center [504, 19] width 648 height 190
click at [328, 278] on link "[PERSON_NAME] Przygód" at bounding box center [342, 290] width 92 height 24
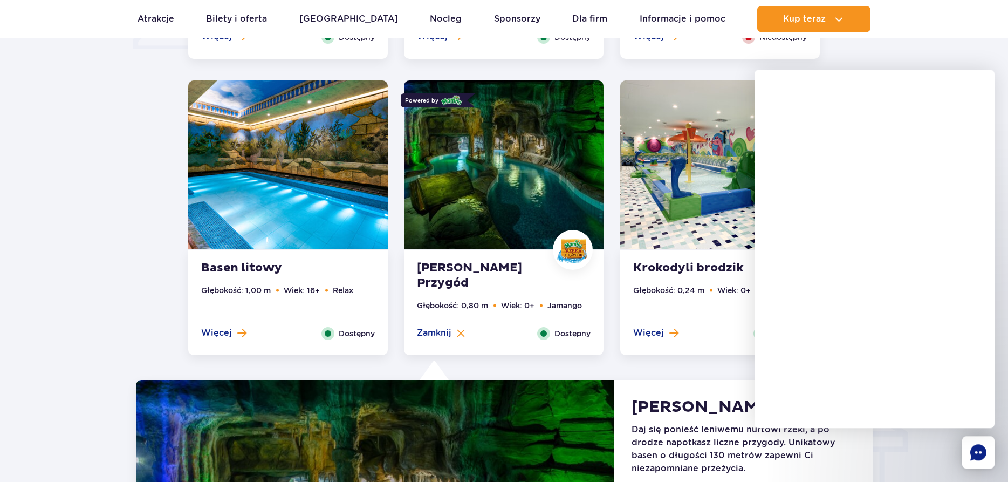
scroll to position [969, 0]
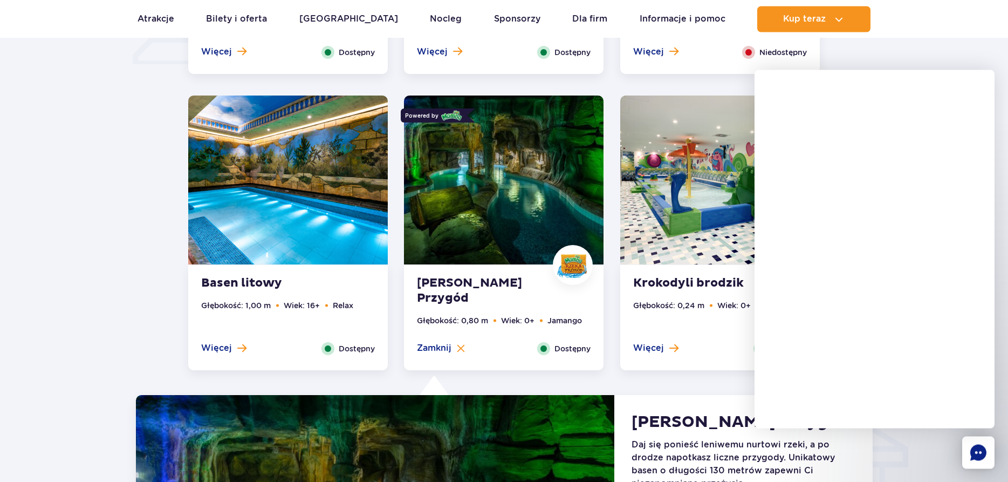
click at [530, 211] on img at bounding box center [504, 179] width 200 height 169
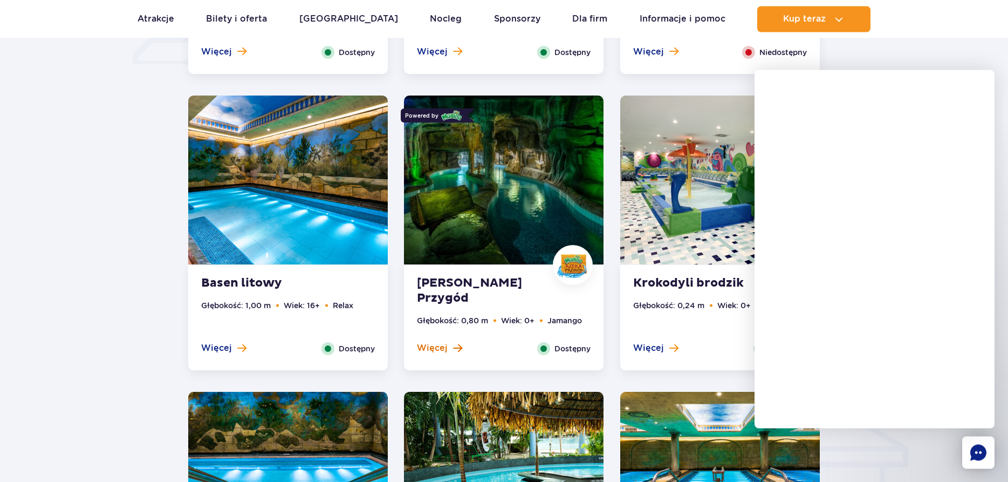
click at [430, 349] on span "Więcej" at bounding box center [432, 348] width 31 height 12
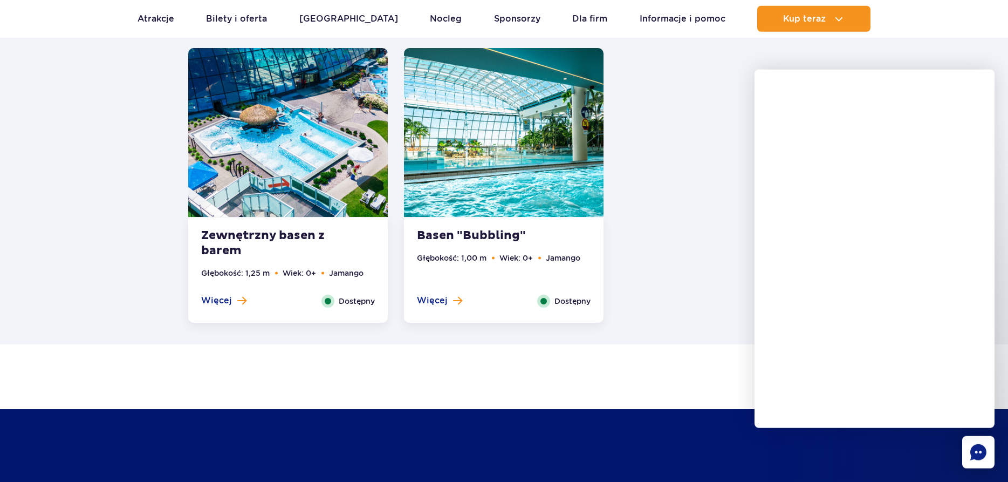
scroll to position [2234, 0]
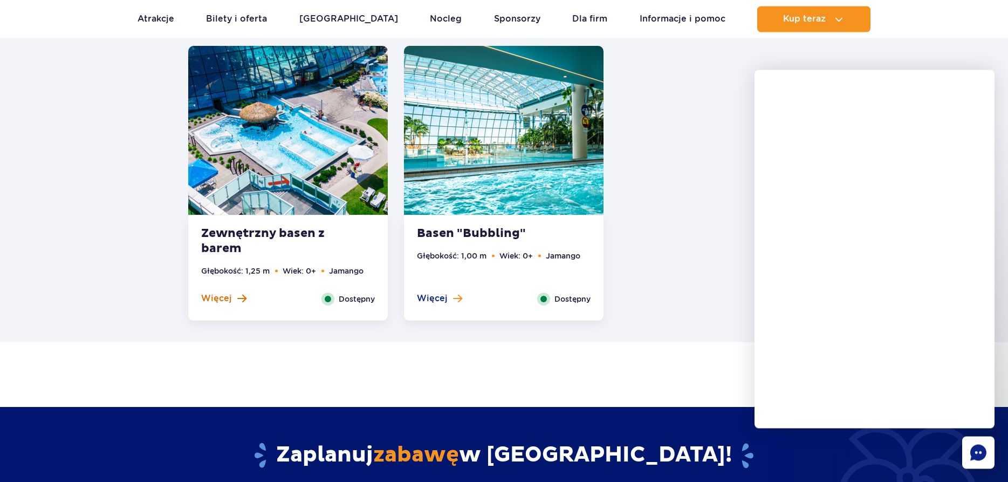
click at [210, 296] on span "Więcej" at bounding box center [216, 298] width 31 height 12
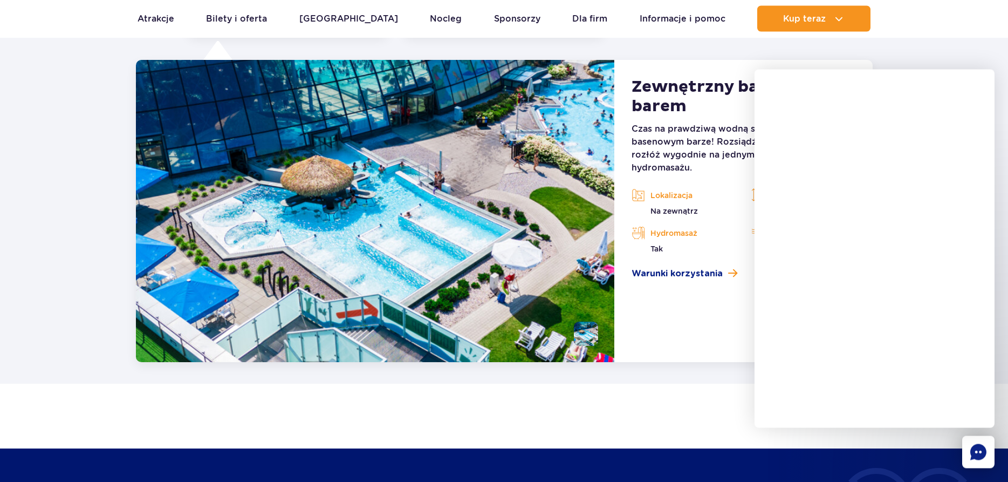
scroll to position [2188, 0]
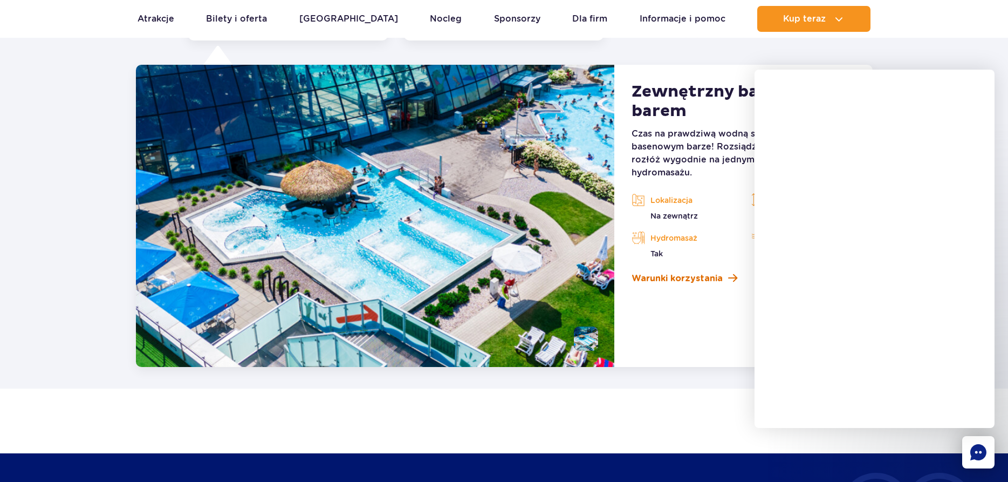
click at [723, 277] on link "Warunki korzystania" at bounding box center [743, 278] width 223 height 13
click at [722, 253] on p "Tak" at bounding box center [684, 253] width 104 height 11
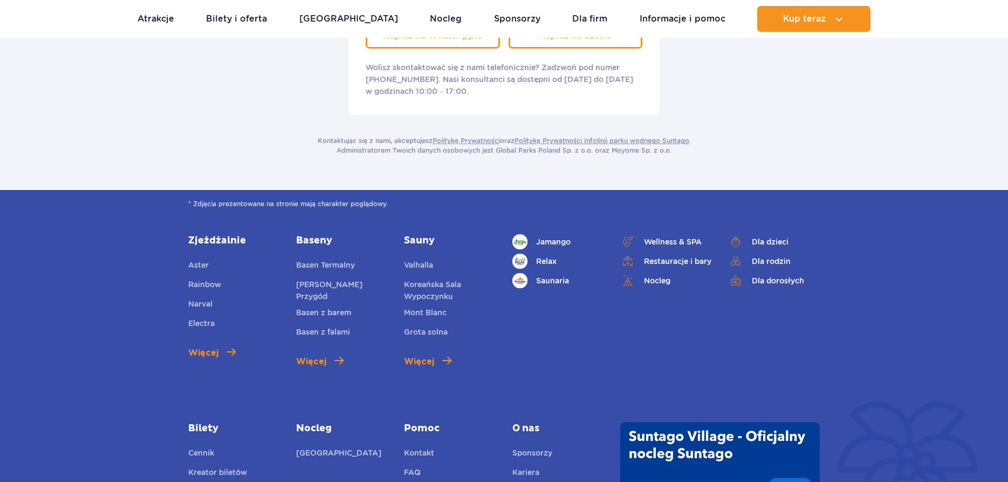
scroll to position [330, 0]
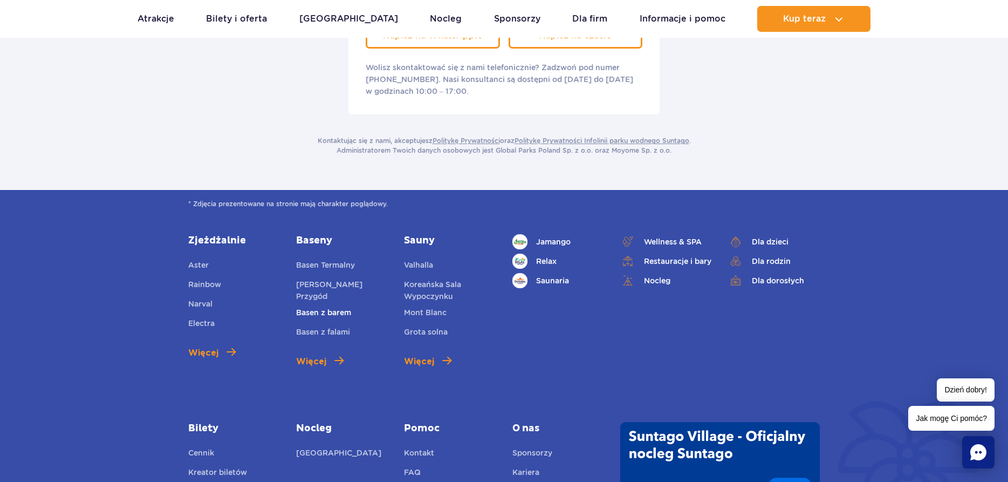
click at [323, 306] on link "Basen z barem" at bounding box center [323, 313] width 55 height 15
click at [664, 253] on link "Restauracje i bary" at bounding box center [666, 260] width 92 height 15
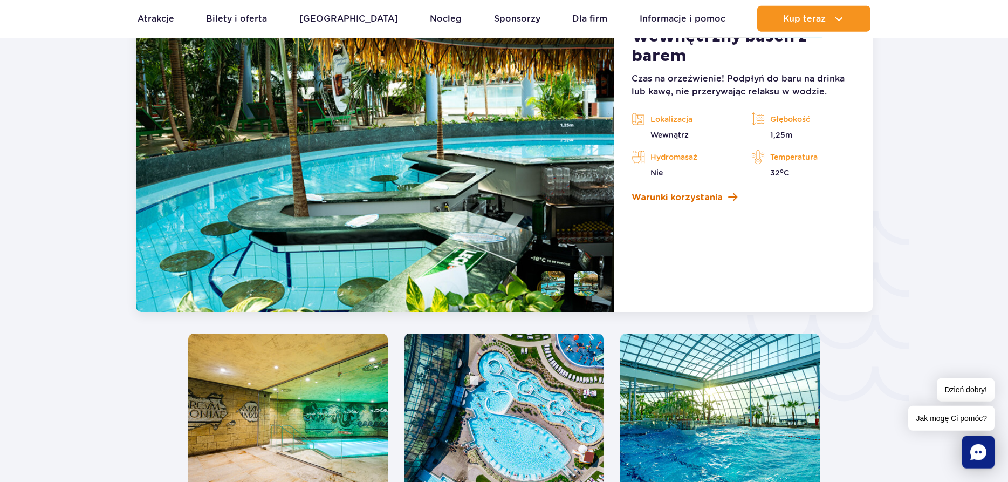
scroll to position [1595, 0]
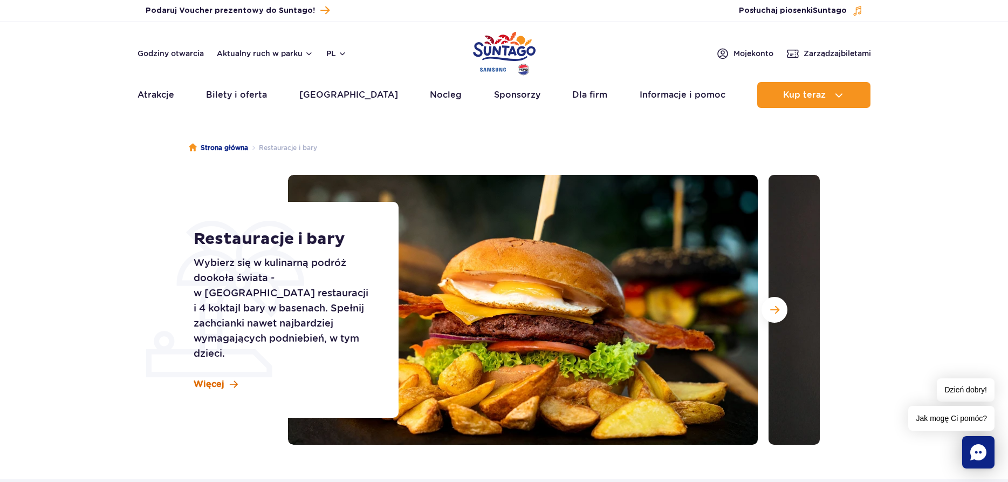
click at [210, 380] on span "Więcej" at bounding box center [209, 384] width 31 height 12
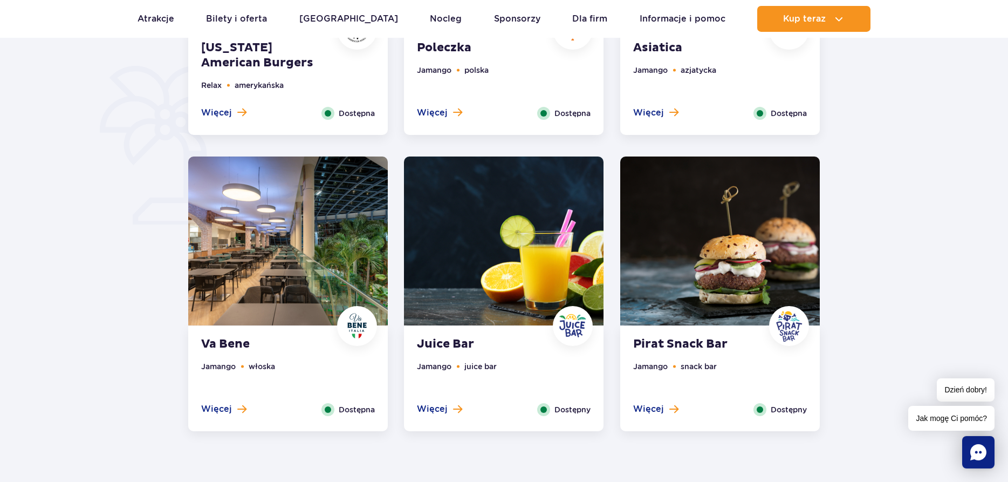
scroll to position [534, 0]
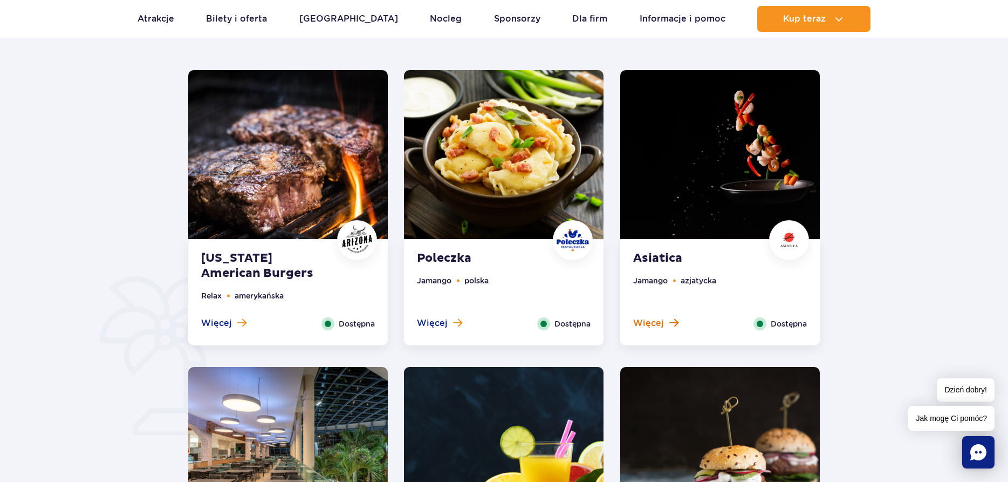
click at [649, 324] on span "Więcej" at bounding box center [648, 323] width 31 height 12
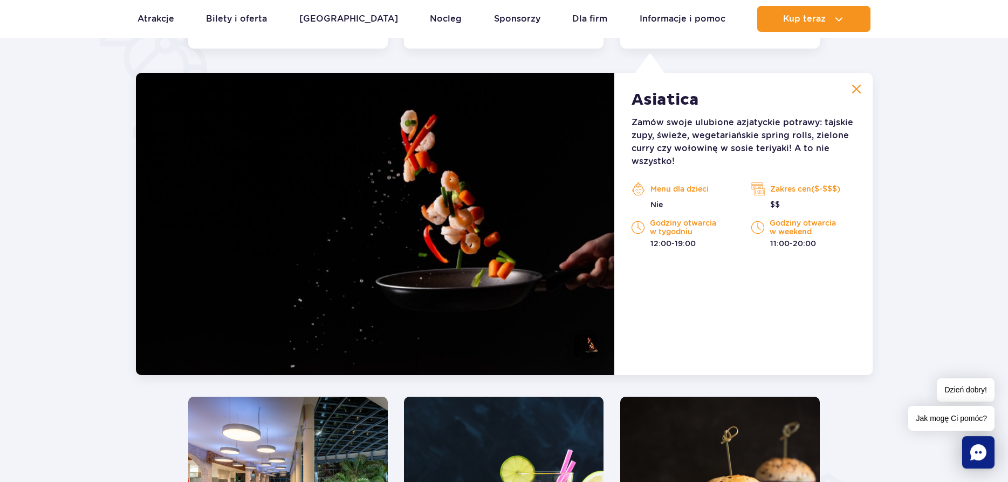
scroll to position [729, 0]
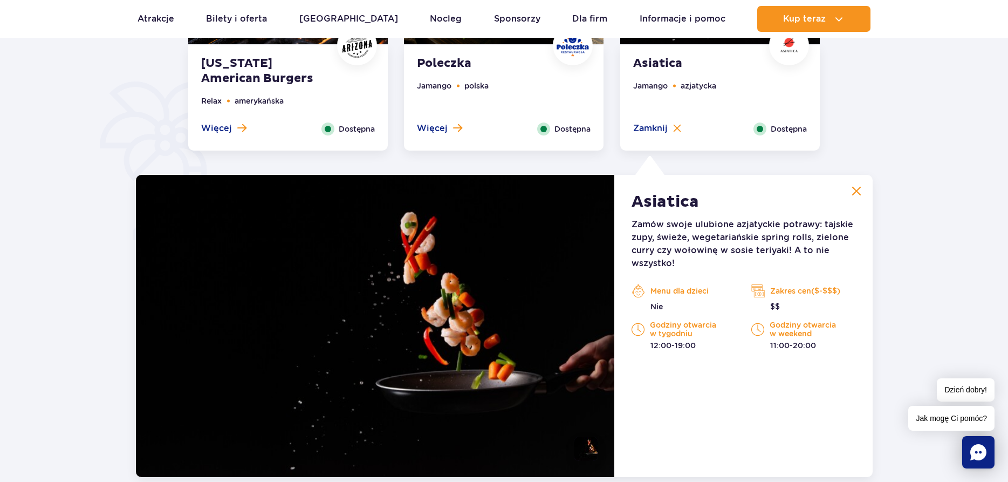
click at [670, 201] on strong "Asiatica" at bounding box center [665, 201] width 67 height 19
click at [668, 262] on p "Zamów swoje ulubione azjatyckie potrawy: tajskie zupy, świeże, wegetariańskie s…" at bounding box center [743, 244] width 223 height 52
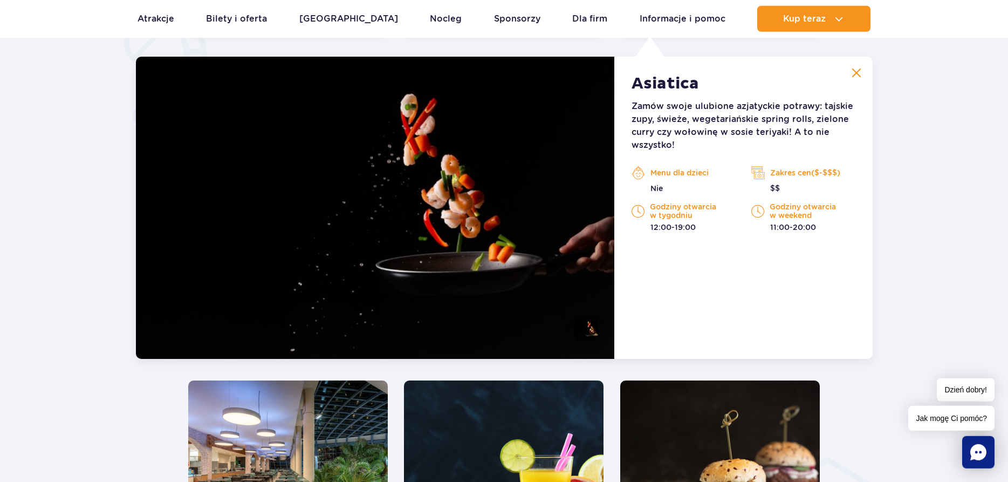
scroll to position [619, 0]
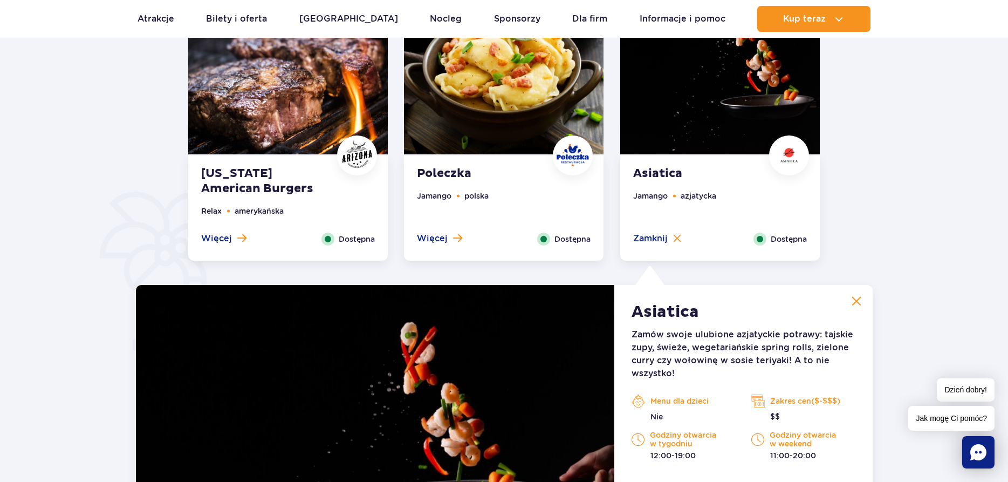
click at [457, 175] on strong "Poleczka" at bounding box center [482, 173] width 131 height 15
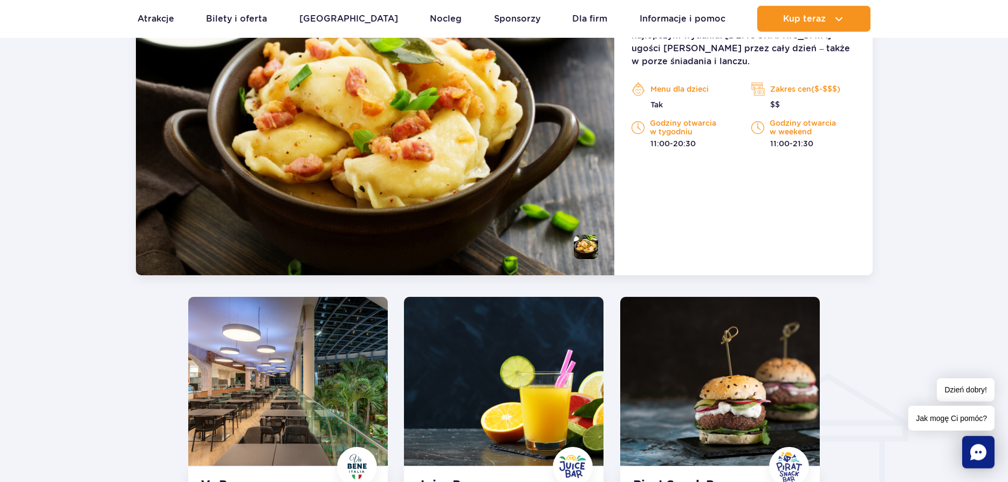
scroll to position [1059, 0]
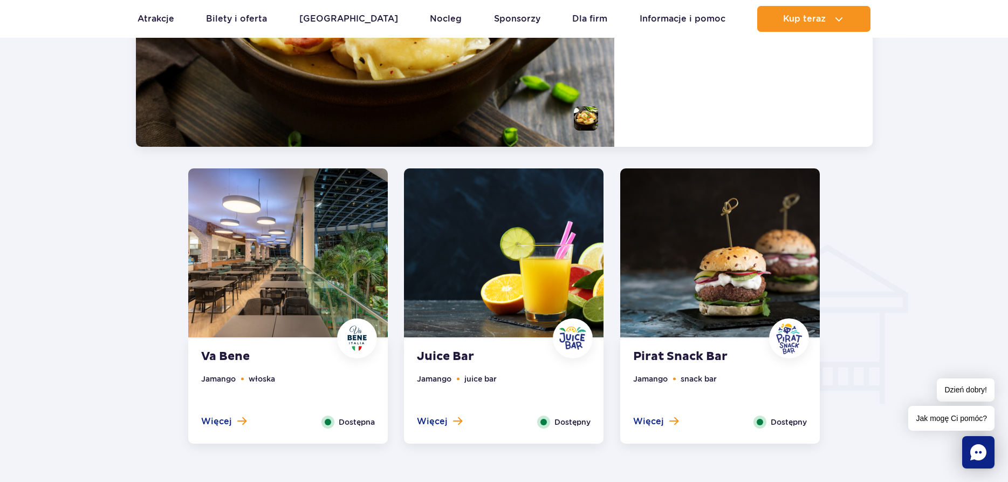
click at [325, 219] on img at bounding box center [288, 252] width 200 height 169
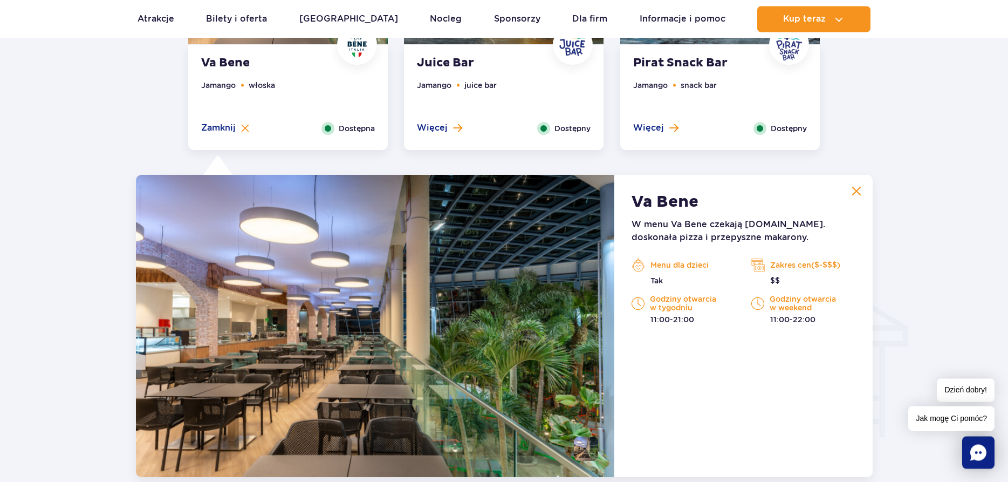
scroll to position [805, 0]
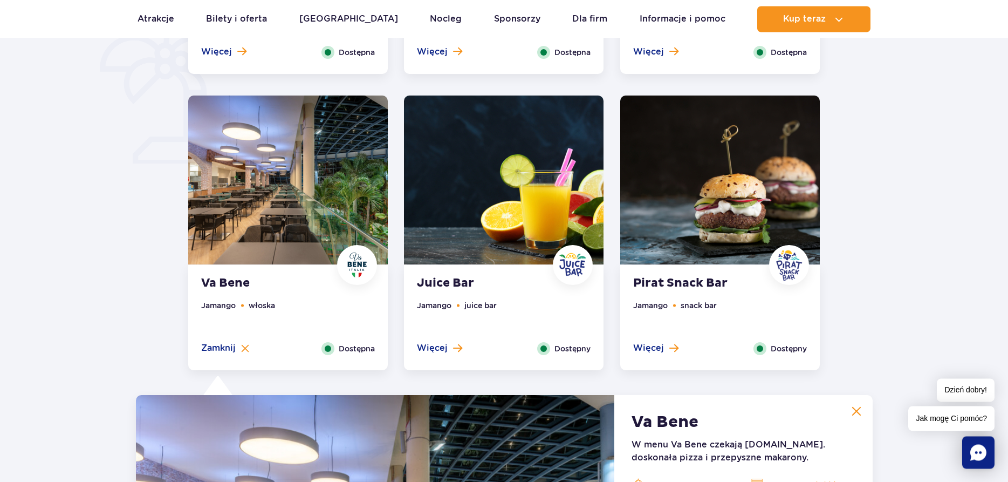
click at [567, 157] on img at bounding box center [504, 179] width 200 height 169
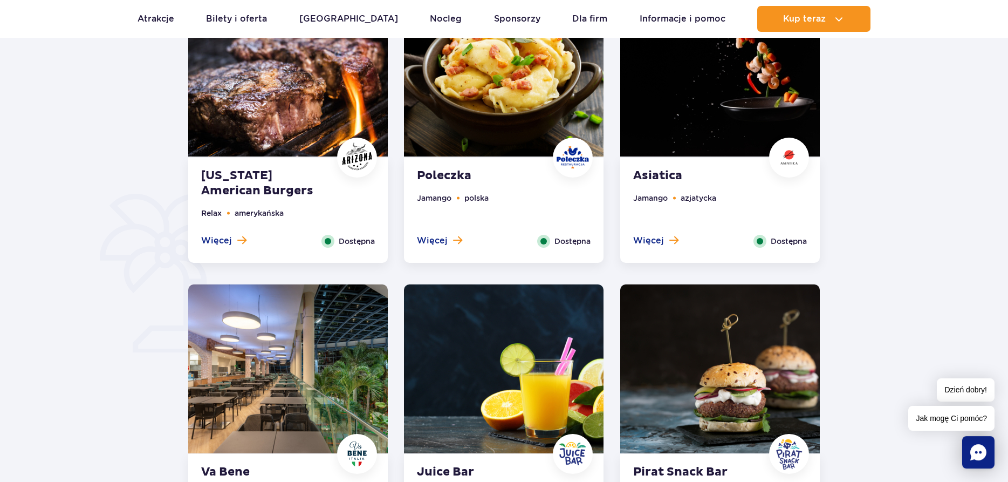
scroll to position [585, 0]
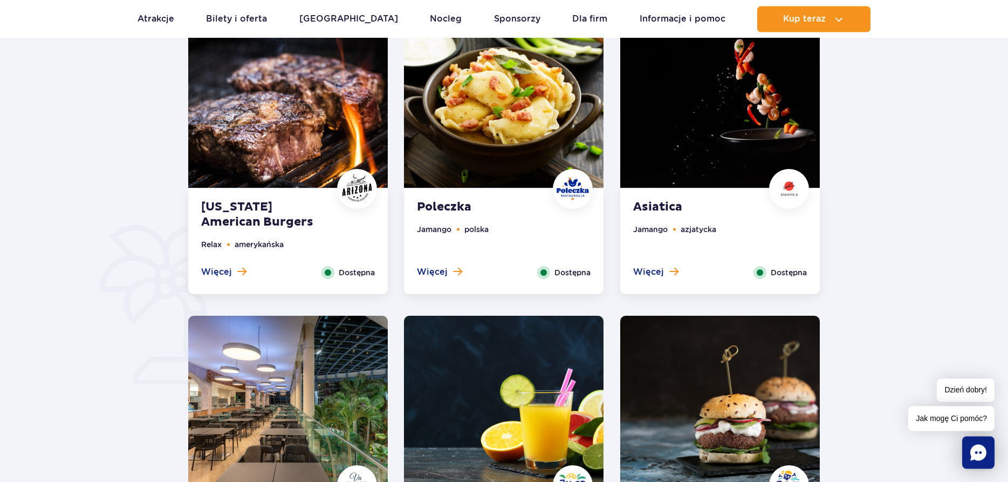
click at [297, 136] on img at bounding box center [288, 103] width 200 height 169
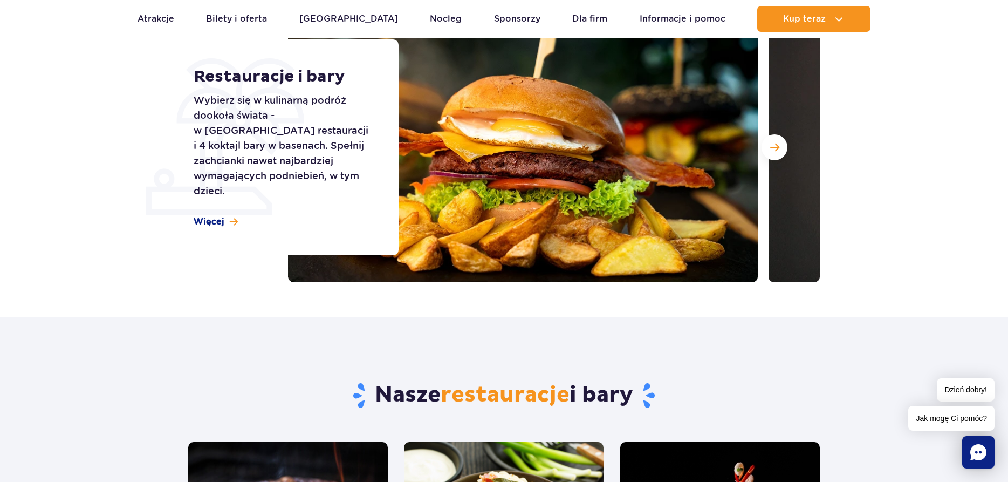
scroll to position [13, 0]
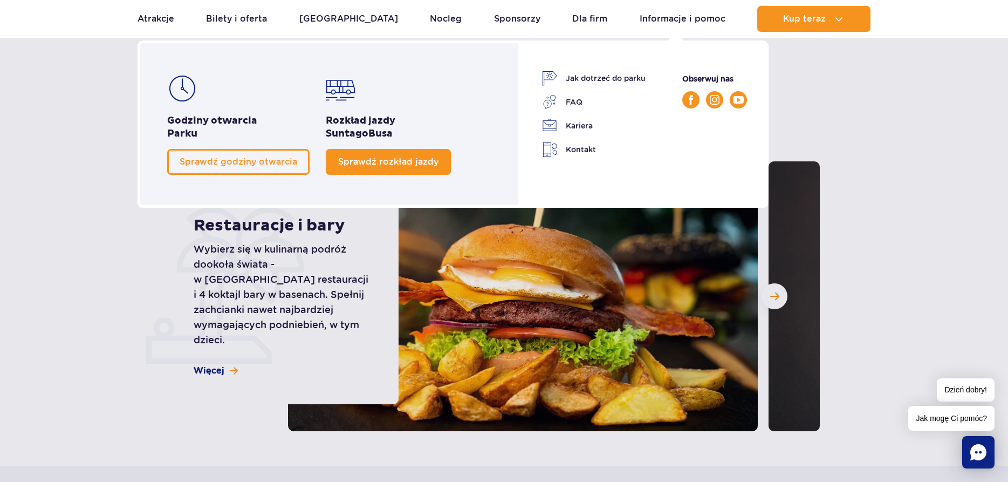
click at [387, 164] on span "Sprawdź rozkład jazdy" at bounding box center [388, 161] width 100 height 10
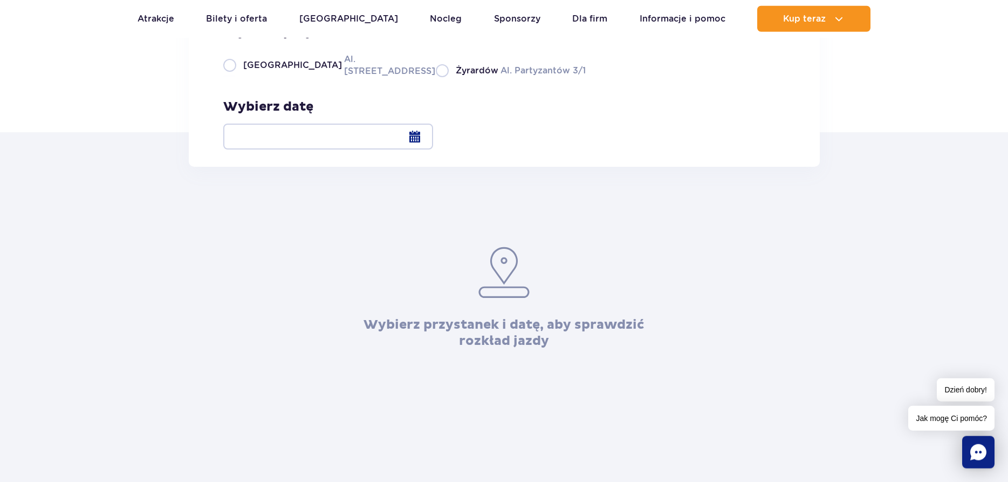
scroll to position [165, 0]
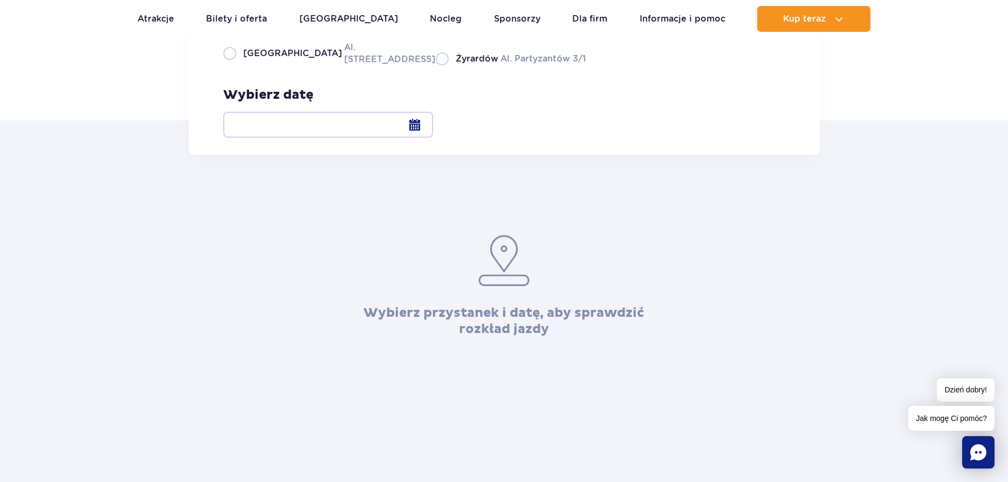
click at [228, 65] on label "Warszawa Al. [STREET_ADDRESS]" at bounding box center [323, 53] width 200 height 24
click at [228, 65] on input "Warszawa Al. [STREET_ADDRESS]" at bounding box center [229, 64] width 12 height 2
radio input "true"
click at [433, 124] on div at bounding box center [328, 125] width 210 height 26
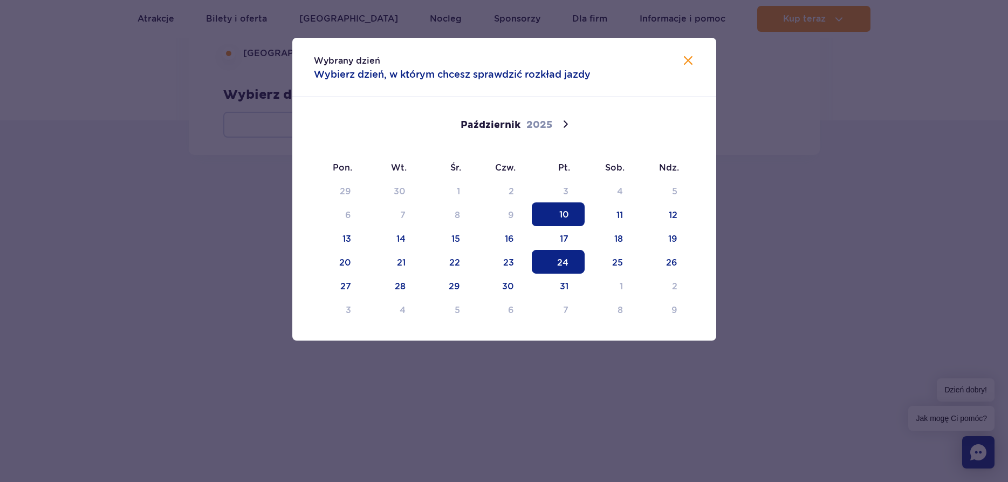
click at [556, 257] on span "24" at bounding box center [558, 262] width 53 height 24
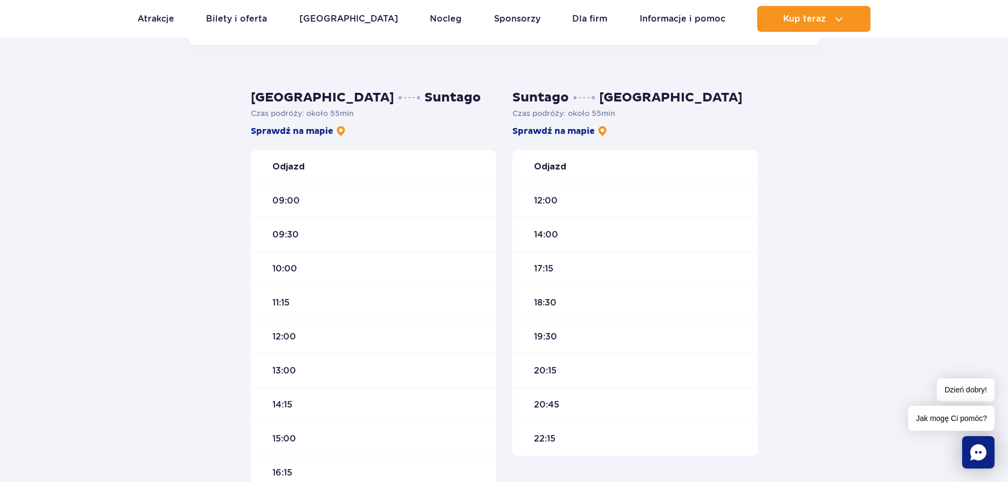
scroll to position [550, 0]
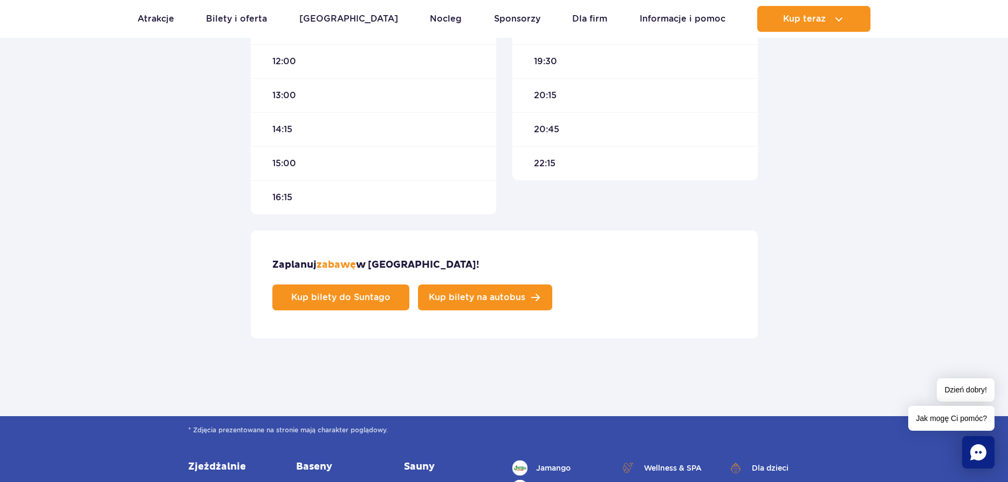
click at [525, 293] on span "Kup bilety na autobus" at bounding box center [477, 297] width 97 height 9
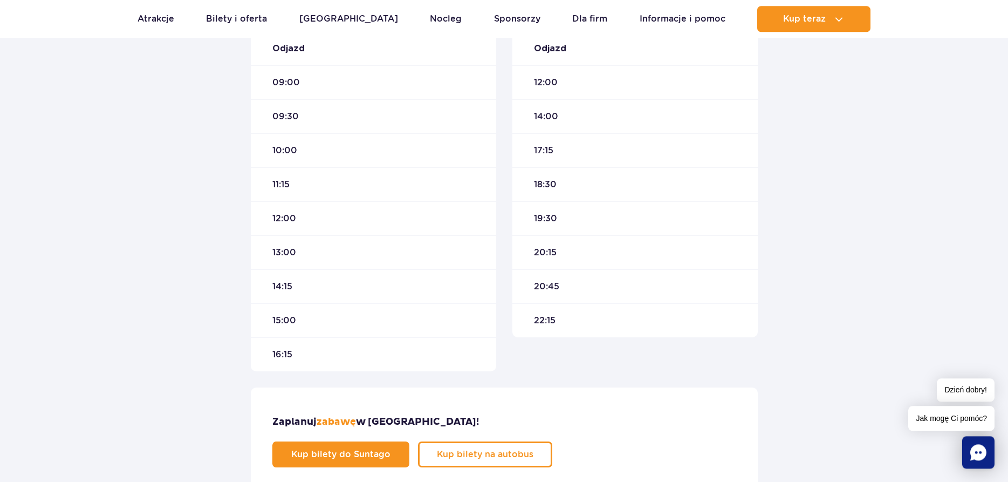
scroll to position [275, 0]
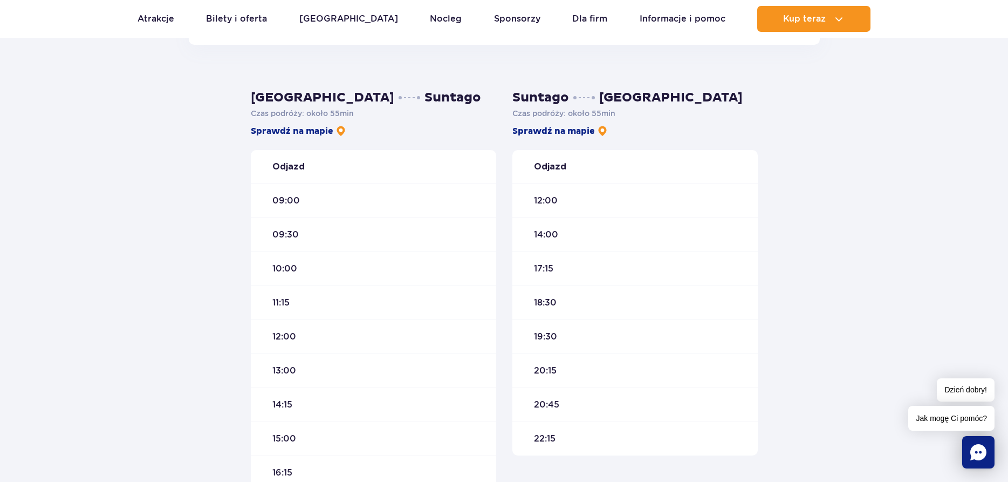
click at [292, 198] on span "09:00" at bounding box center [286, 201] width 28 height 12
click at [311, 201] on div "09:00" at bounding box center [373, 200] width 245 height 34
click at [310, 201] on div "09:00" at bounding box center [373, 200] width 245 height 34
click at [312, 253] on div "10:00" at bounding box center [373, 268] width 245 height 34
click at [317, 266] on div "10:00" at bounding box center [373, 268] width 245 height 34
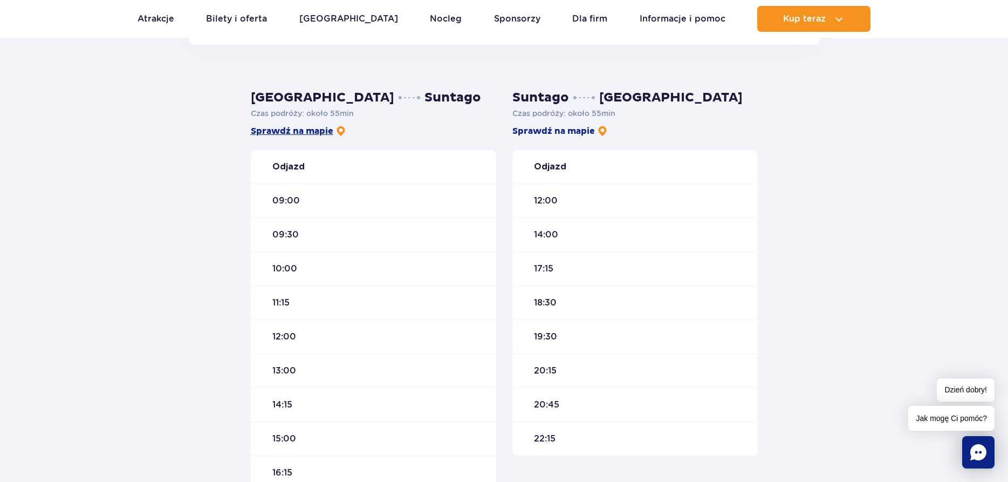
click at [282, 130] on link "Sprawdź na mapie" at bounding box center [298, 131] width 95 height 12
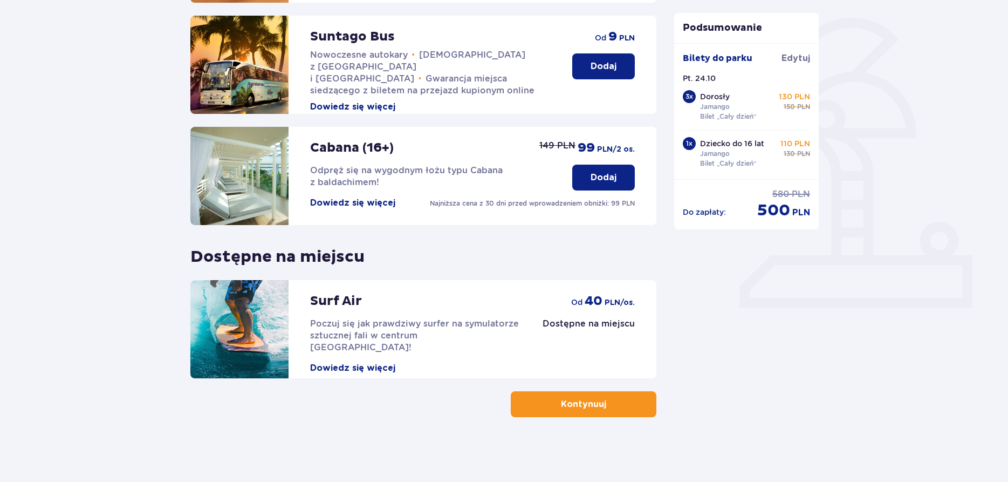
scroll to position [85, 0]
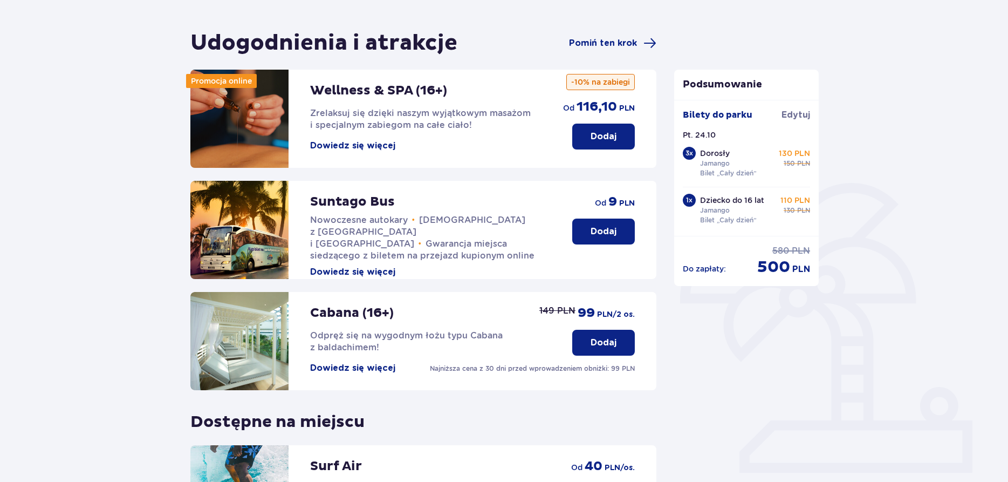
click at [605, 233] on p "Dodaj" at bounding box center [604, 231] width 26 height 12
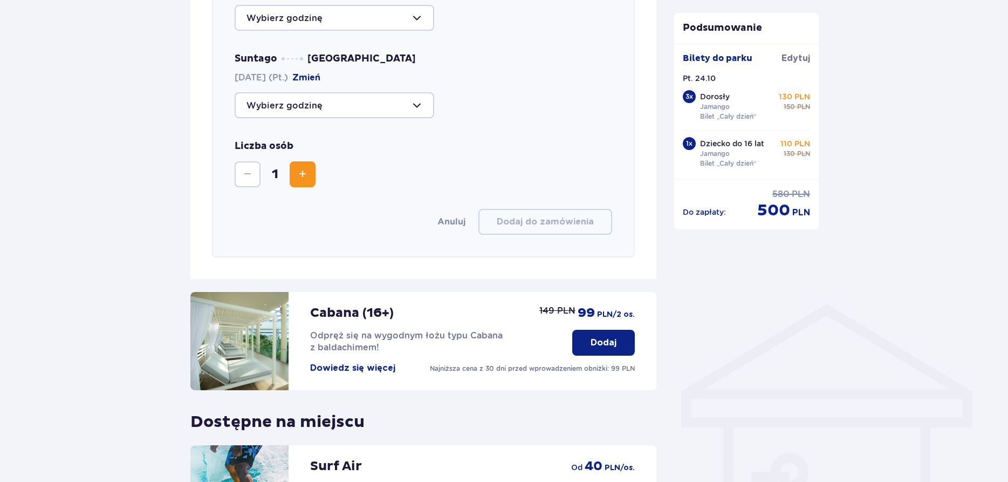
scroll to position [592, 0]
